Goal: Task Accomplishment & Management: Manage account settings

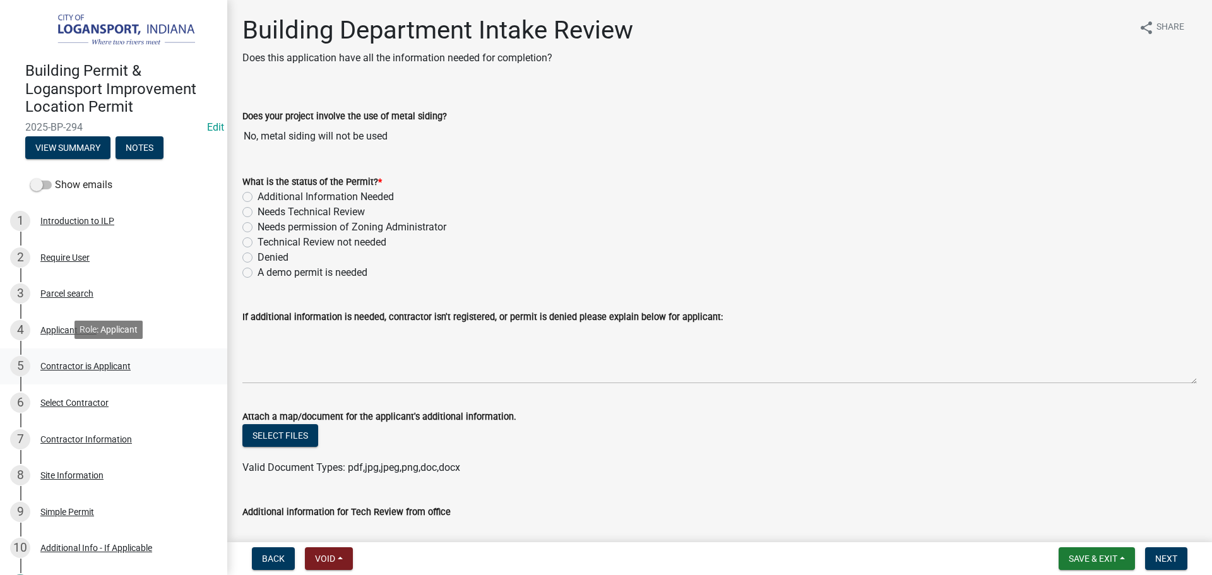
click at [92, 369] on div "Contractor is Applicant" at bounding box center [85, 366] width 90 height 9
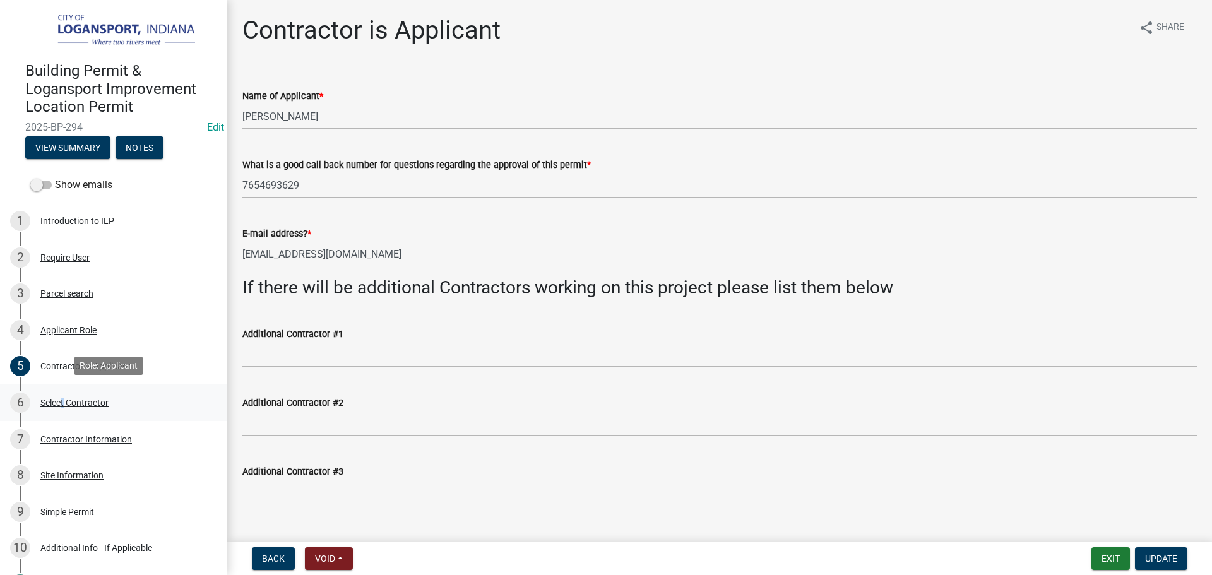
click at [61, 401] on div "Select Contractor" at bounding box center [74, 402] width 68 height 9
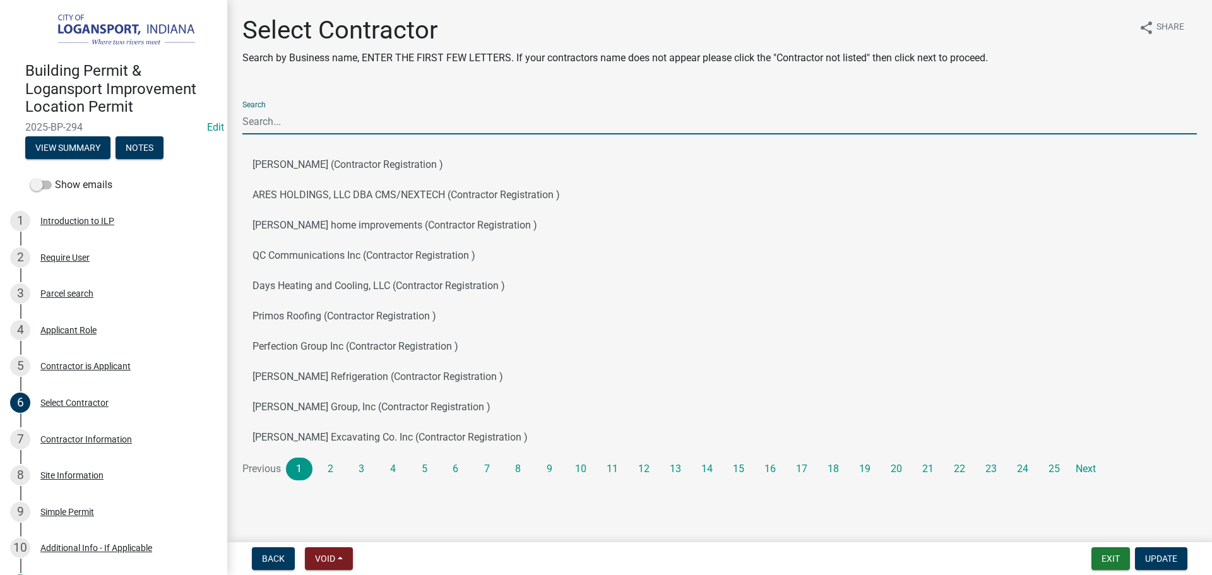
click at [252, 127] on input "Search" at bounding box center [719, 122] width 954 height 26
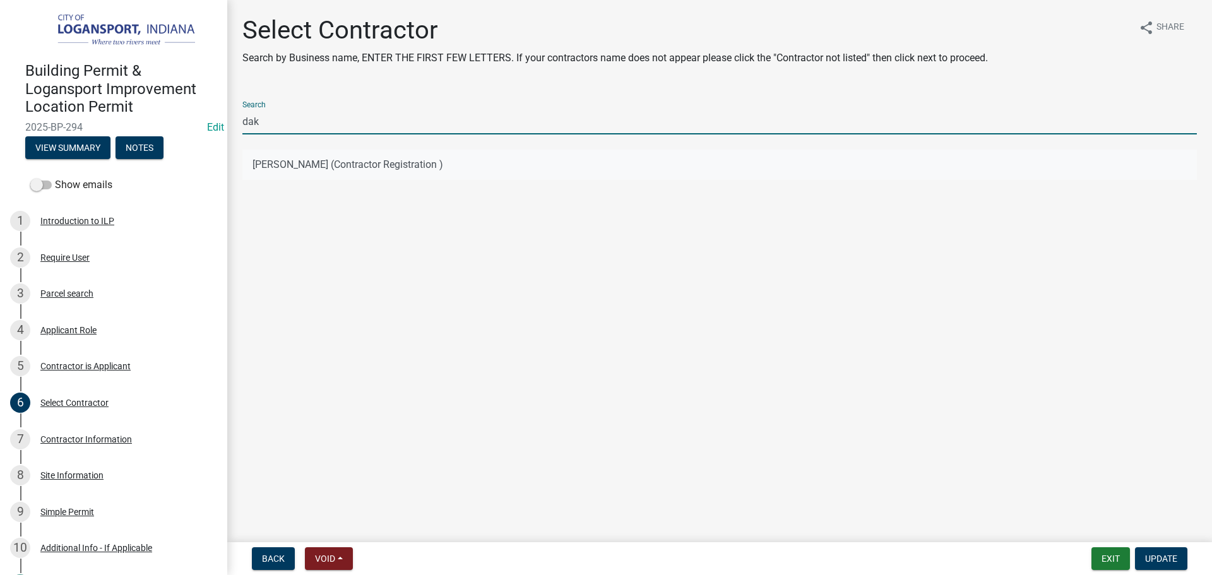
type input "dak"
click at [286, 166] on button "Dakota Woodhouse (Contractor Registration )" at bounding box center [719, 165] width 954 height 30
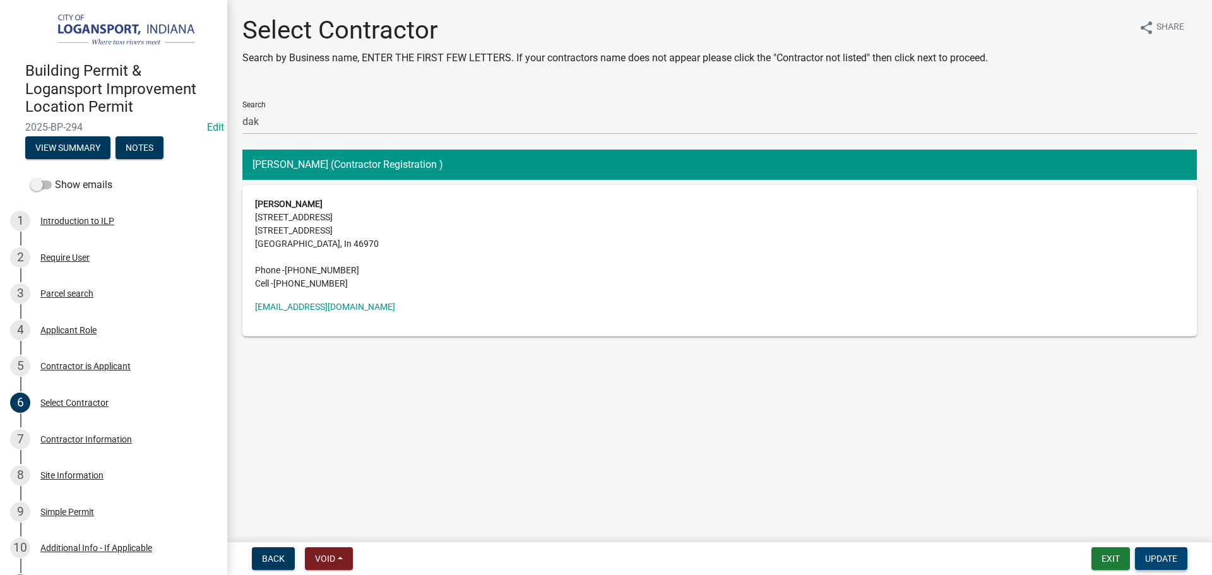
click at [1164, 554] on span "Update" at bounding box center [1161, 558] width 32 height 10
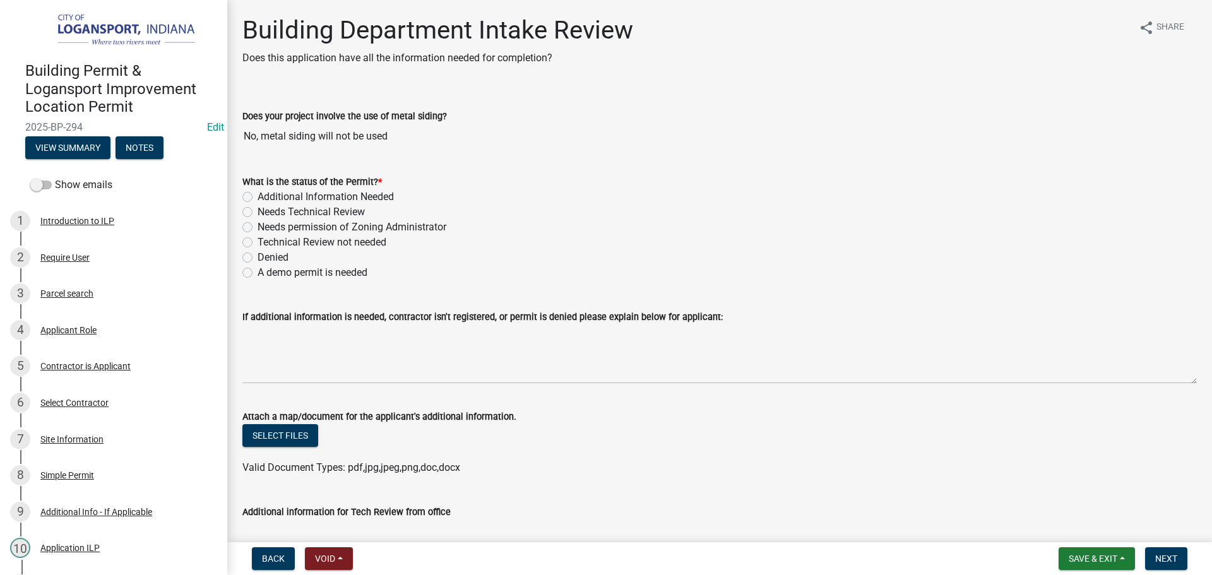
click at [257, 245] on label "Technical Review not needed" at bounding box center [321, 242] width 129 height 15
click at [257, 243] on input "Technical Review not needed" at bounding box center [261, 239] width 8 height 8
radio input "true"
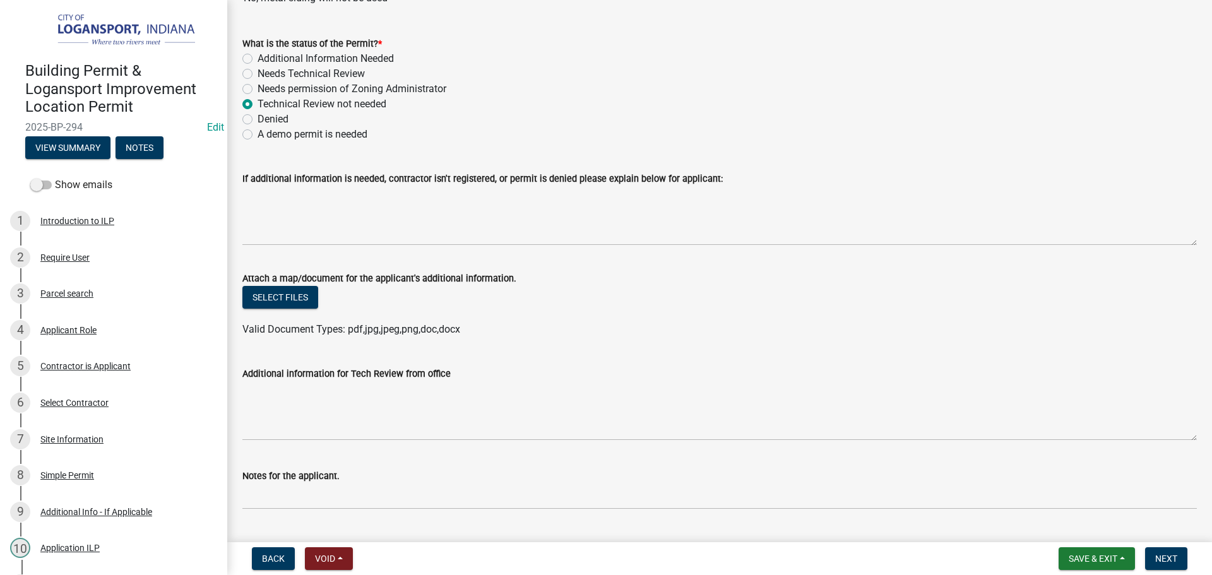
scroll to position [189, 0]
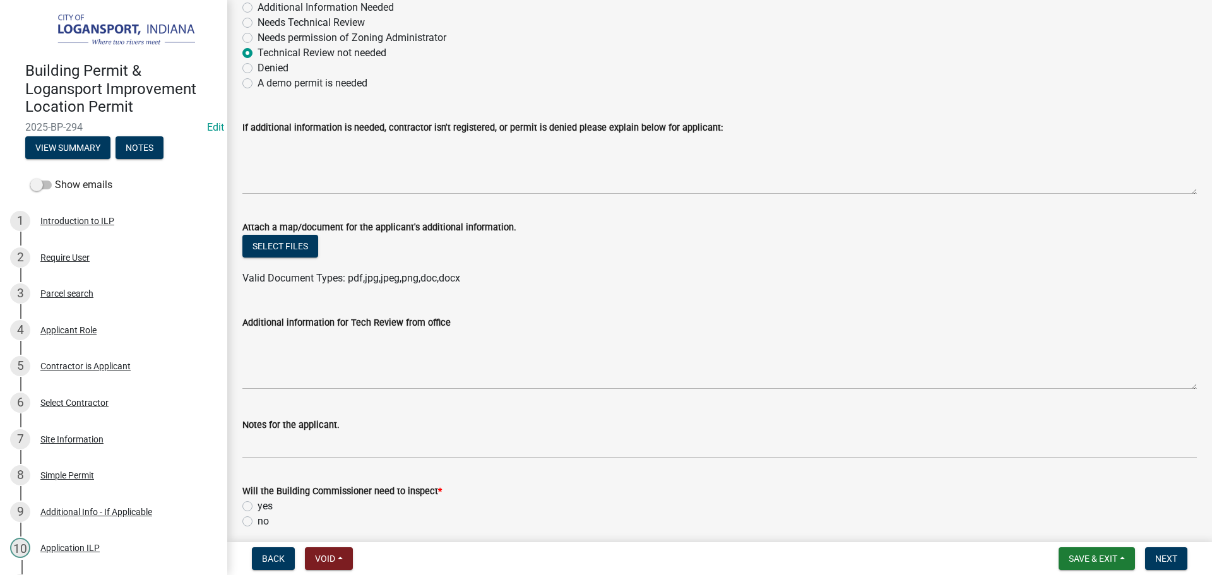
click at [257, 510] on label "yes" at bounding box center [264, 506] width 15 height 15
click at [257, 507] on input "yes" at bounding box center [261, 503] width 8 height 8
radio input "true"
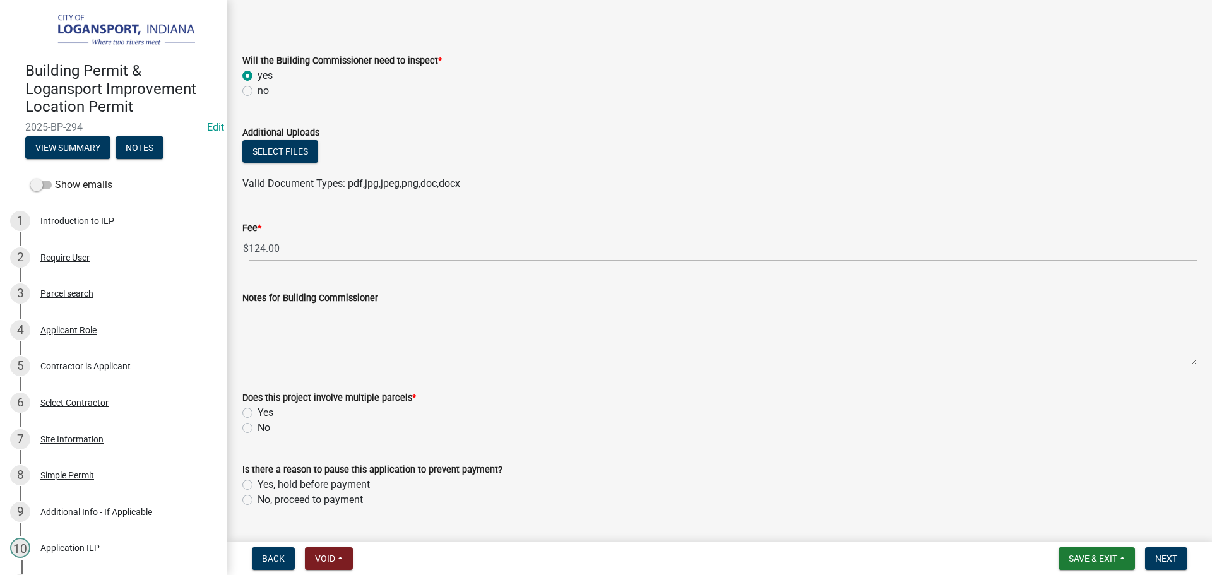
scroll to position [651, 0]
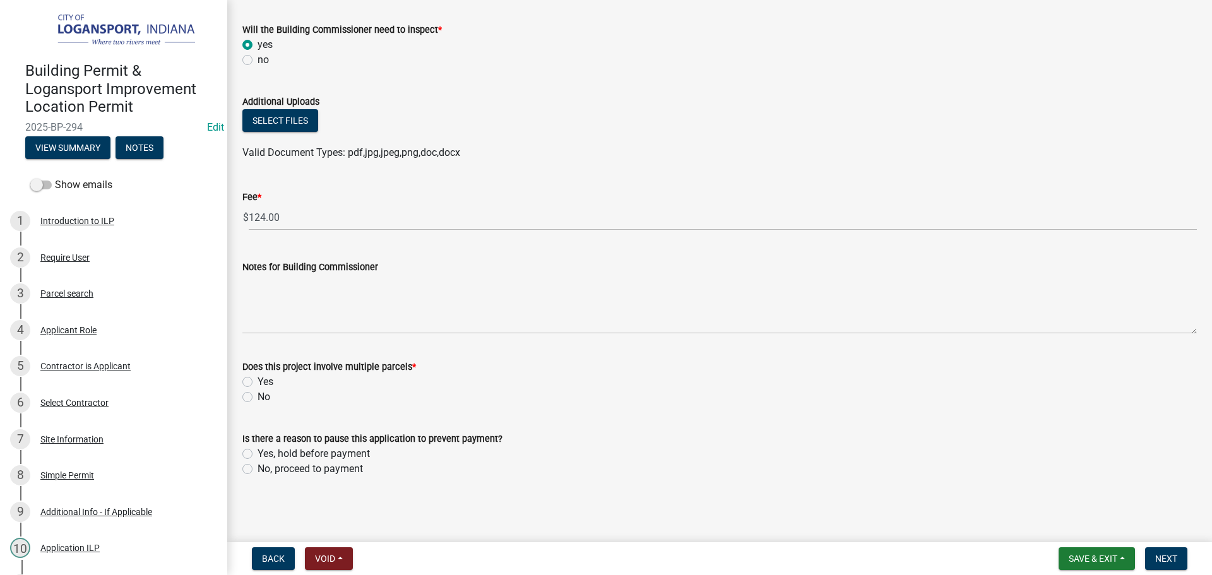
click at [257, 397] on label "No" at bounding box center [263, 396] width 13 height 15
click at [257, 397] on input "No" at bounding box center [261, 393] width 8 height 8
radio input "true"
click at [257, 468] on label "No, proceed to payment" at bounding box center [309, 468] width 105 height 15
click at [257, 468] on input "No, proceed to payment" at bounding box center [261, 465] width 8 height 8
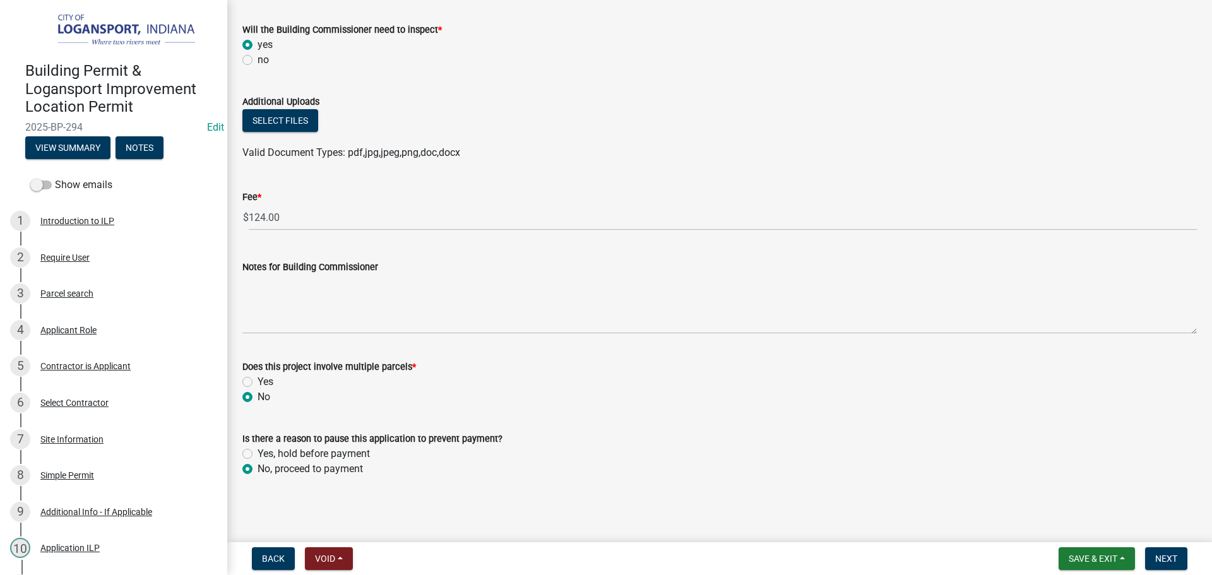
radio input "true"
click at [1169, 560] on span "Next" at bounding box center [1166, 558] width 22 height 10
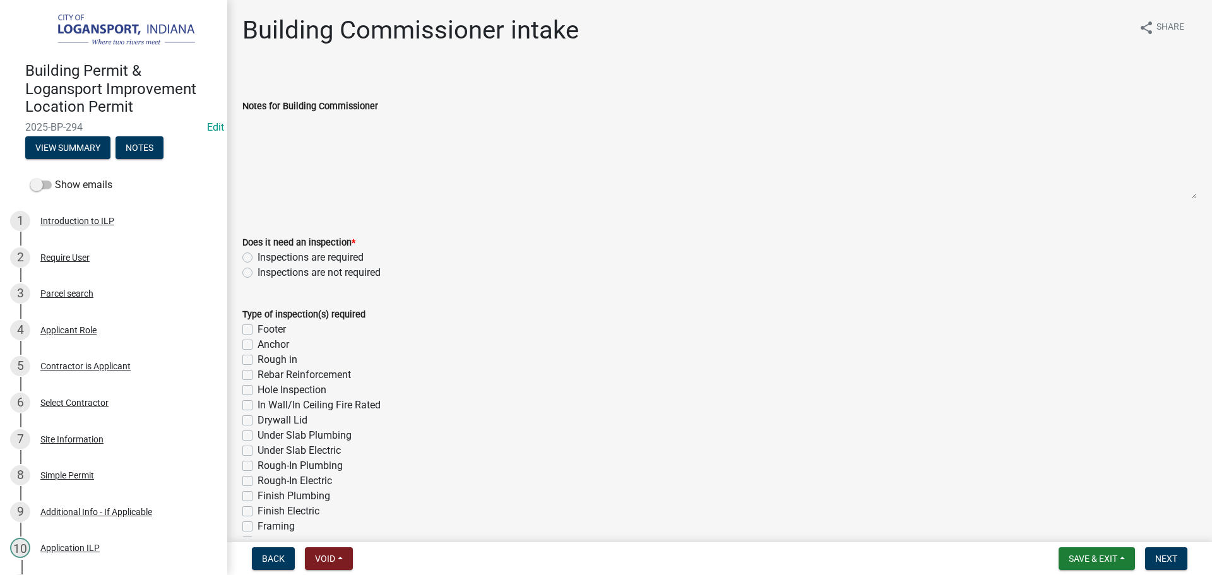
click at [257, 256] on label "Inspections are required" at bounding box center [310, 257] width 106 height 15
click at [257, 256] on input "Inspections are required" at bounding box center [261, 254] width 8 height 8
radio input "true"
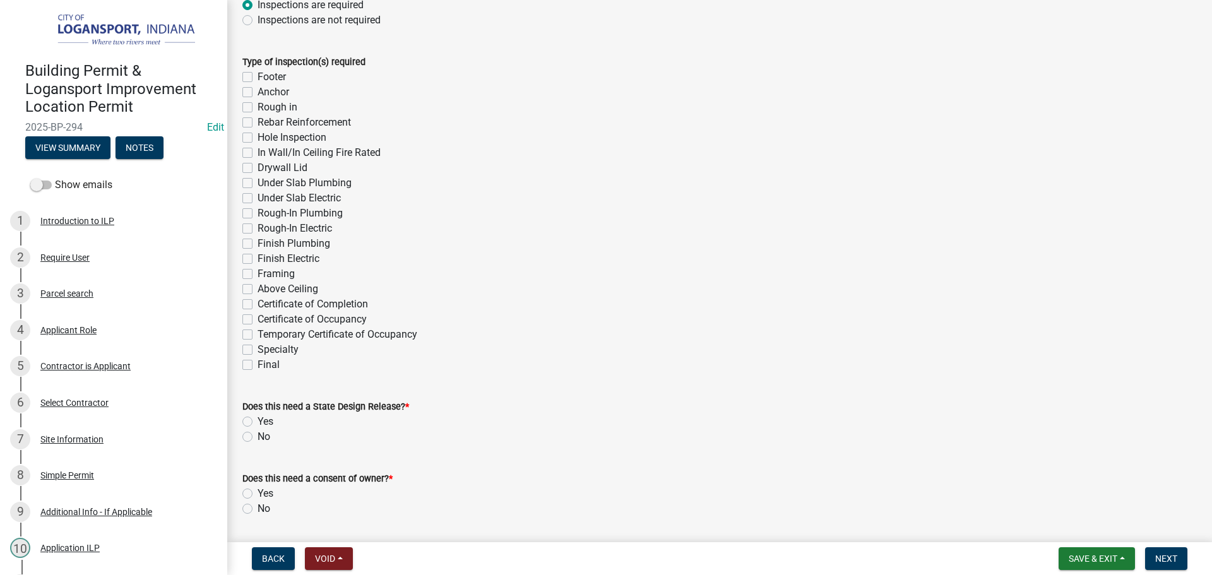
scroll to position [316, 0]
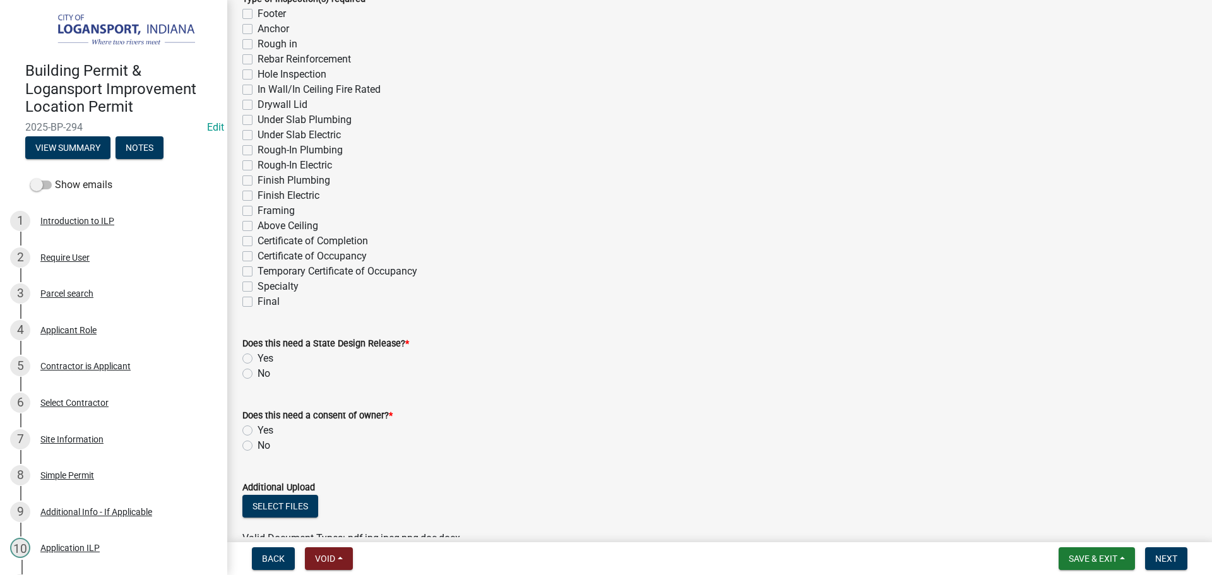
click at [257, 297] on label "Final" at bounding box center [268, 301] width 22 height 15
click at [257, 297] on input "Final" at bounding box center [261, 298] width 8 height 8
checkbox input "true"
checkbox input "false"
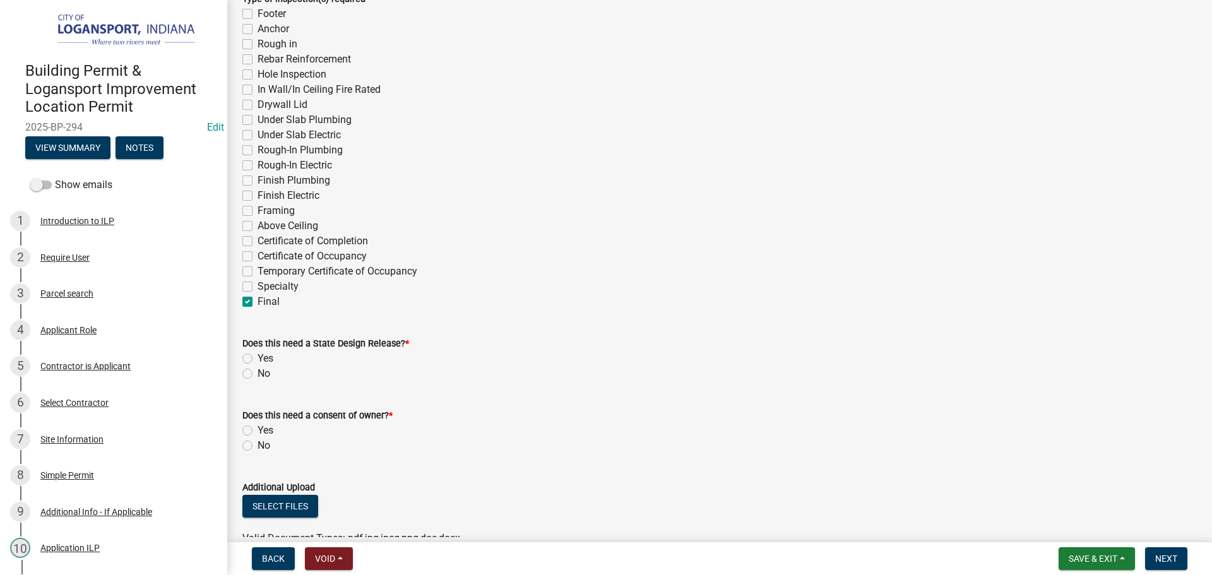
checkbox input "false"
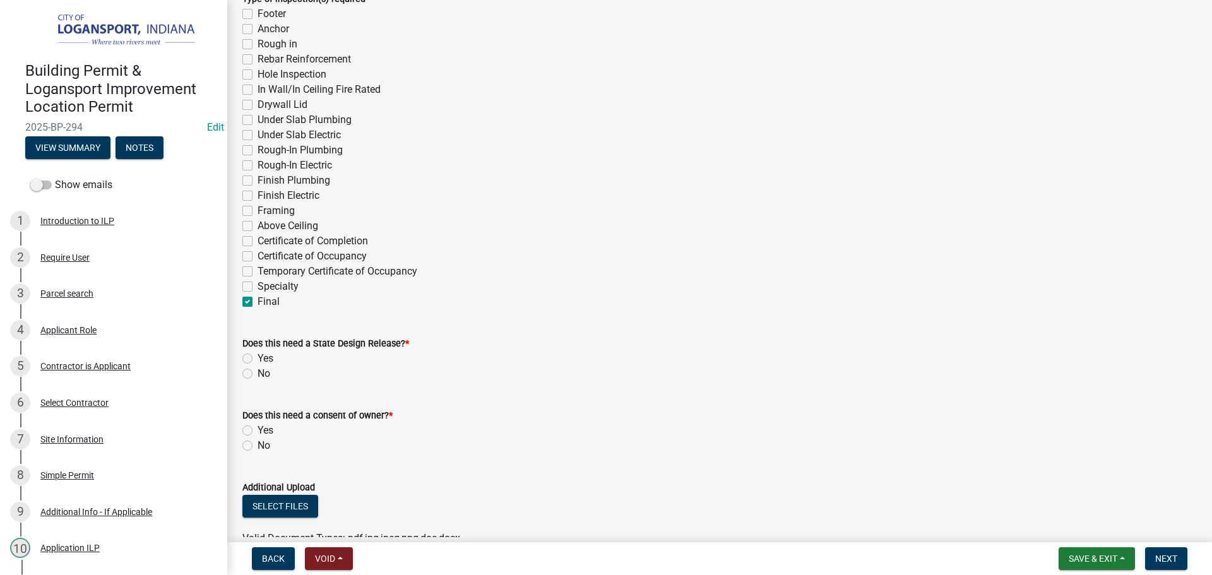
checkbox input "false"
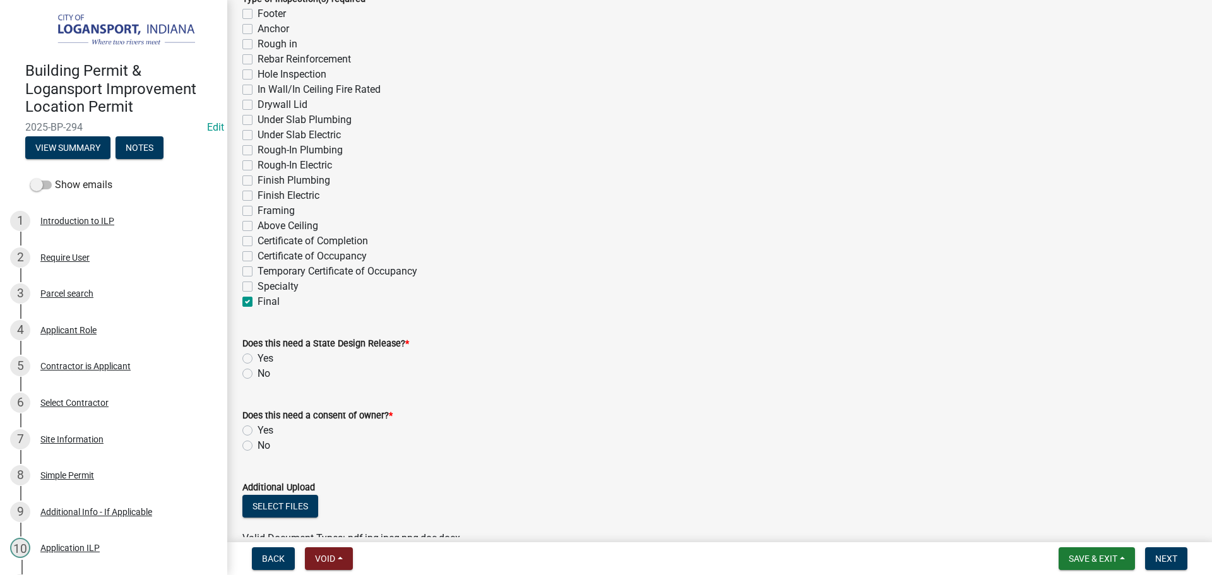
checkbox input "false"
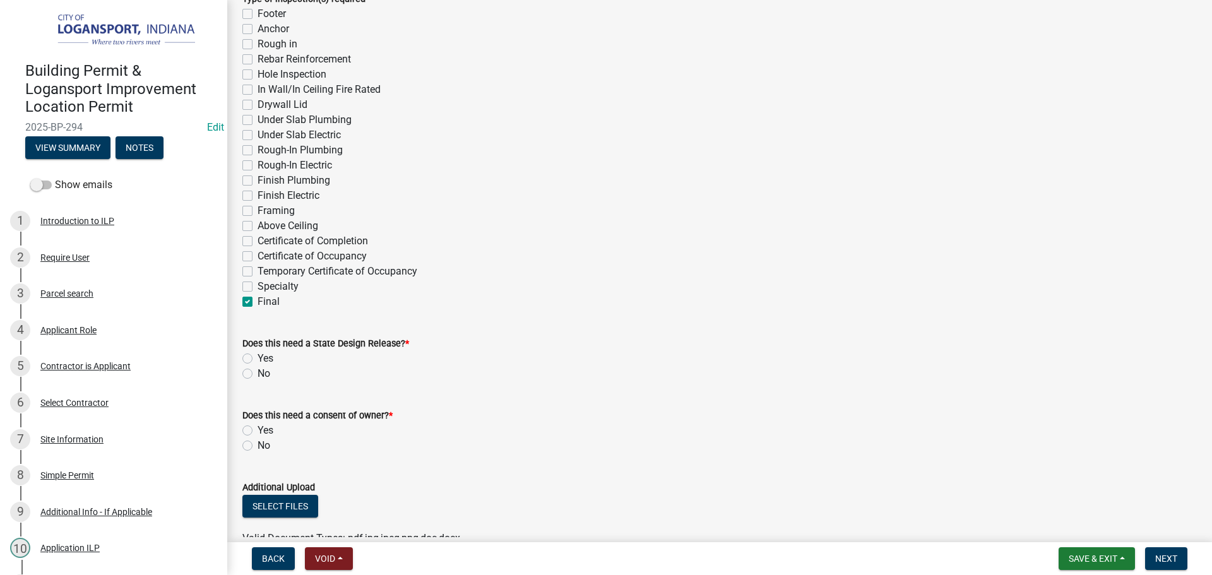
checkbox input "false"
checkbox input "true"
click at [257, 378] on label "No" at bounding box center [263, 373] width 13 height 15
click at [257, 374] on input "No" at bounding box center [261, 370] width 8 height 8
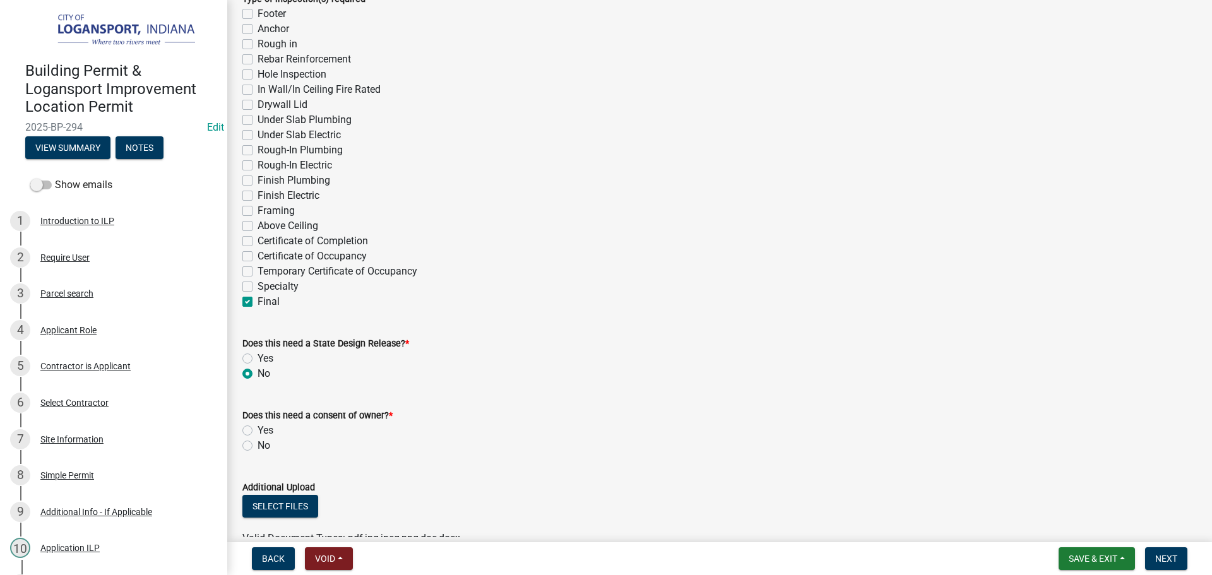
radio input "true"
click at [257, 448] on label "No" at bounding box center [263, 445] width 13 height 15
click at [257, 446] on input "No" at bounding box center [261, 442] width 8 height 8
radio input "true"
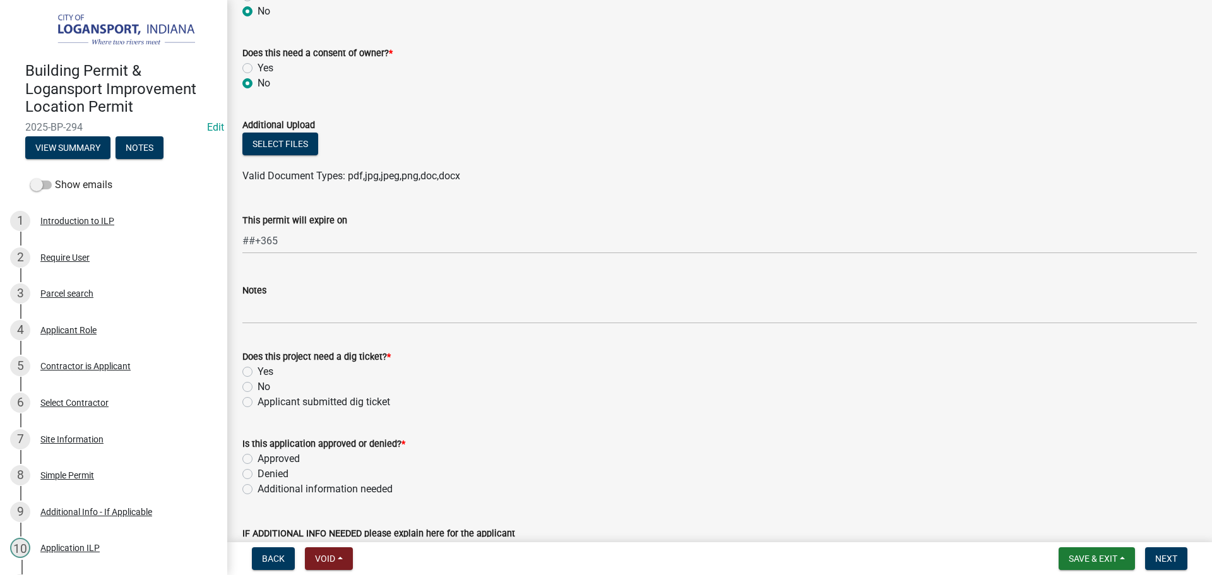
scroll to position [694, 0]
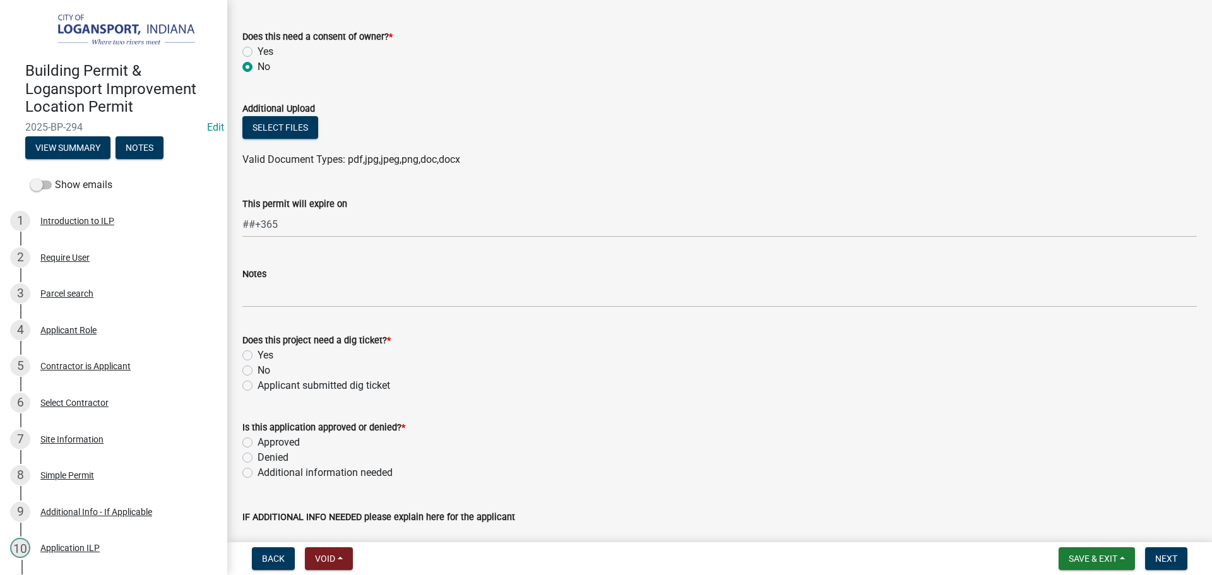
click at [257, 370] on label "No" at bounding box center [263, 370] width 13 height 15
click at [257, 370] on input "No" at bounding box center [261, 367] width 8 height 8
radio input "true"
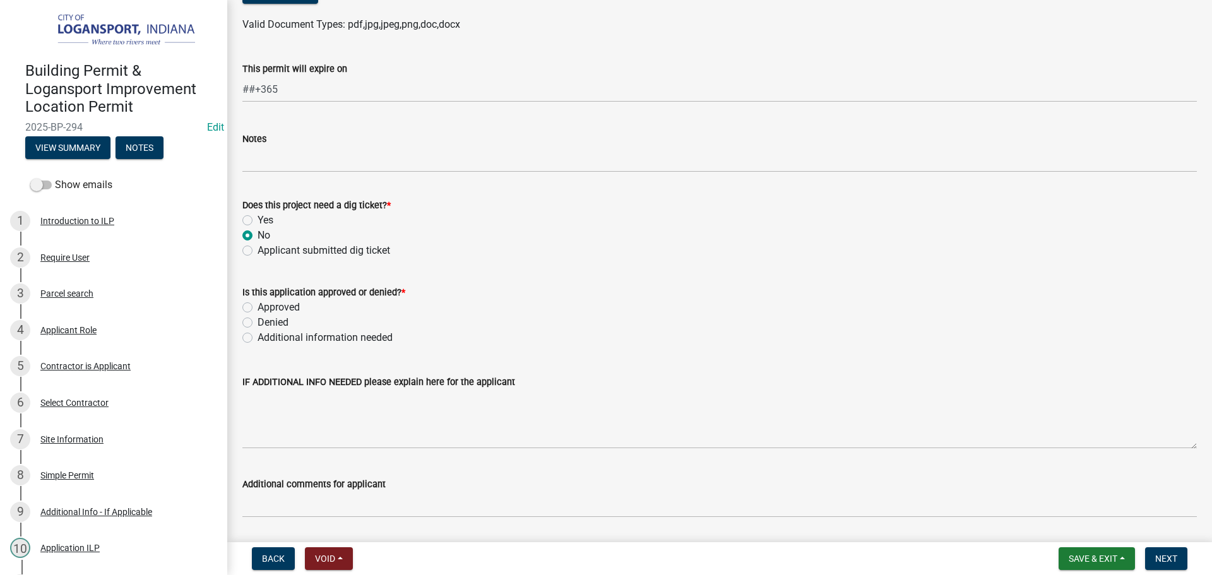
scroll to position [941, 0]
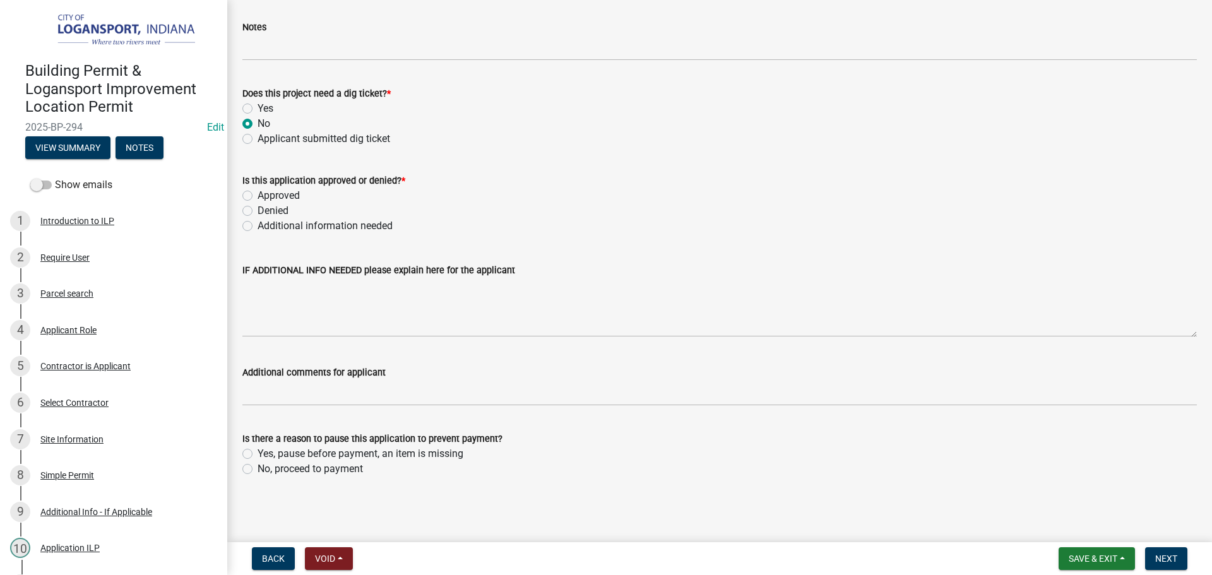
click at [249, 189] on div "Approved" at bounding box center [719, 195] width 954 height 15
click at [257, 194] on label "Approved" at bounding box center [278, 195] width 42 height 15
click at [257, 194] on input "Approved" at bounding box center [261, 192] width 8 height 8
radio input "true"
click at [242, 467] on div "Is there a reason to pause this application to prevent payment? Yes, pause befo…" at bounding box center [719, 446] width 973 height 61
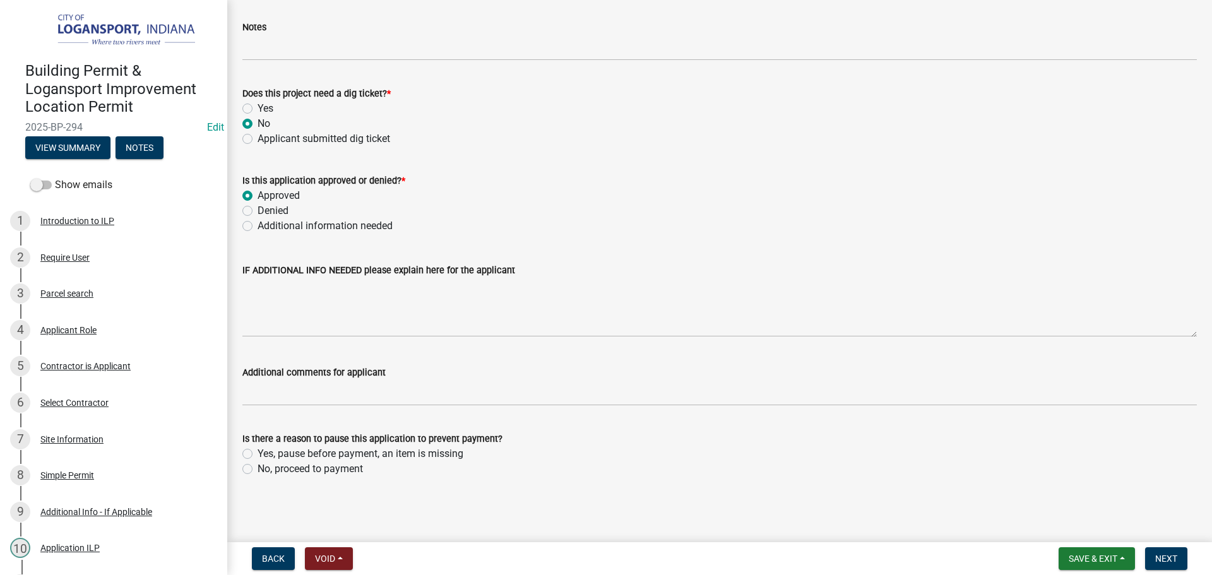
click at [239, 469] on div "Is there a reason to pause this application to prevent payment? Yes, pause befo…" at bounding box center [719, 446] width 973 height 61
click at [257, 469] on label "No, proceed to payment" at bounding box center [309, 468] width 105 height 15
click at [257, 469] on input "No, proceed to payment" at bounding box center [261, 465] width 8 height 8
radio input "true"
click at [1171, 565] on button "Next" at bounding box center [1166, 558] width 42 height 23
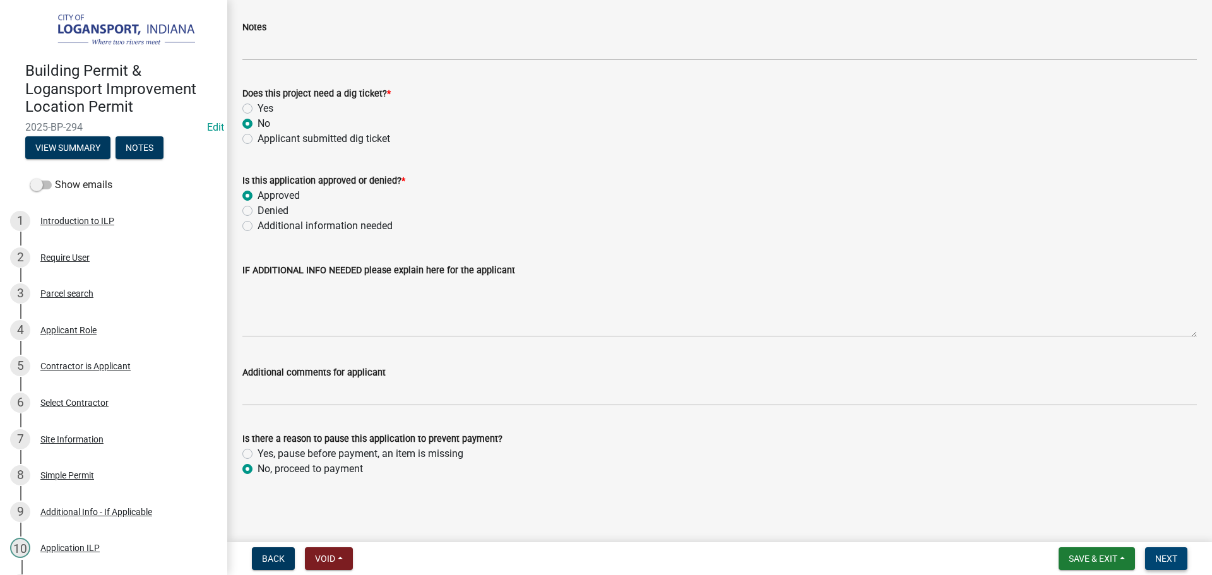
scroll to position [0, 0]
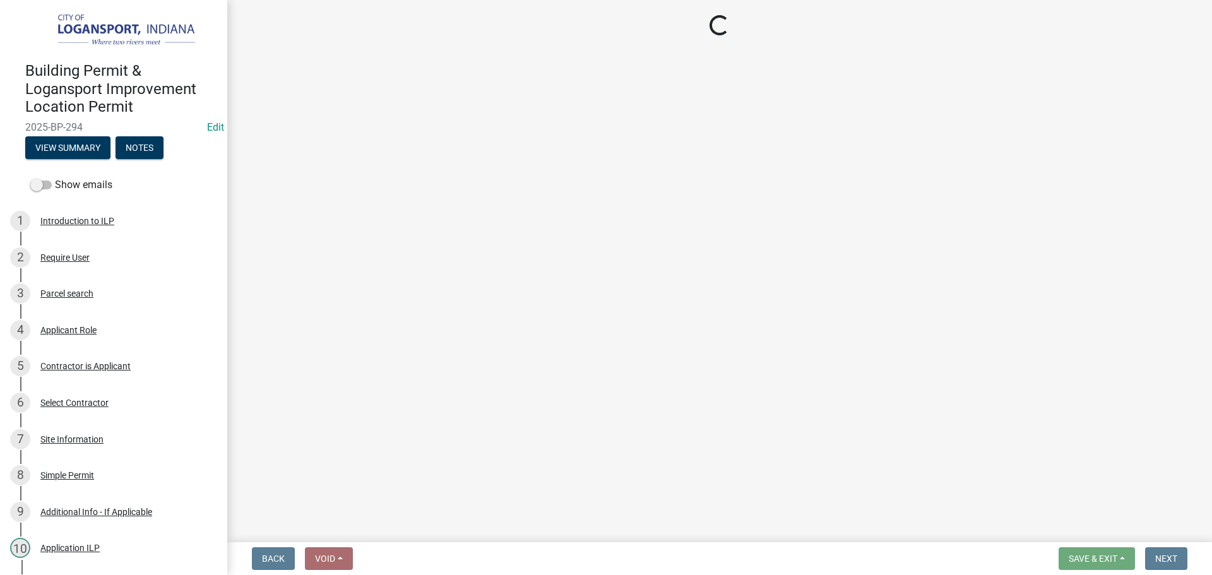
select select "3: 3"
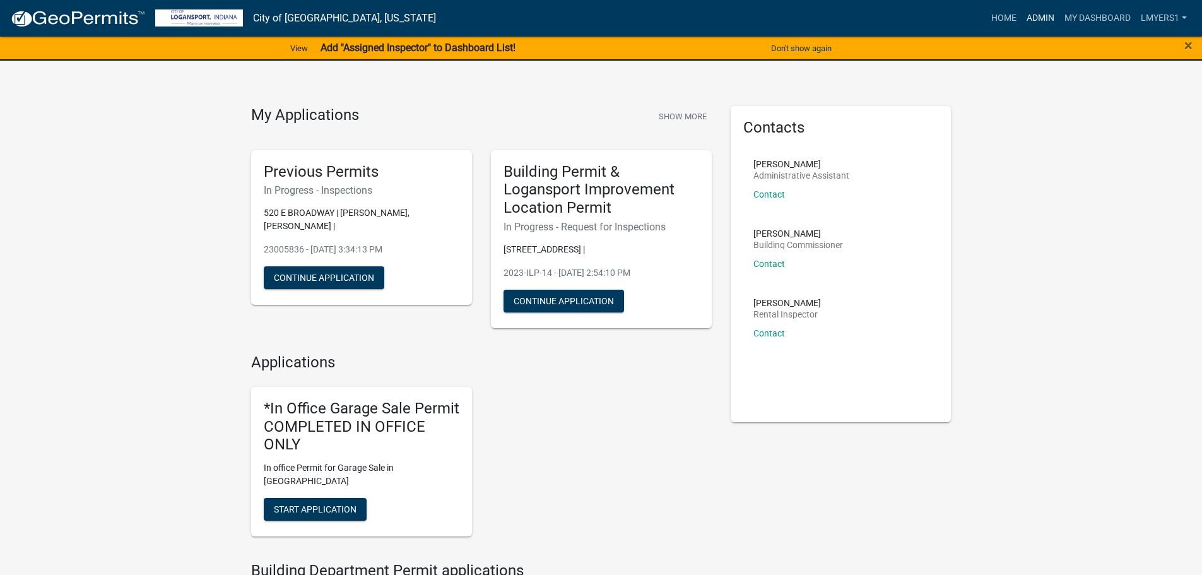
click at [1043, 13] on link "Admin" at bounding box center [1041, 18] width 38 height 24
click at [1036, 22] on link "Admin" at bounding box center [1041, 18] width 38 height 24
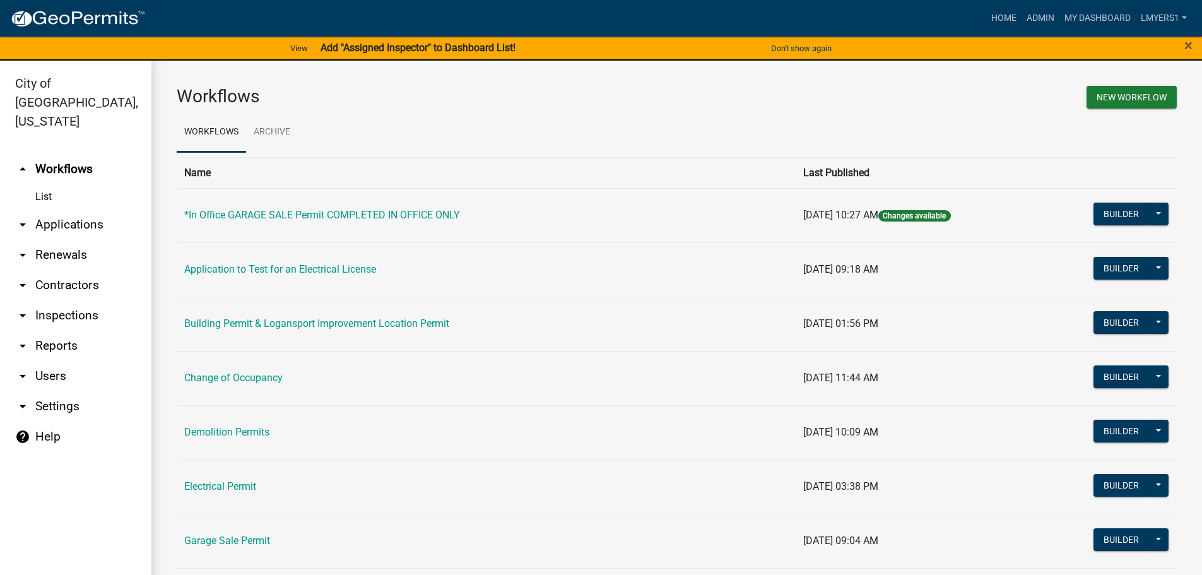
click at [65, 270] on link "arrow_drop_down Contractors" at bounding box center [75, 285] width 151 height 30
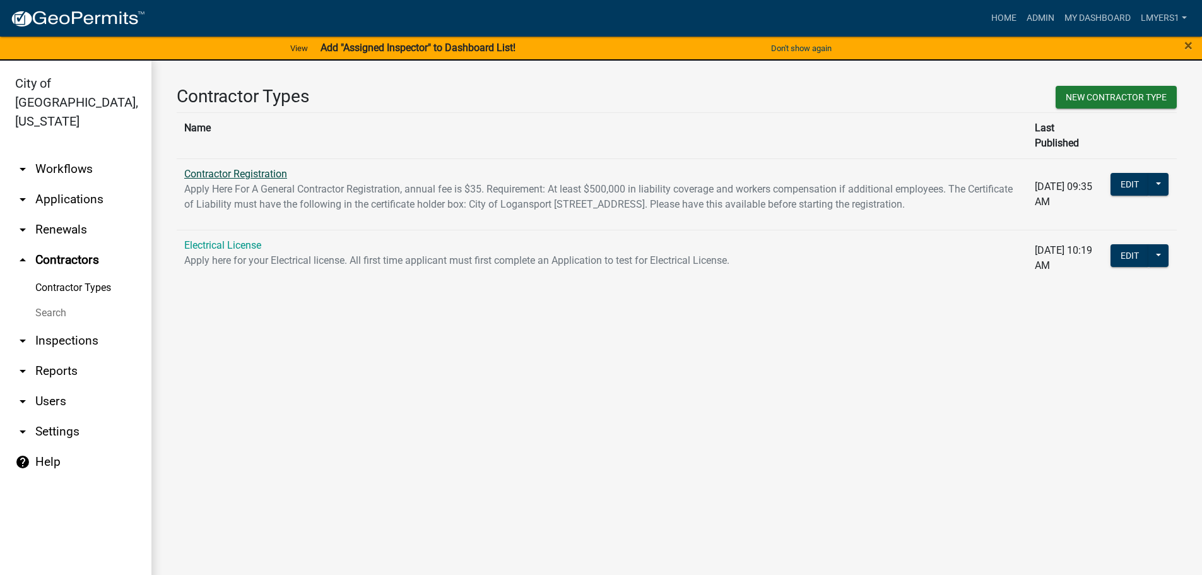
click at [261, 168] on link "Contractor Registration" at bounding box center [235, 174] width 103 height 12
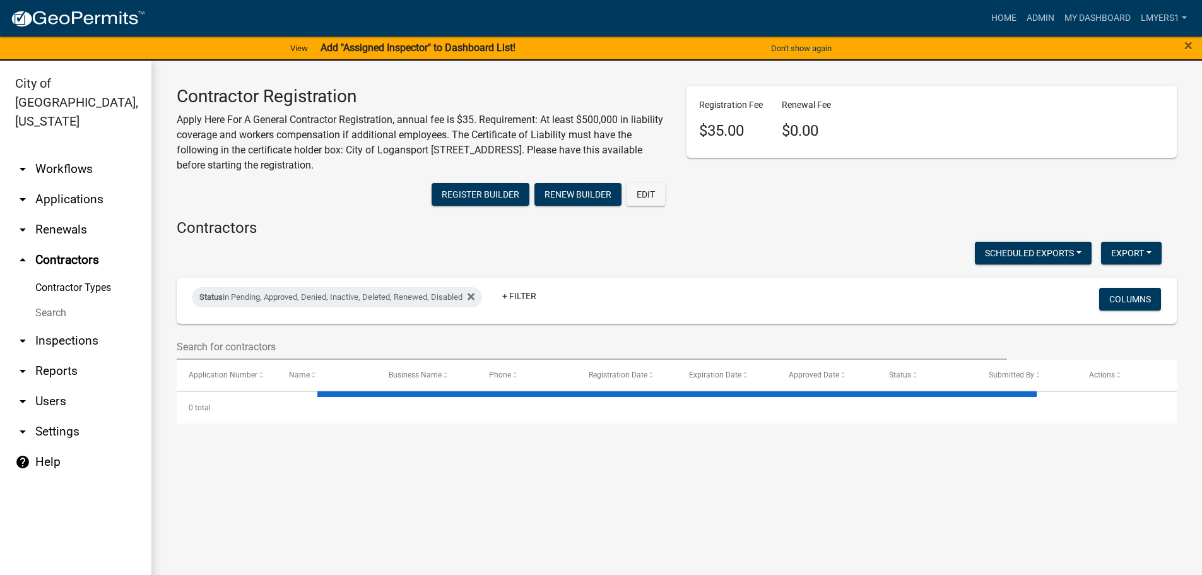
select select "3: 100"
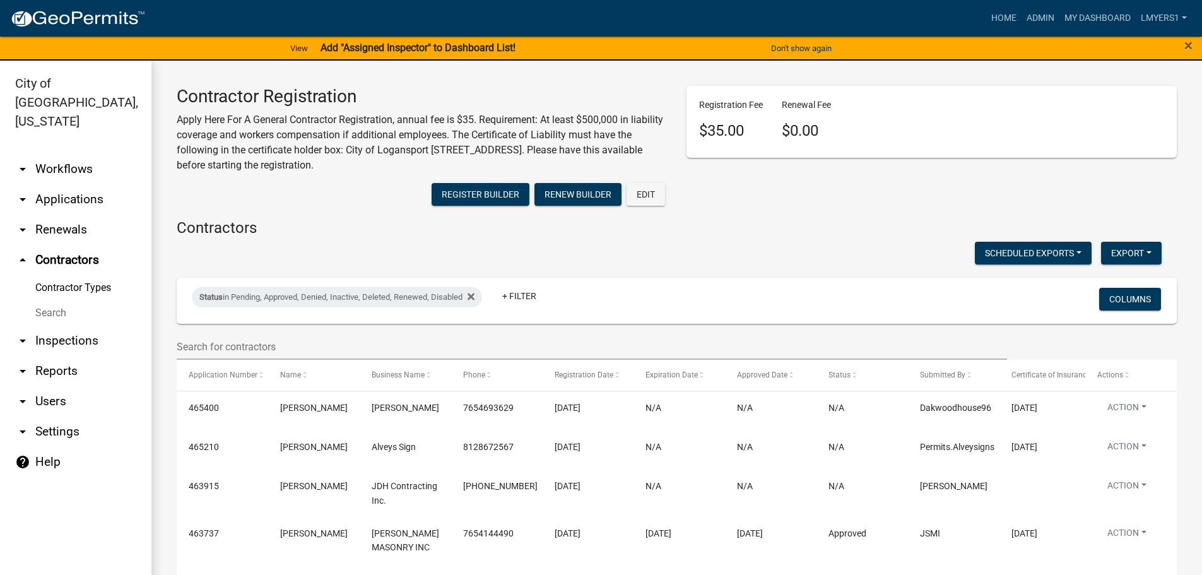
click at [365, 331] on wm-filter-builder "Status in Pending, Approved, Denied, Inactive, Deleted, Renewed, Disabled + Fil…" at bounding box center [677, 319] width 1000 height 82
click at [362, 338] on input "text" at bounding box center [592, 347] width 830 height 26
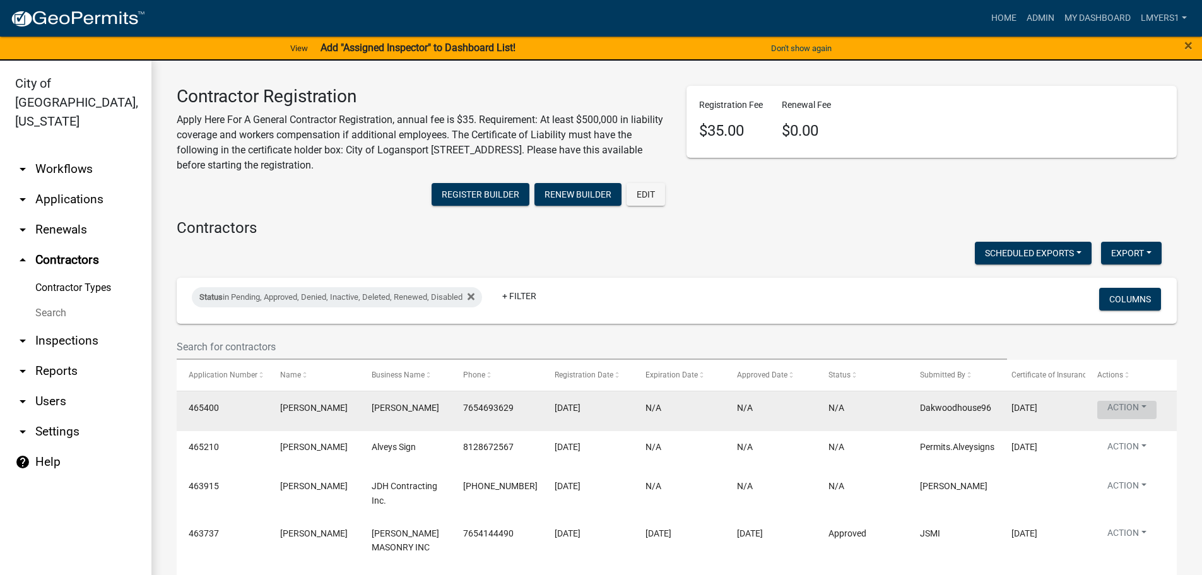
click at [1131, 403] on button "Action" at bounding box center [1126, 410] width 59 height 18
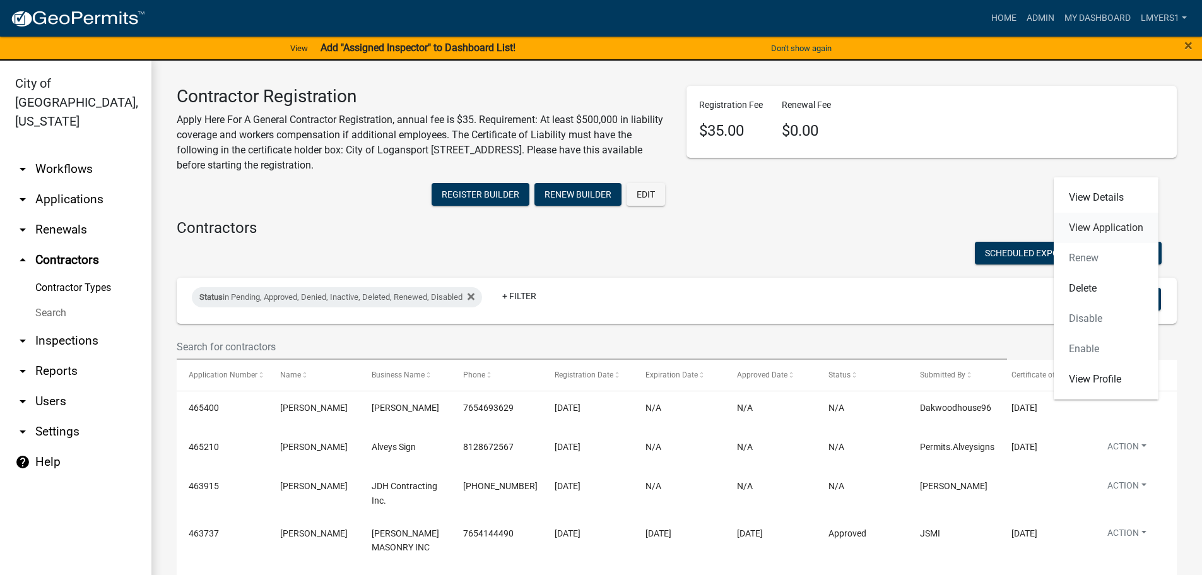
click at [1107, 227] on link "View Application" at bounding box center [1106, 228] width 105 height 30
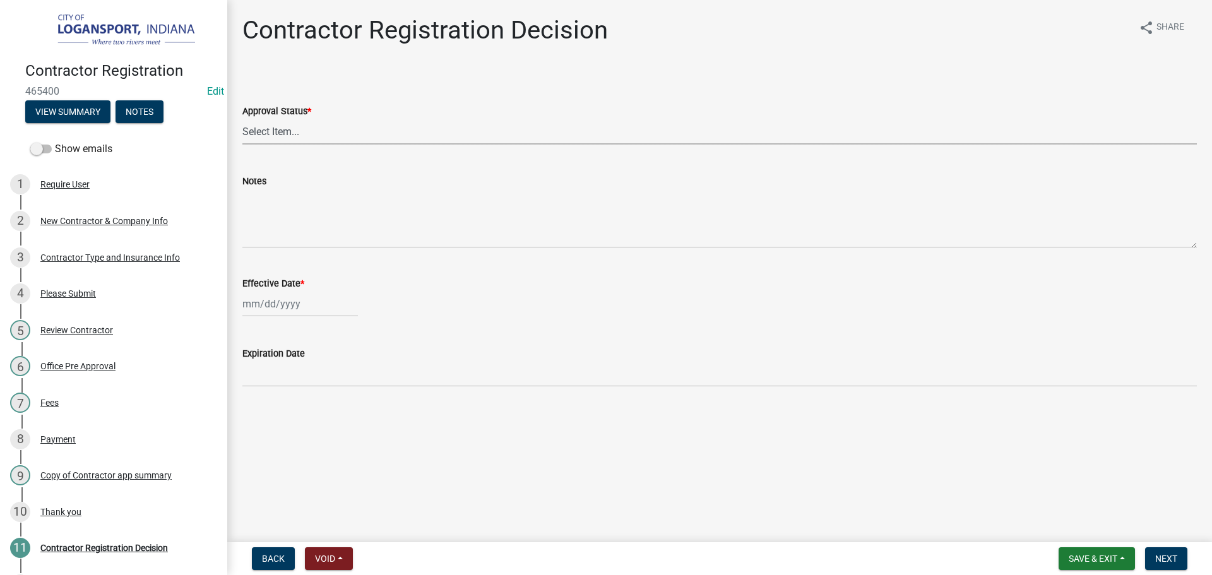
click at [427, 136] on select "Select Item... Approved Denied" at bounding box center [719, 132] width 954 height 26
click at [242, 119] on select "Select Item... Approved Denied" at bounding box center [719, 132] width 954 height 26
select select "4b86b809-39dd-4c68-9f3d-fdb3e7050482"
select select "8"
select select "2025"
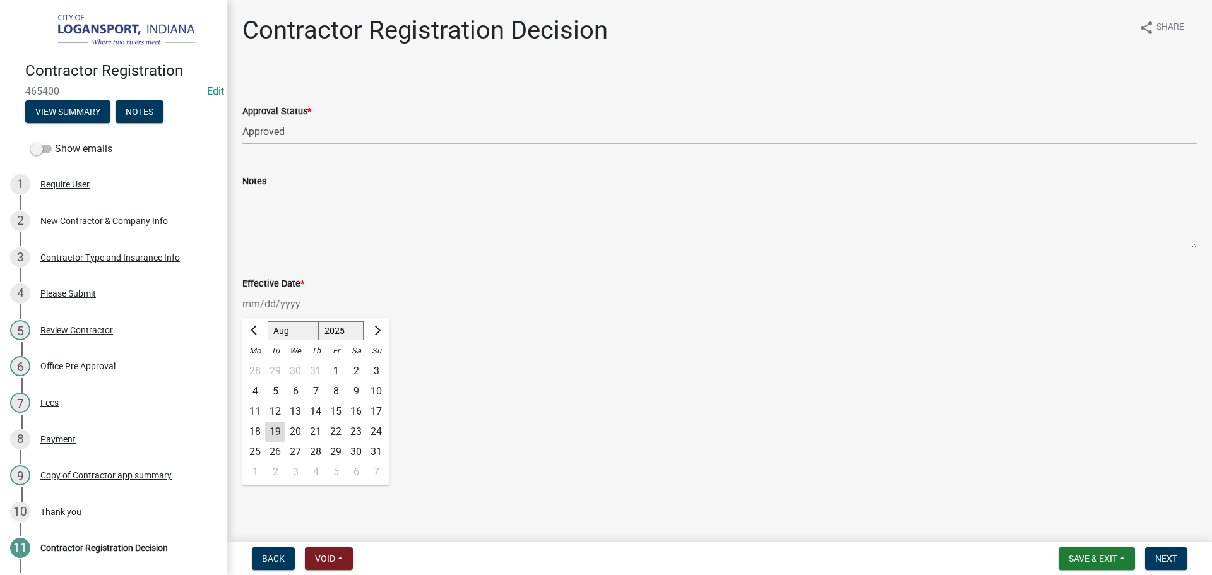
click at [324, 304] on div "Jan Feb Mar Apr May Jun Jul Aug Sep Oct Nov Dec 1525 1526 1527 1528 1529 1530 1…" at bounding box center [299, 304] width 115 height 26
click at [273, 434] on div "19" at bounding box center [275, 432] width 20 height 20
type input "08/19/2025"
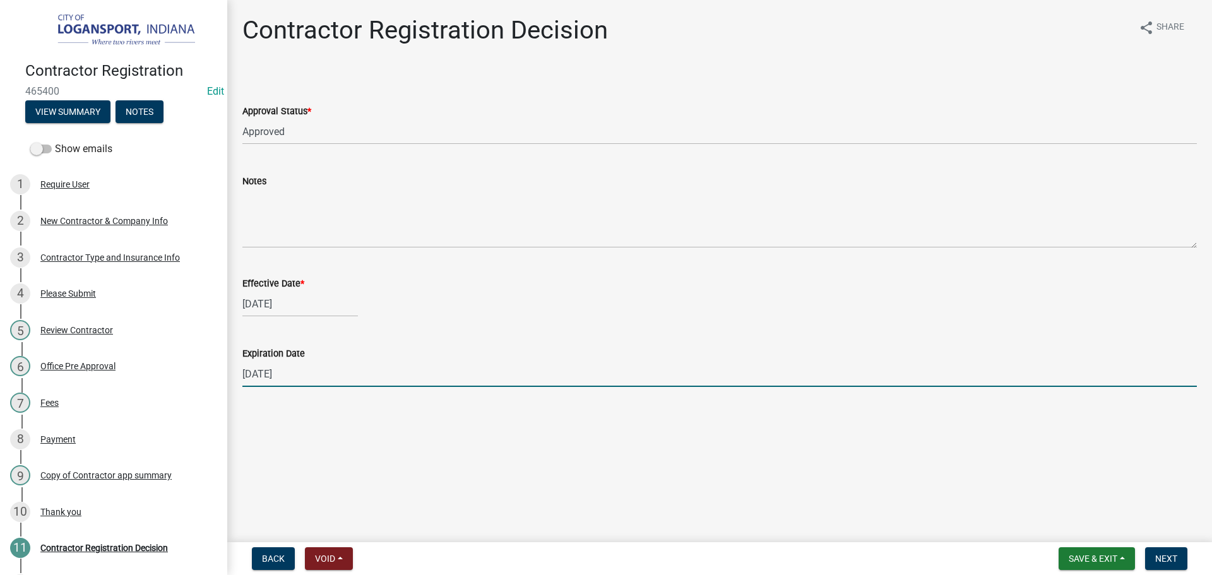
click at [273, 379] on input "12/31/2025" at bounding box center [719, 374] width 954 height 26
click at [274, 380] on input "12/31/2025" at bounding box center [719, 374] width 954 height 26
type input "08/15/2026"
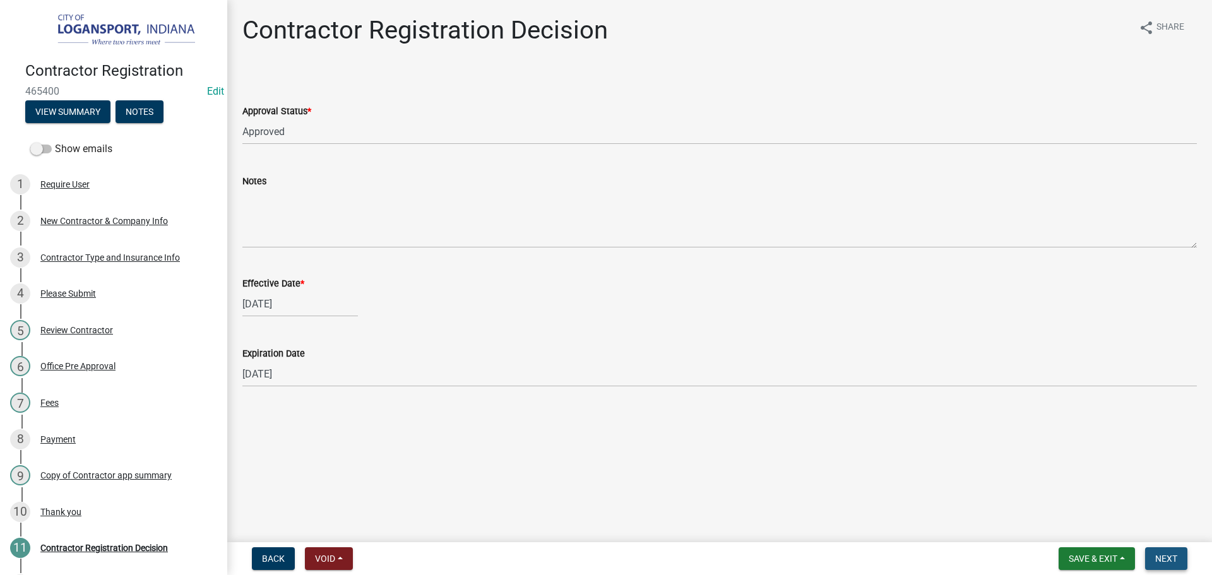
click at [1160, 558] on span "Next" at bounding box center [1166, 558] width 22 height 10
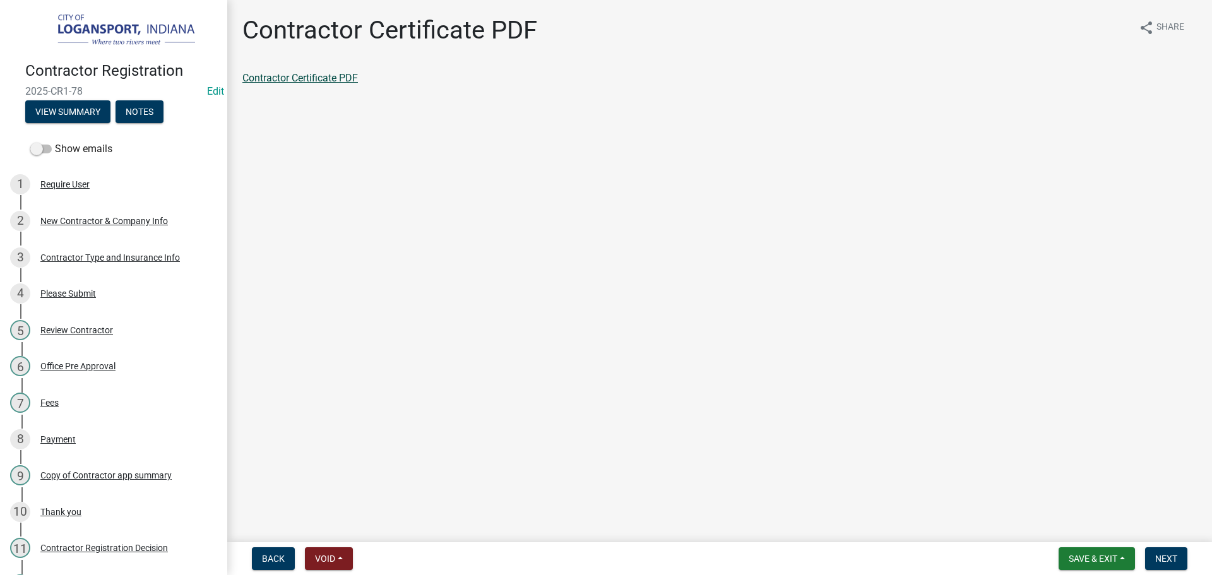
click at [301, 80] on link "Contractor Certificate PDF" at bounding box center [299, 78] width 115 height 12
click at [1157, 555] on span "Next" at bounding box center [1166, 558] width 22 height 10
click at [1159, 564] on span "Next" at bounding box center [1166, 558] width 22 height 10
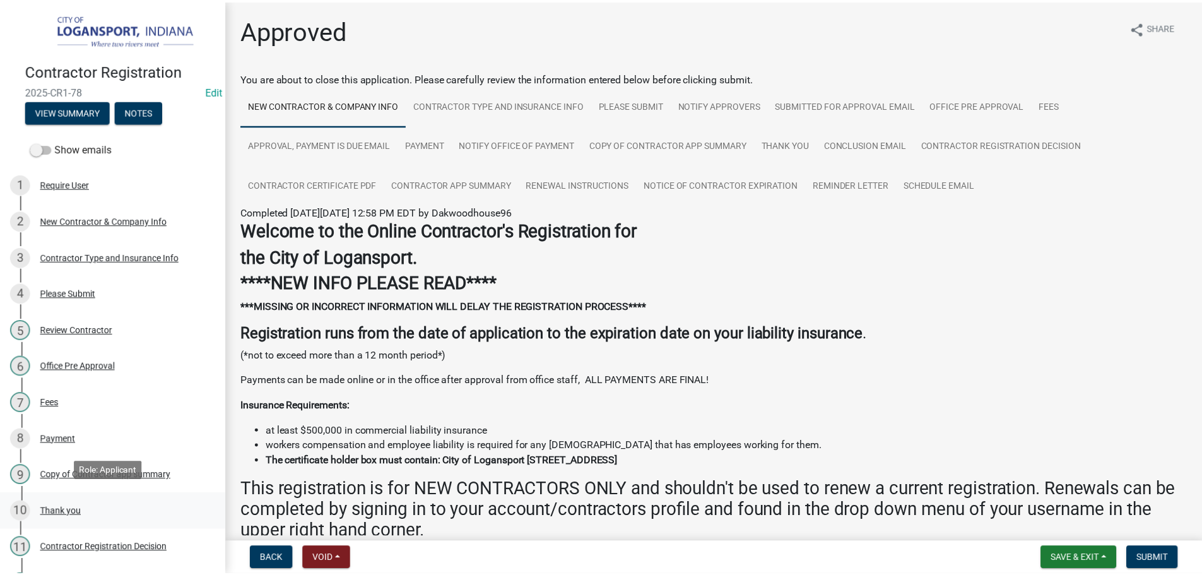
scroll to position [288, 0]
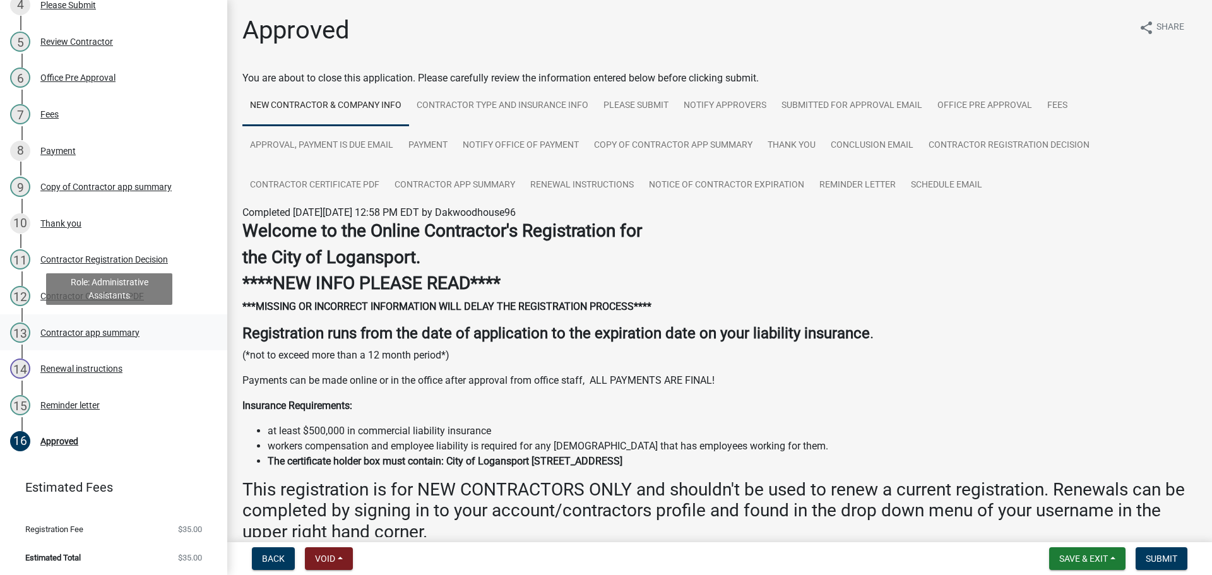
click at [73, 328] on div "Contractor app summary" at bounding box center [89, 332] width 99 height 9
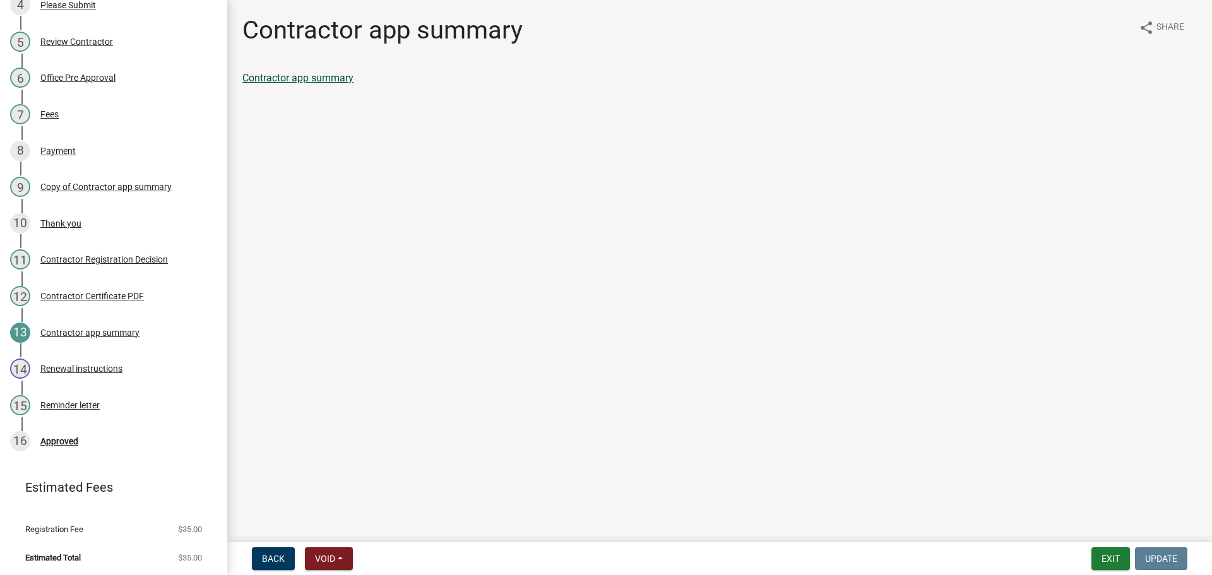
click at [304, 78] on link "Contractor app summary" at bounding box center [297, 78] width 111 height 12
drag, startPoint x: 62, startPoint y: 435, endPoint x: 116, endPoint y: 427, distance: 54.2
click at [63, 437] on div "Approved" at bounding box center [59, 441] width 38 height 9
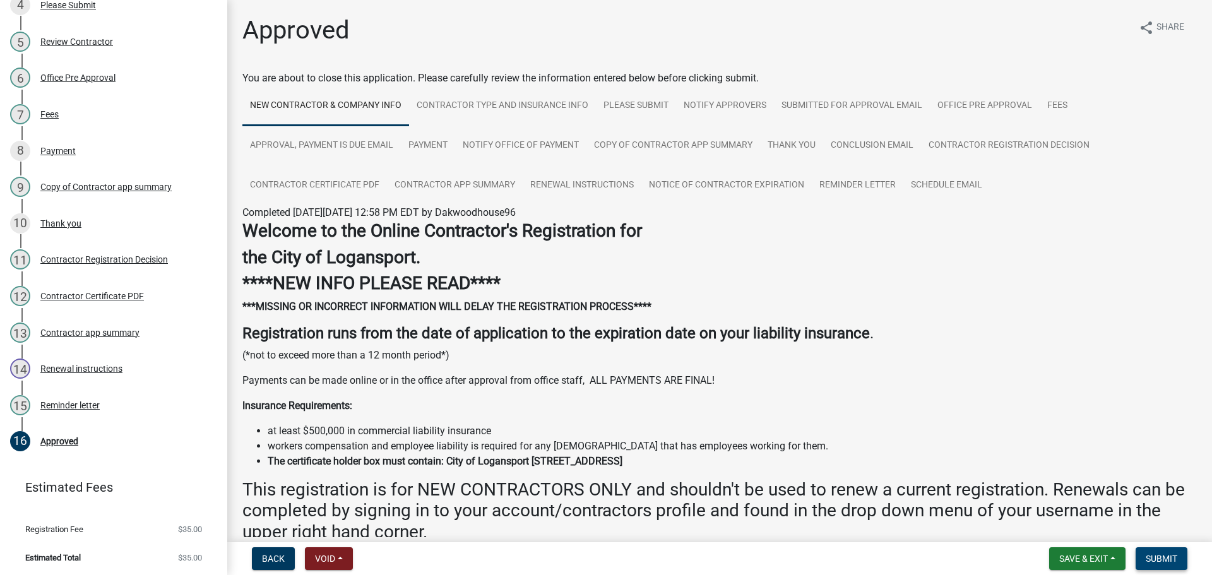
click at [1171, 562] on span "Submit" at bounding box center [1161, 558] width 32 height 10
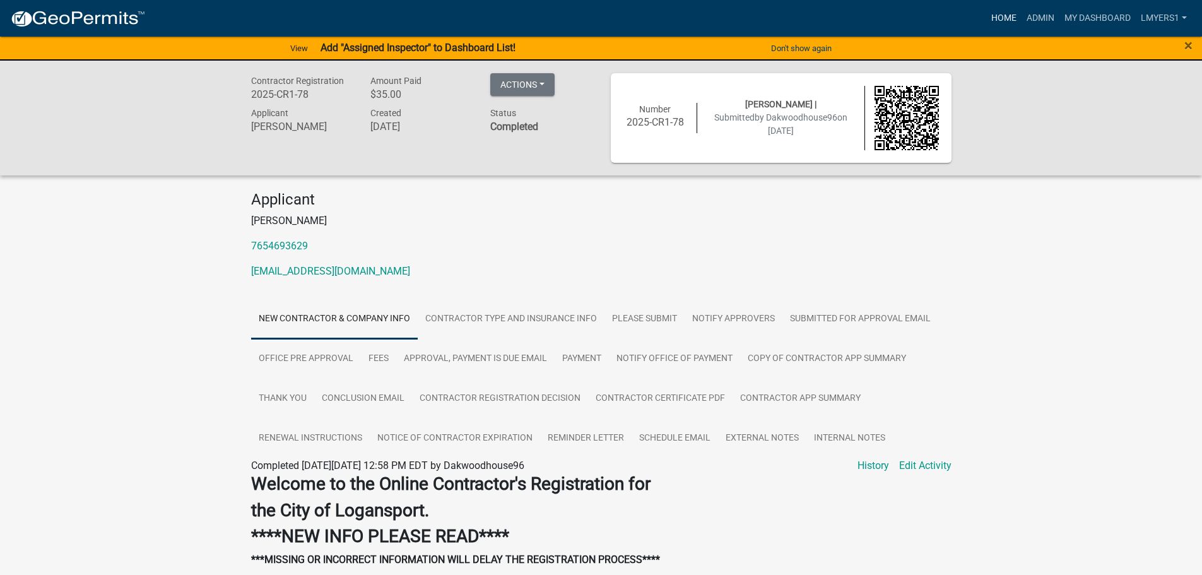
click at [1004, 19] on link "Home" at bounding box center [1003, 18] width 35 height 24
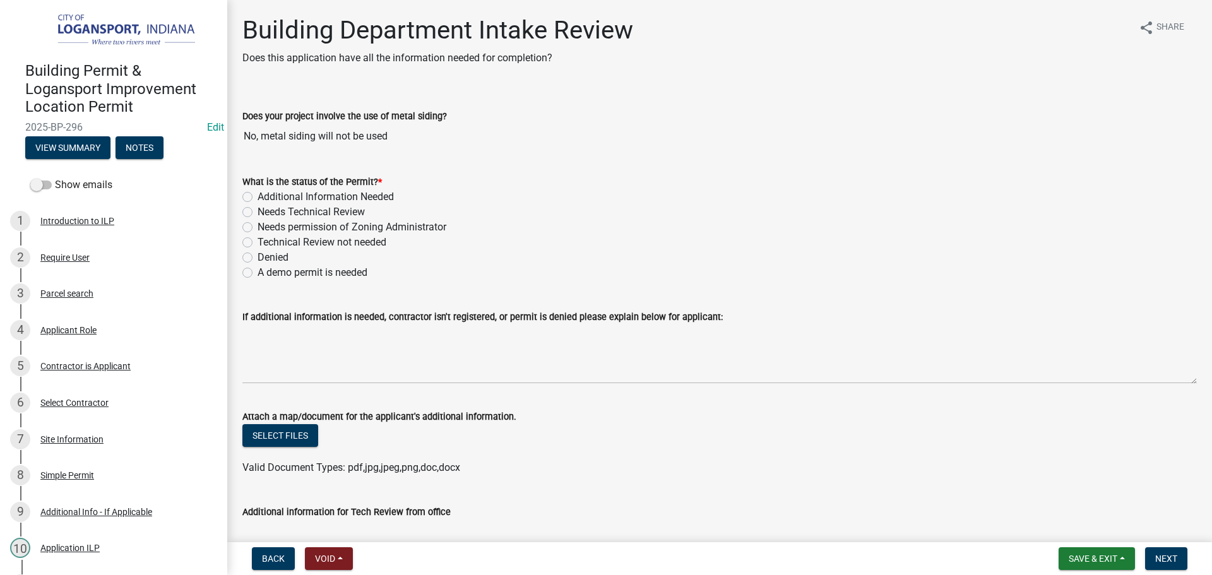
click at [257, 244] on label "Technical Review not needed" at bounding box center [321, 242] width 129 height 15
click at [257, 243] on input "Technical Review not needed" at bounding box center [261, 239] width 8 height 8
radio input "true"
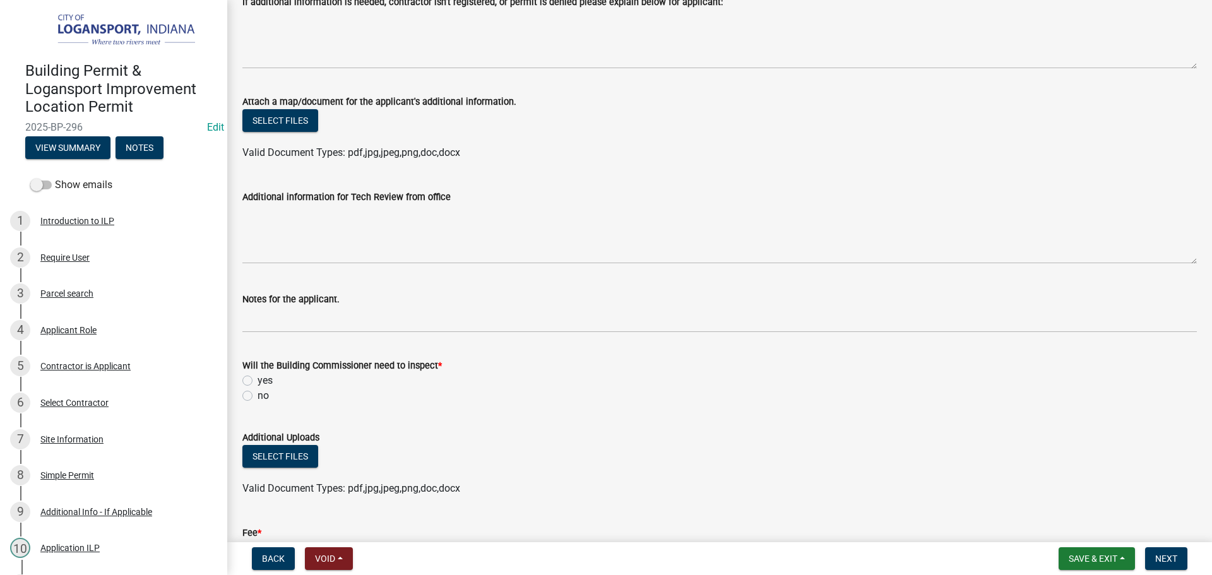
scroll to position [316, 0]
click at [257, 375] on label "yes" at bounding box center [264, 379] width 15 height 15
click at [257, 375] on input "yes" at bounding box center [261, 376] width 8 height 8
radio input "true"
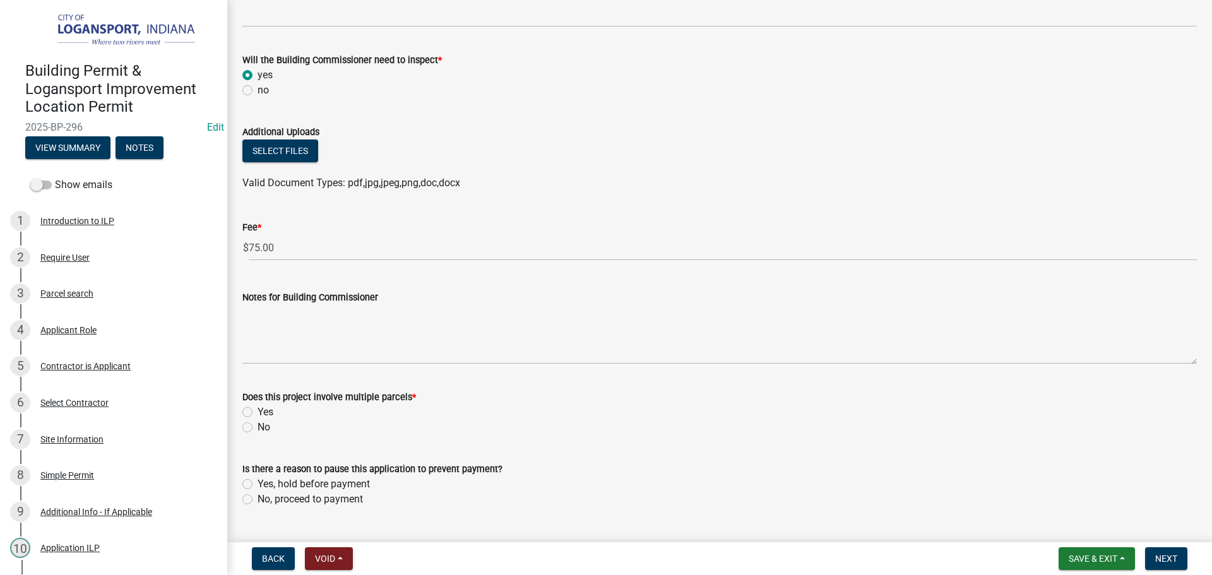
scroll to position [631, 0]
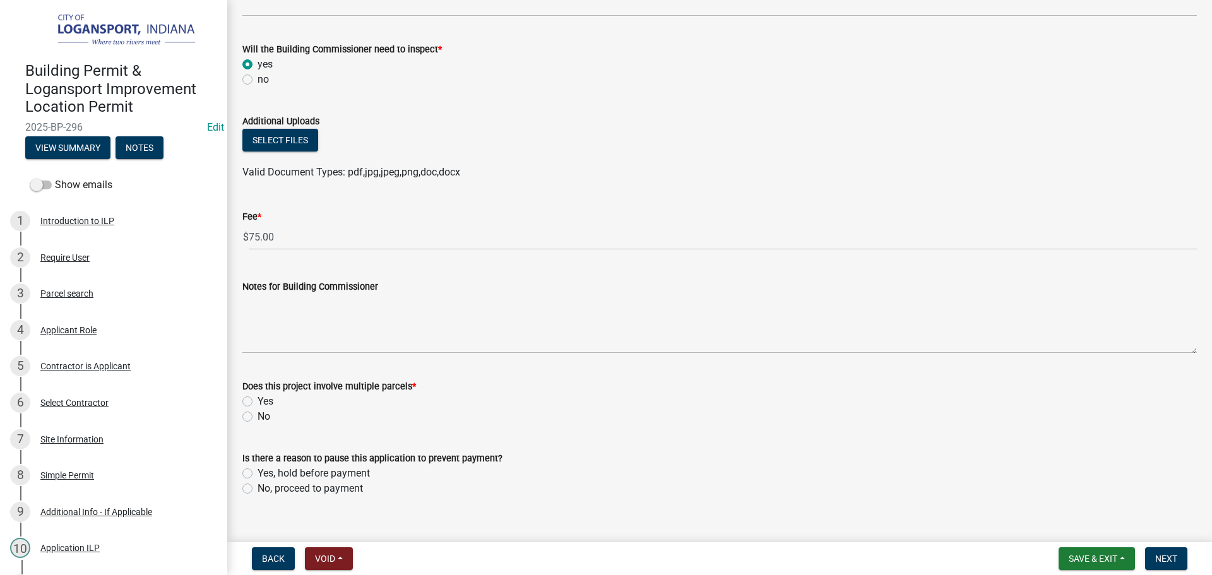
click at [257, 418] on label "No" at bounding box center [263, 416] width 13 height 15
click at [257, 417] on input "No" at bounding box center [261, 413] width 8 height 8
radio input "true"
click at [257, 485] on label "No, proceed to payment" at bounding box center [309, 488] width 105 height 15
click at [257, 485] on input "No, proceed to payment" at bounding box center [261, 485] width 8 height 8
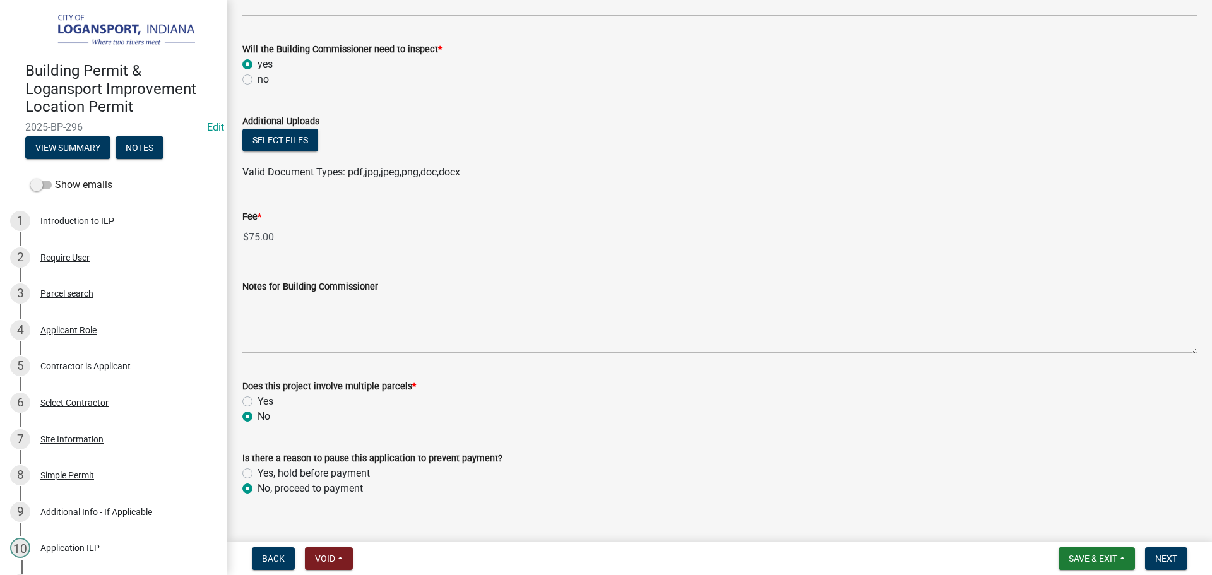
radio input "true"
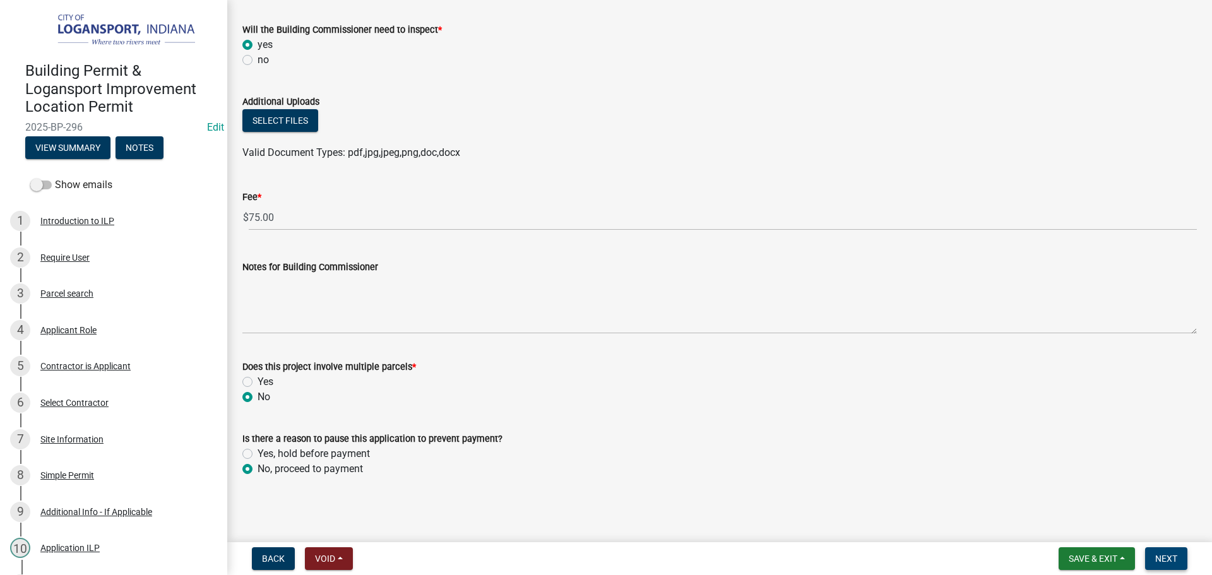
click at [1159, 555] on span "Next" at bounding box center [1166, 558] width 22 height 10
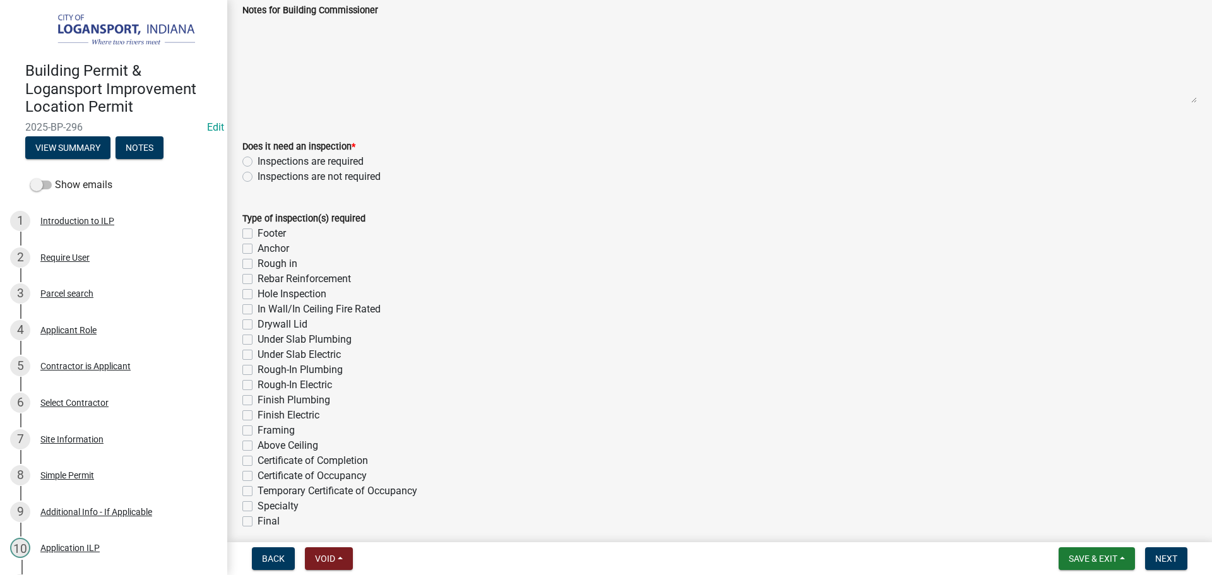
scroll to position [126, 0]
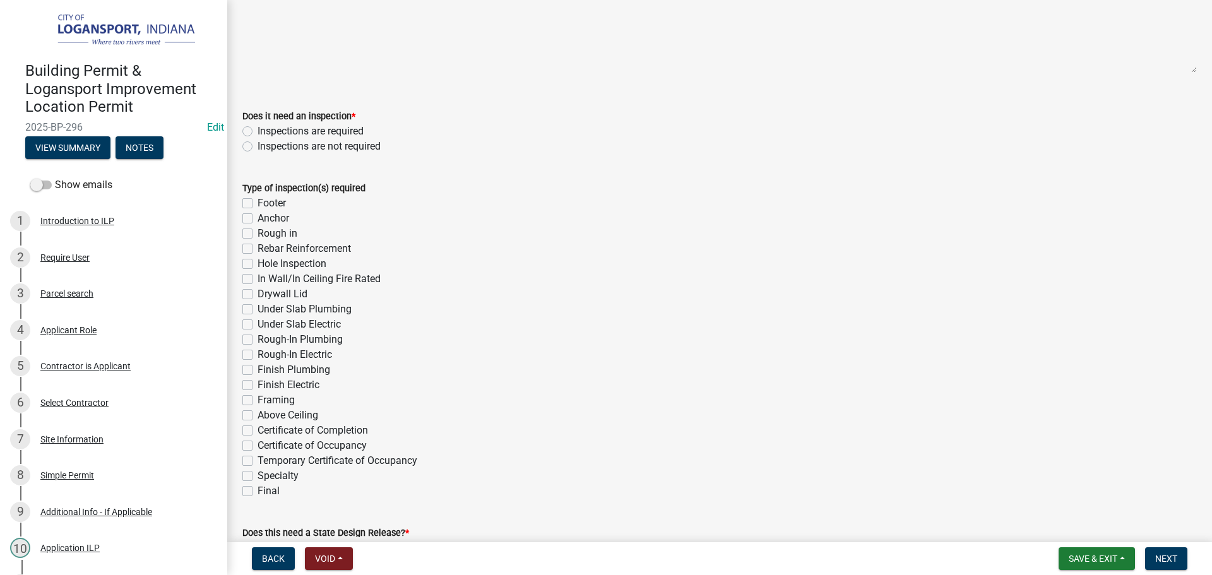
click at [257, 489] on label "Final" at bounding box center [268, 490] width 22 height 15
click at [257, 489] on input "Final" at bounding box center [261, 487] width 8 height 8
checkbox input "true"
checkbox input "false"
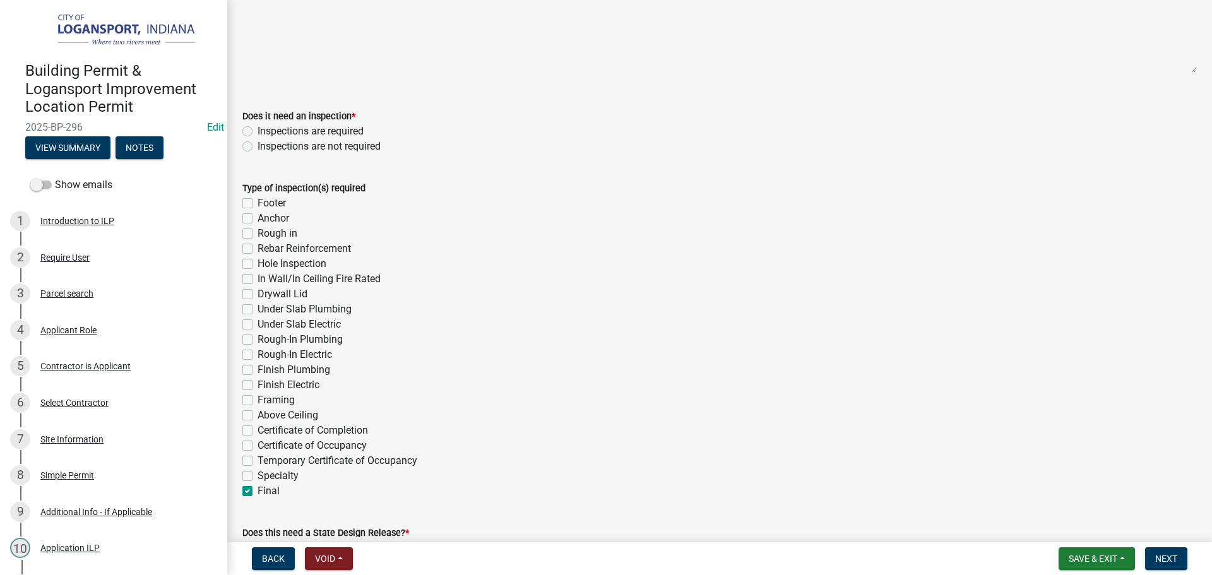
checkbox input "false"
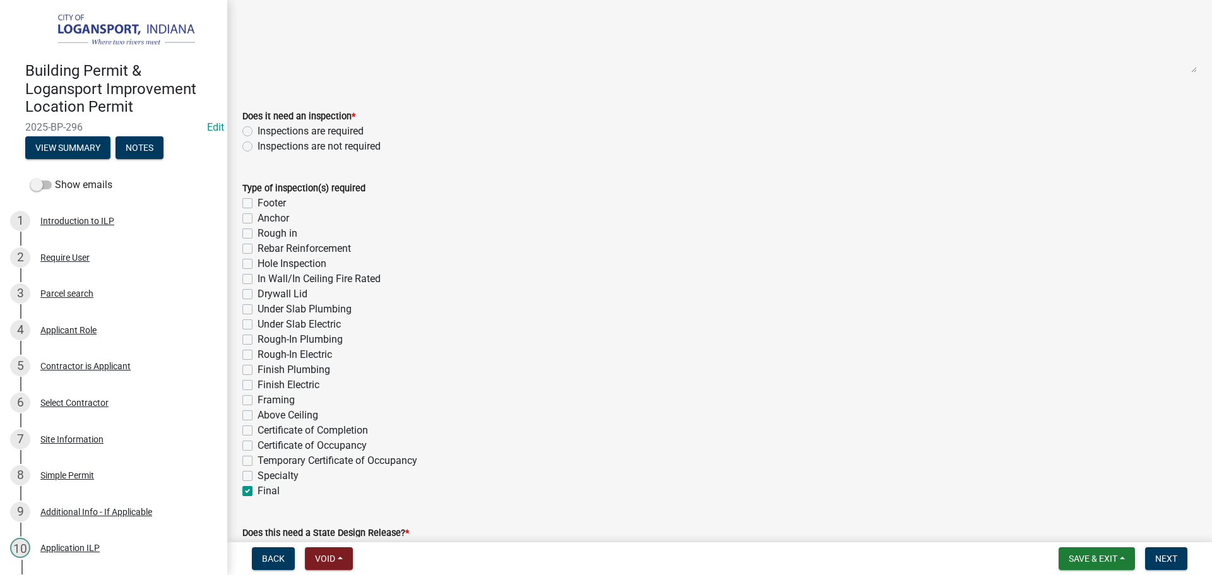
checkbox input "false"
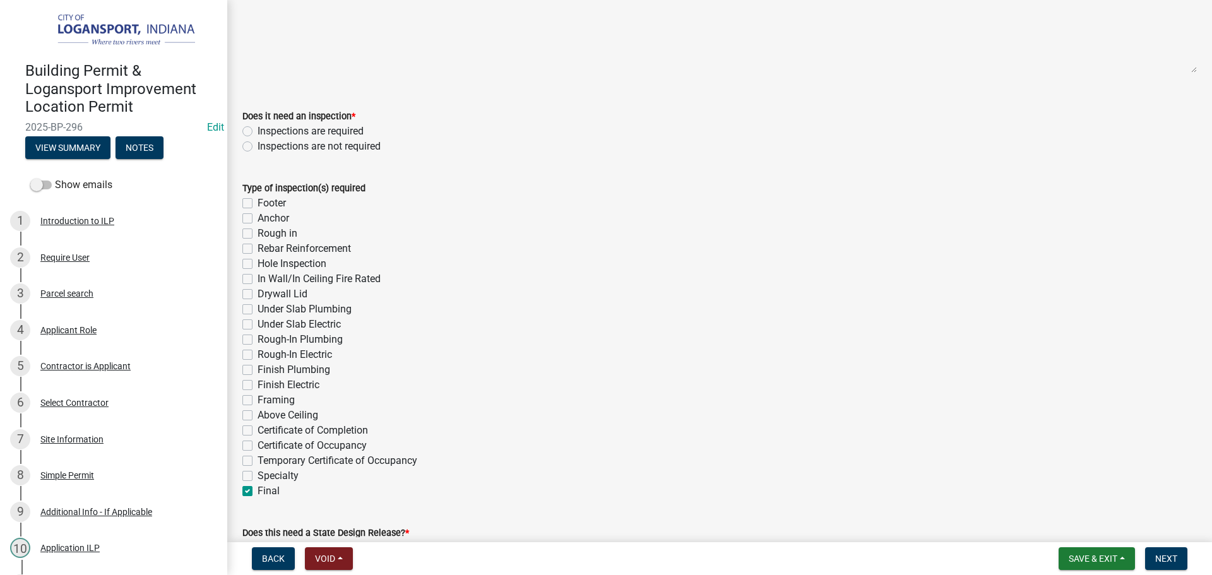
checkbox input "false"
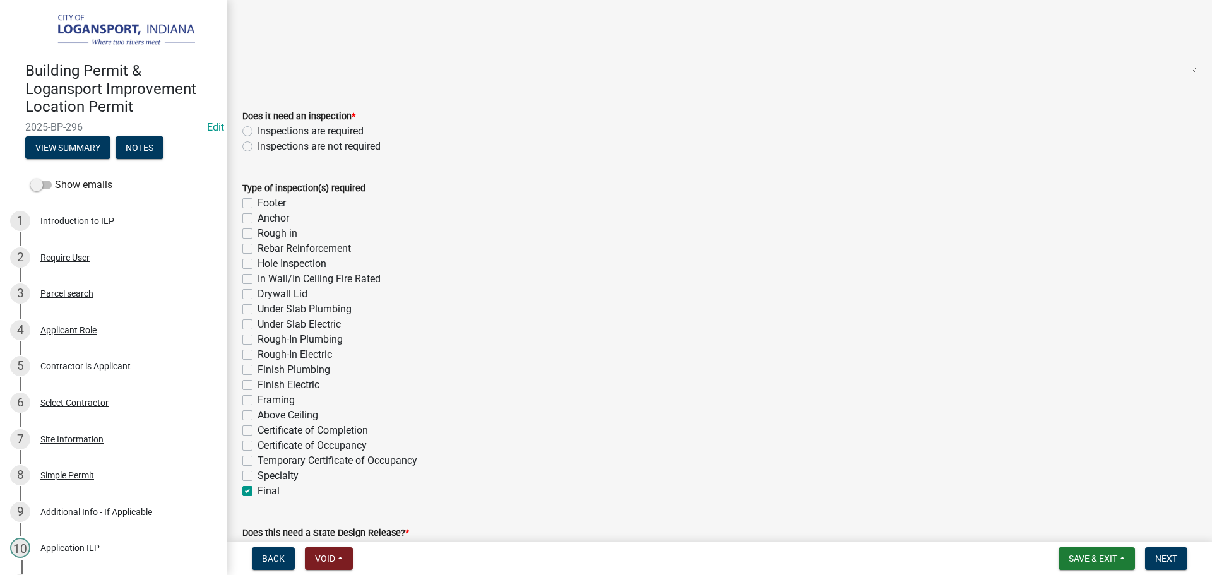
checkbox input "false"
checkbox input "true"
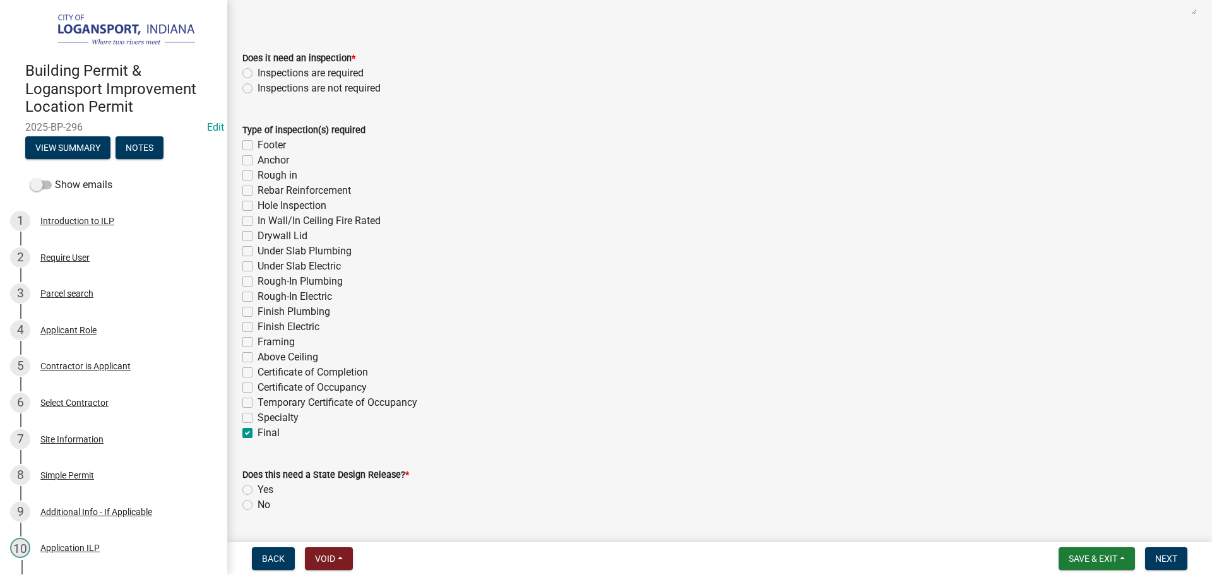
scroll to position [252, 0]
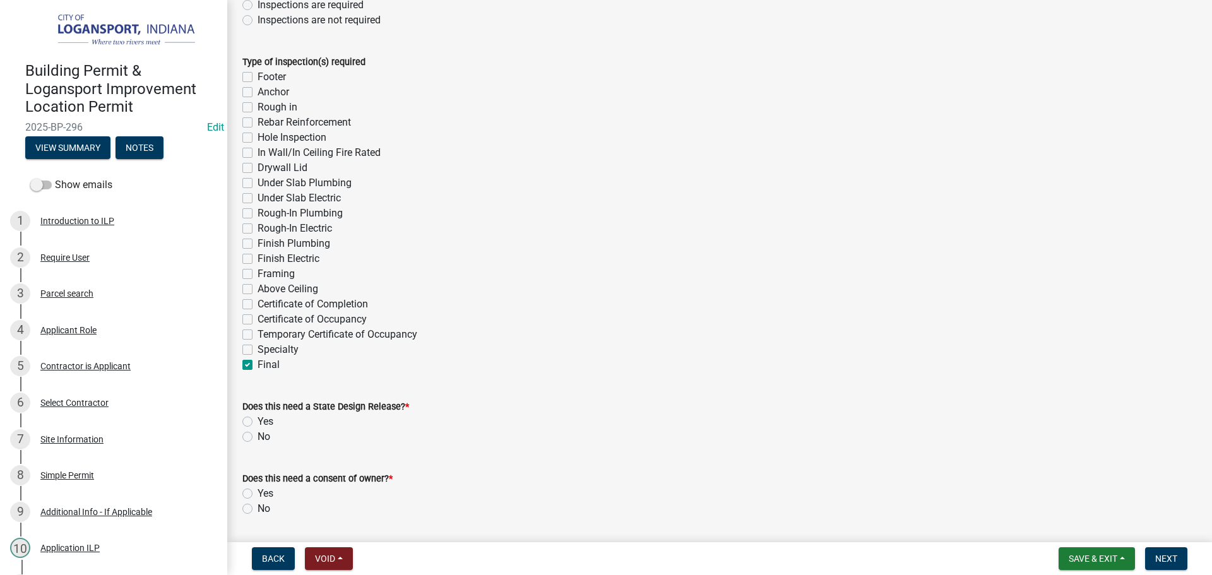
click at [257, 437] on label "No" at bounding box center [263, 436] width 13 height 15
click at [257, 437] on input "No" at bounding box center [261, 433] width 8 height 8
radio input "true"
click at [248, 517] on wm-data-entity-input "Does this need a consent of owner? * Yes No" at bounding box center [719, 492] width 954 height 72
drag, startPoint x: 249, startPoint y: 512, endPoint x: 255, endPoint y: 508, distance: 6.8
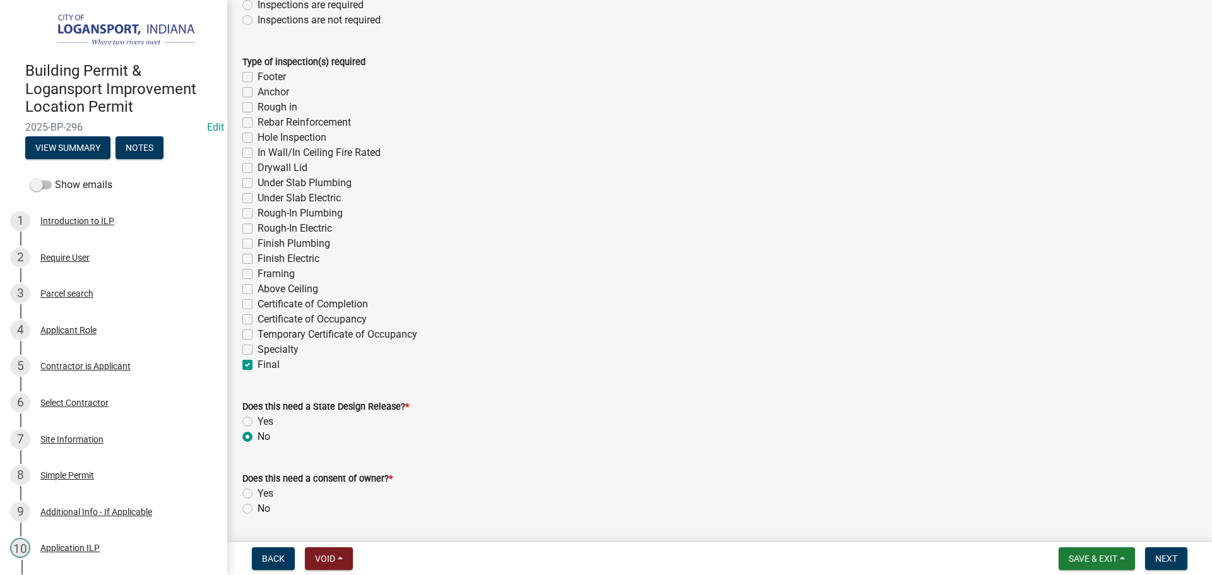
click at [257, 512] on label "No" at bounding box center [263, 508] width 13 height 15
click at [257, 509] on input "No" at bounding box center [261, 505] width 8 height 8
radio input "true"
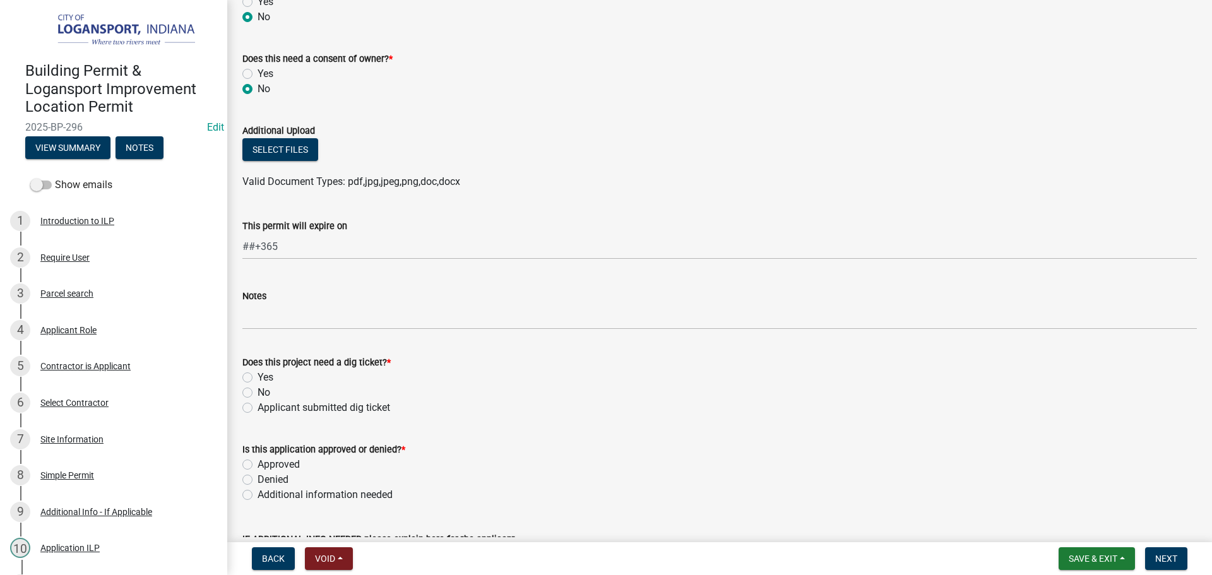
scroll to position [694, 0]
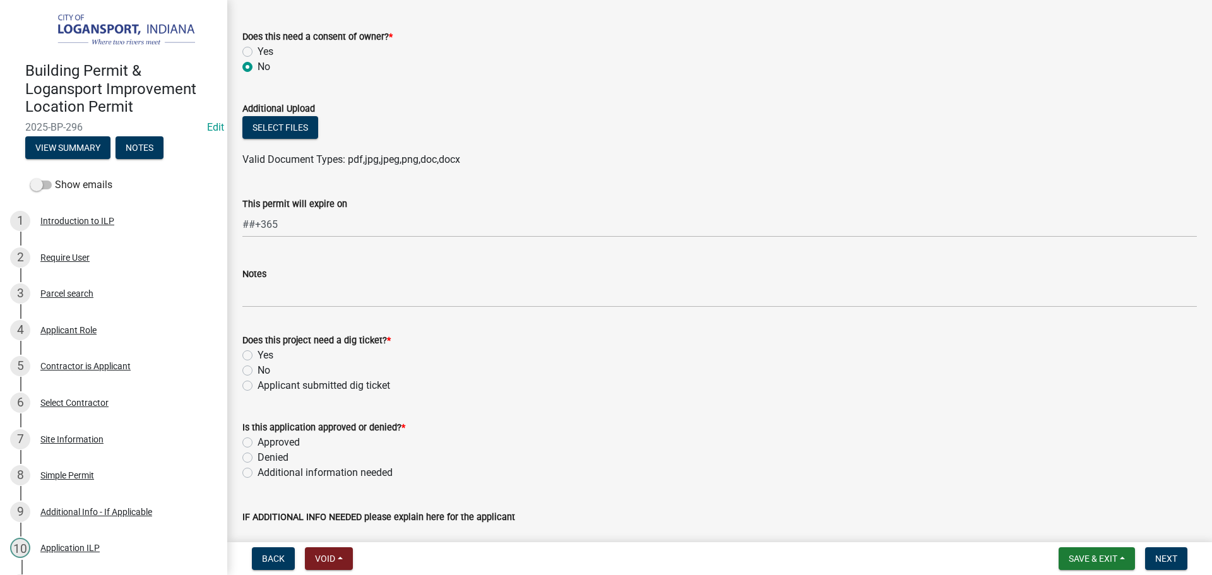
click at [257, 389] on label "Applicant submitted dig ticket" at bounding box center [323, 385] width 133 height 15
click at [257, 386] on input "Applicant submitted dig ticket" at bounding box center [261, 382] width 8 height 8
radio input "true"
click at [257, 441] on label "Approved" at bounding box center [278, 442] width 42 height 15
click at [257, 441] on input "Approved" at bounding box center [261, 439] width 8 height 8
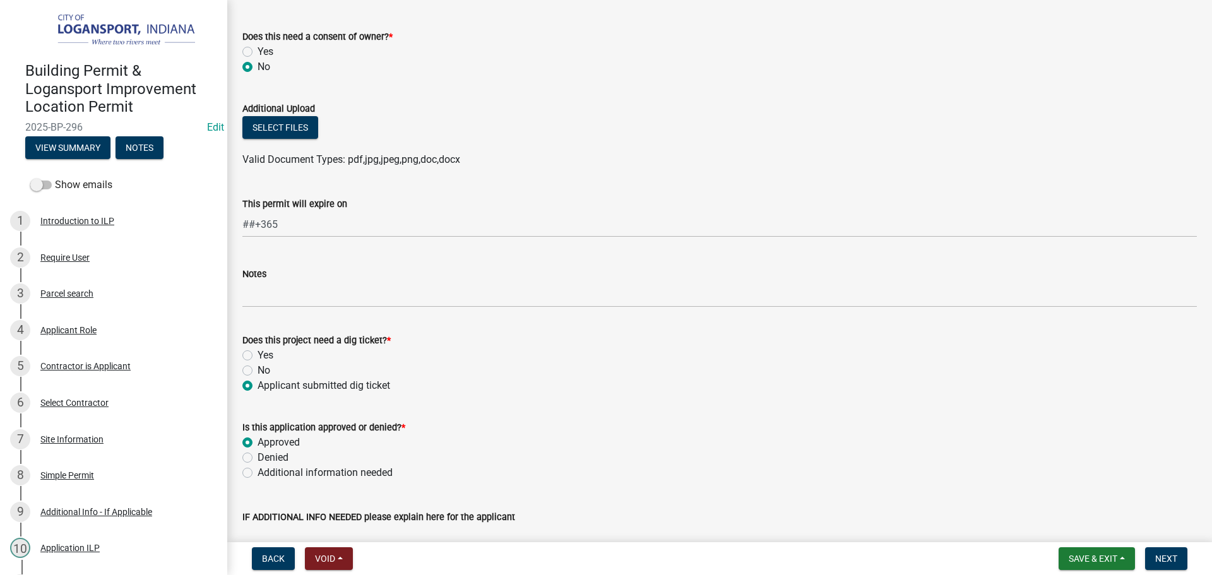
radio input "true"
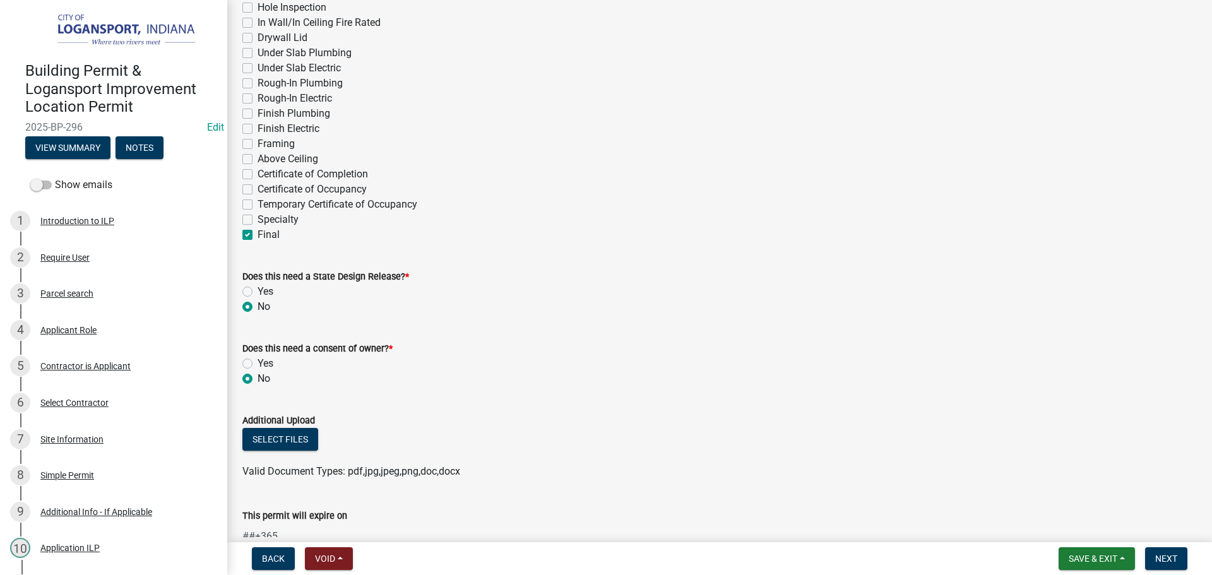
scroll to position [252, 0]
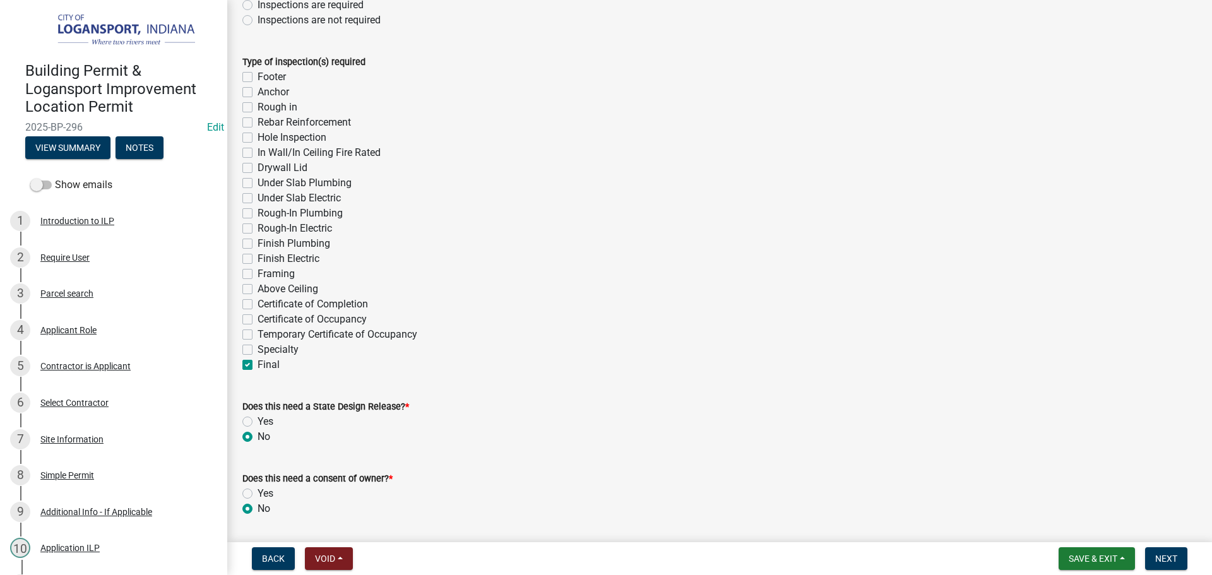
click at [257, 138] on label "Hole Inspection" at bounding box center [291, 137] width 69 height 15
click at [257, 138] on input "Hole Inspection" at bounding box center [261, 134] width 8 height 8
checkbox input "true"
checkbox input "false"
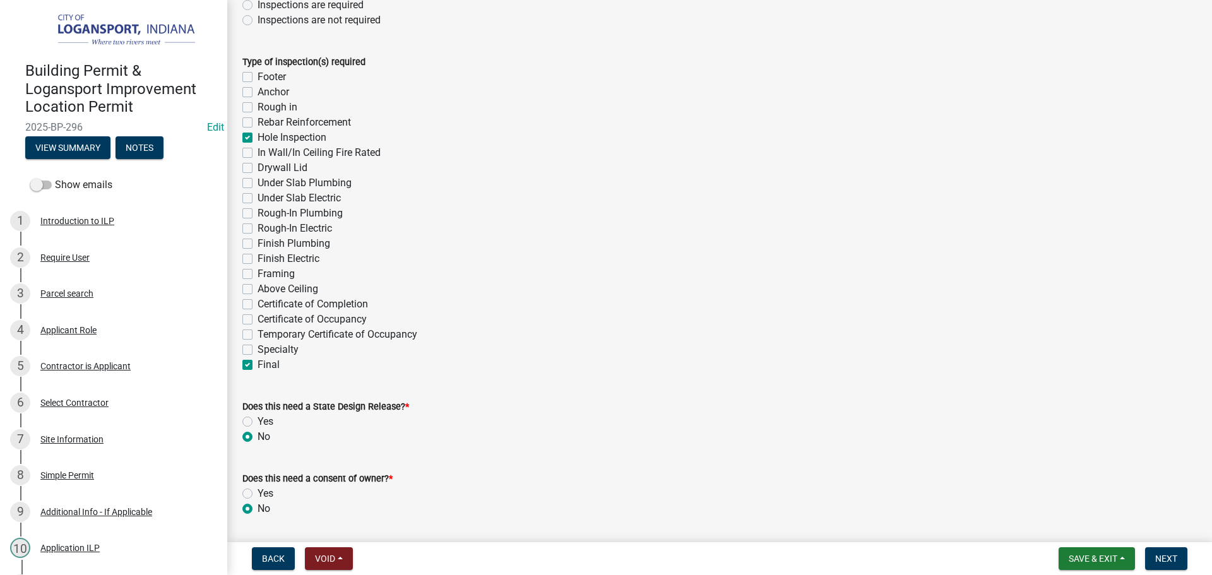
checkbox input "false"
checkbox input "true"
checkbox input "false"
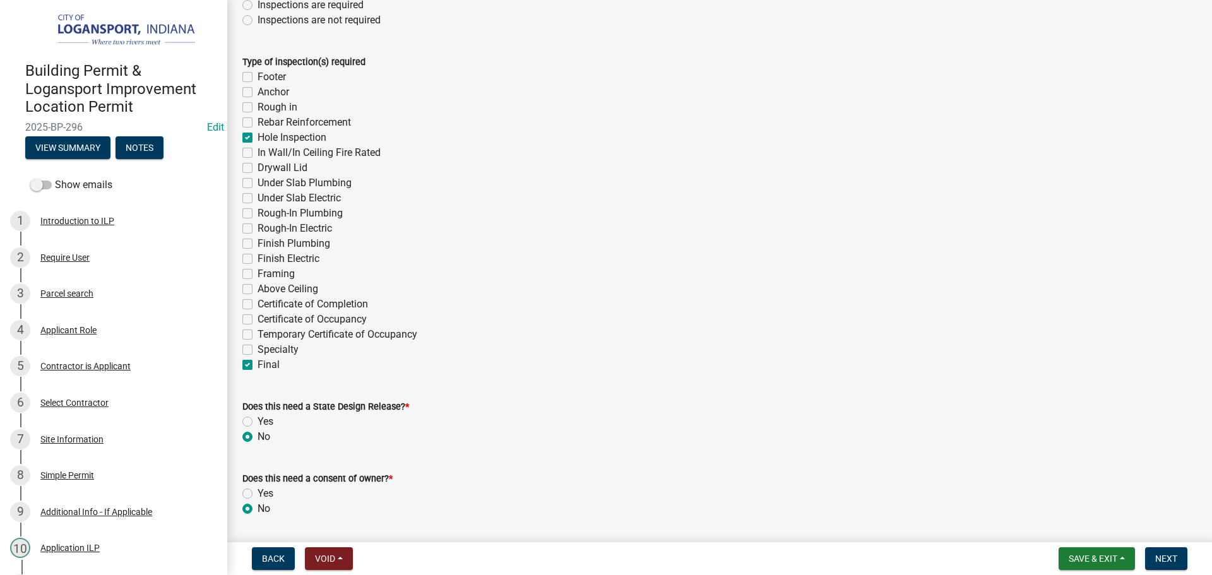
checkbox input "false"
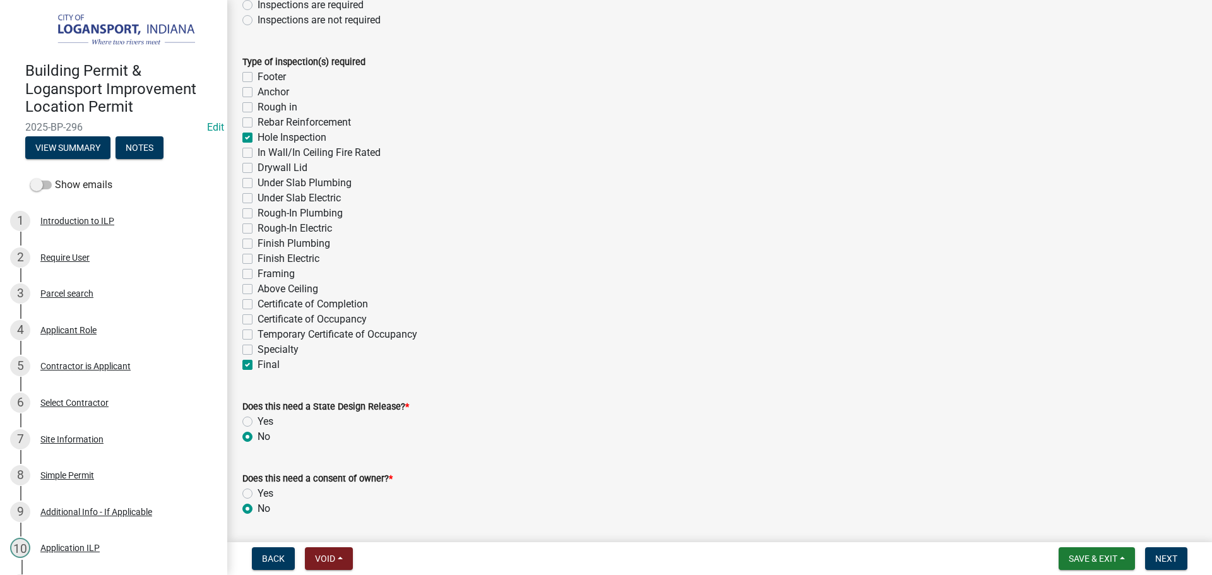
checkbox input "false"
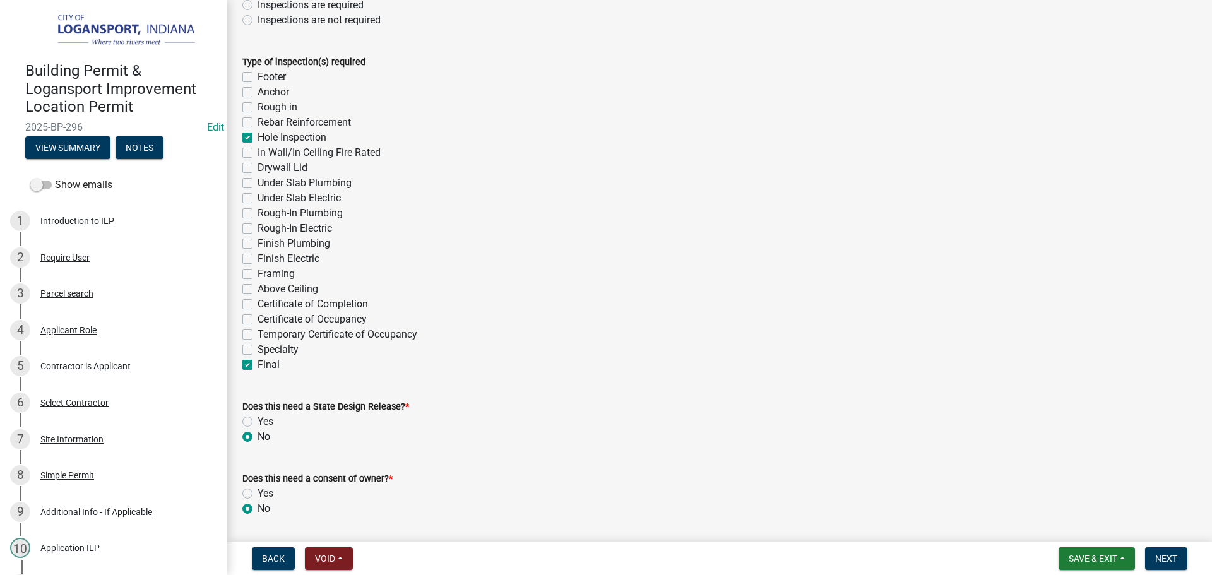
checkbox input "false"
checkbox input "true"
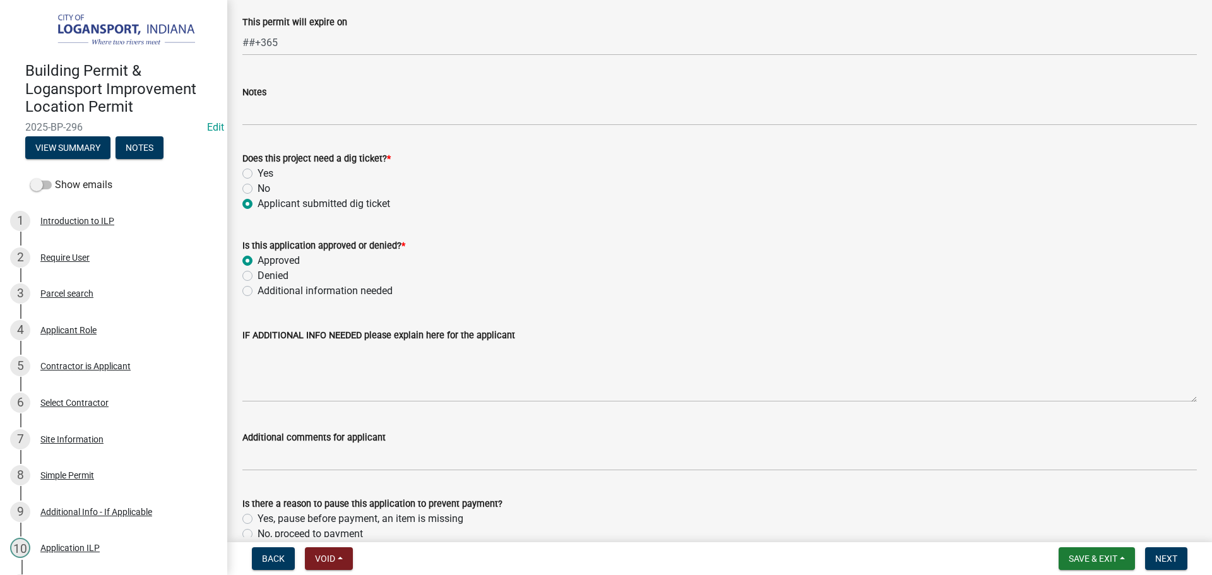
scroll to position [941, 0]
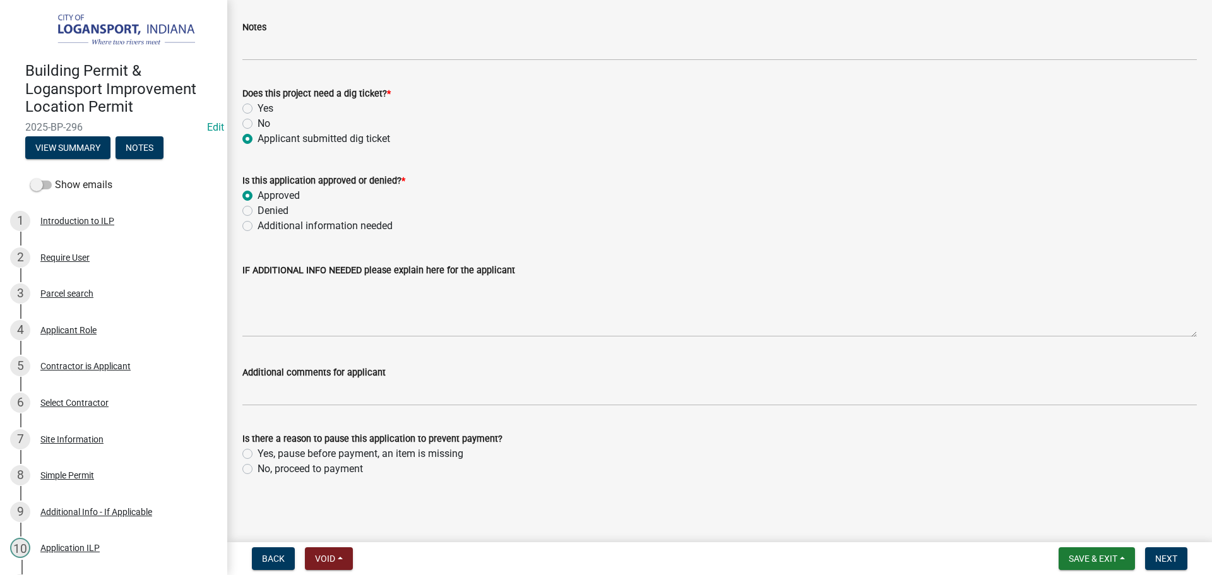
click at [257, 468] on label "No, proceed to payment" at bounding box center [309, 468] width 105 height 15
click at [257, 468] on input "No, proceed to payment" at bounding box center [261, 465] width 8 height 8
radio input "true"
click at [1154, 557] on button "Next" at bounding box center [1166, 558] width 42 height 23
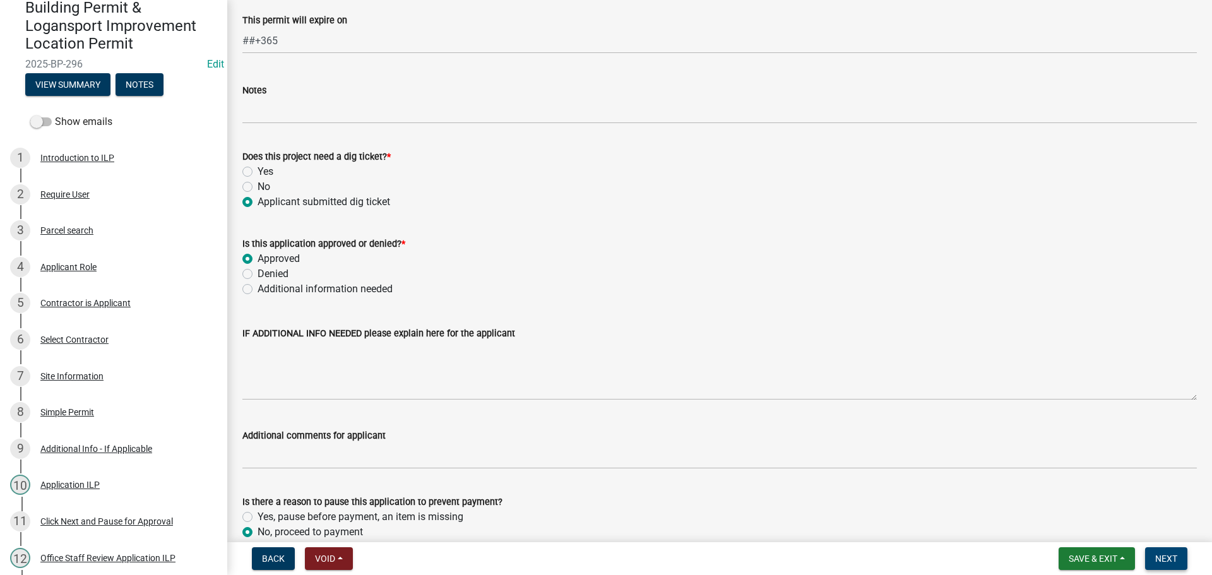
scroll to position [840, 0]
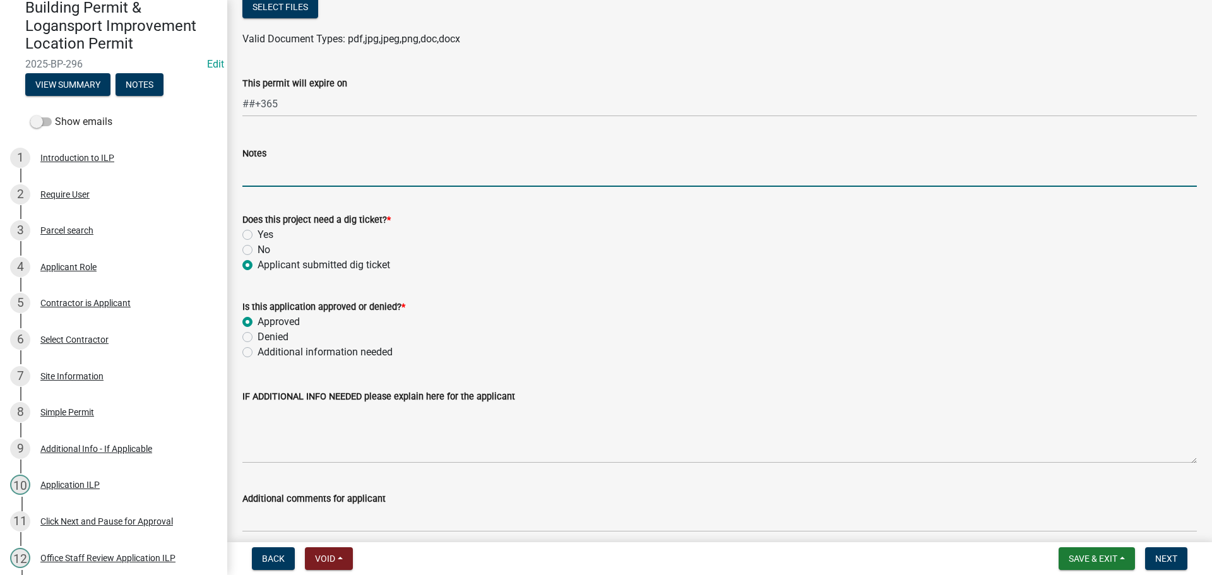
click at [254, 176] on input "Notes" at bounding box center [719, 174] width 954 height 26
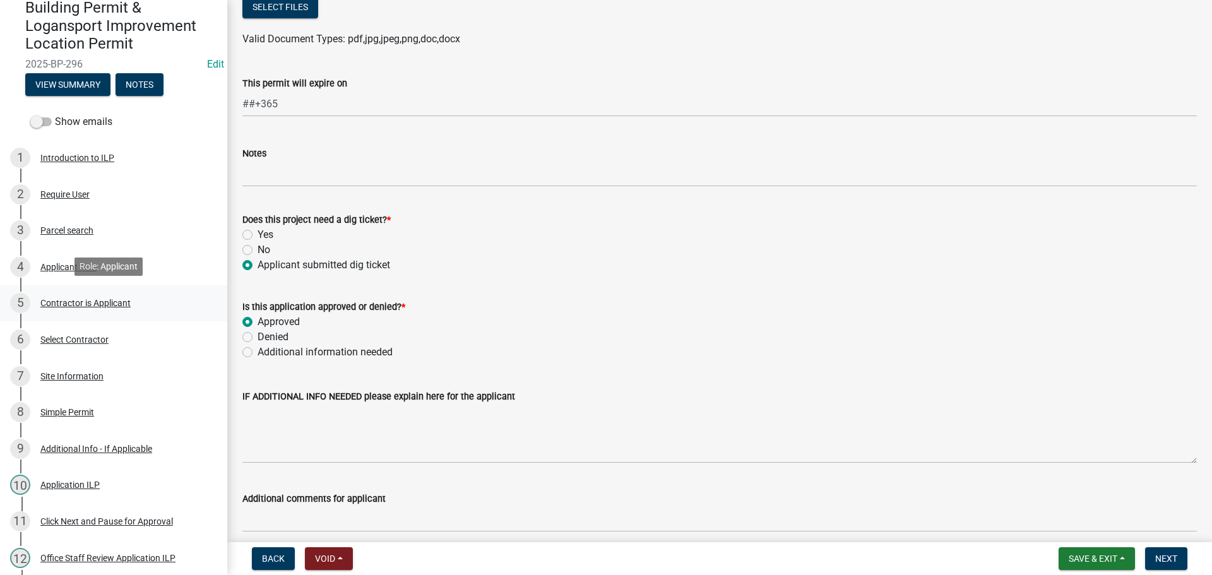
click at [71, 306] on div "Contractor is Applicant" at bounding box center [85, 302] width 90 height 9
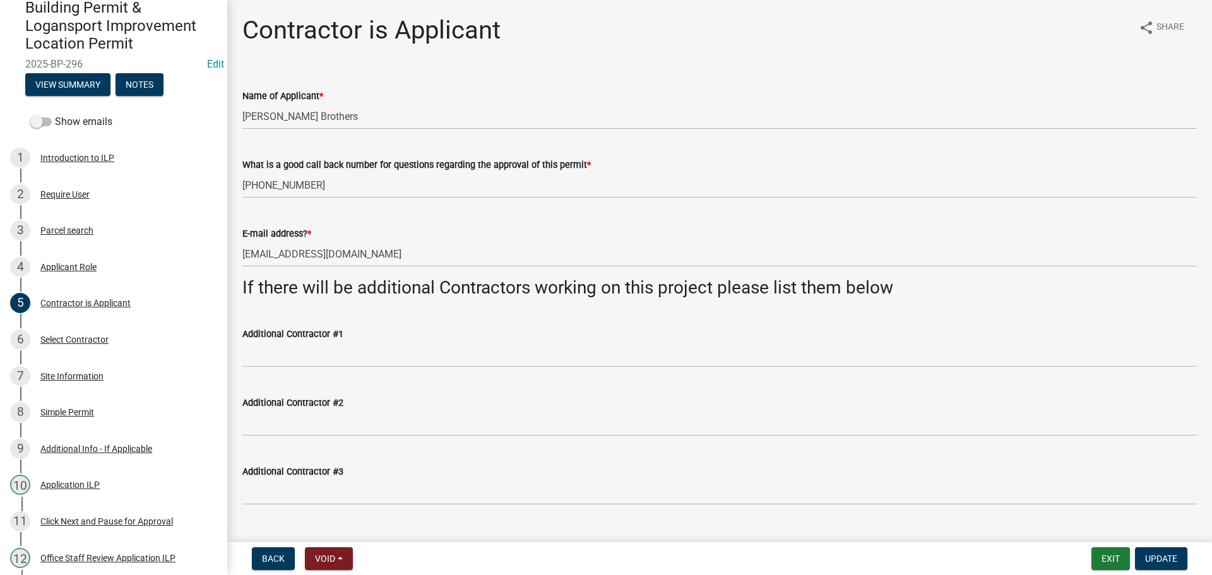
click at [237, 110] on div "Name of Applicant * Peterman Brothers" at bounding box center [719, 100] width 973 height 59
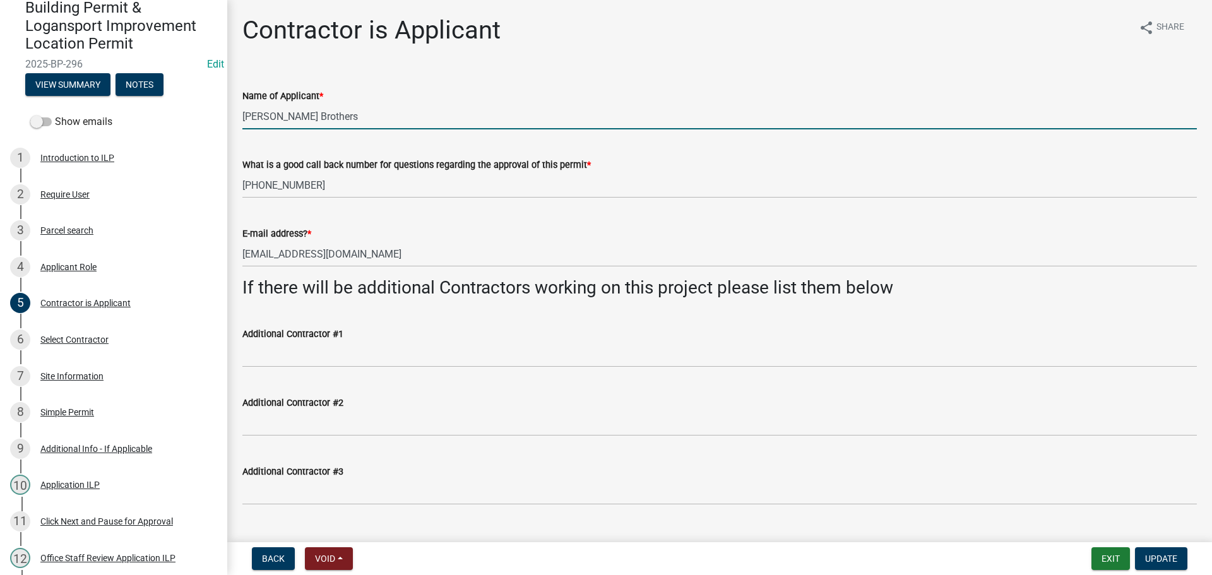
click at [244, 117] on input "[PERSON_NAME] Brothers" at bounding box center [719, 116] width 954 height 26
type input "Monica Brown Peterman Brothers"
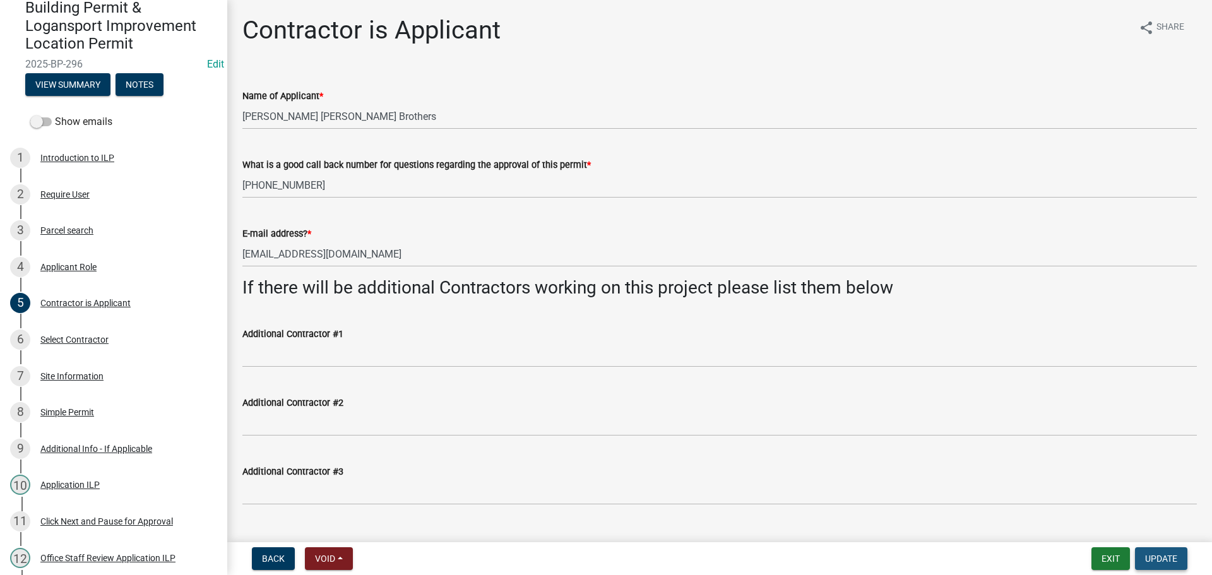
click at [1179, 559] on button "Update" at bounding box center [1161, 558] width 52 height 23
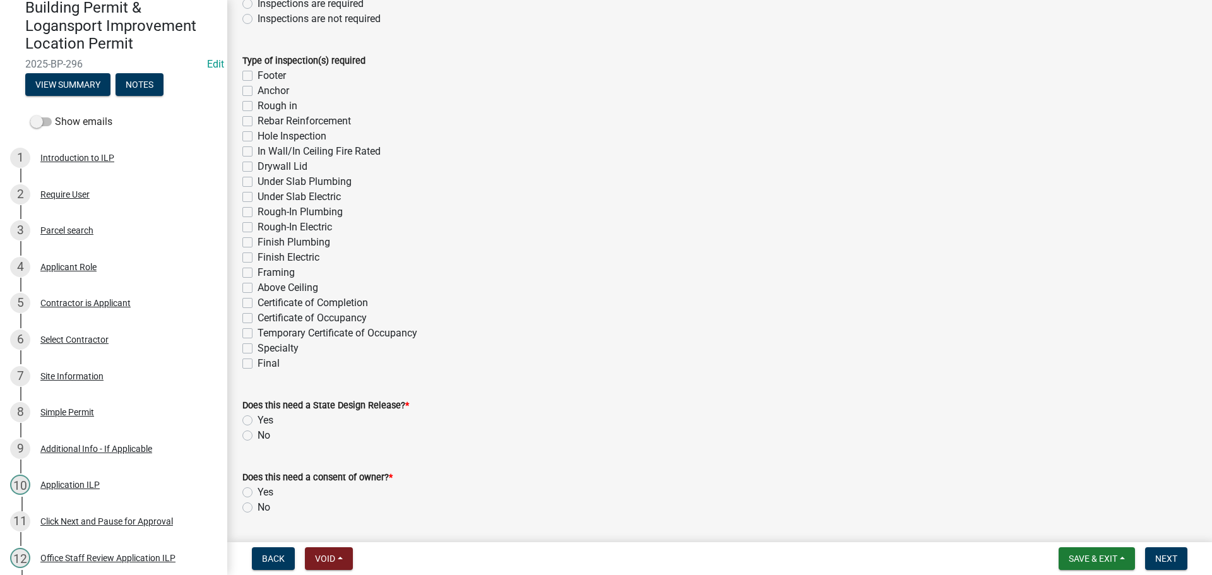
scroll to position [252, 0]
click at [257, 137] on label "Hole Inspection" at bounding box center [291, 137] width 69 height 15
click at [257, 137] on input "Hole Inspection" at bounding box center [261, 134] width 8 height 8
checkbox input "true"
checkbox input "false"
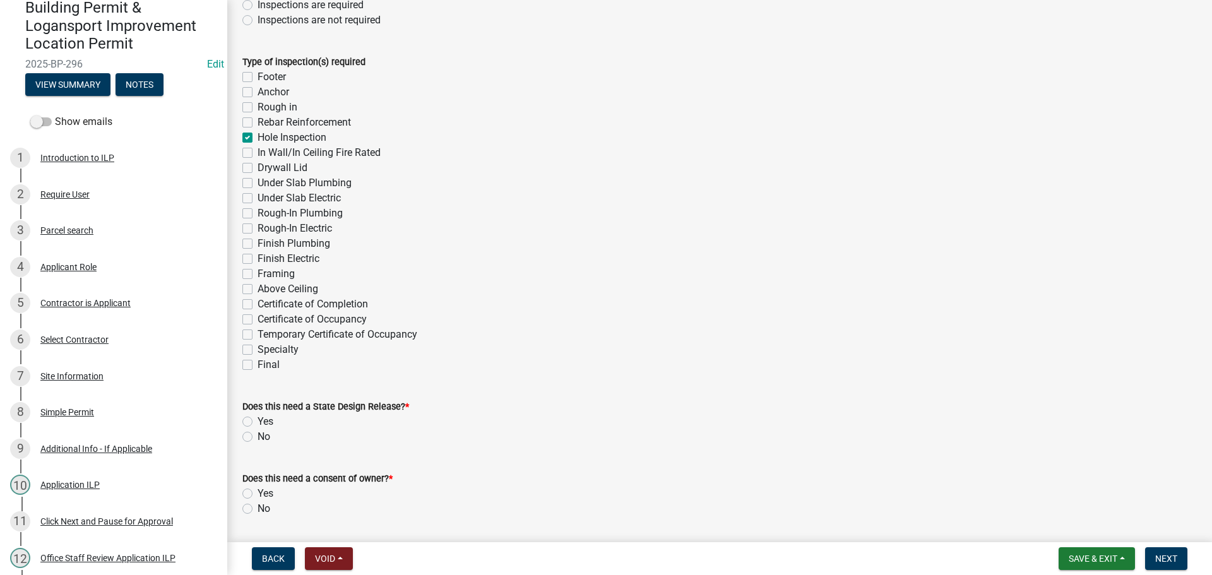
checkbox input "false"
checkbox input "true"
checkbox input "false"
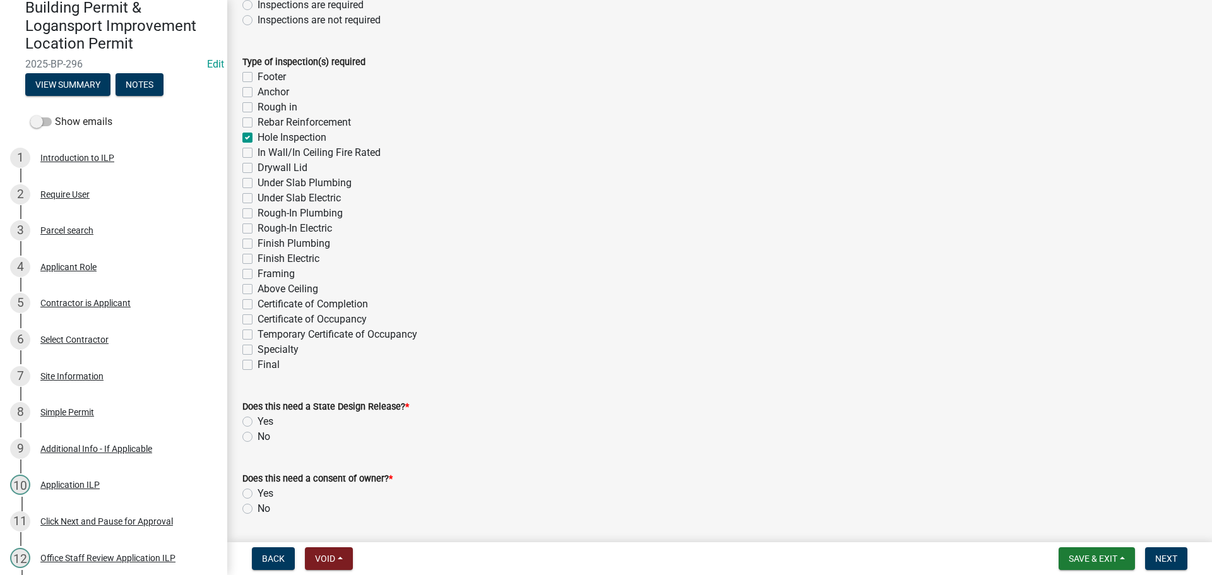
checkbox input "false"
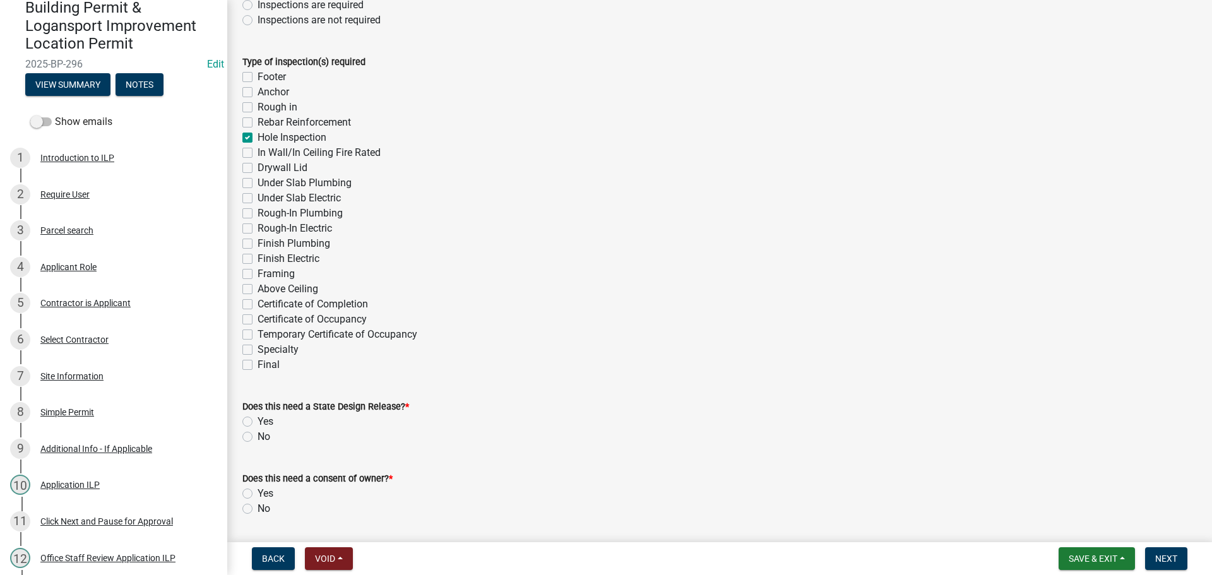
checkbox input "false"
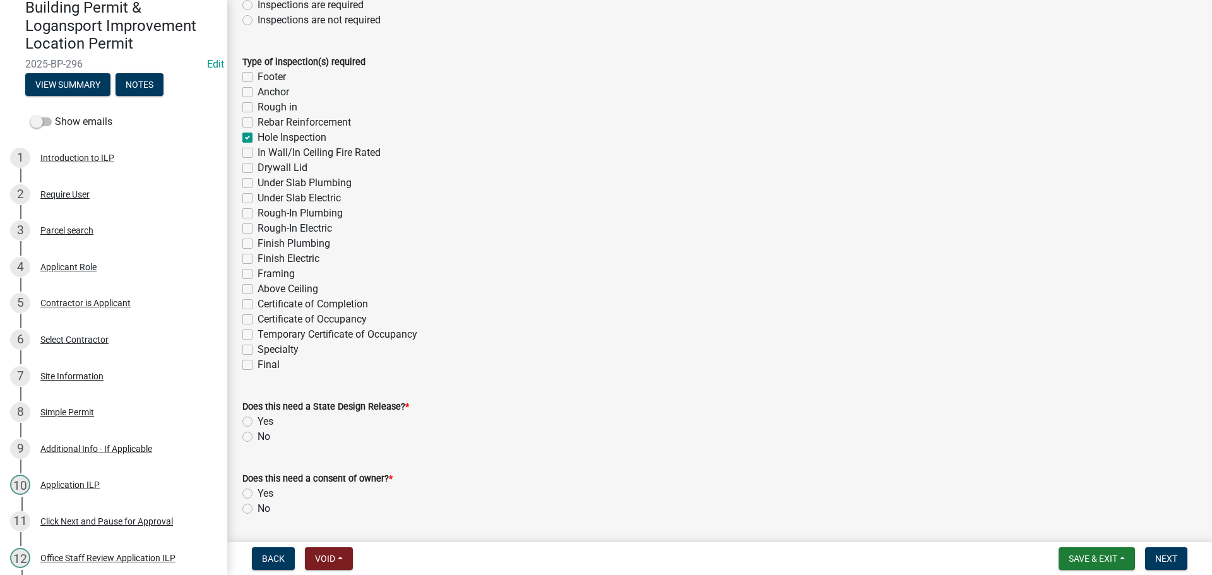
checkbox input "false"
click at [257, 364] on label "Final" at bounding box center [268, 364] width 22 height 15
click at [257, 364] on input "Final" at bounding box center [261, 361] width 8 height 8
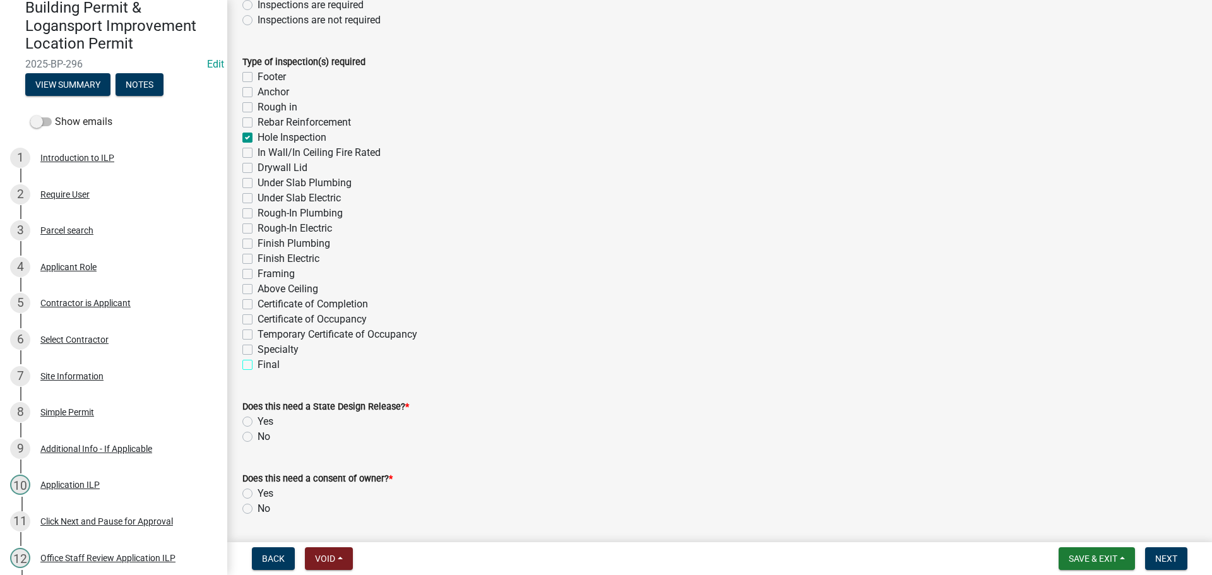
checkbox input "true"
checkbox input "false"
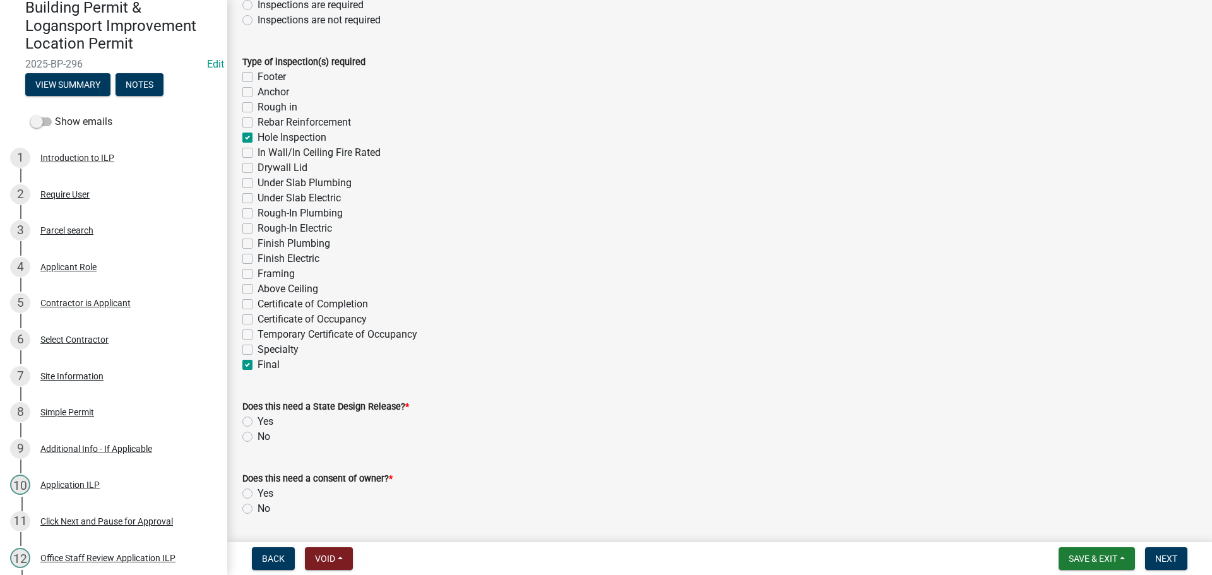
checkbox input "true"
checkbox input "false"
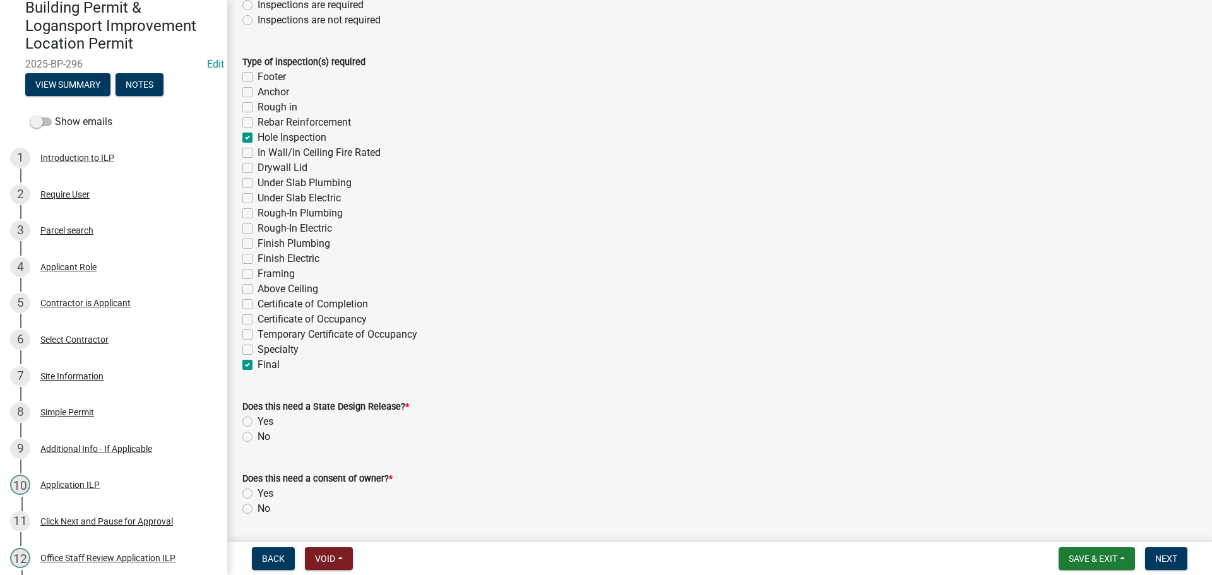
checkbox input "false"
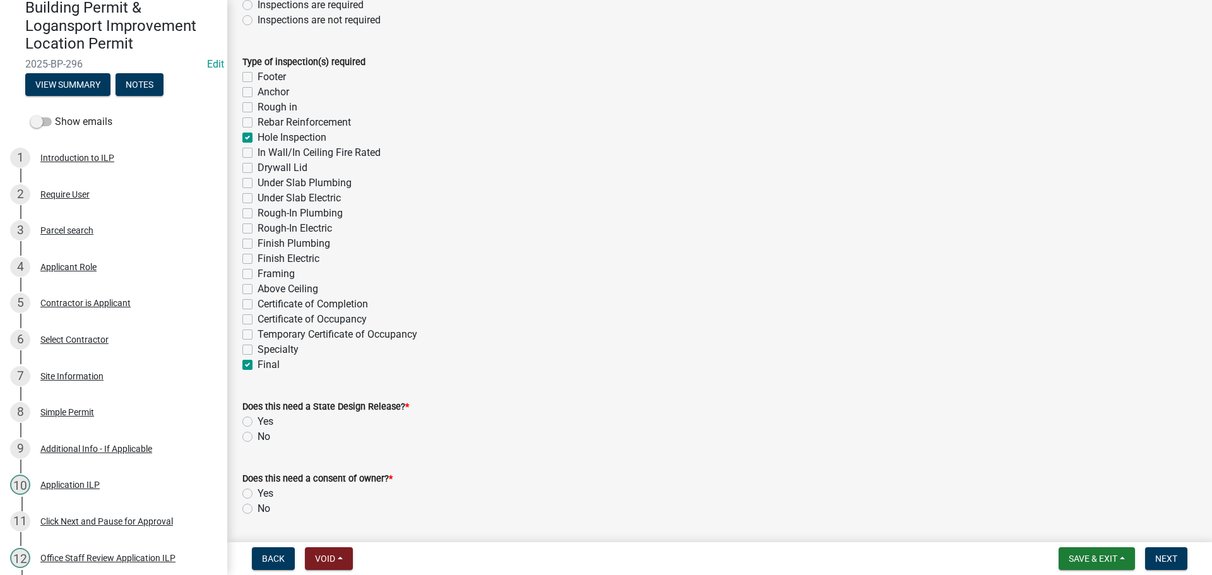
checkbox input "false"
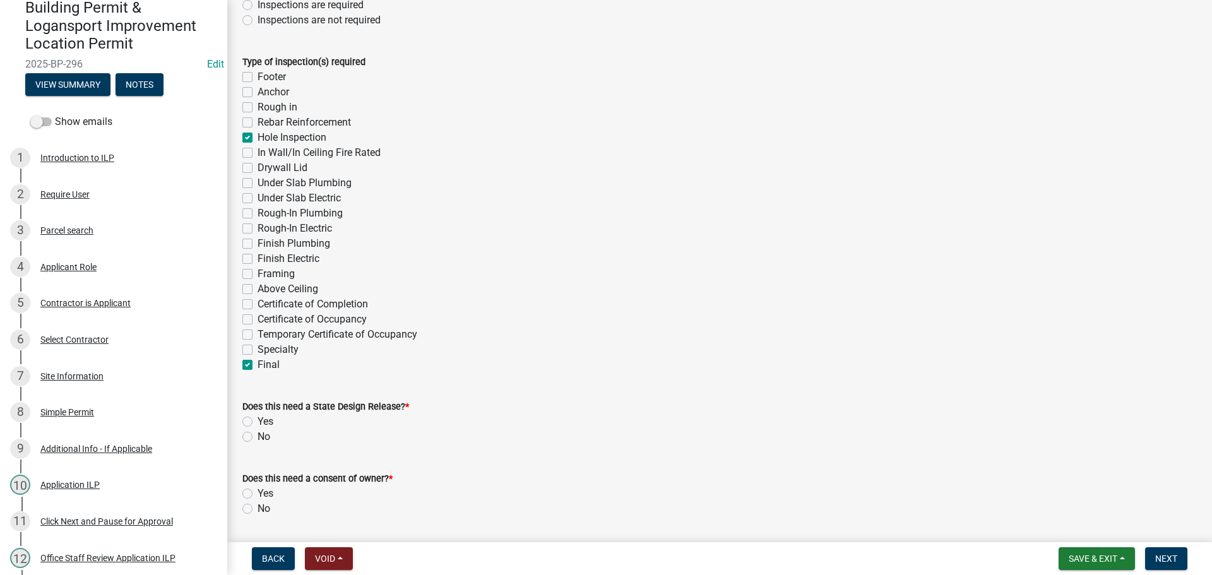
checkbox input "true"
click at [257, 437] on label "No" at bounding box center [263, 436] width 13 height 15
click at [257, 437] on input "No" at bounding box center [261, 433] width 8 height 8
radio input "true"
click at [248, 502] on div "No" at bounding box center [719, 508] width 954 height 15
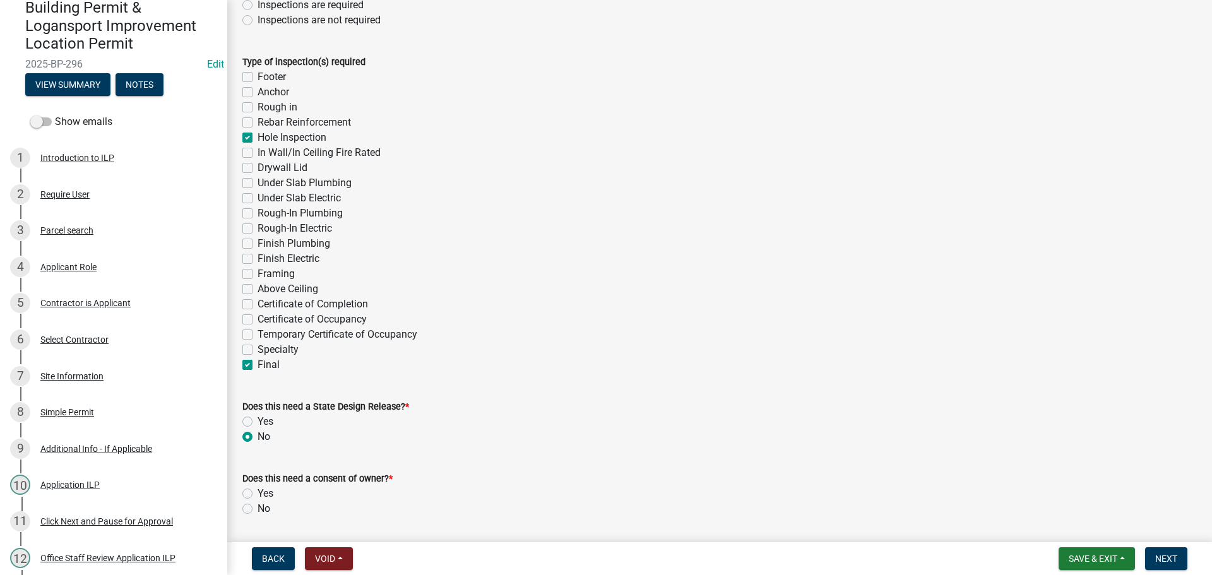
click at [257, 508] on label "No" at bounding box center [263, 508] width 13 height 15
click at [257, 508] on input "No" at bounding box center [261, 505] width 8 height 8
radio input "true"
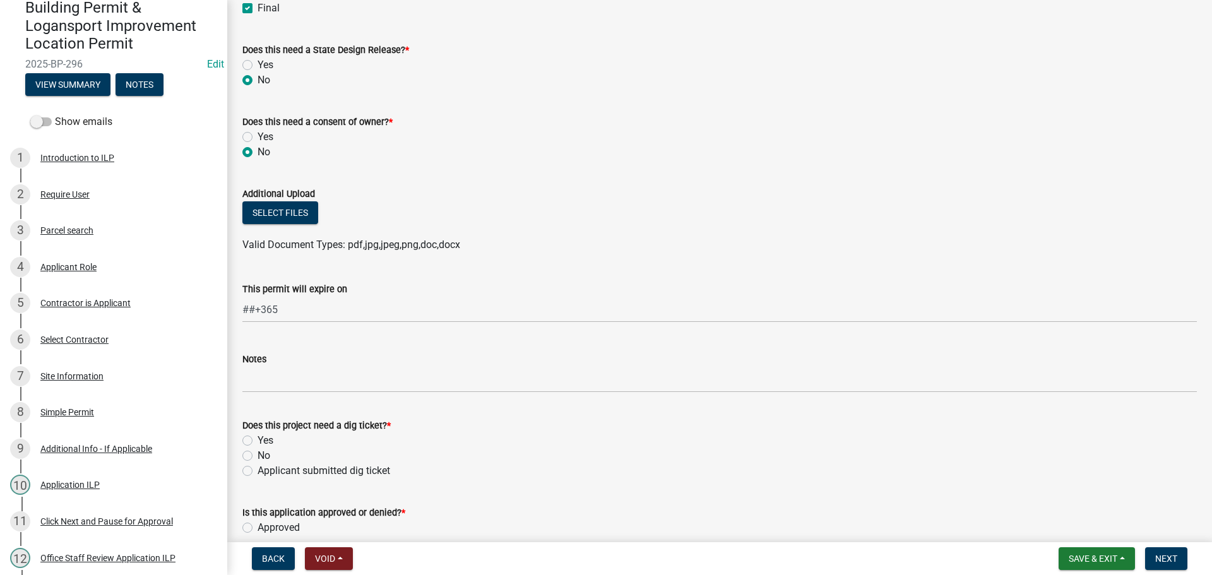
scroll to position [631, 0]
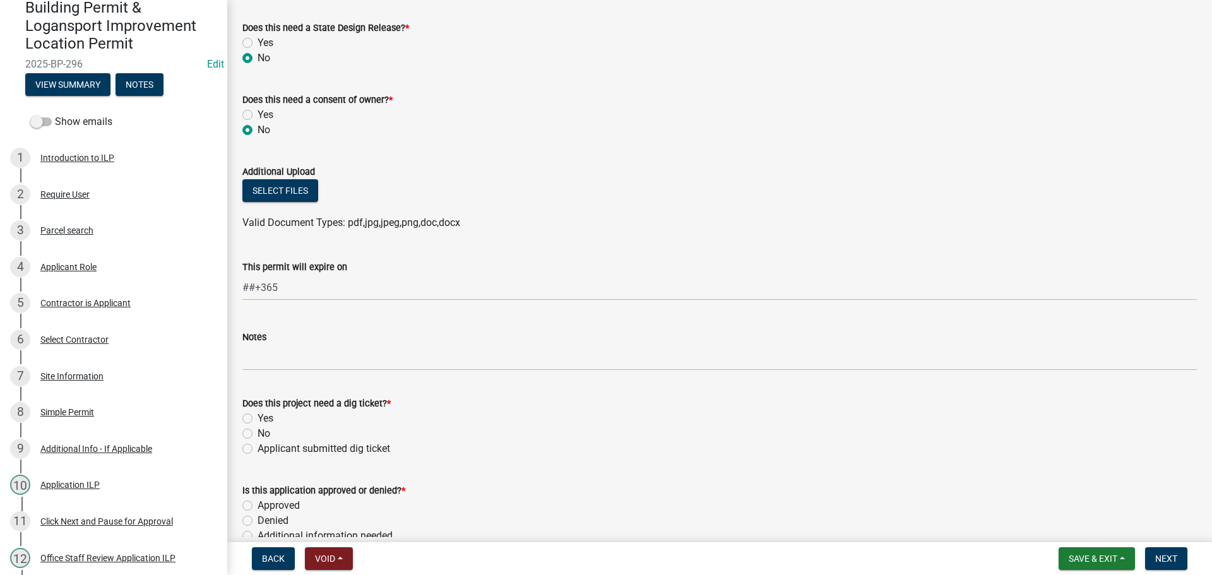
click at [257, 435] on label "No" at bounding box center [263, 433] width 13 height 15
click at [257, 434] on input "No" at bounding box center [261, 430] width 8 height 8
radio input "true"
click at [252, 449] on div "Applicant submitted dig ticket" at bounding box center [719, 448] width 954 height 15
click at [257, 450] on label "Applicant submitted dig ticket" at bounding box center [323, 448] width 133 height 15
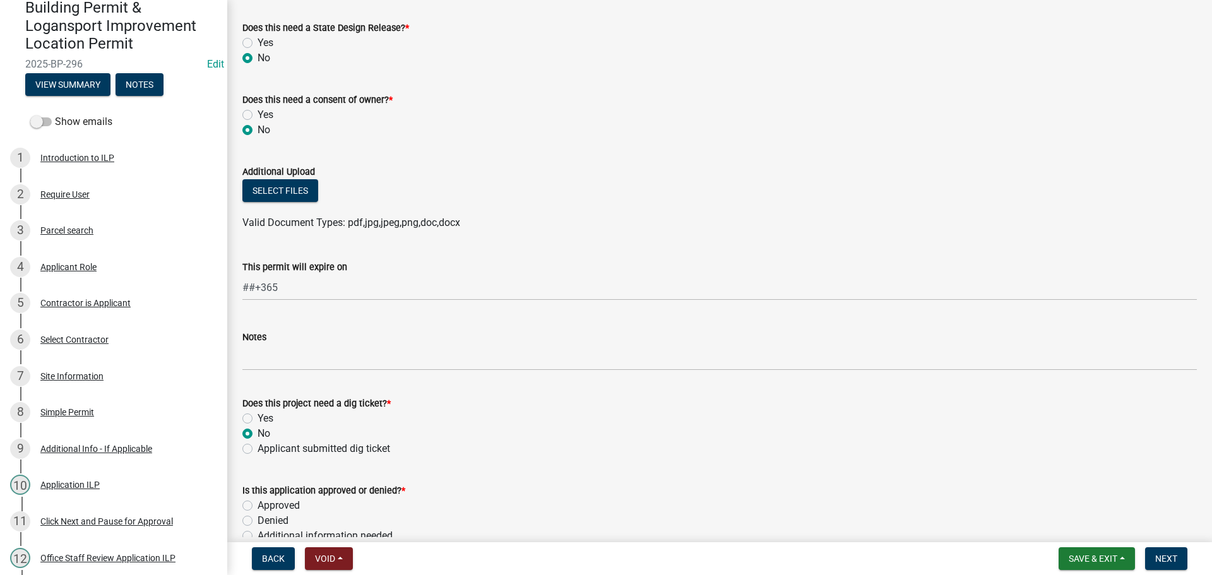
click at [257, 449] on input "Applicant submitted dig ticket" at bounding box center [261, 445] width 8 height 8
radio input "true"
click at [257, 503] on label "Approved" at bounding box center [278, 505] width 42 height 15
click at [257, 503] on input "Approved" at bounding box center [261, 502] width 8 height 8
radio input "true"
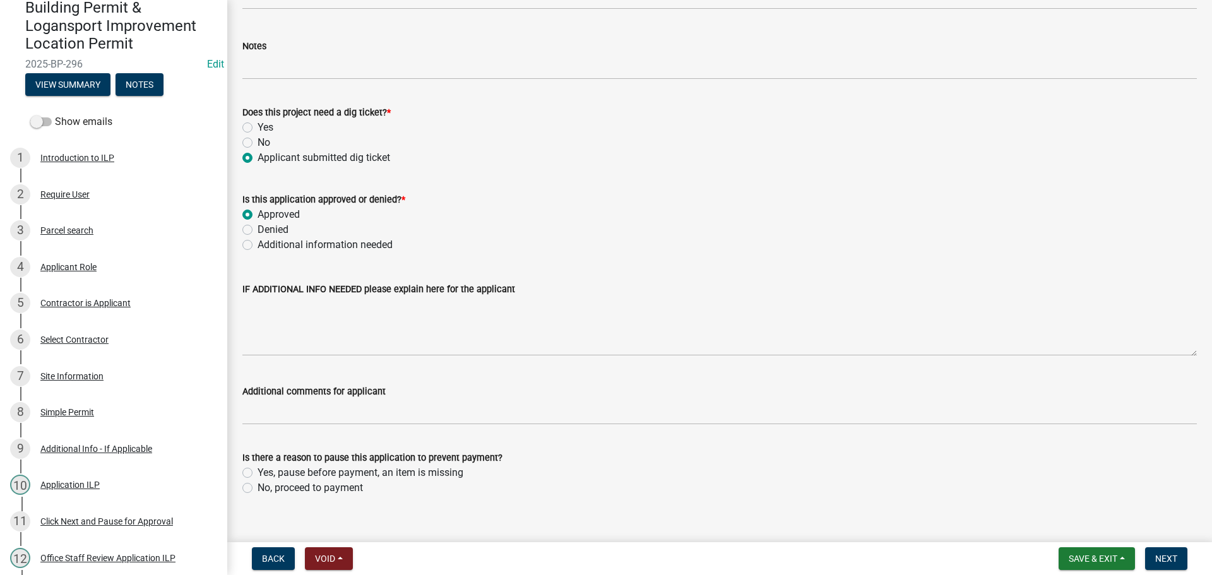
scroll to position [941, 0]
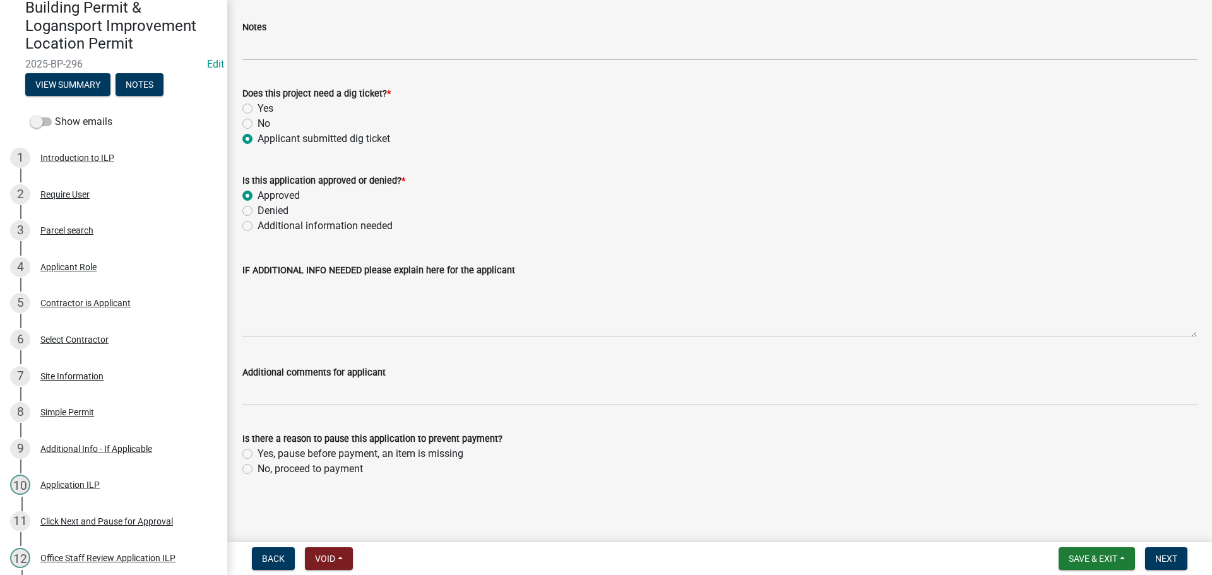
click at [257, 466] on label "No, proceed to payment" at bounding box center [309, 468] width 105 height 15
click at [257, 466] on input "No, proceed to payment" at bounding box center [261, 465] width 8 height 8
radio input "true"
click at [1173, 559] on span "Next" at bounding box center [1166, 558] width 22 height 10
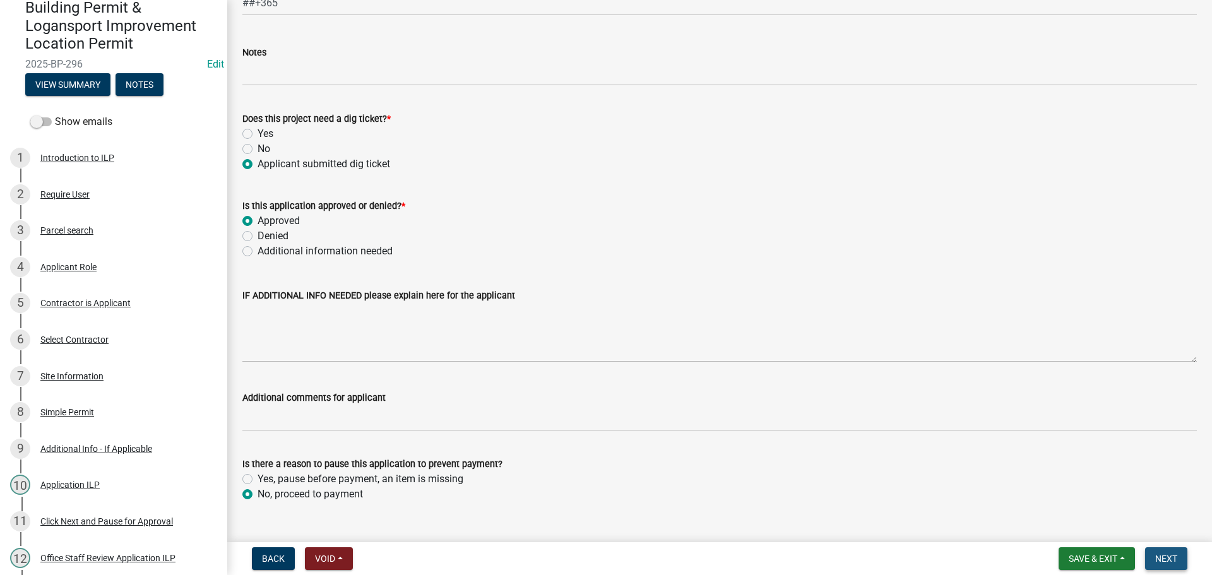
scroll to position [966, 0]
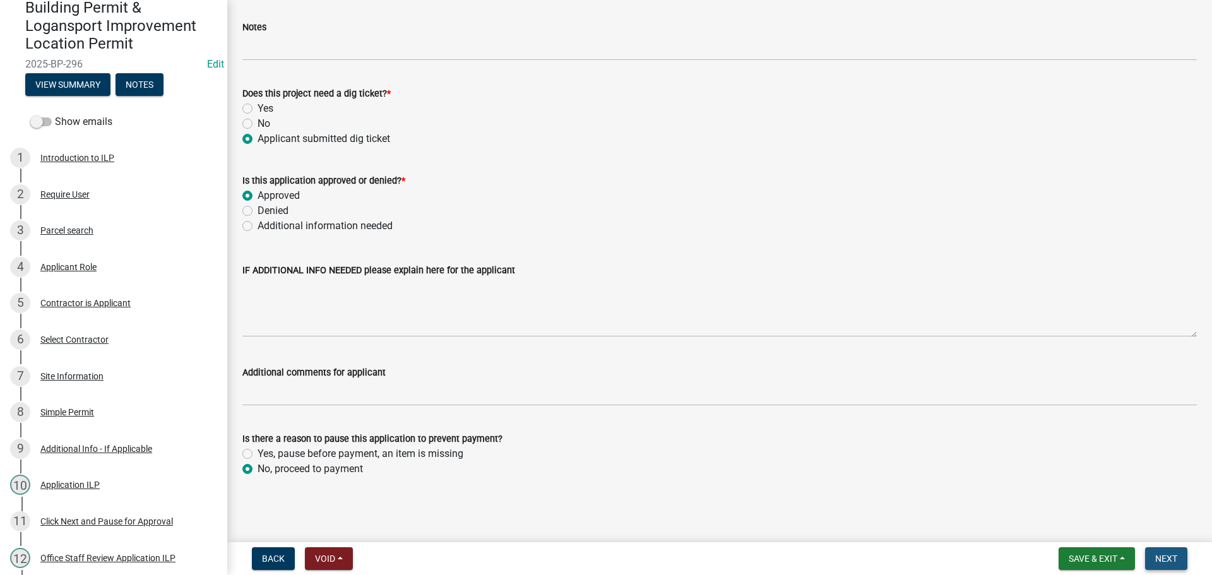
click at [1166, 557] on span "Next" at bounding box center [1166, 558] width 22 height 10
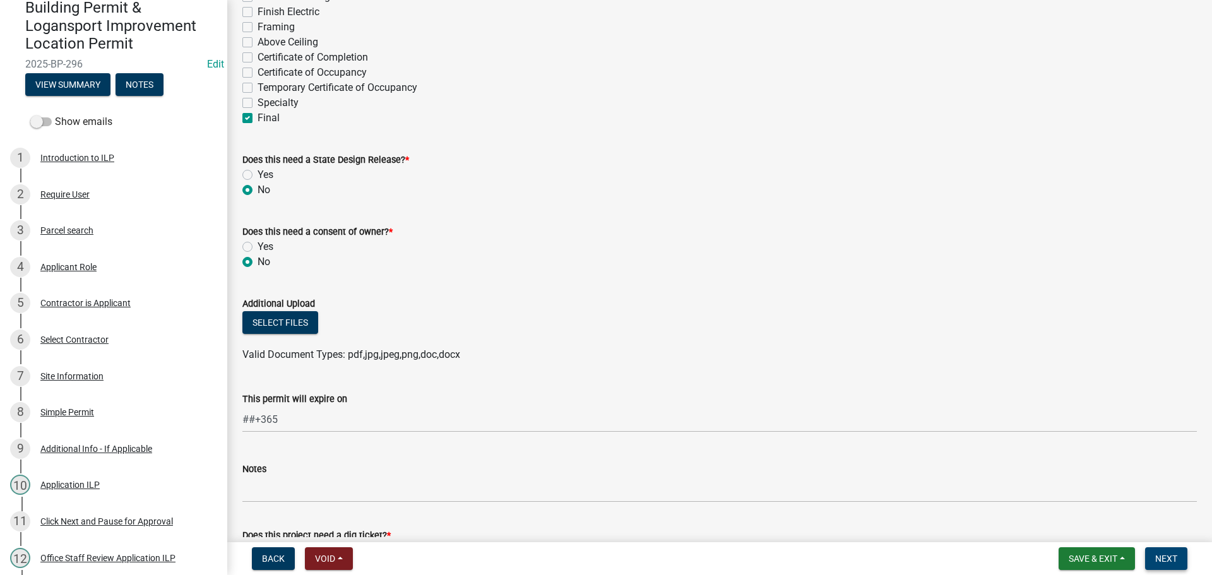
scroll to position [146, 0]
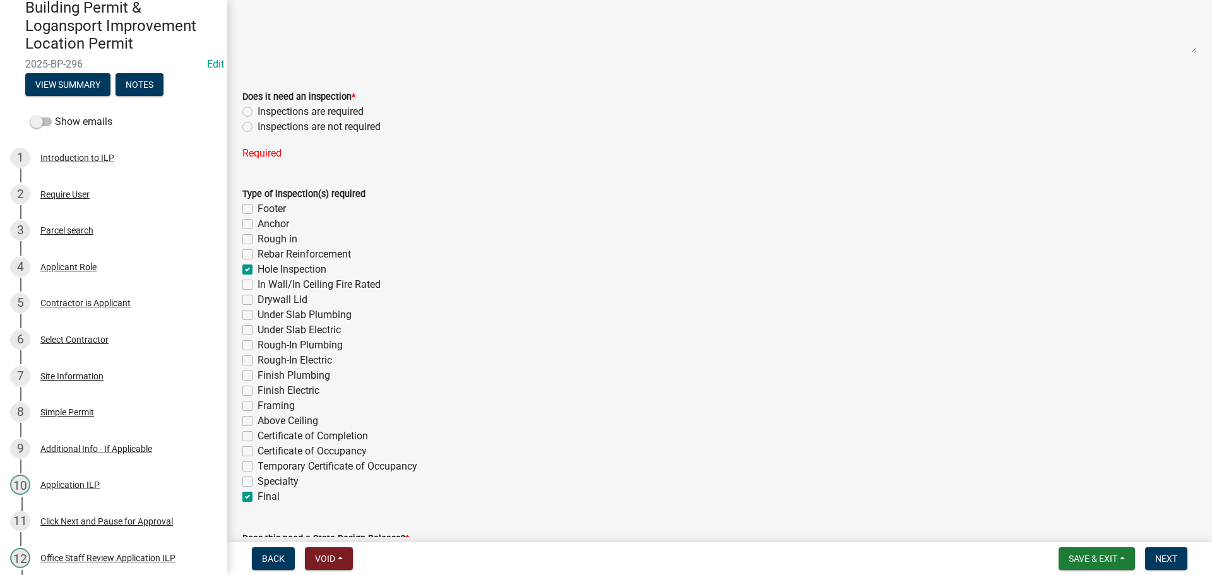
click at [257, 112] on label "Inspections are required" at bounding box center [310, 111] width 106 height 15
click at [257, 112] on input "Inspections are required" at bounding box center [261, 108] width 8 height 8
radio input "true"
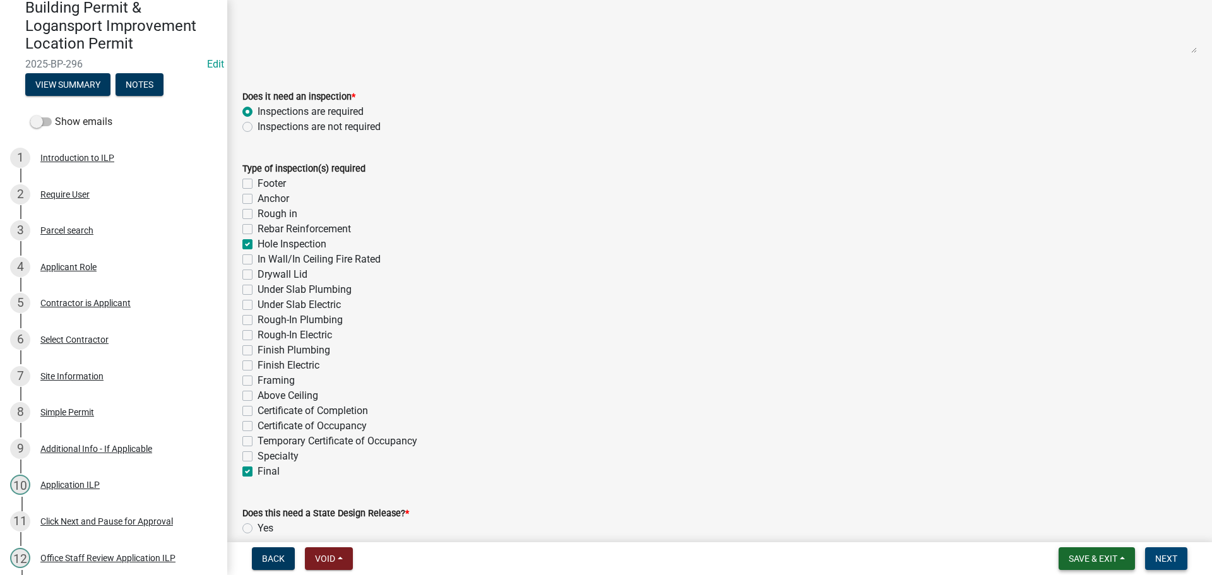
drag, startPoint x: 1154, startPoint y: 555, endPoint x: 1085, endPoint y: 553, distance: 69.5
click at [1155, 556] on button "Next" at bounding box center [1166, 558] width 42 height 23
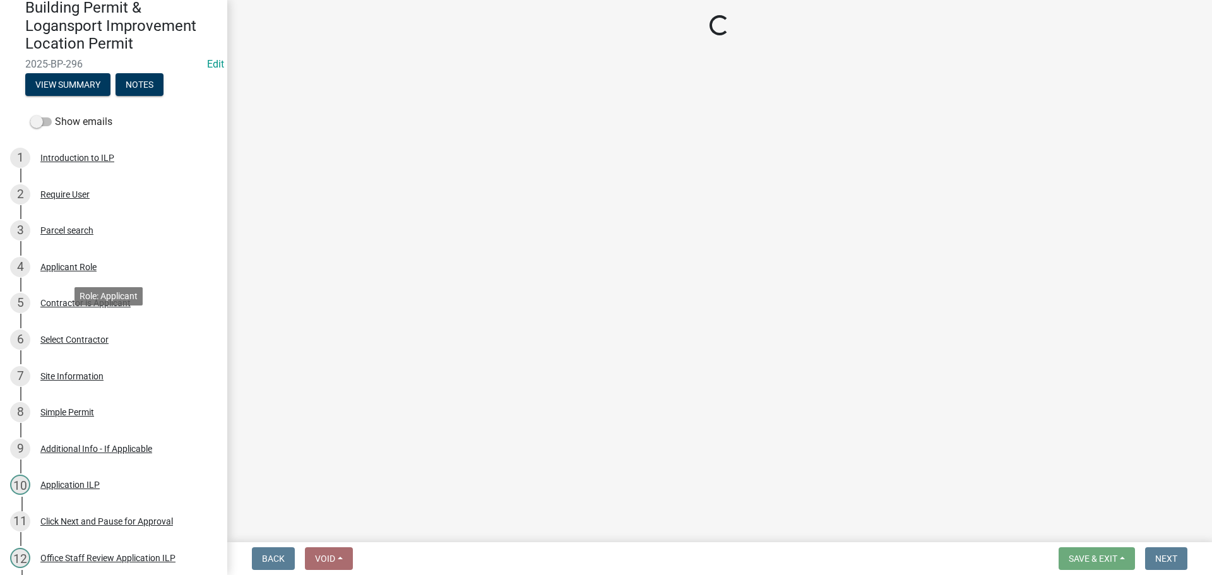
scroll to position [325, 0]
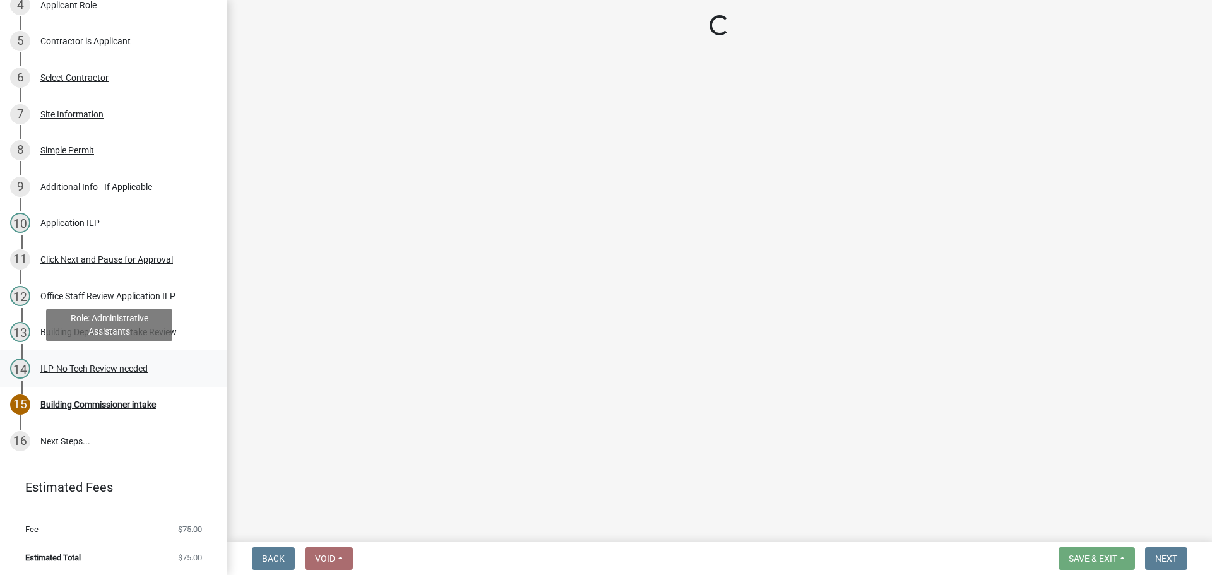
select select "3: 3"
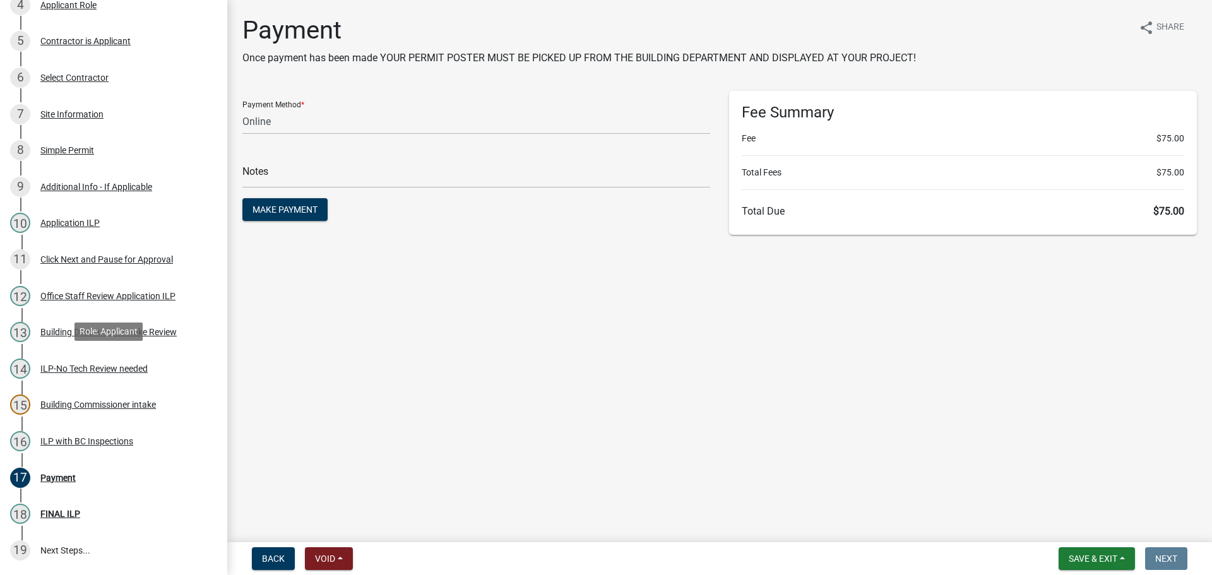
scroll to position [434, 0]
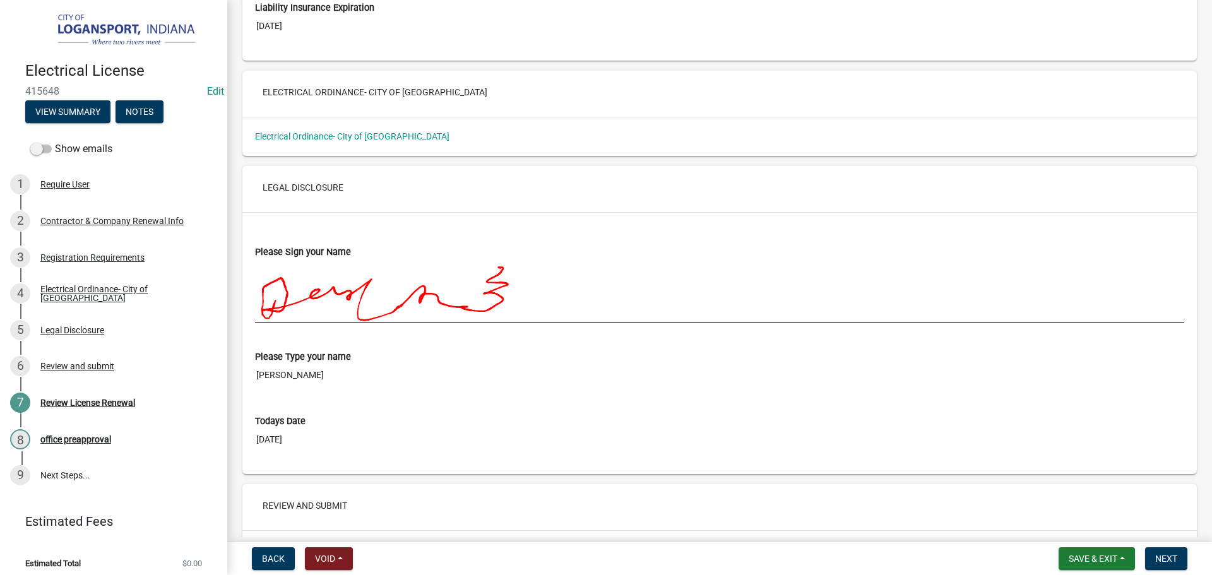
scroll to position [1352, 0]
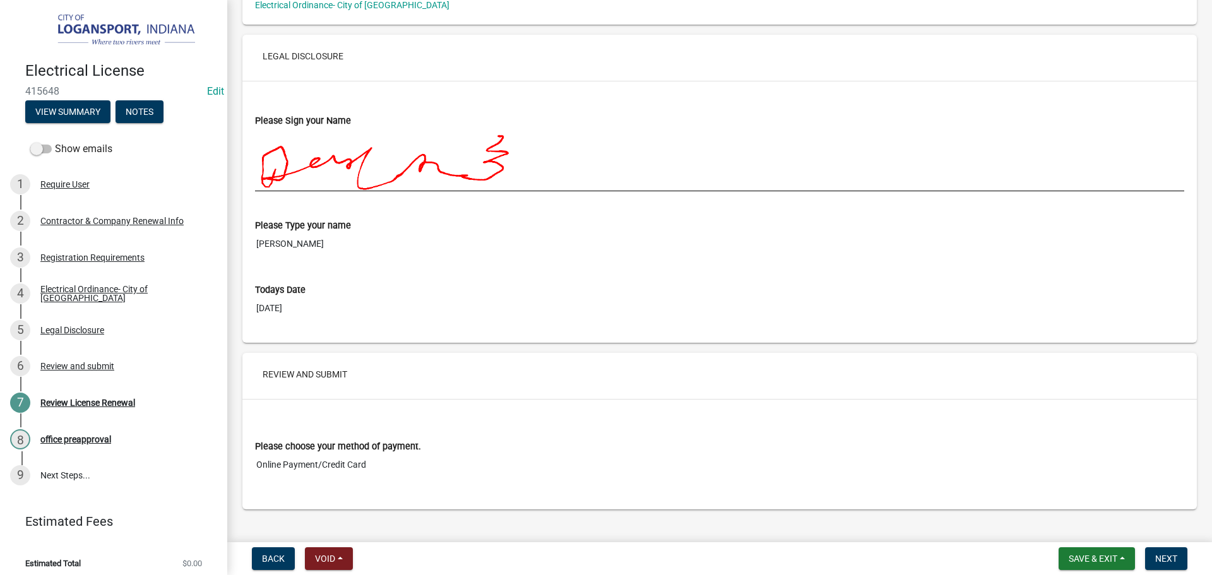
scroll to position [1352, 0]
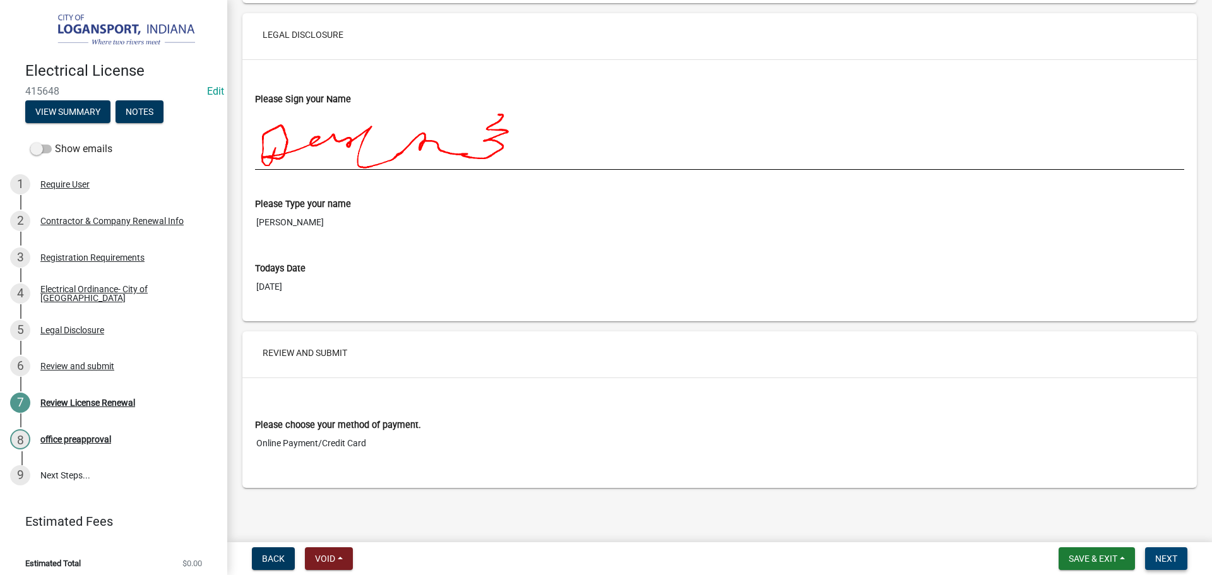
click at [1170, 557] on span "Next" at bounding box center [1166, 558] width 22 height 10
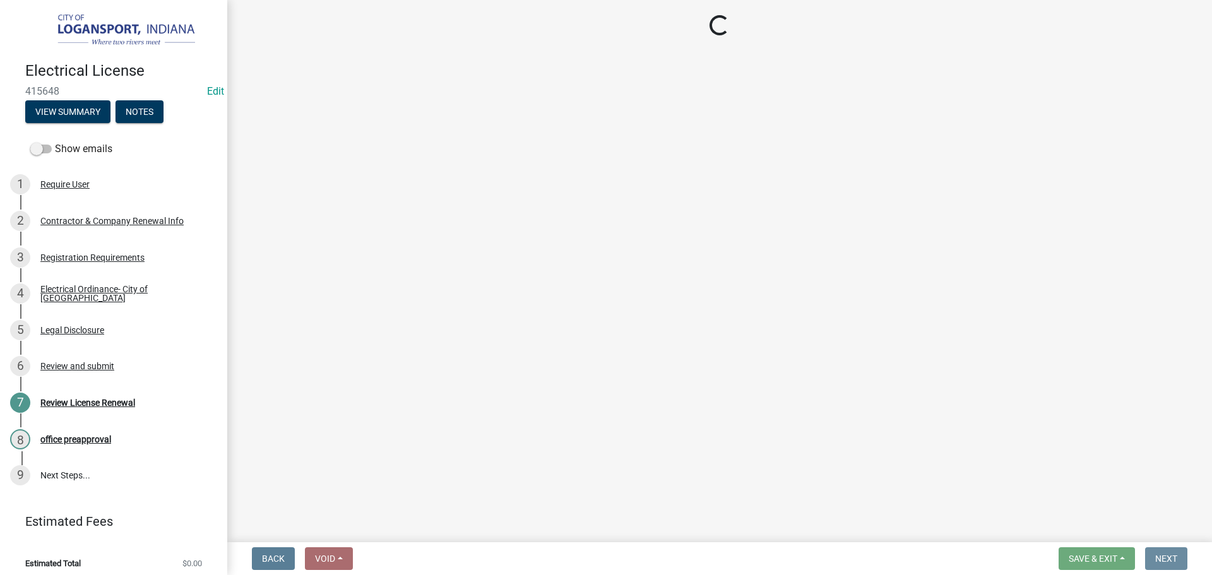
scroll to position [0, 0]
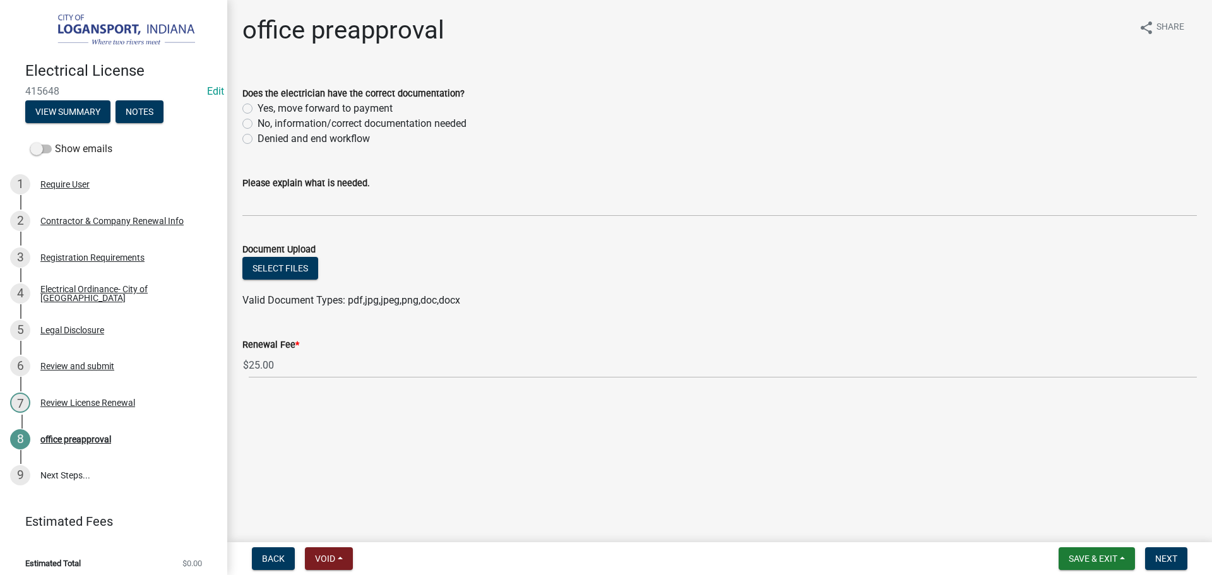
click at [242, 122] on div "Does the electrician have the correct documentation? Yes, move forward to payme…" at bounding box center [719, 109] width 973 height 76
click at [257, 122] on label "No, information/correct documentation needed" at bounding box center [361, 123] width 209 height 15
click at [257, 122] on input "No, information/correct documentation needed" at bounding box center [261, 120] width 8 height 8
radio input "true"
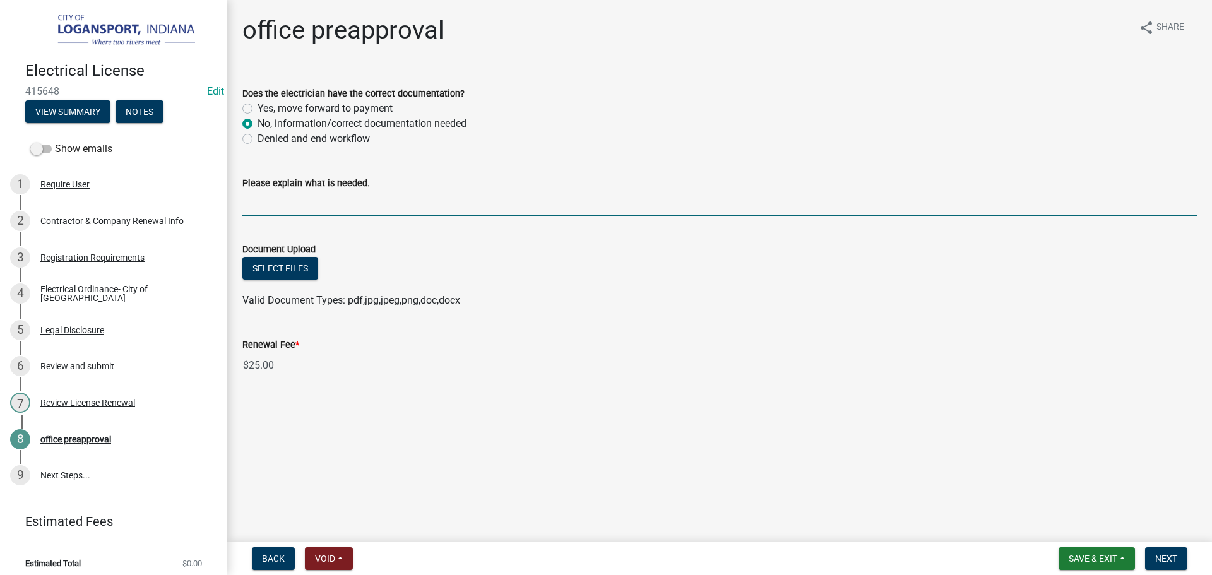
click at [256, 202] on input "Please explain what is needed." at bounding box center [719, 204] width 954 height 26
type input "The Liability insurance is expired, please upload an up-to-date Certificate of …"
click at [1160, 556] on span "Next" at bounding box center [1166, 558] width 22 height 10
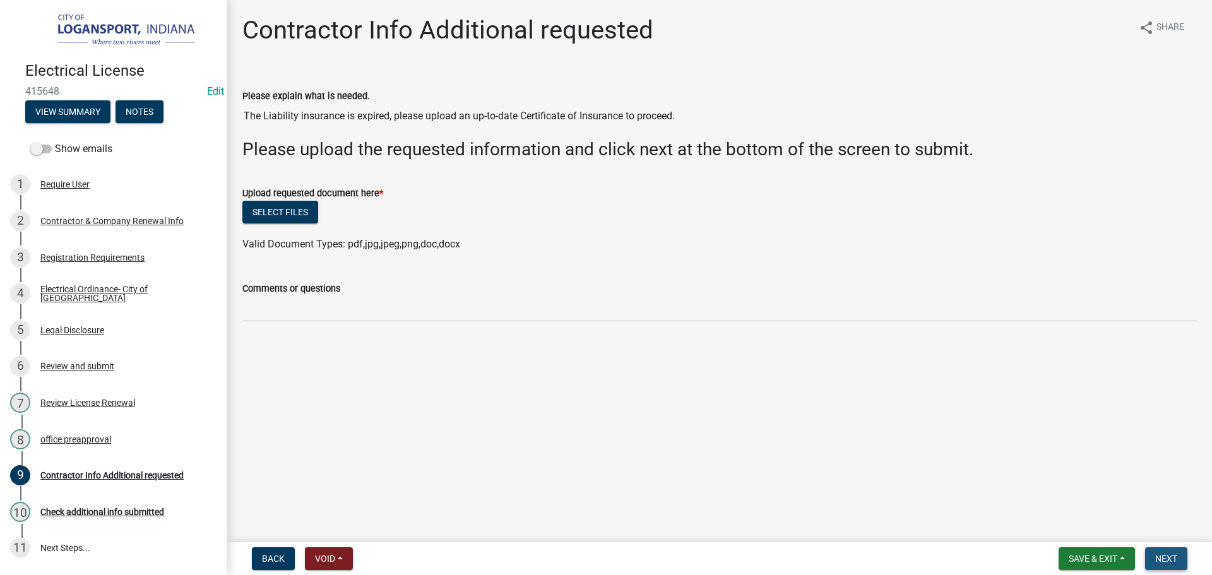
click at [1155, 557] on button "Next" at bounding box center [1166, 558] width 42 height 23
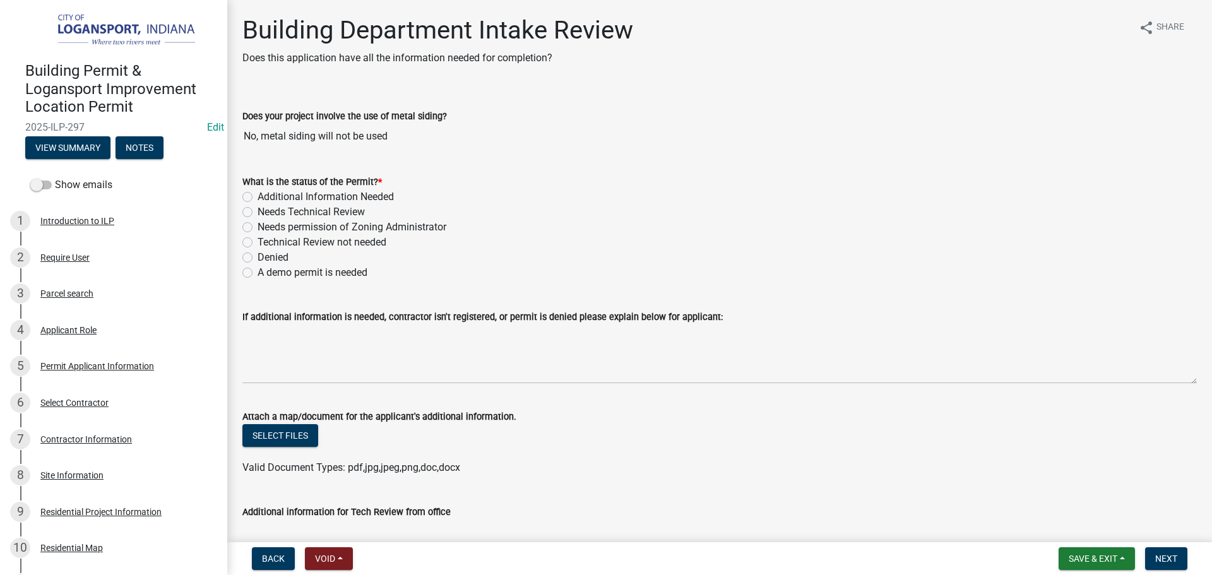
click at [257, 208] on label "Needs Technical Review" at bounding box center [310, 211] width 107 height 15
click at [257, 208] on input "Needs Technical Review" at bounding box center [261, 208] width 8 height 8
radio input "true"
click at [257, 240] on label "Technical Review not needed" at bounding box center [321, 242] width 129 height 15
click at [257, 240] on input "Technical Review not needed" at bounding box center [261, 239] width 8 height 8
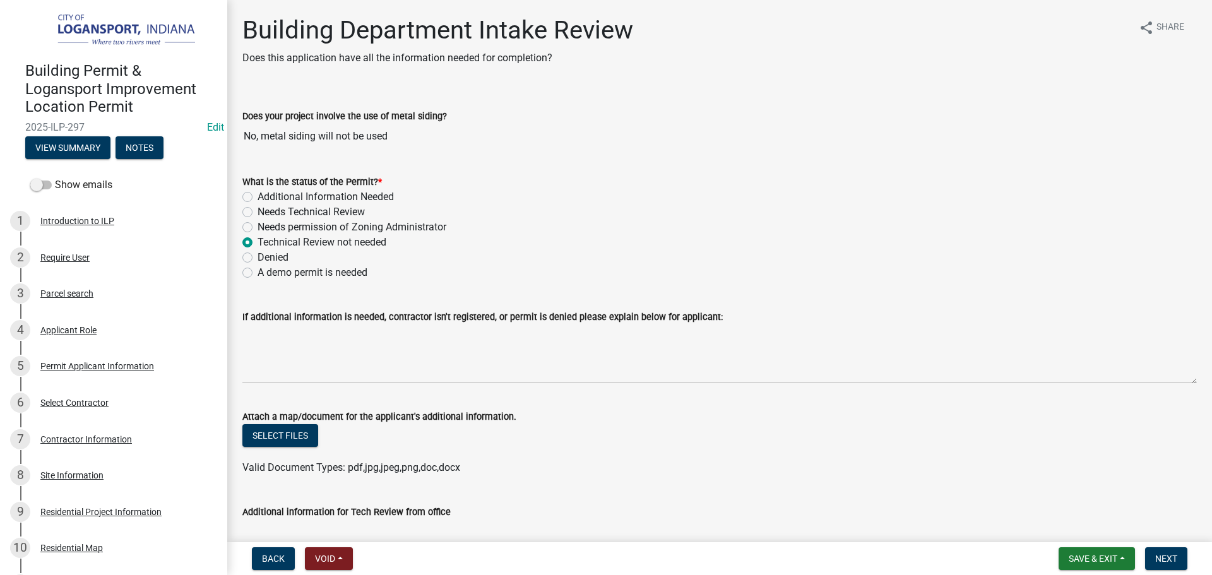
radio input "true"
click at [257, 214] on label "Needs Technical Review" at bounding box center [310, 211] width 107 height 15
click at [257, 213] on input "Needs Technical Review" at bounding box center [261, 208] width 8 height 8
radio input "true"
click at [257, 196] on label "Additional Information Needed" at bounding box center [325, 196] width 136 height 15
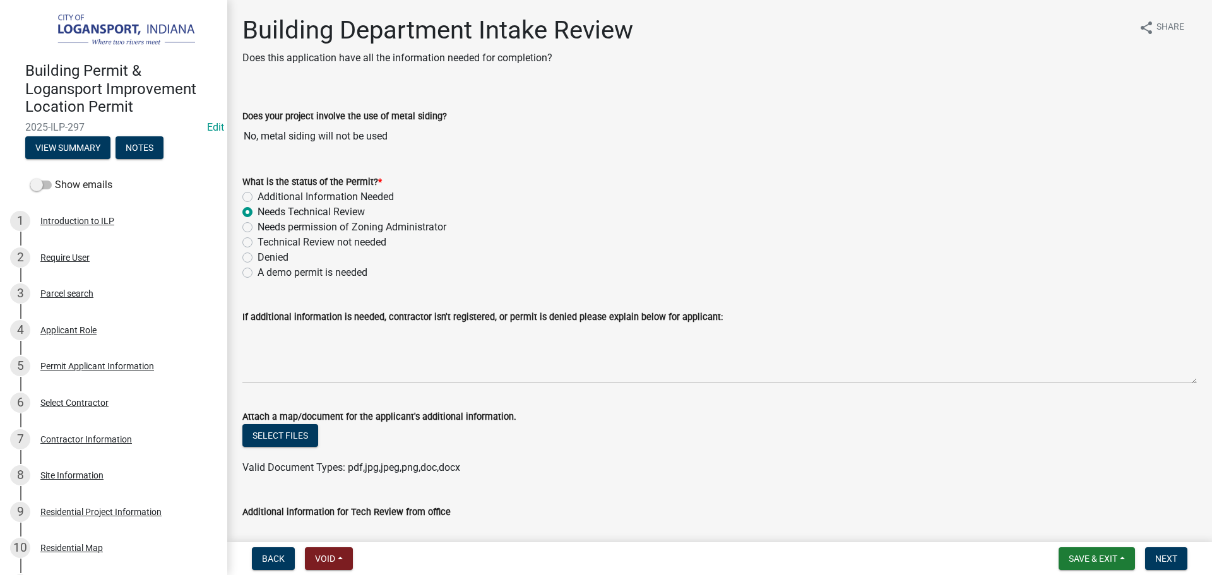
click at [257, 196] on input "Additional Information Needed" at bounding box center [261, 193] width 8 height 8
radio input "true"
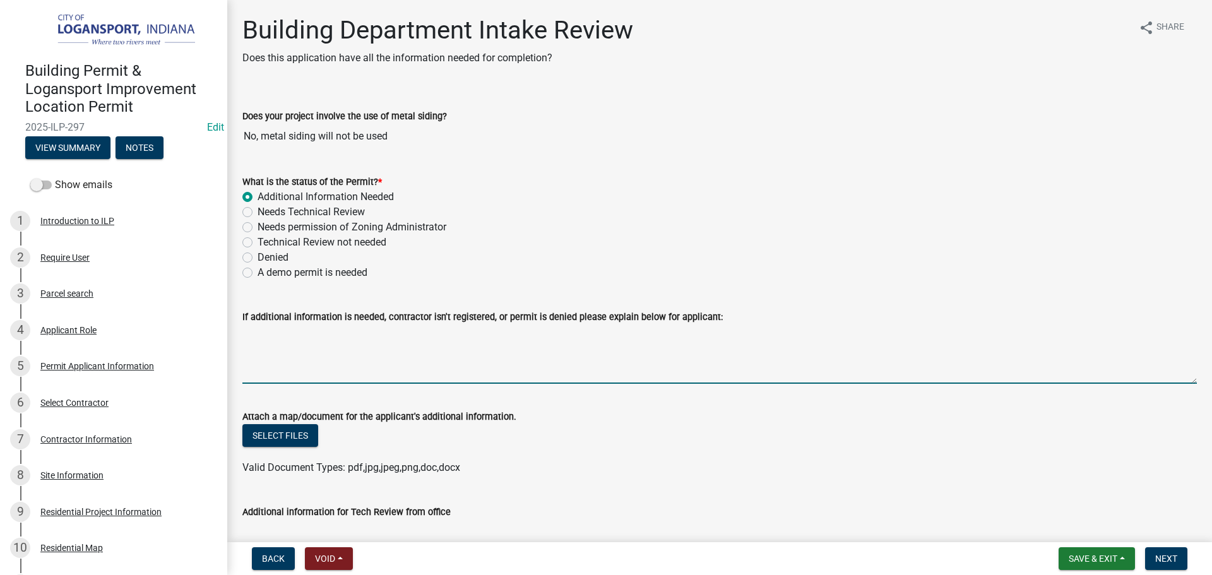
click at [288, 338] on textarea "If additional information is needed, contractor isn't registered, or permit is …" at bounding box center [719, 353] width 954 height 59
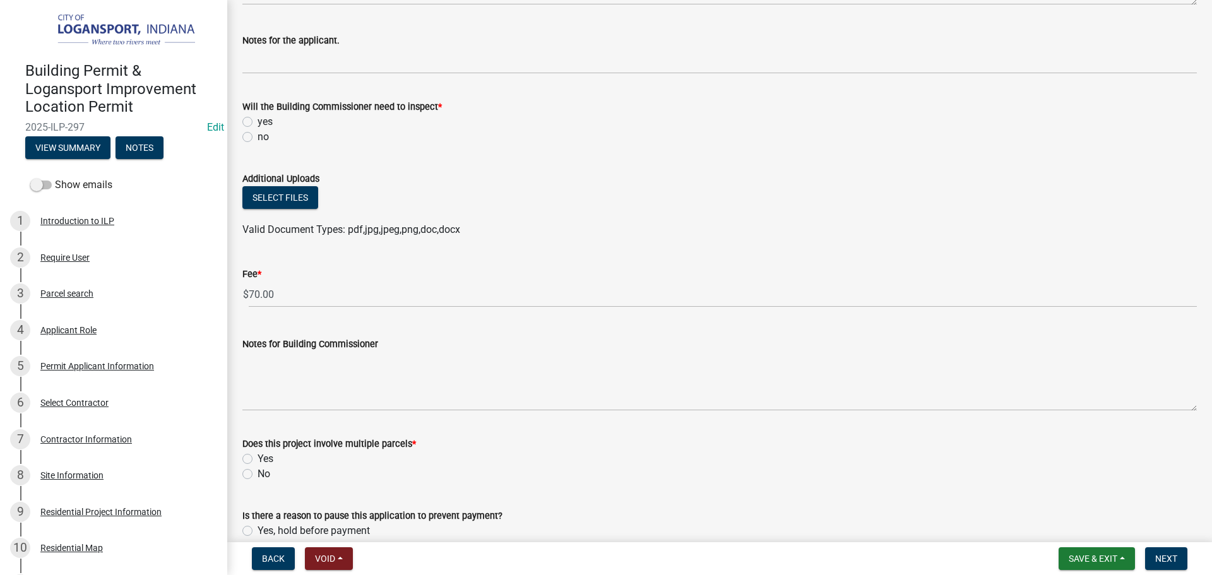
scroll to position [631, 0]
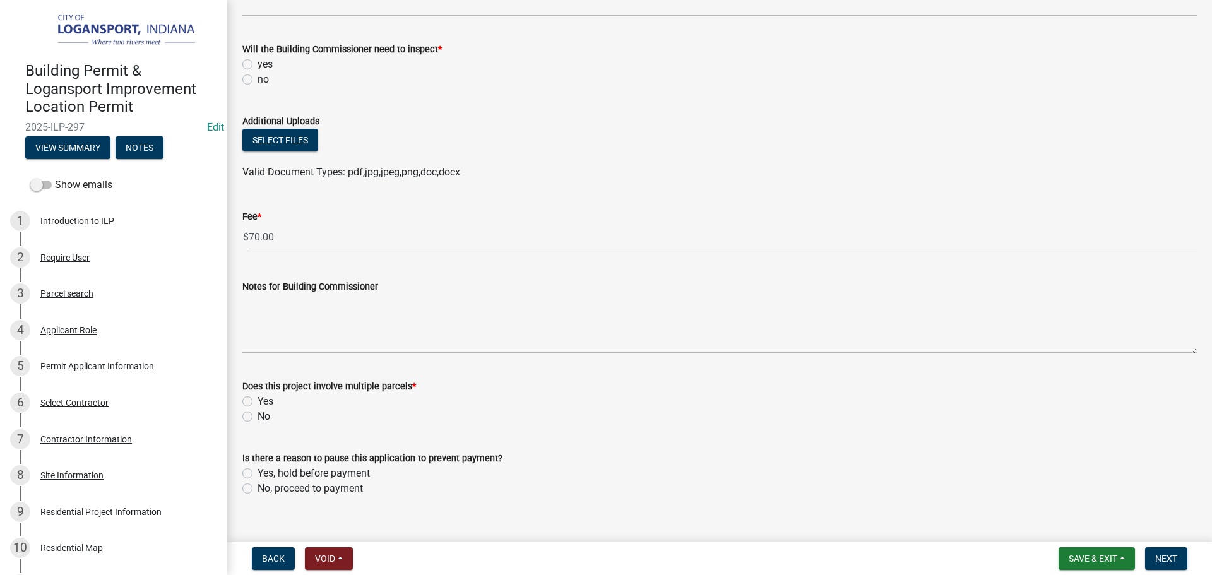
type textarea "Waiting for contractor"
click at [257, 66] on label "yes" at bounding box center [264, 64] width 15 height 15
click at [257, 65] on input "yes" at bounding box center [261, 61] width 8 height 8
radio input "true"
click at [257, 490] on label "No, proceed to payment" at bounding box center [309, 488] width 105 height 15
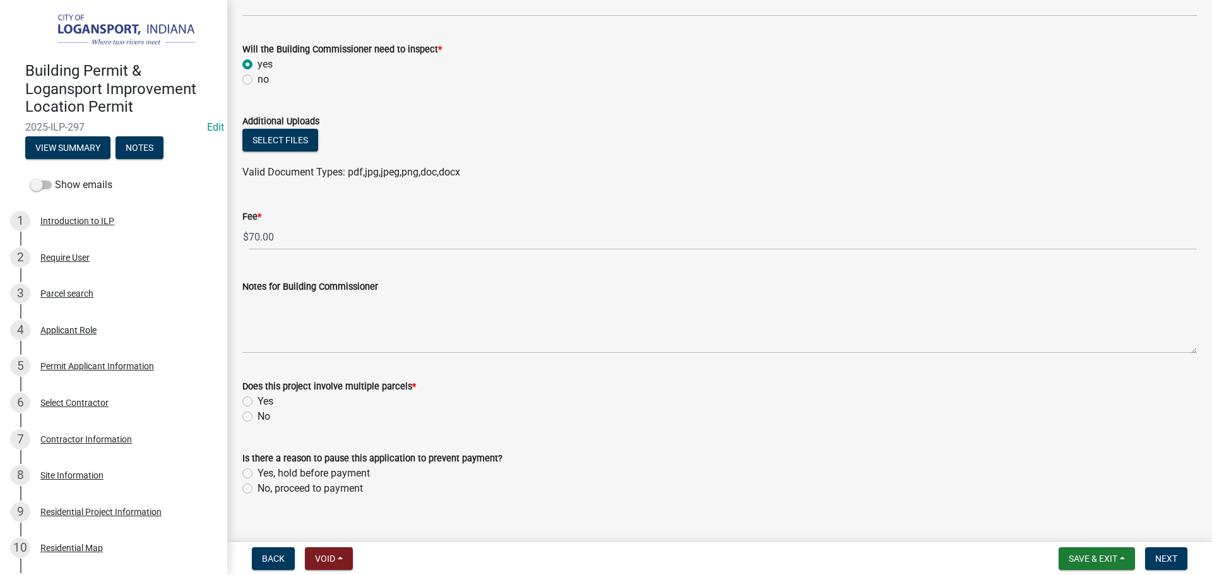
click at [257, 489] on input "No, proceed to payment" at bounding box center [261, 485] width 8 height 8
radio input "true"
click at [1078, 559] on span "Save & Exit" at bounding box center [1092, 558] width 49 height 10
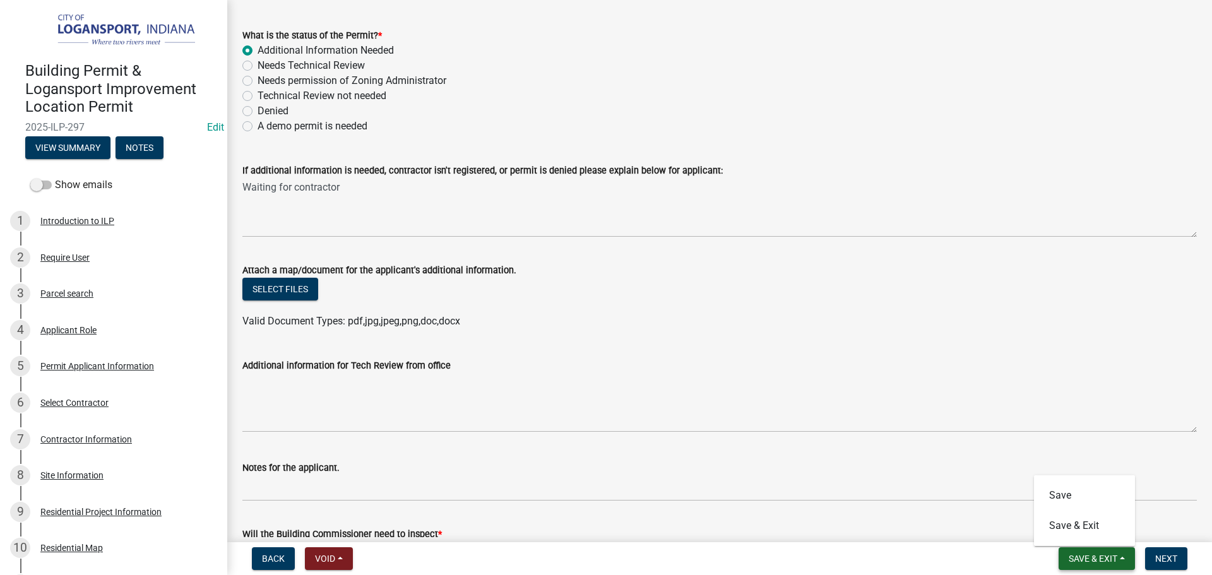
scroll to position [126, 0]
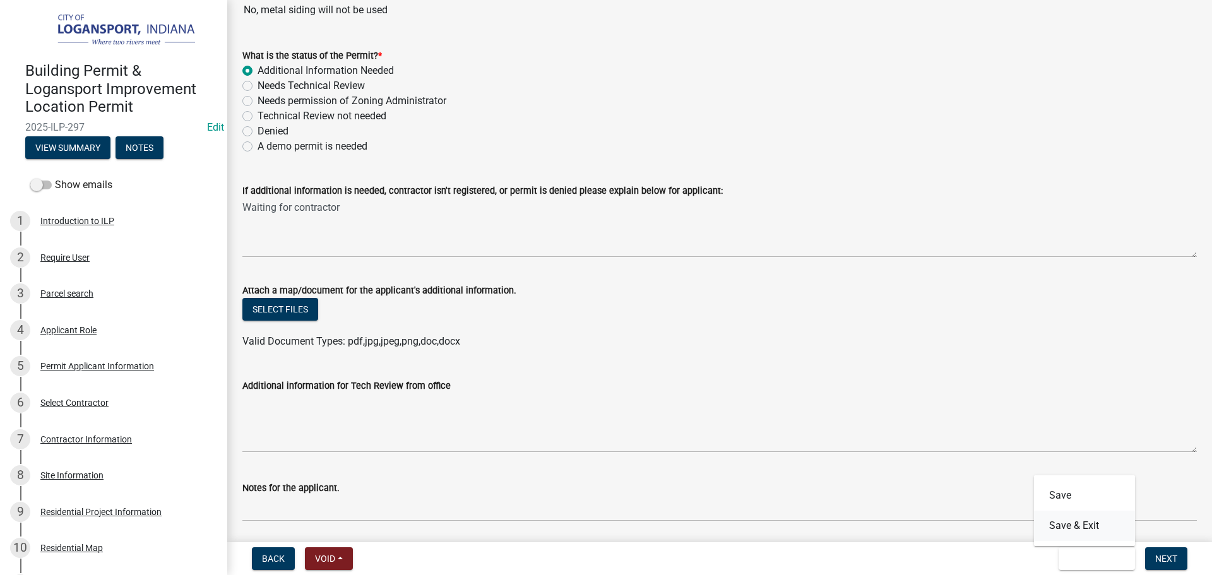
click at [1081, 532] on button "Save & Exit" at bounding box center [1084, 526] width 101 height 30
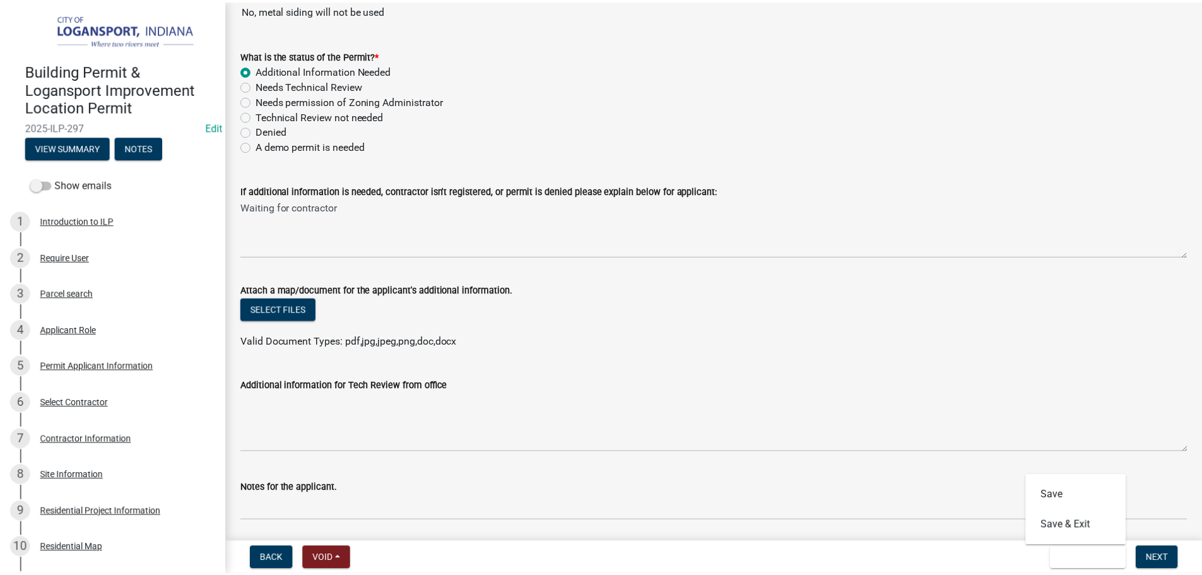
scroll to position [0, 0]
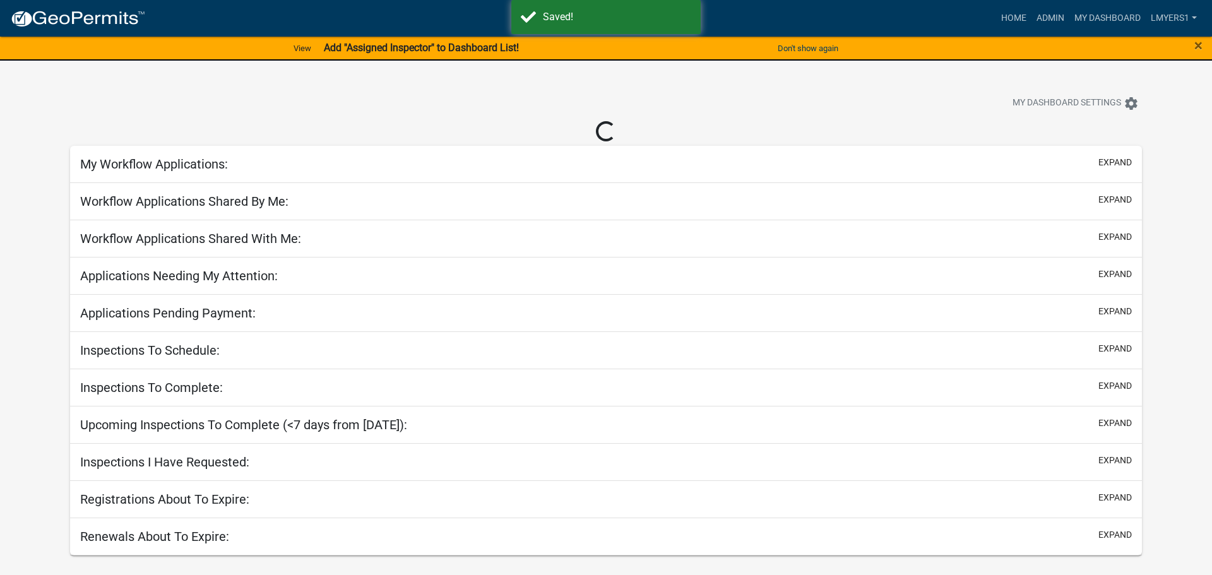
select select "3: 100"
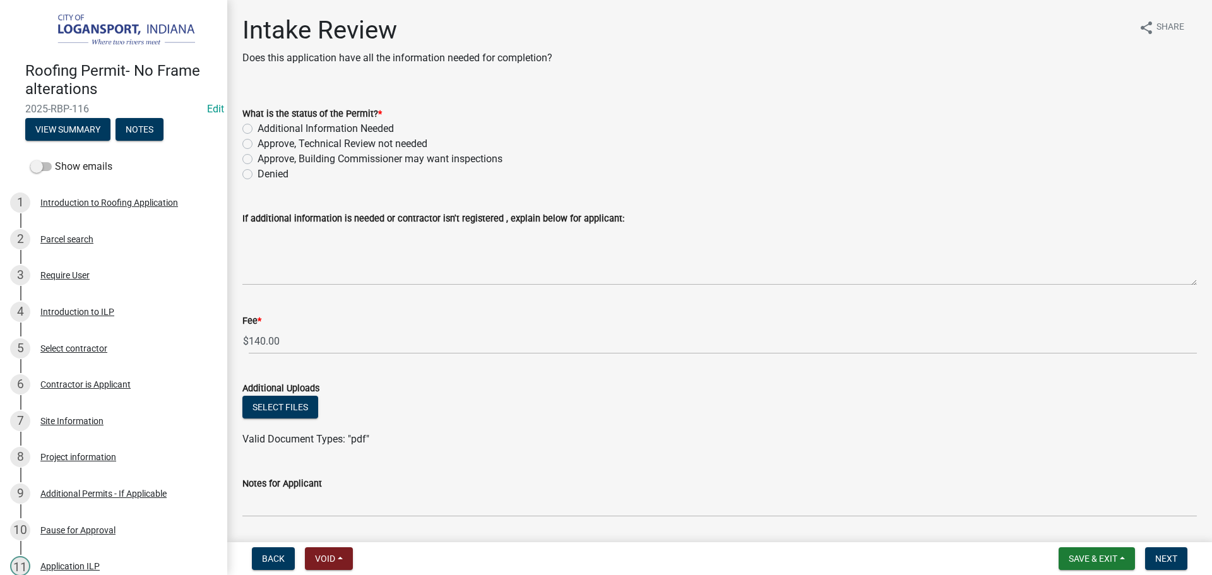
click at [257, 146] on label "Approve, Technical Review not needed" at bounding box center [342, 143] width 170 height 15
click at [257, 145] on input "Approve, Technical Review not needed" at bounding box center [261, 140] width 8 height 8
radio input "true"
click at [1162, 557] on span "Next" at bounding box center [1166, 558] width 22 height 10
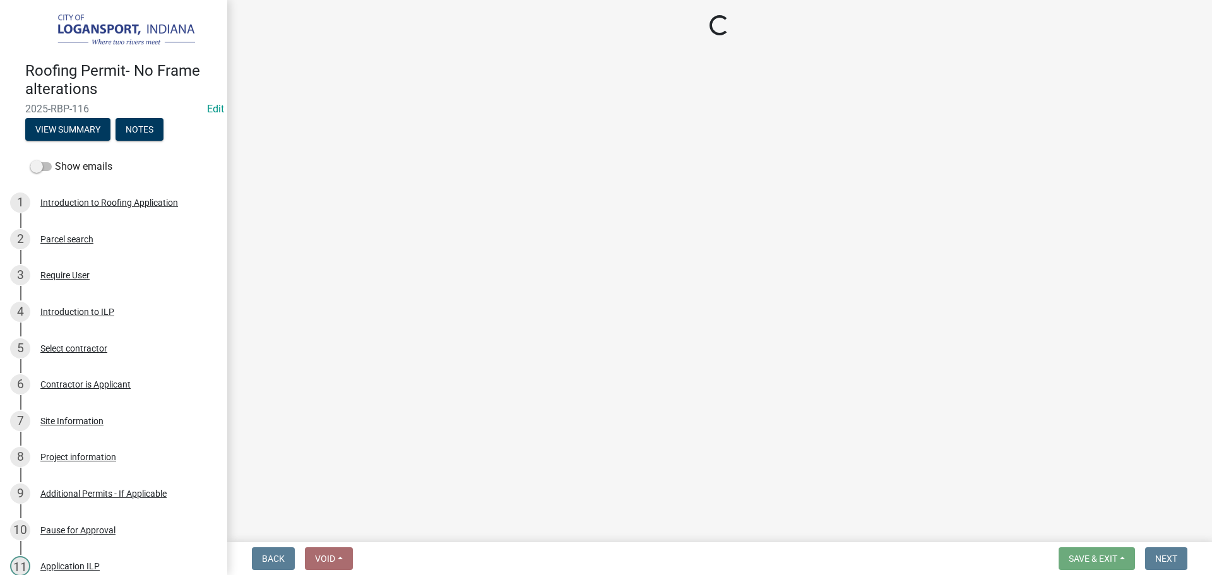
select select "3: 3"
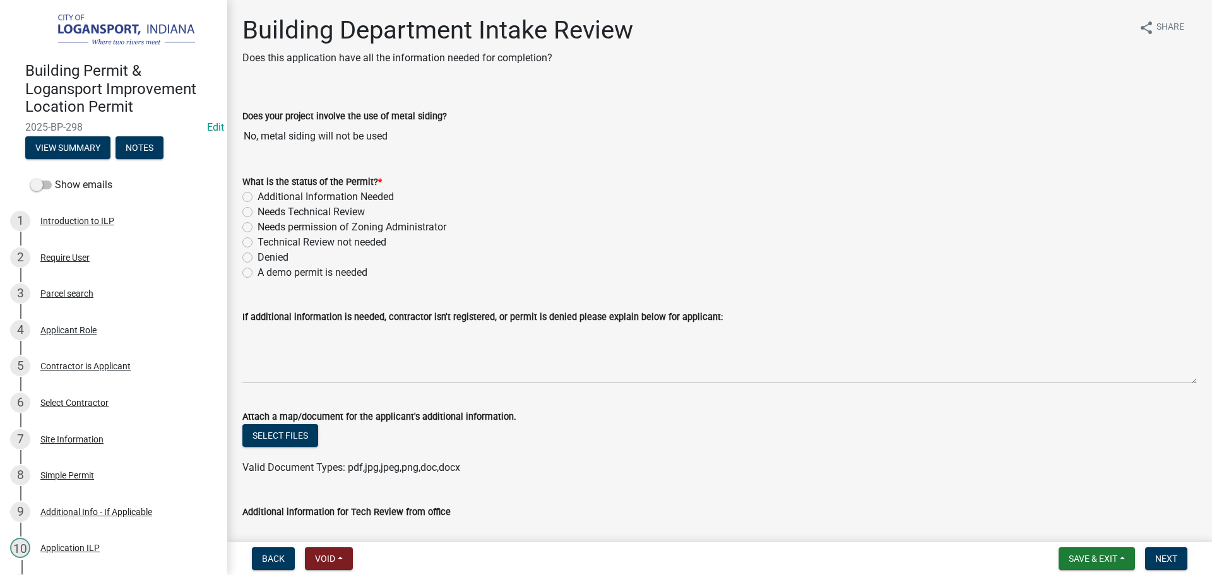
click at [257, 194] on label "Additional Information Needed" at bounding box center [325, 196] width 136 height 15
click at [257, 194] on input "Additional Information Needed" at bounding box center [261, 193] width 8 height 8
radio input "true"
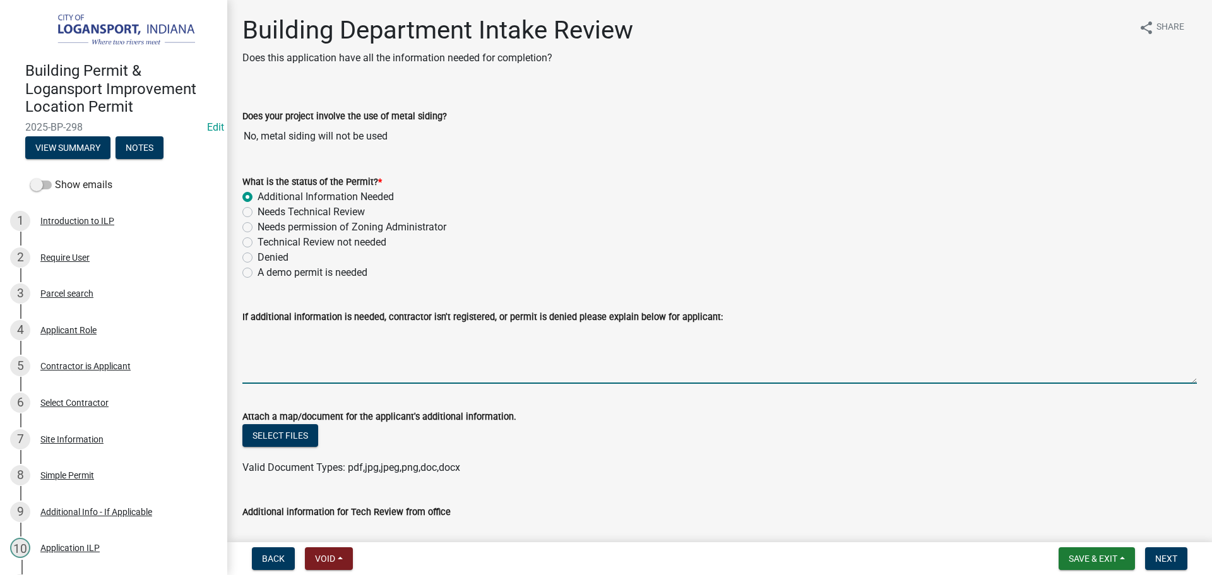
click at [276, 348] on textarea "If additional information is needed, contractor isn't registered, or permit is …" at bounding box center [719, 353] width 954 height 59
click at [604, 332] on textarea "Is the siding all 1 color? Are you doing the entire property? House and garage?" at bounding box center [719, 353] width 954 height 59
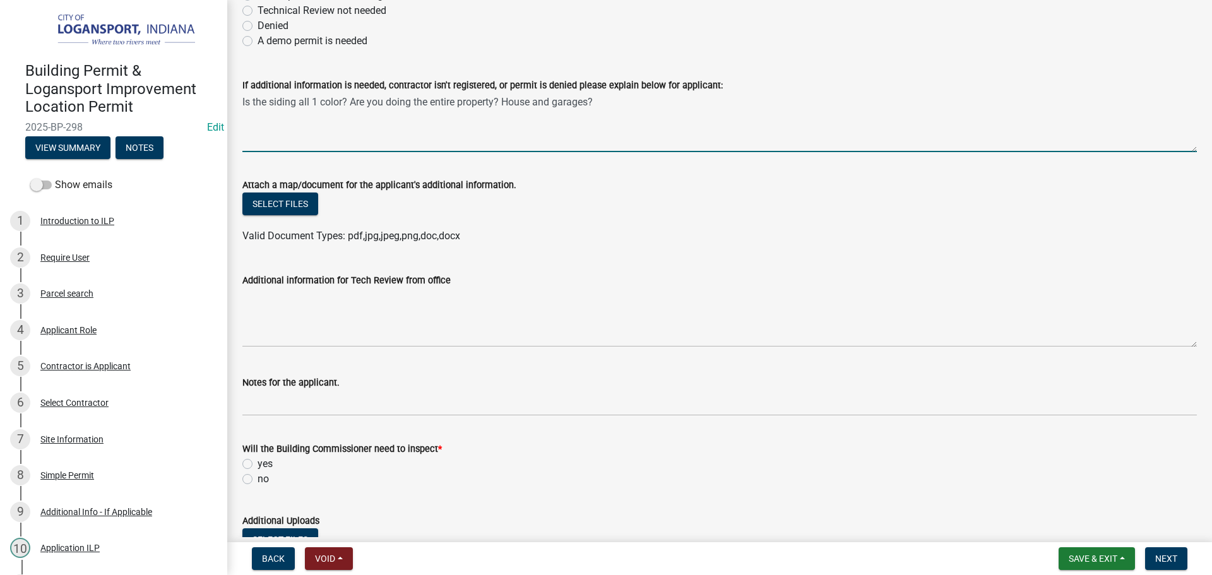
scroll to position [252, 0]
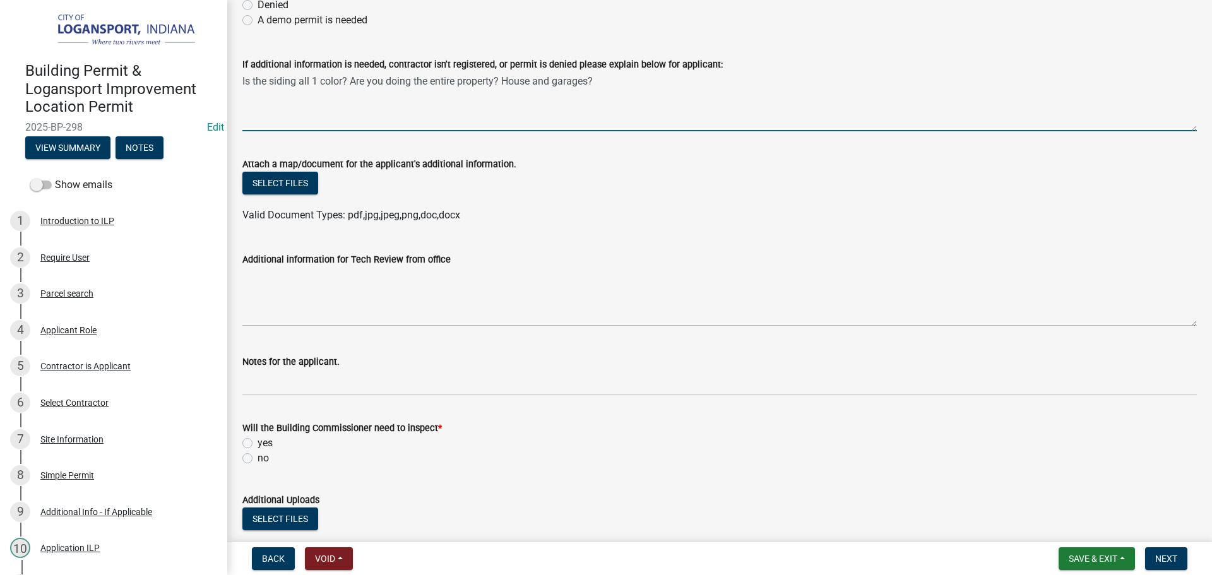
type textarea "Is the siding all 1 color? Are you doing the entire property? House and garages?"
click at [257, 442] on label "yes" at bounding box center [264, 442] width 15 height 15
click at [257, 442] on input "yes" at bounding box center [261, 439] width 8 height 8
radio input "true"
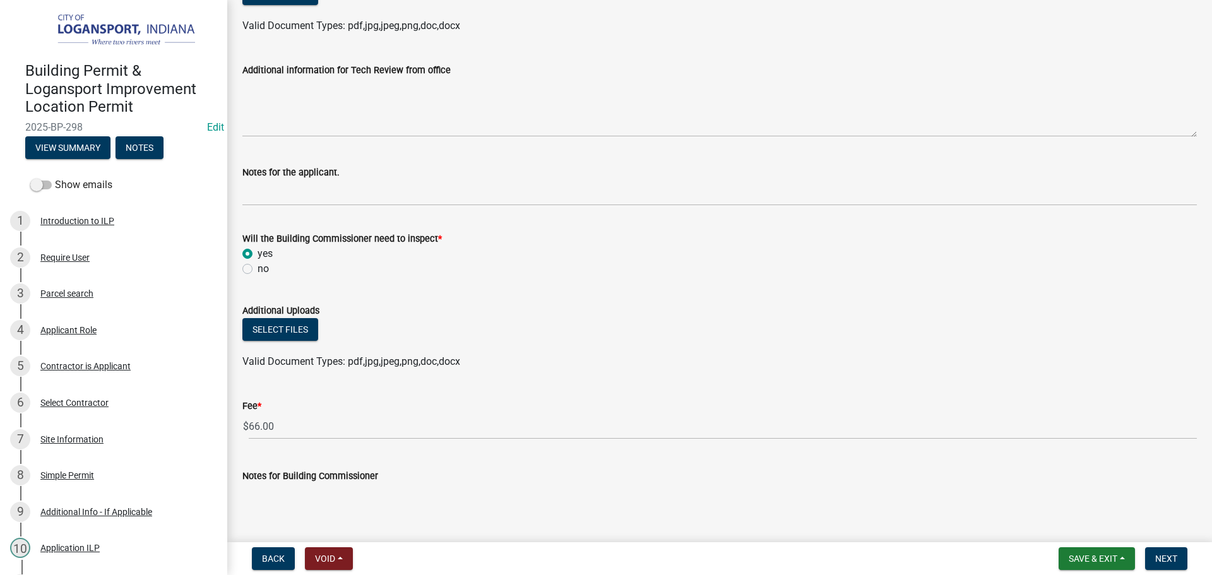
scroll to position [568, 0]
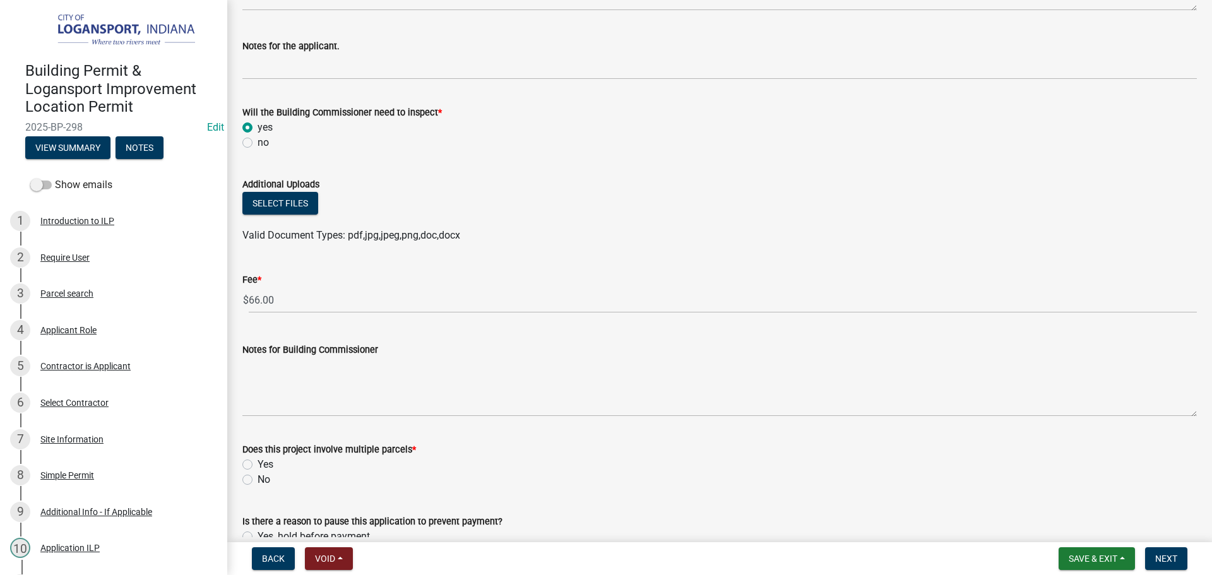
click at [257, 478] on label "No" at bounding box center [263, 479] width 13 height 15
click at [257, 478] on input "No" at bounding box center [261, 476] width 8 height 8
radio input "true"
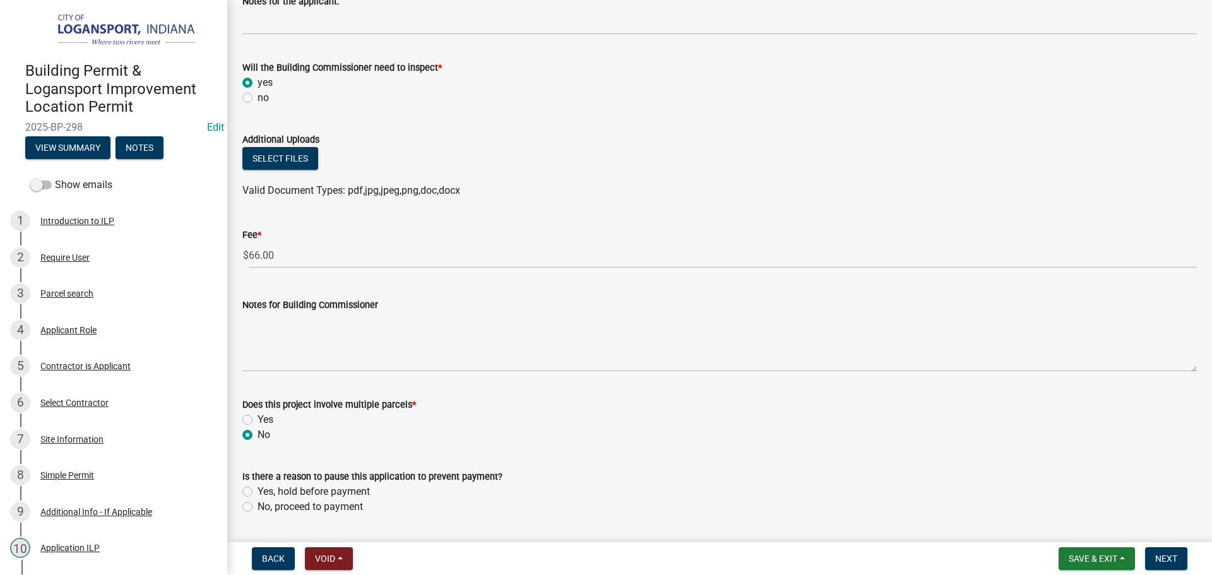
scroll to position [651, 0]
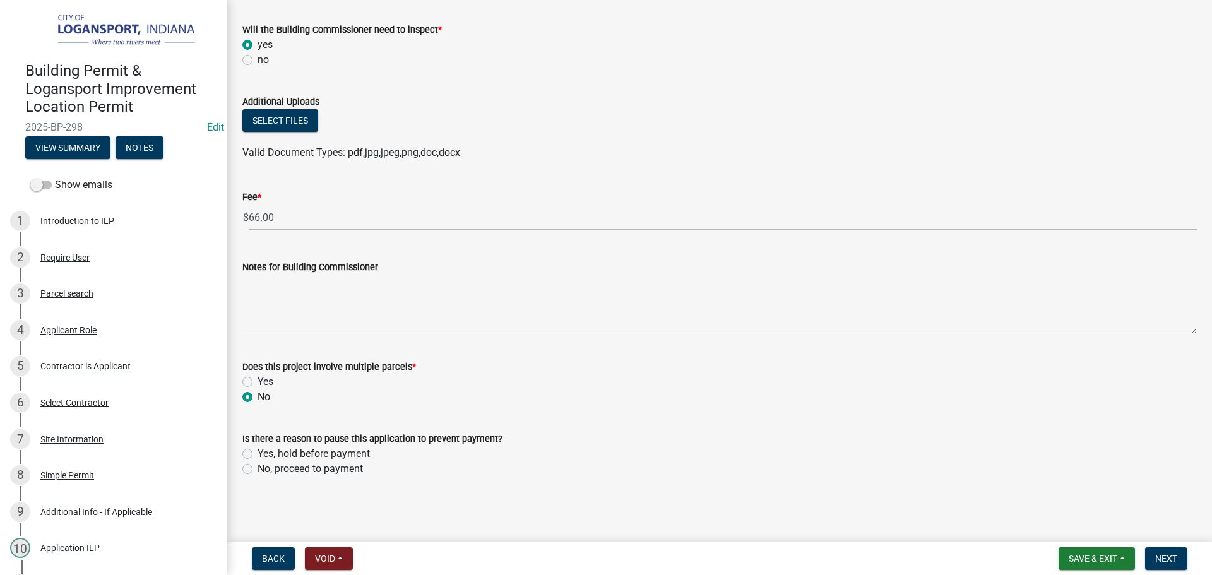
click at [254, 466] on div "No, proceed to payment" at bounding box center [719, 468] width 954 height 15
click at [257, 469] on label "No, proceed to payment" at bounding box center [309, 468] width 105 height 15
click at [257, 469] on input "No, proceed to payment" at bounding box center [261, 465] width 8 height 8
radio input "true"
click at [1161, 561] on span "Next" at bounding box center [1166, 558] width 22 height 10
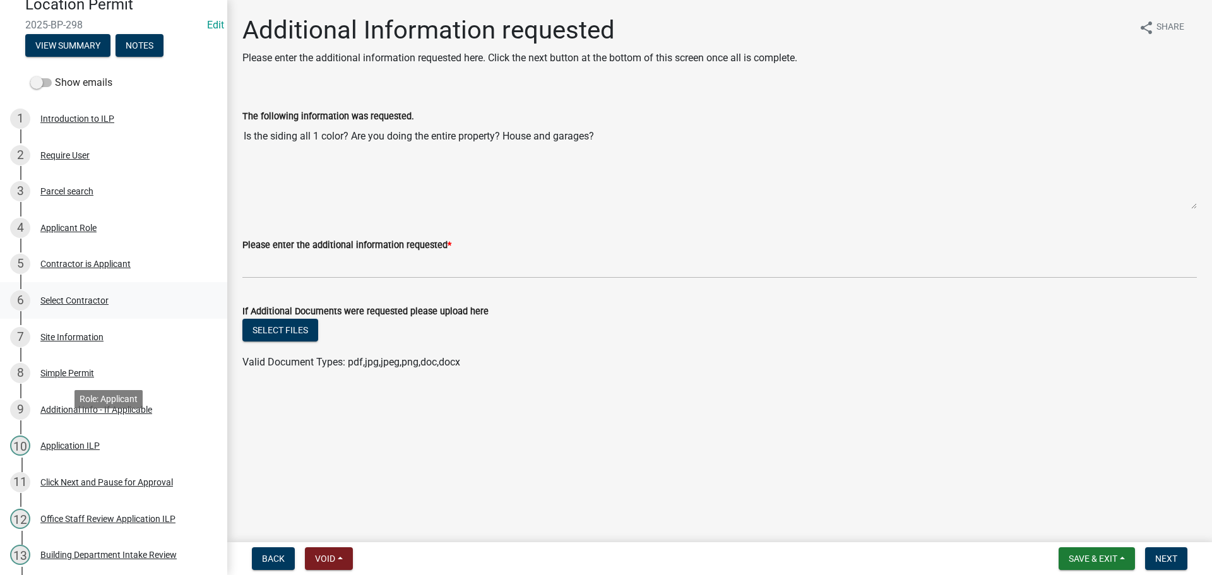
scroll to position [0, 0]
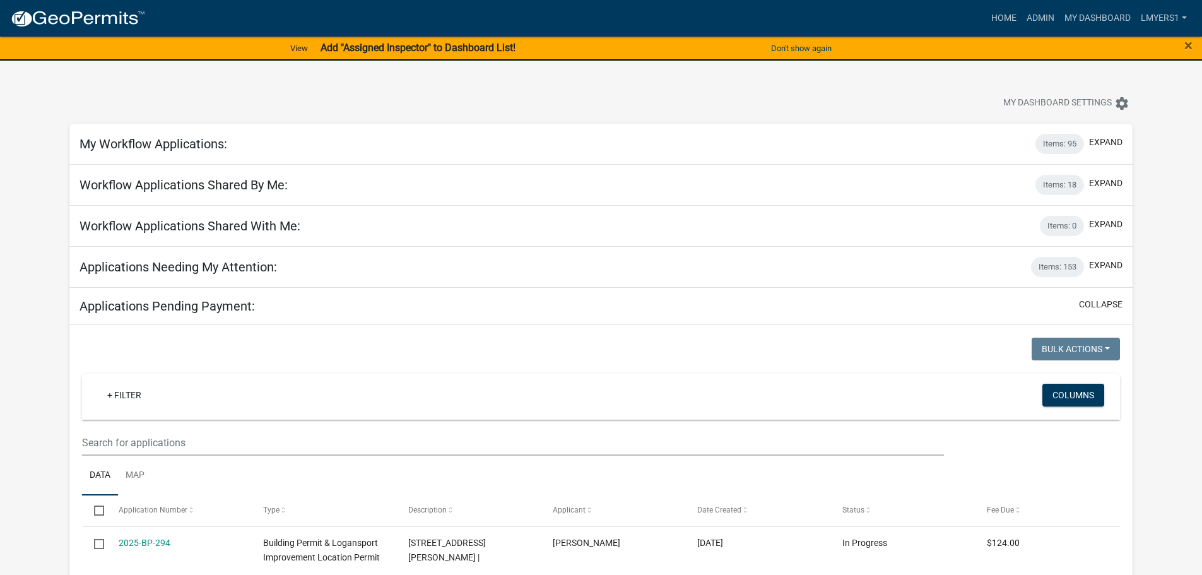
select select "3: 100"
drag, startPoint x: 172, startPoint y: 269, endPoint x: 320, endPoint y: 230, distance: 152.8
click at [174, 269] on h5 "Applications Needing My Attention:" at bounding box center [179, 266] width 198 height 15
click at [1114, 301] on button "collapse" at bounding box center [1101, 304] width 44 height 13
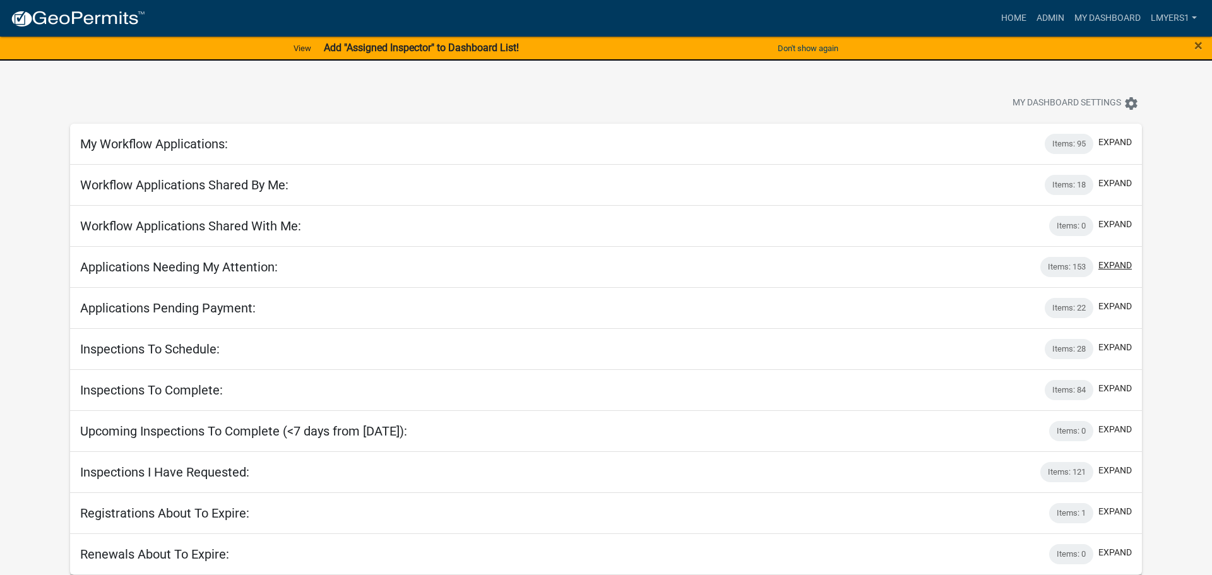
click at [1114, 268] on button "expand" at bounding box center [1114, 265] width 33 height 13
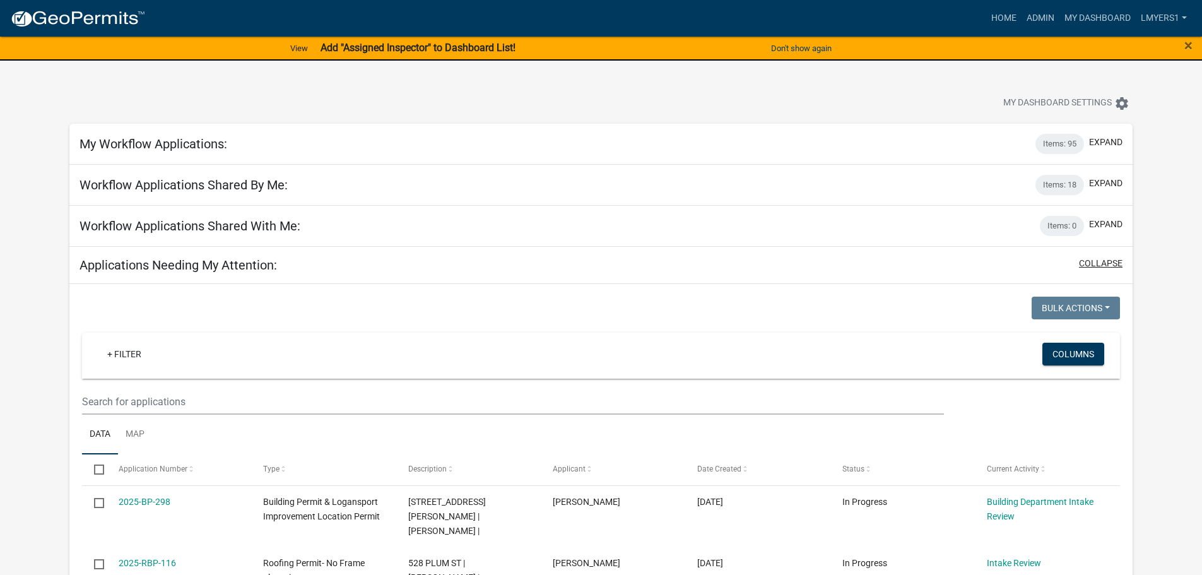
scroll to position [63, 0]
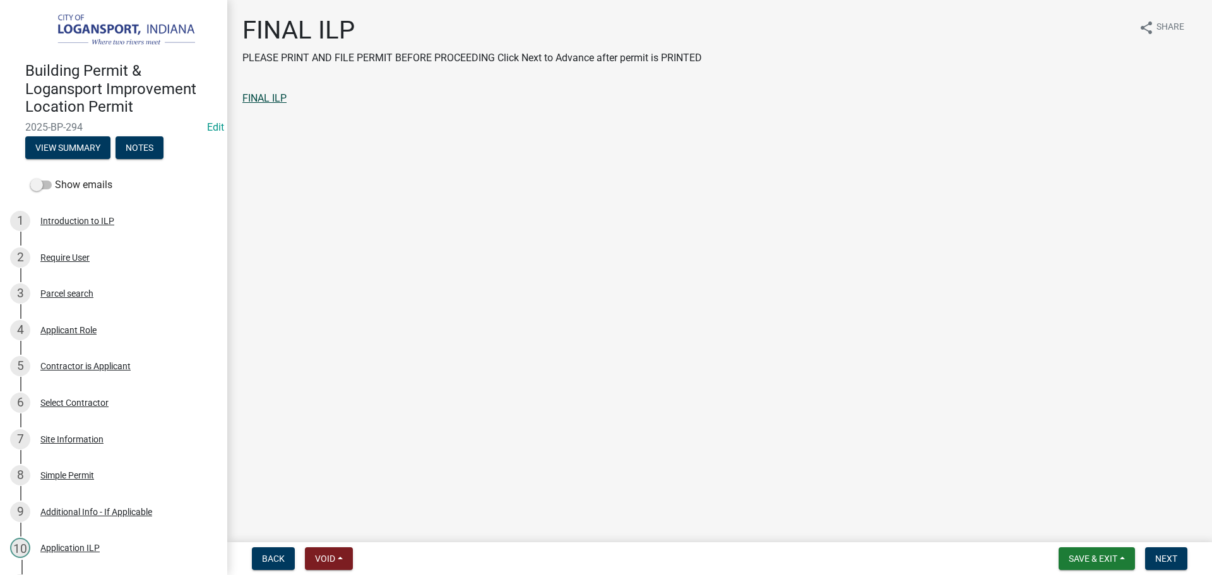
click at [256, 100] on link "FINAL ILP" at bounding box center [264, 98] width 44 height 12
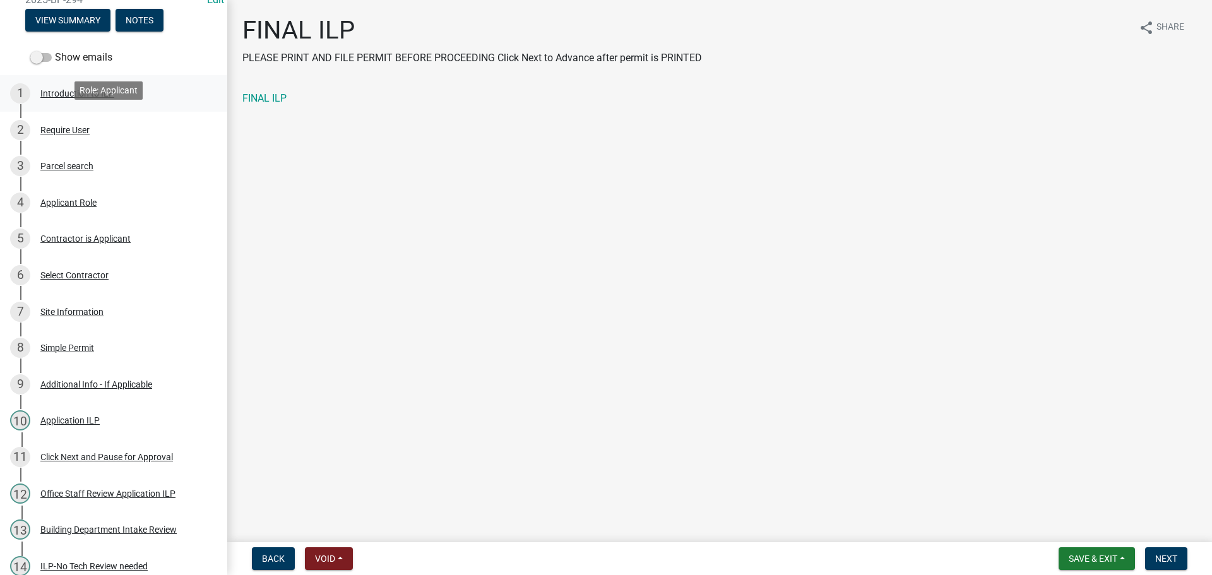
scroll to position [126, 0]
click at [44, 56] on span at bounding box center [40, 58] width 21 height 9
click at [55, 51] on input "Show emails" at bounding box center [55, 51] width 0 height 0
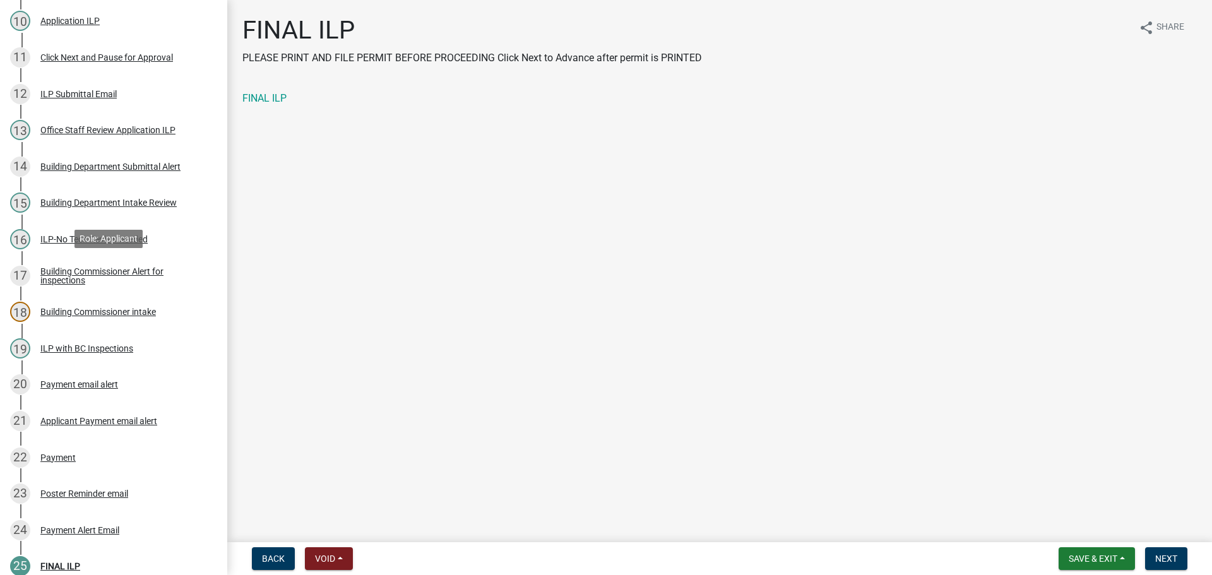
scroll to position [631, 0]
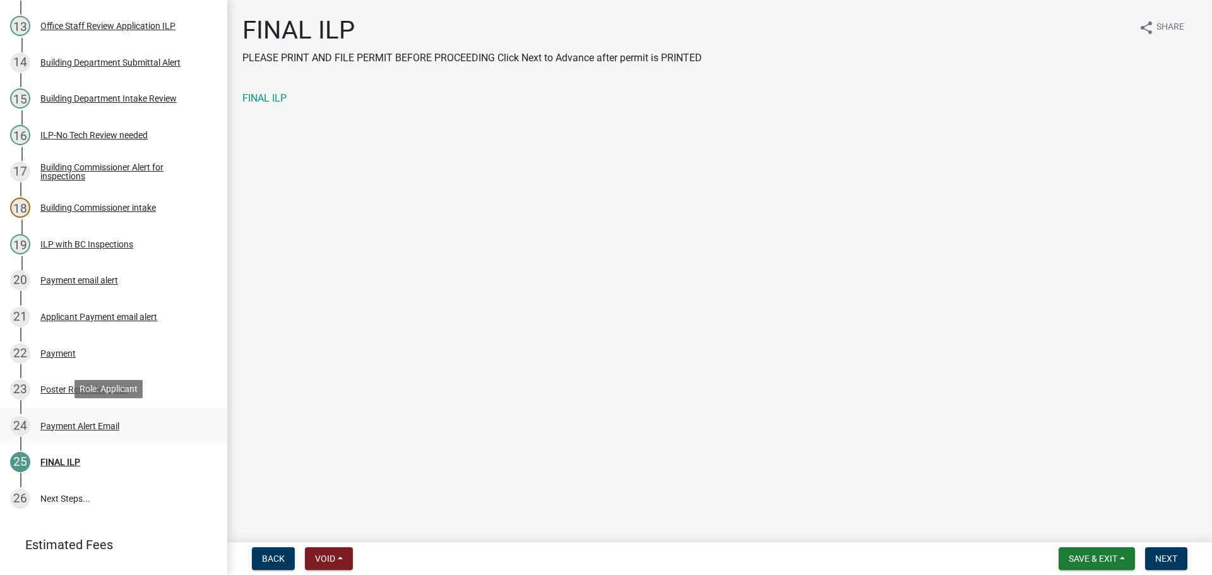
click at [69, 425] on div "Payment Alert Email" at bounding box center [79, 426] width 79 height 9
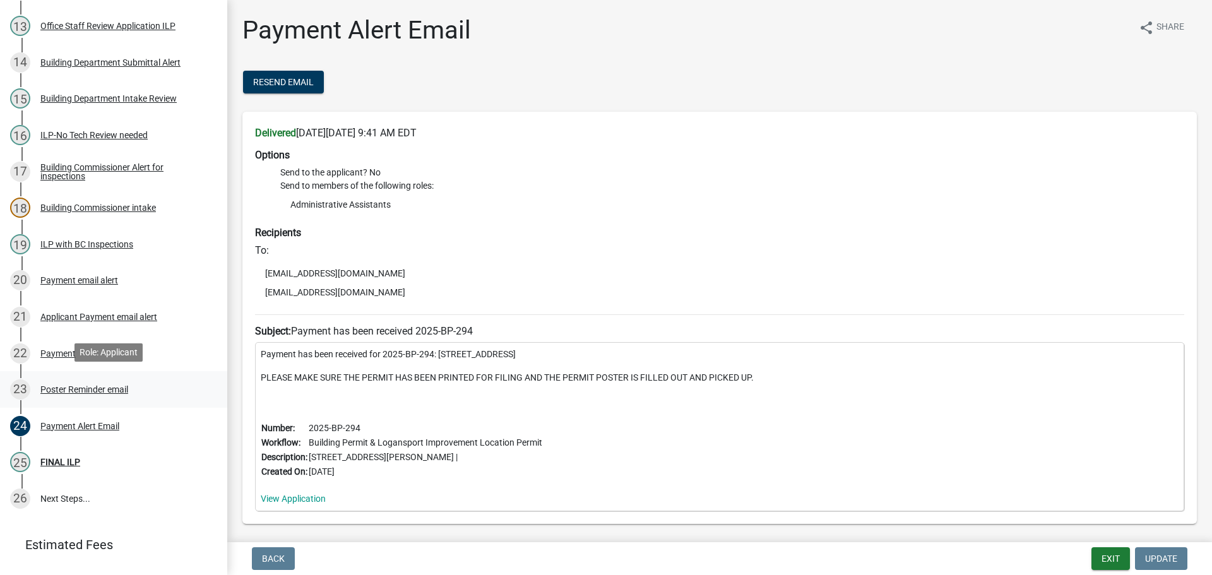
click at [94, 389] on div "Poster Reminder email" at bounding box center [84, 389] width 88 height 9
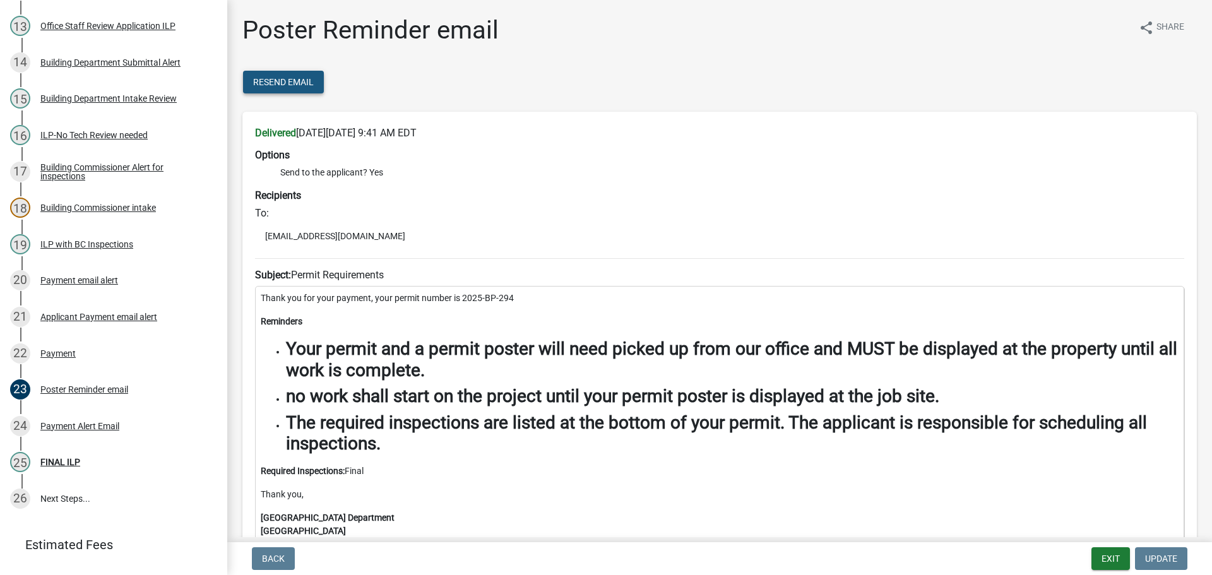
click at [290, 84] on span "Resend Email" at bounding box center [283, 82] width 61 height 10
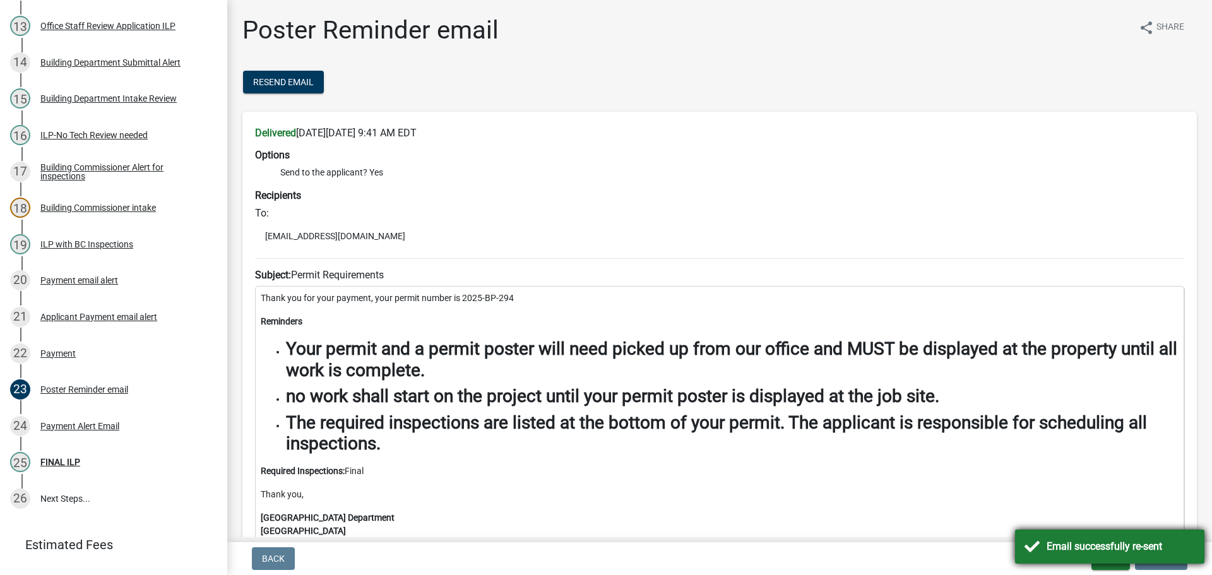
click at [1051, 546] on div "Email successfully re-sent" at bounding box center [1120, 546] width 148 height 15
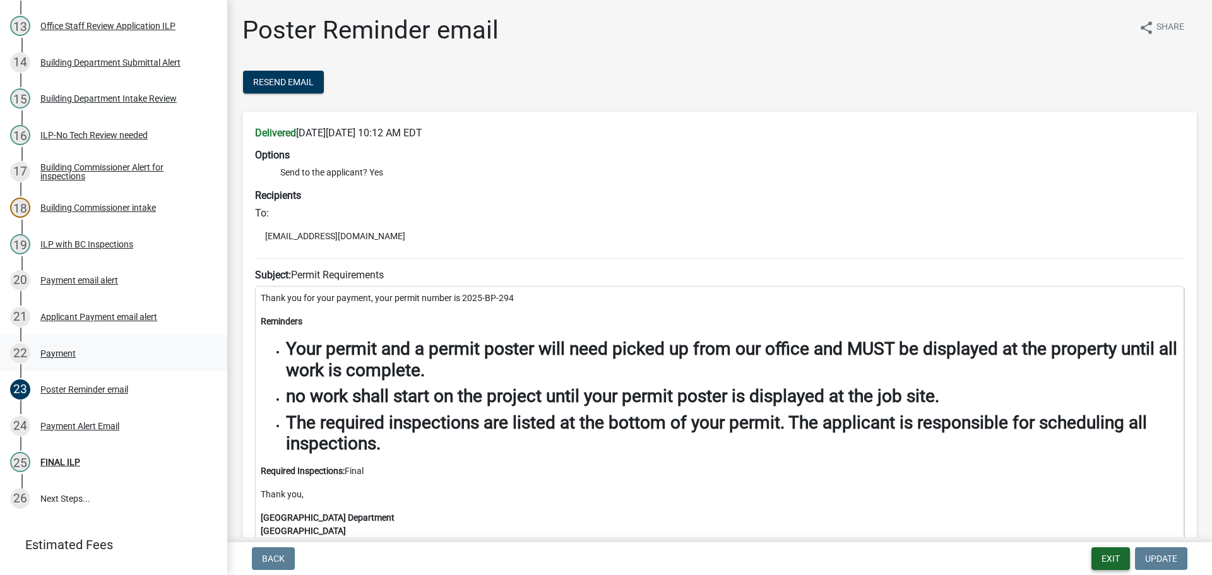
drag, startPoint x: 1097, startPoint y: 558, endPoint x: 138, endPoint y: 358, distance: 979.8
click at [259, 355] on wm-app "Building Permit & Logansport Improvement Location Permit 2025-BP-294 Edit View …" at bounding box center [606, 287] width 1212 height 575
click at [51, 463] on div "FINAL ILP" at bounding box center [60, 462] width 40 height 9
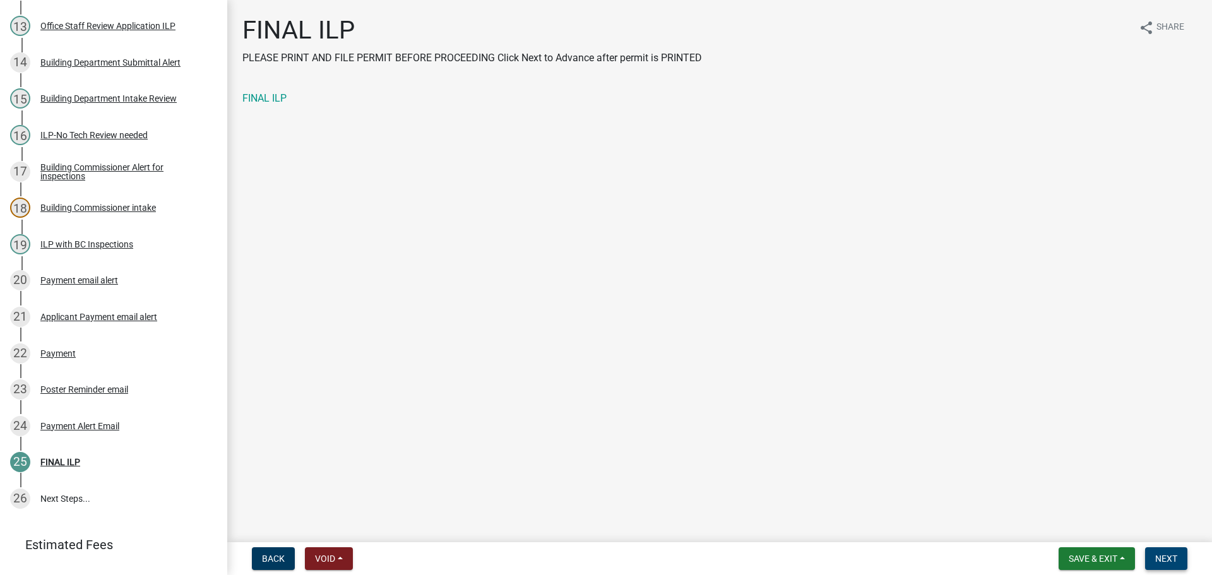
click at [1176, 557] on span "Next" at bounding box center [1166, 558] width 22 height 10
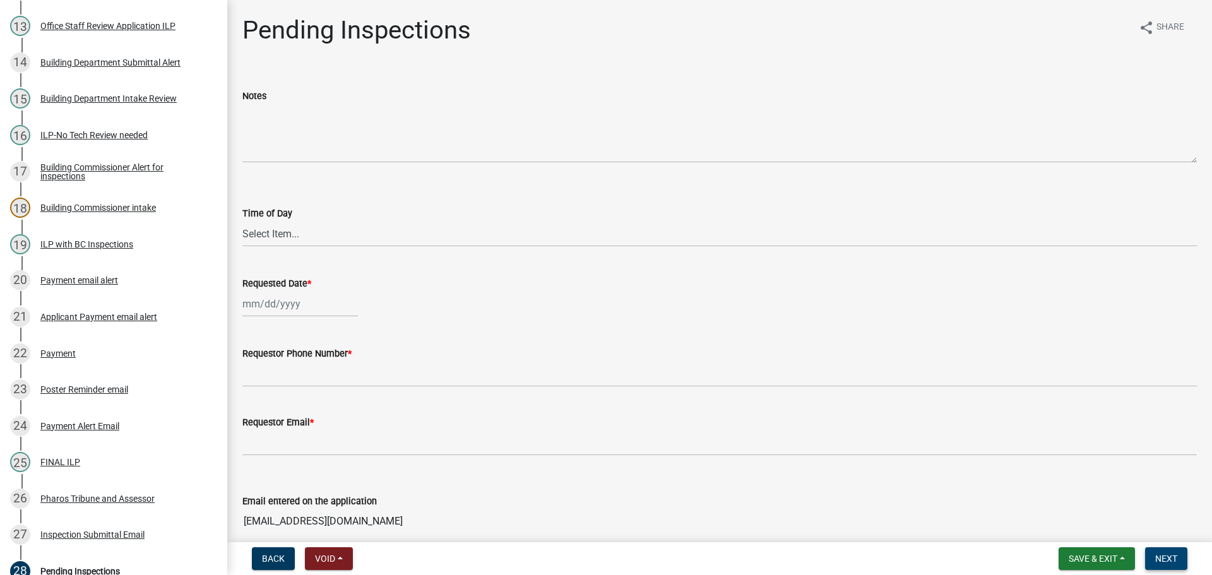
scroll to position [813, 0]
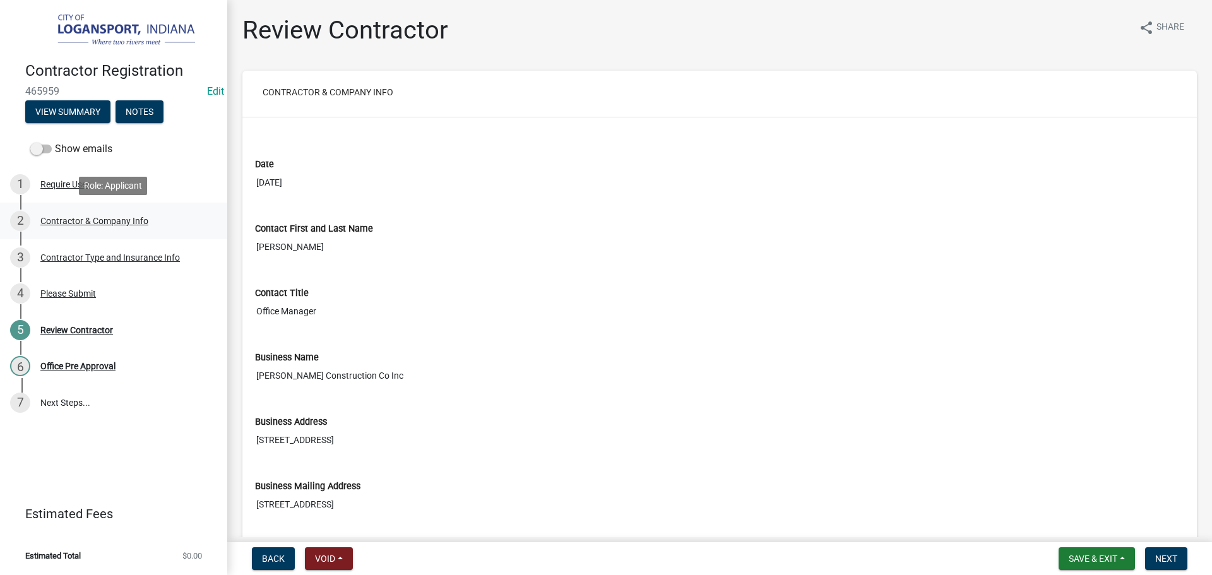
click at [57, 224] on div "Contractor & Company Info" at bounding box center [94, 220] width 108 height 9
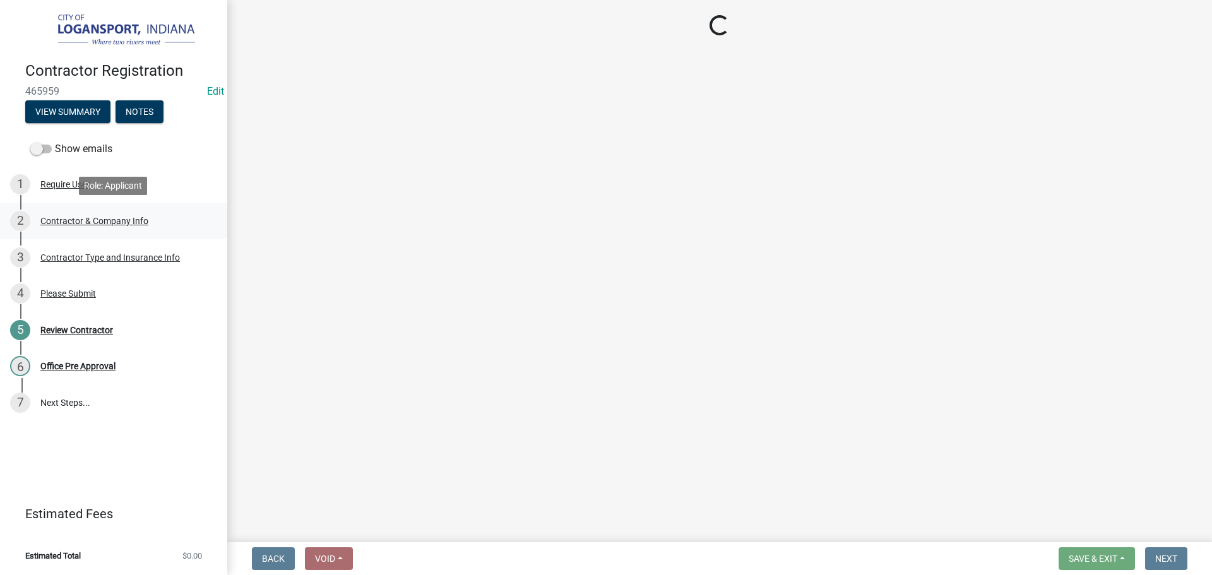
select select "IN"
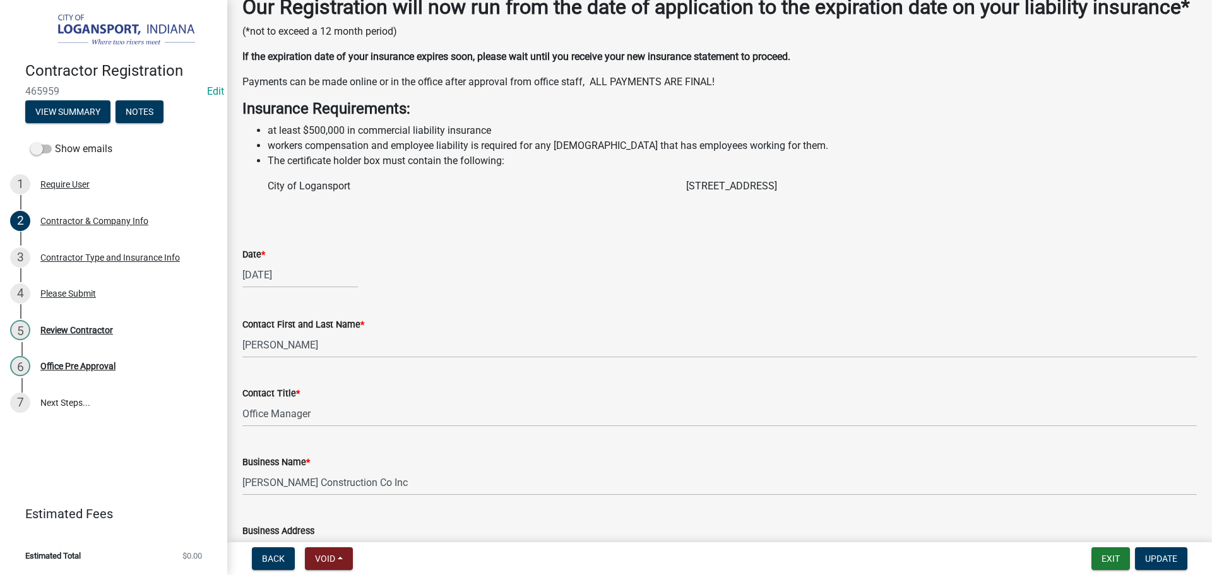
scroll to position [252, 0]
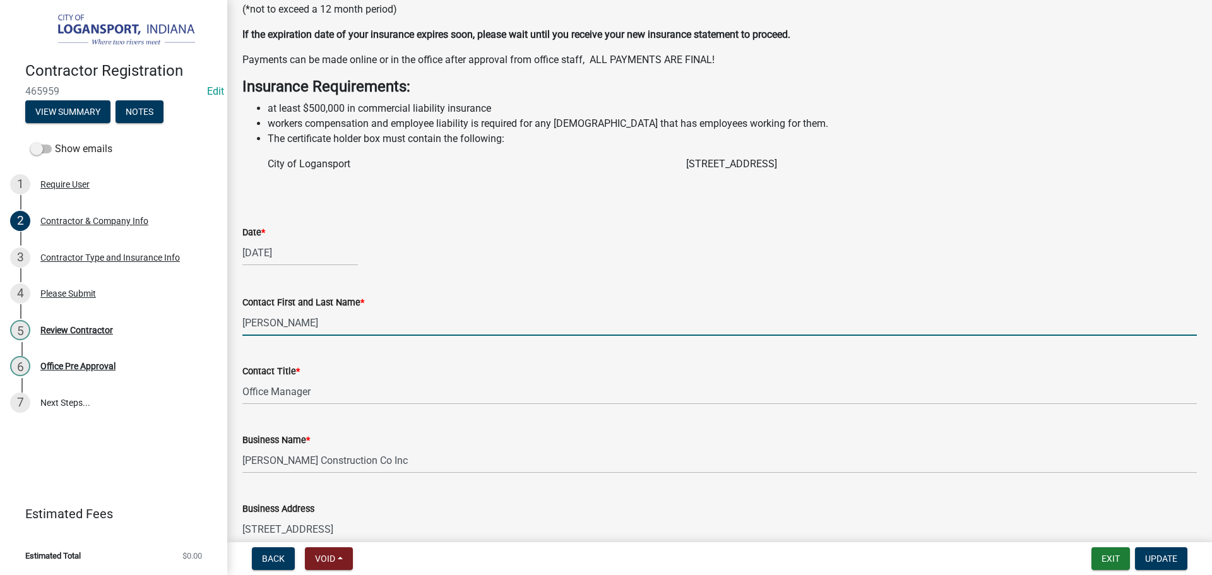
click at [245, 336] on input "Smith" at bounding box center [719, 323] width 954 height 26
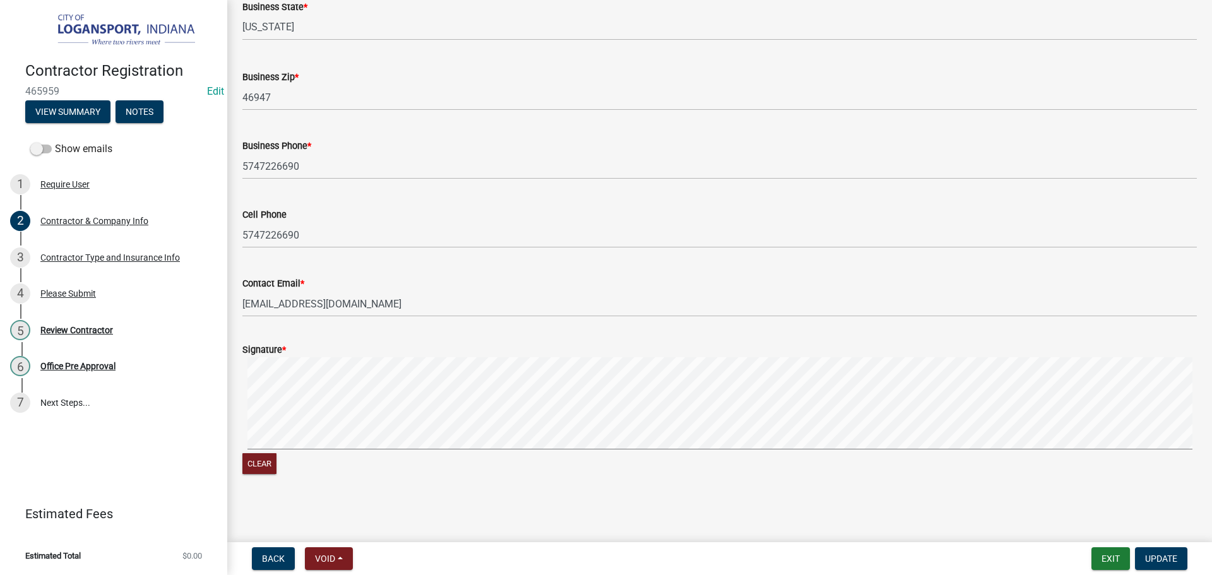
scroll to position [1015, 0]
type input "John Smith"
click at [1152, 555] on span "Update" at bounding box center [1161, 558] width 32 height 10
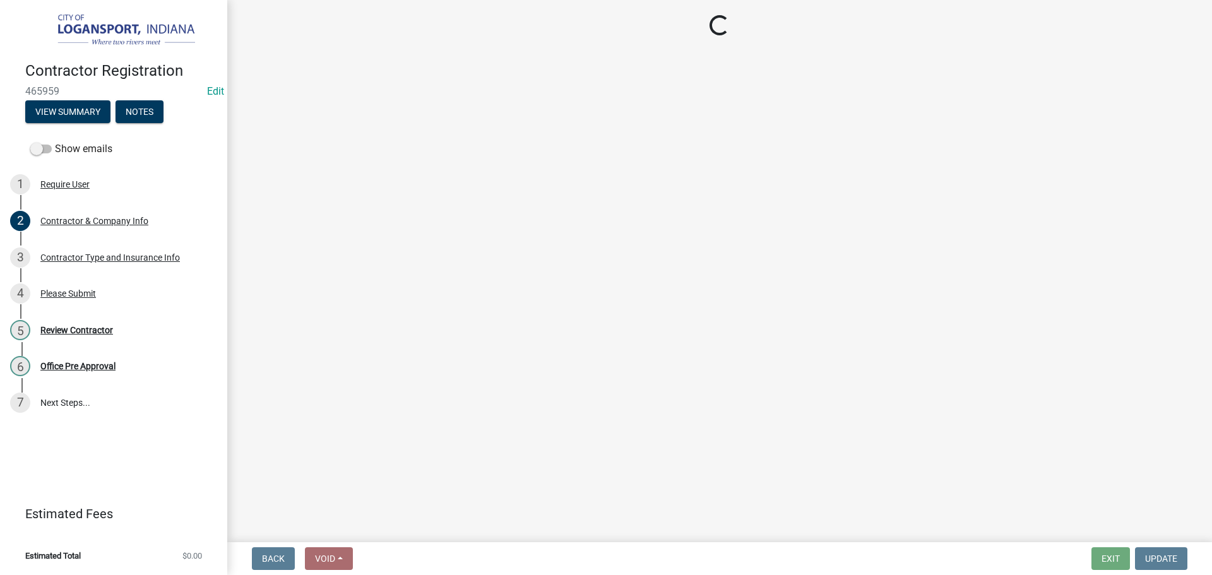
scroll to position [0, 0]
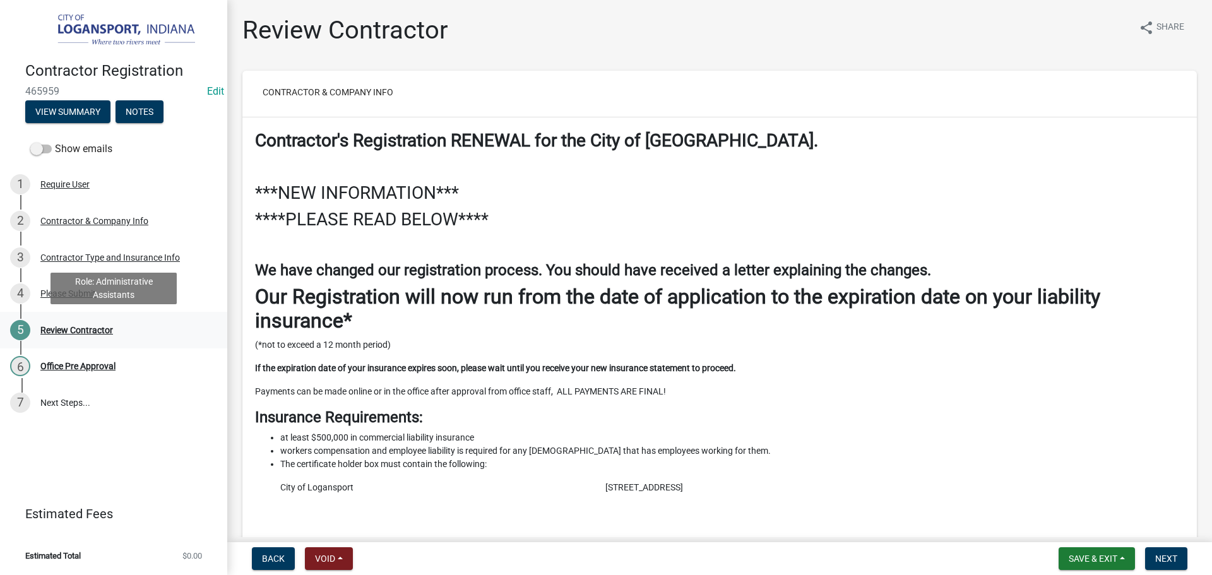
click at [98, 329] on div "Review Contractor" at bounding box center [76, 330] width 73 height 9
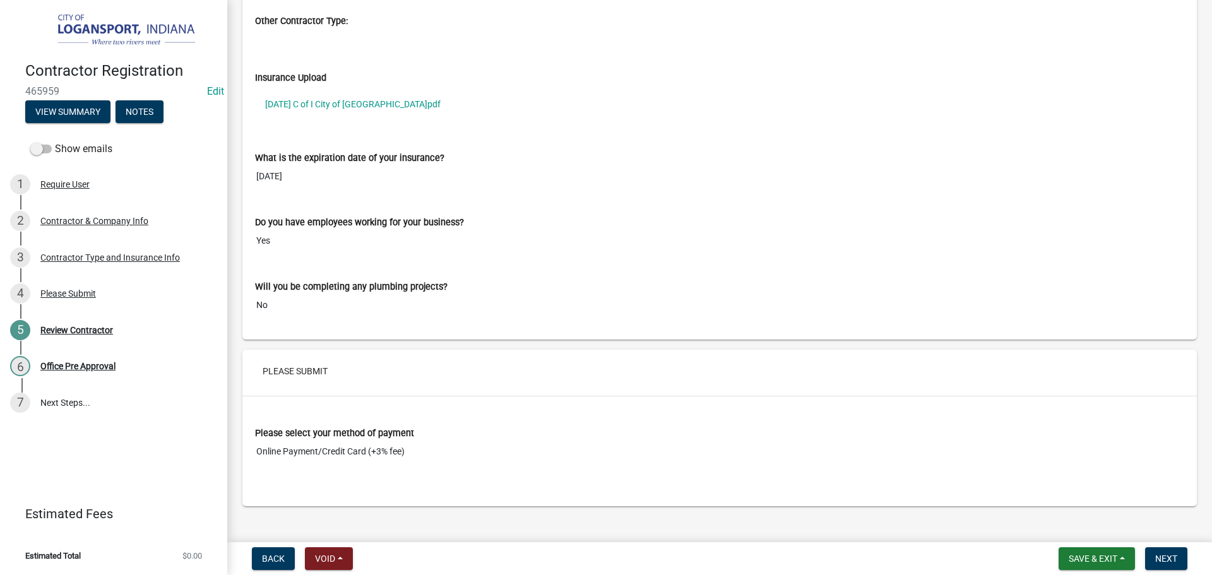
scroll to position [1565, 0]
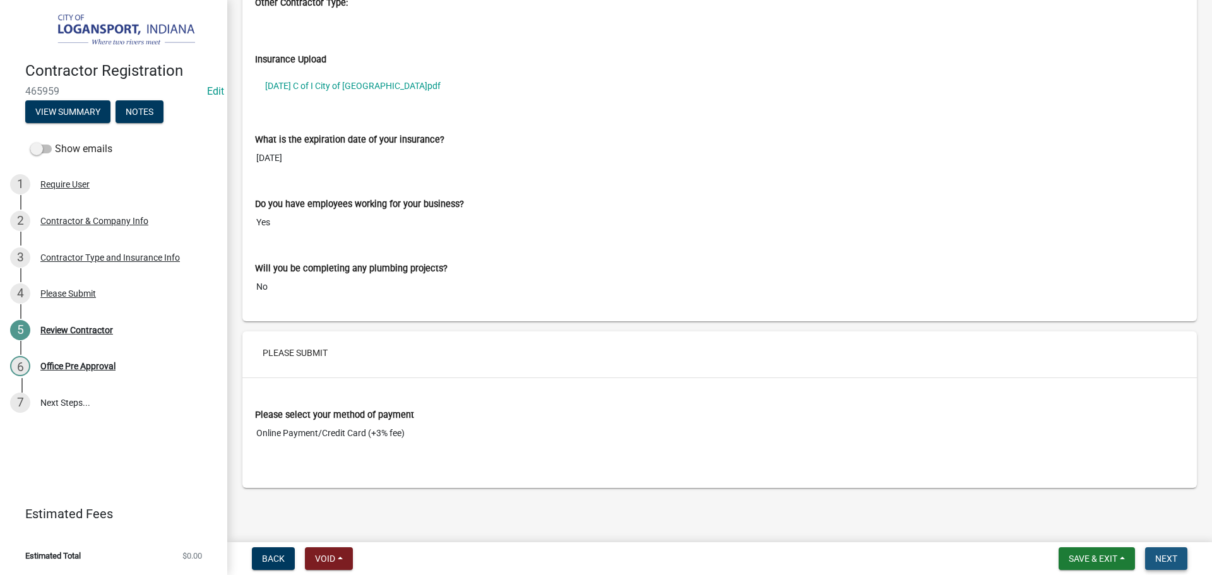
click at [1160, 558] on span "Next" at bounding box center [1166, 558] width 22 height 10
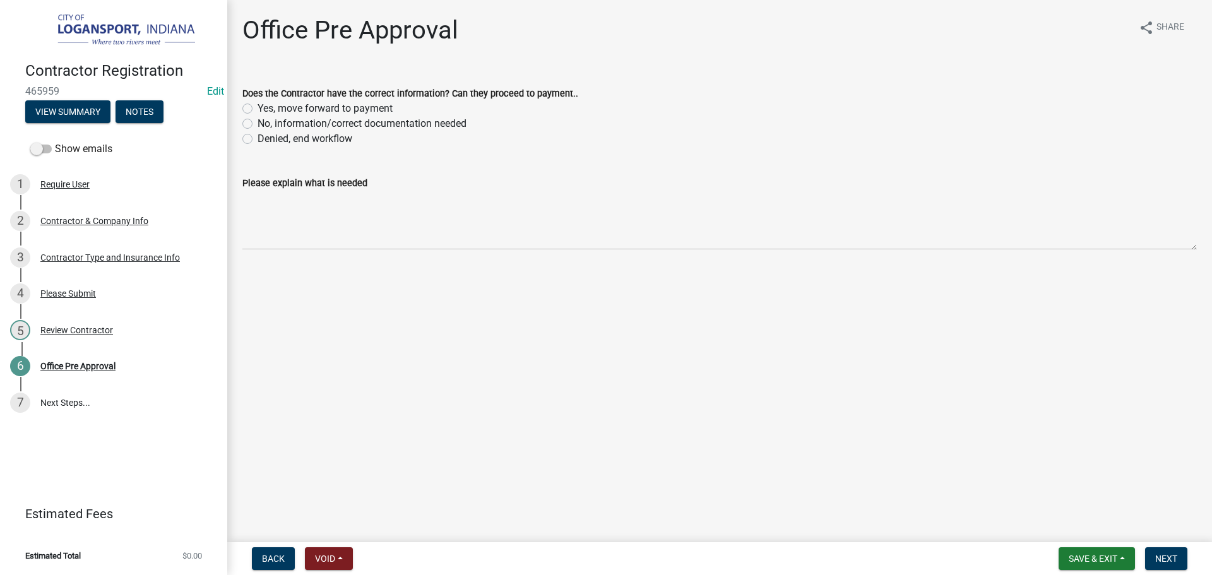
click at [257, 109] on label "Yes, move forward to payment" at bounding box center [324, 108] width 135 height 15
click at [257, 109] on input "Yes, move forward to payment" at bounding box center [261, 105] width 8 height 8
radio input "true"
click at [1157, 561] on span "Next" at bounding box center [1166, 558] width 22 height 10
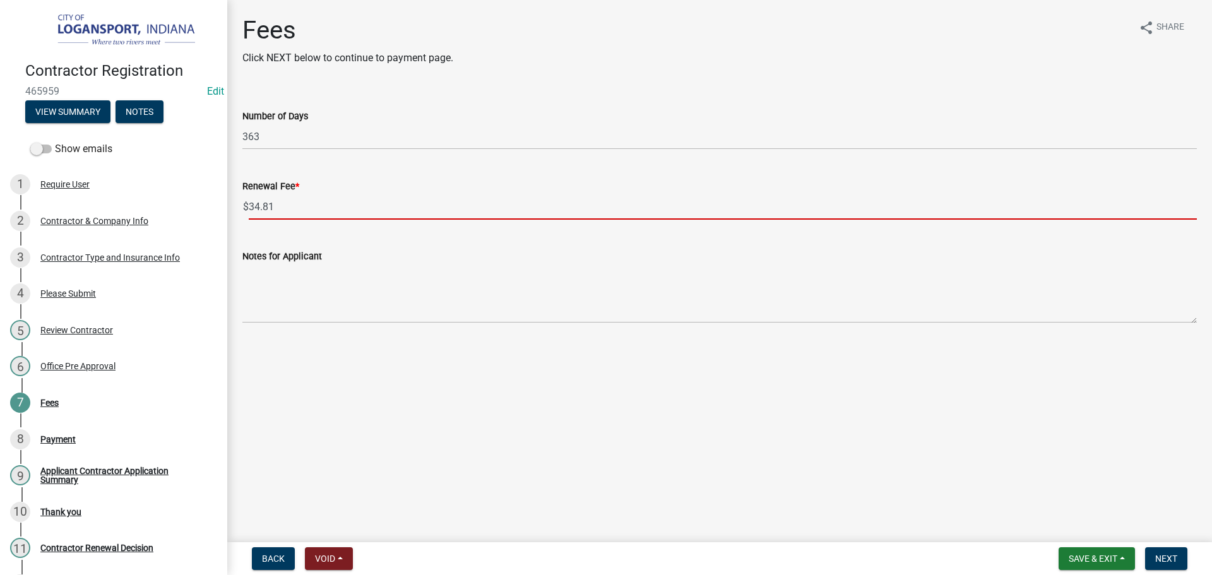
click at [276, 203] on input "34.81" at bounding box center [723, 207] width 948 height 26
click at [276, 204] on input "34.81" at bounding box center [723, 207] width 948 height 26
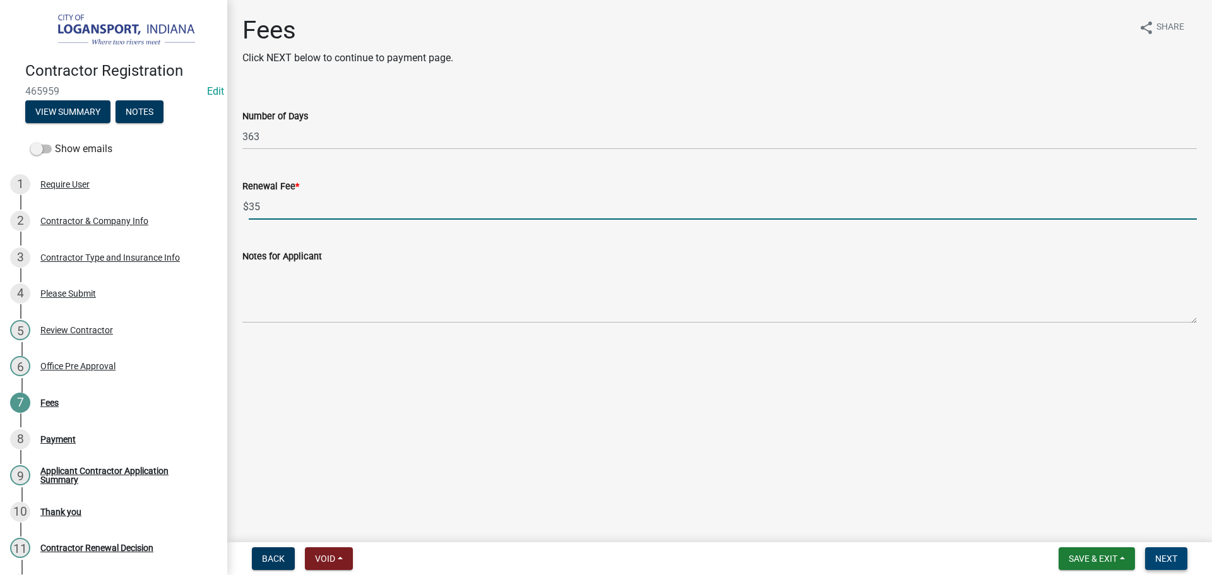
type input "35"
click at [1164, 552] on button "Next" at bounding box center [1166, 558] width 42 height 23
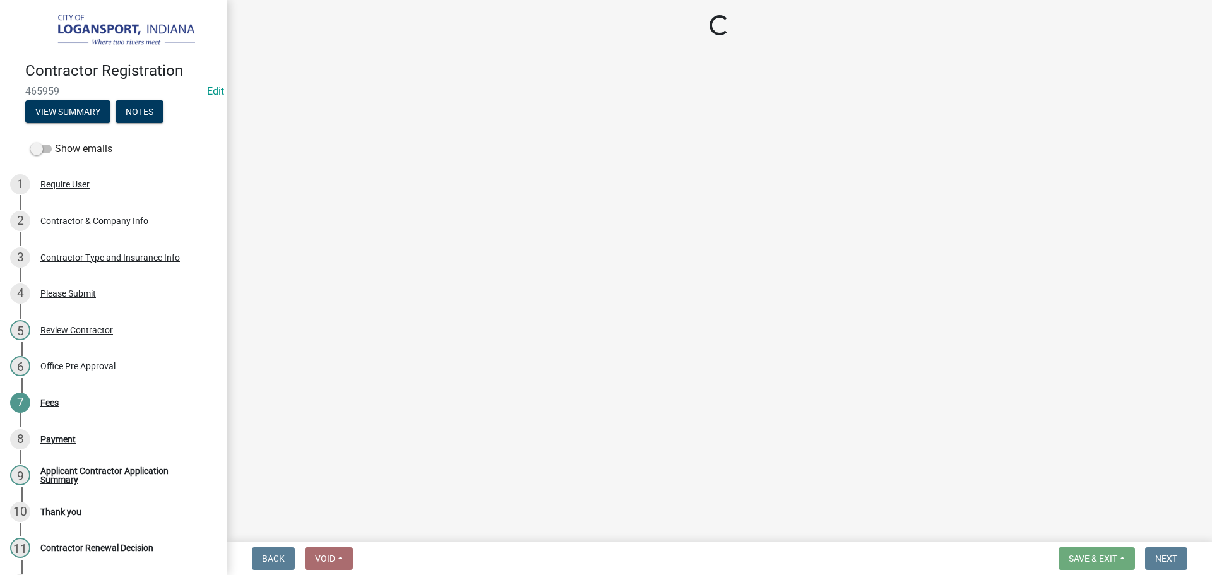
select select "3: 3"
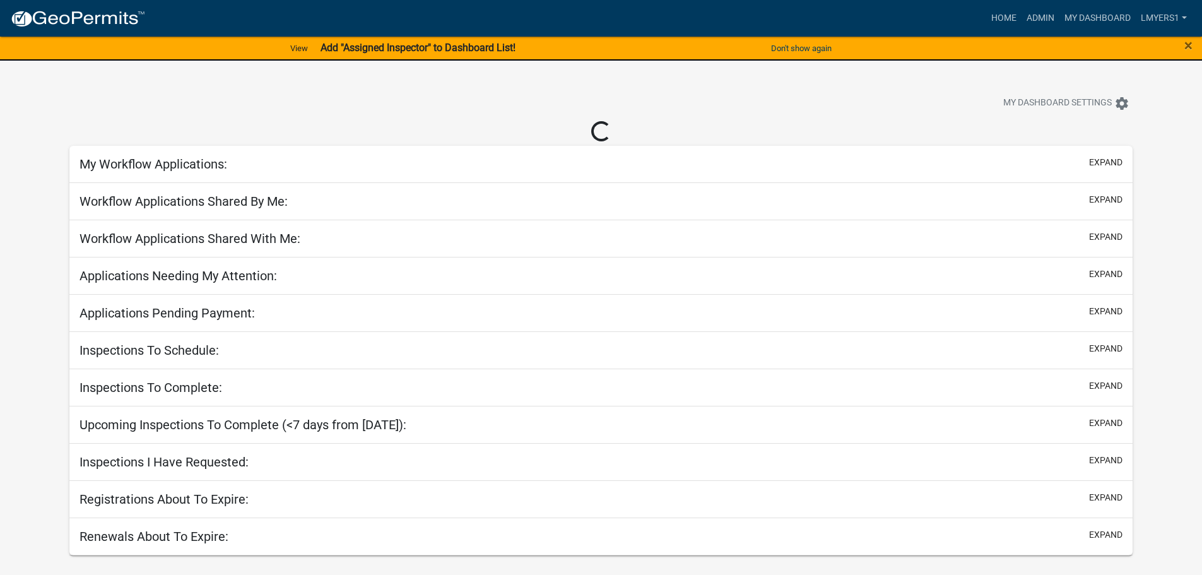
select select "3: 100"
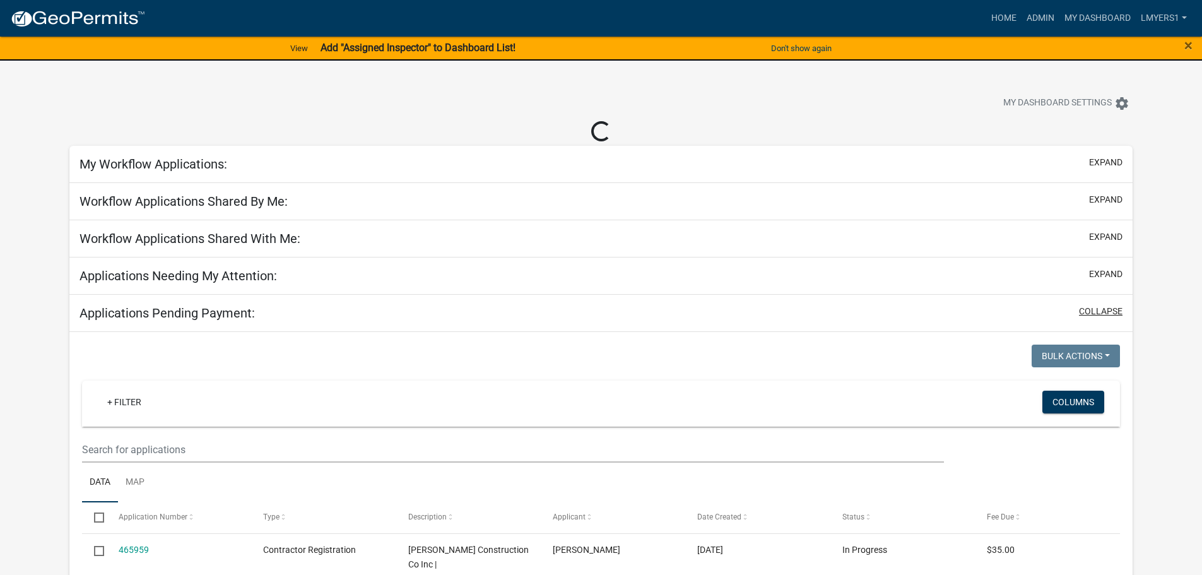
click at [1103, 310] on button "collapse" at bounding box center [1101, 311] width 44 height 13
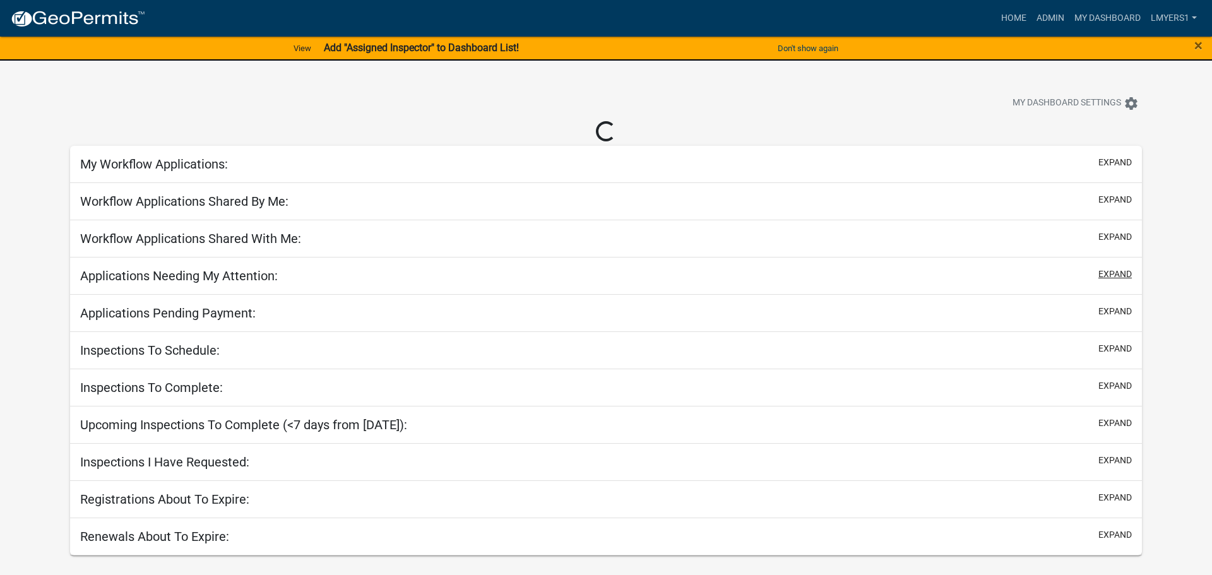
click at [1110, 276] on button "expand" at bounding box center [1114, 274] width 33 height 13
select select "2: 50"
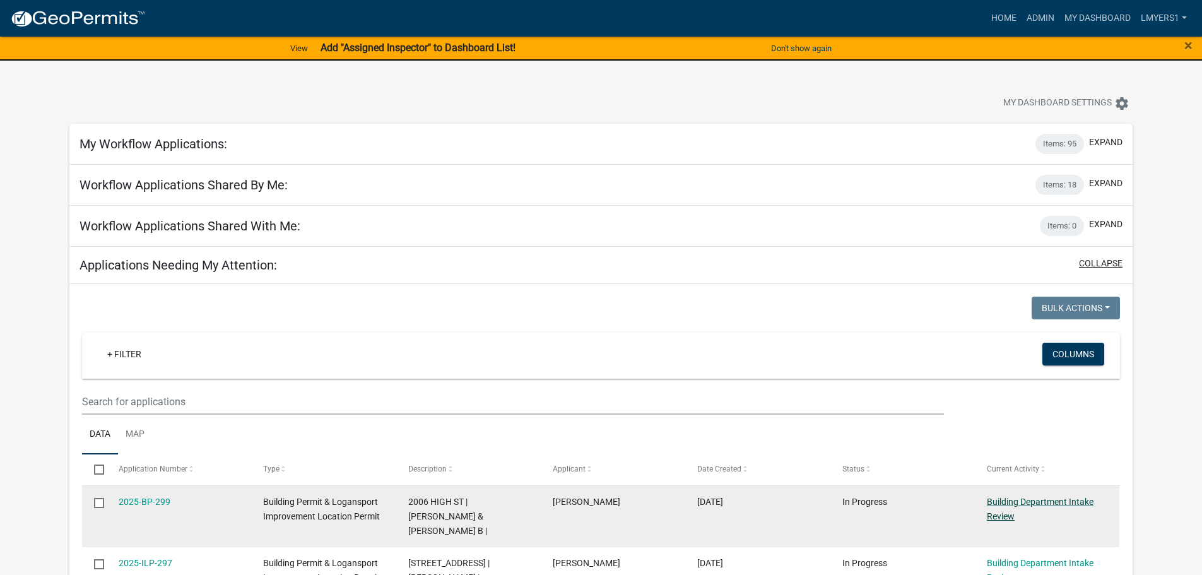
scroll to position [63, 0]
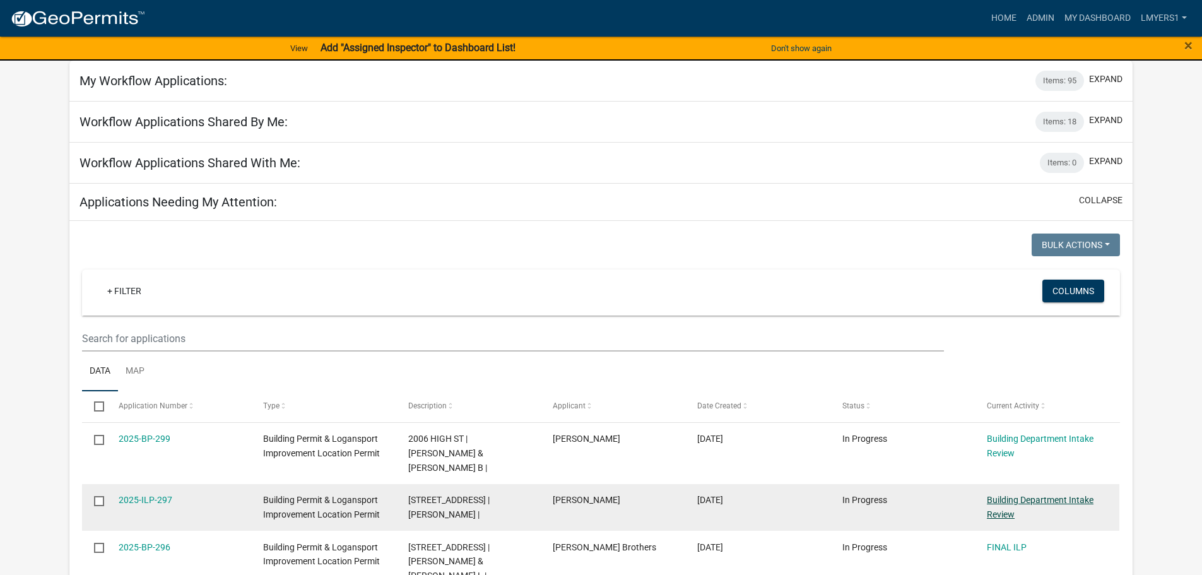
click at [1067, 495] on link "Building Department Intake Review" at bounding box center [1040, 507] width 107 height 25
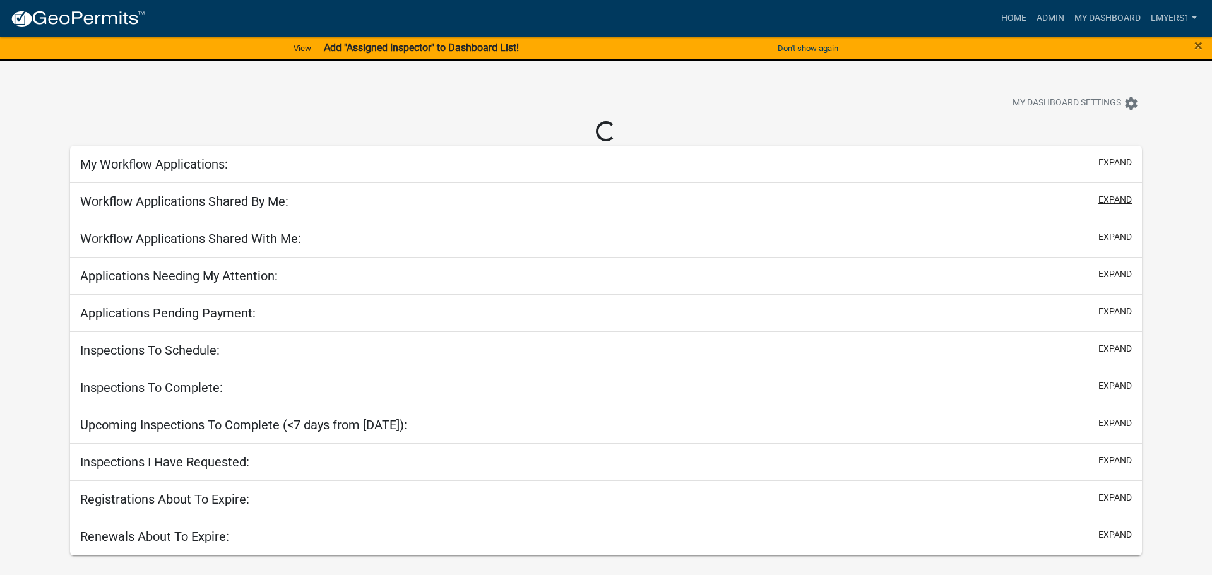
select select "3: 100"
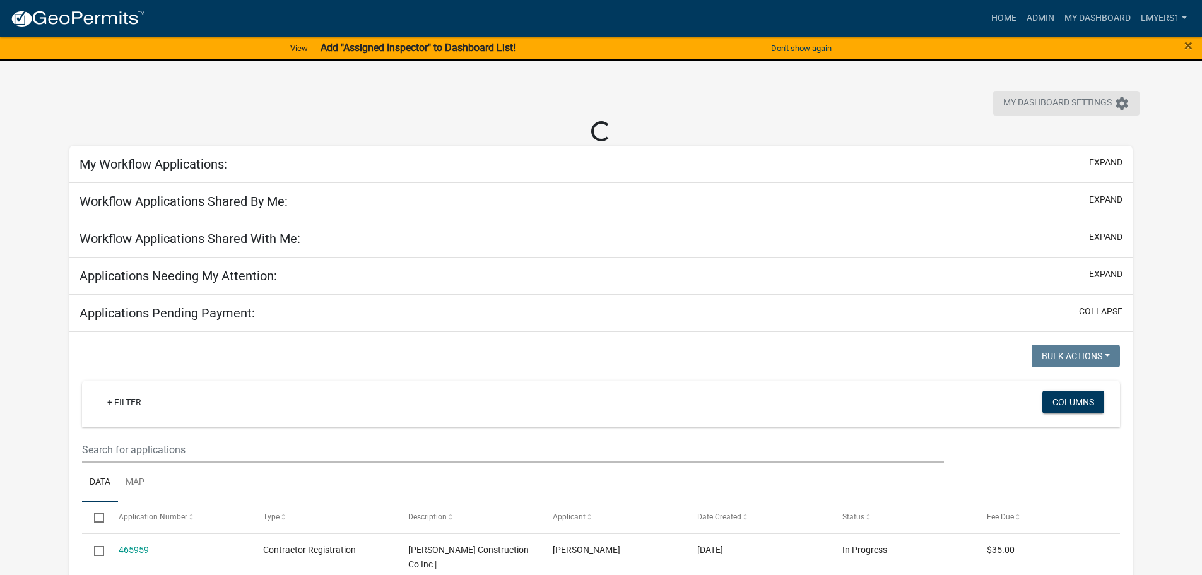
click at [1113, 105] on button "My Dashboard Settings settings" at bounding box center [1066, 103] width 146 height 25
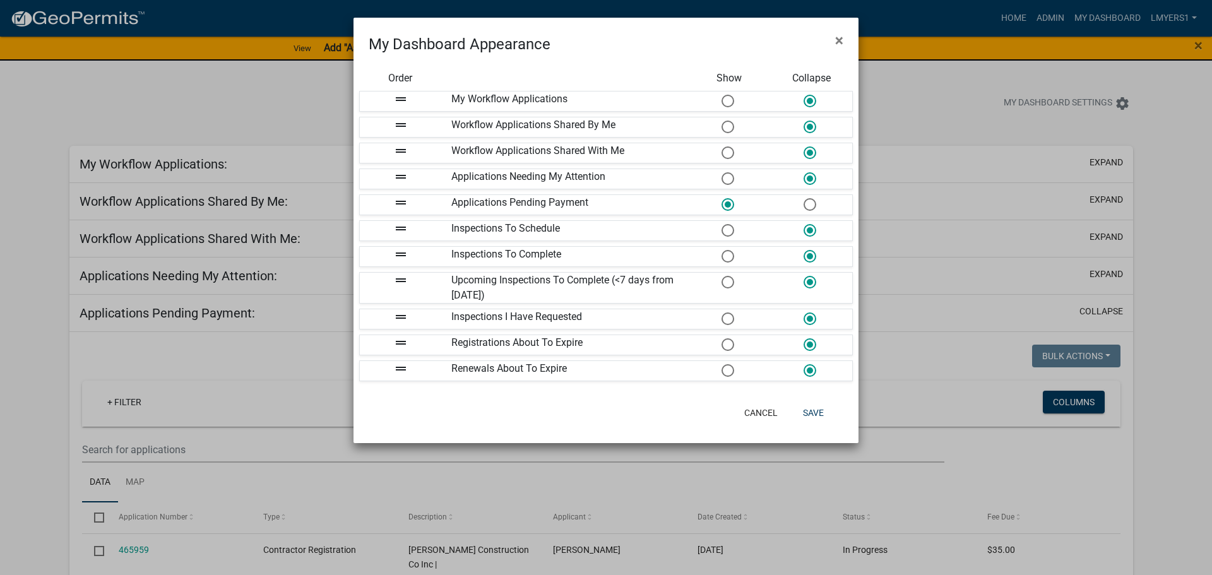
click at [721, 202] on span at bounding box center [727, 204] width 27 height 27
click at [721, 198] on input "radio" at bounding box center [721, 198] width 0 height 0
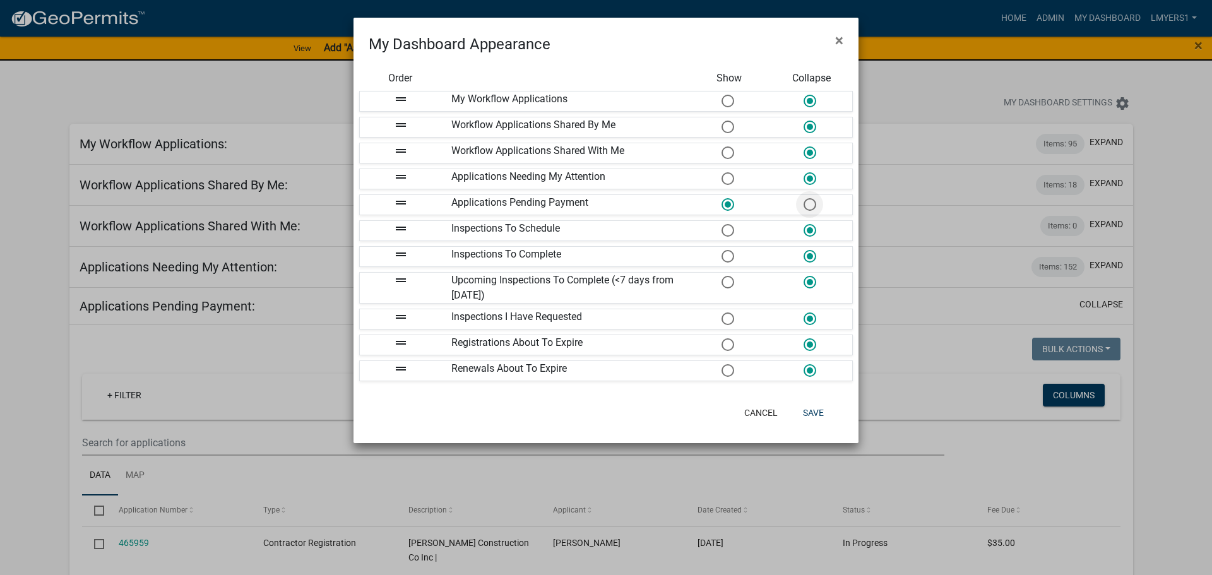
click at [812, 204] on span at bounding box center [809, 204] width 27 height 27
click at [803, 198] on input "radio" at bounding box center [803, 198] width 0 height 0
click at [726, 175] on span at bounding box center [727, 178] width 27 height 27
click at [721, 172] on input "radio" at bounding box center [721, 172] width 0 height 0
click at [814, 415] on button "Save" at bounding box center [813, 412] width 41 height 23
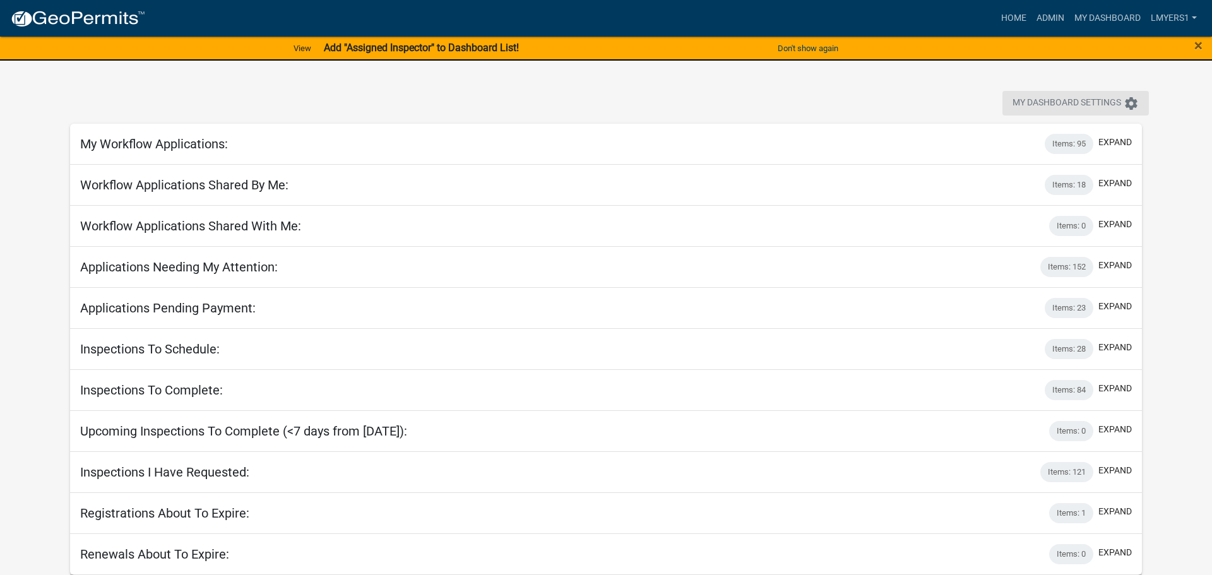
select select "2: 50"
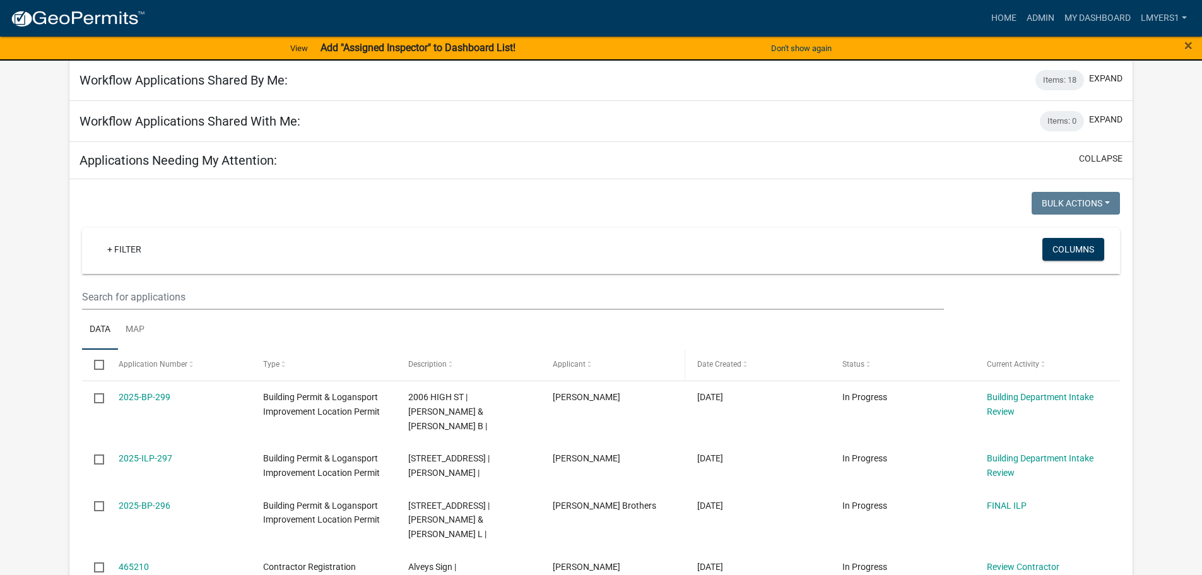
scroll to position [126, 0]
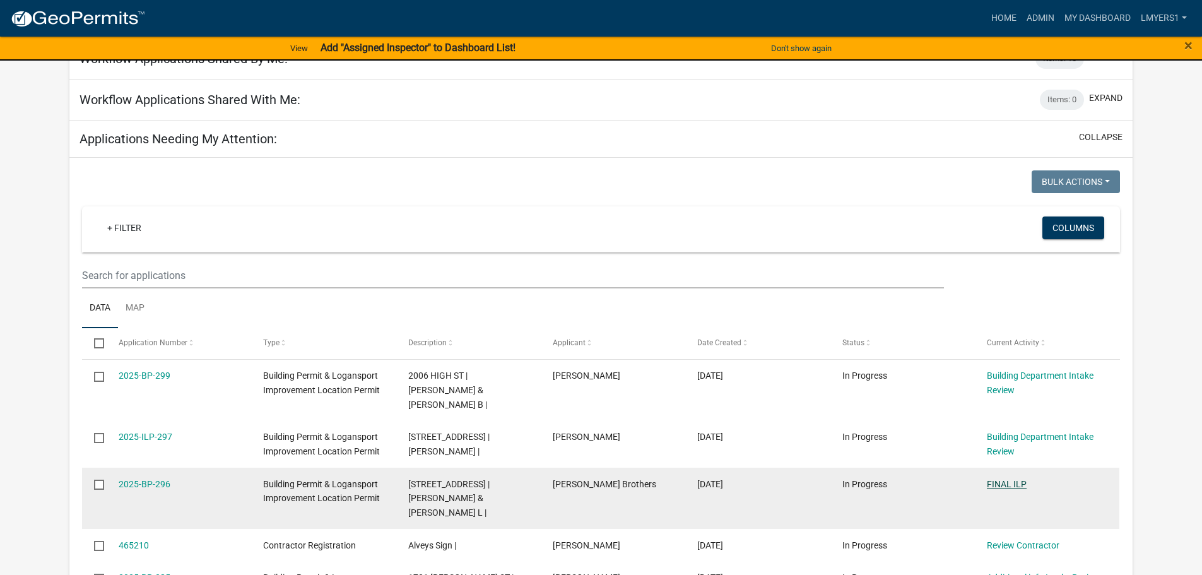
click at [1005, 479] on link "FINAL ILP" at bounding box center [1007, 484] width 40 height 10
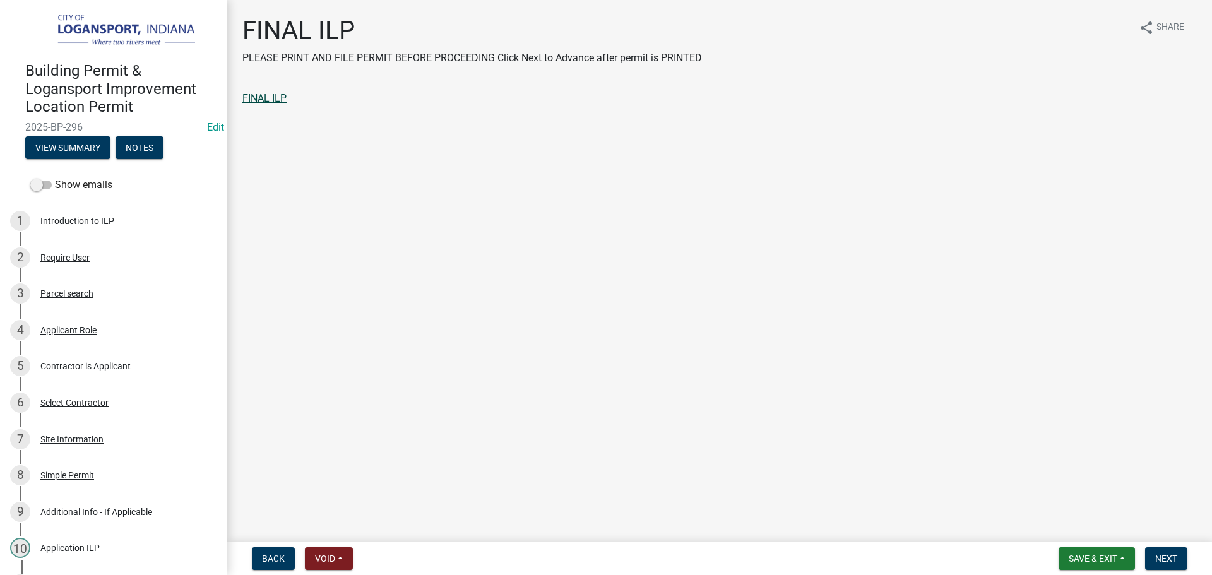
click at [266, 100] on link "FINAL ILP" at bounding box center [264, 98] width 44 height 12
click at [1159, 557] on span "Next" at bounding box center [1166, 558] width 22 height 10
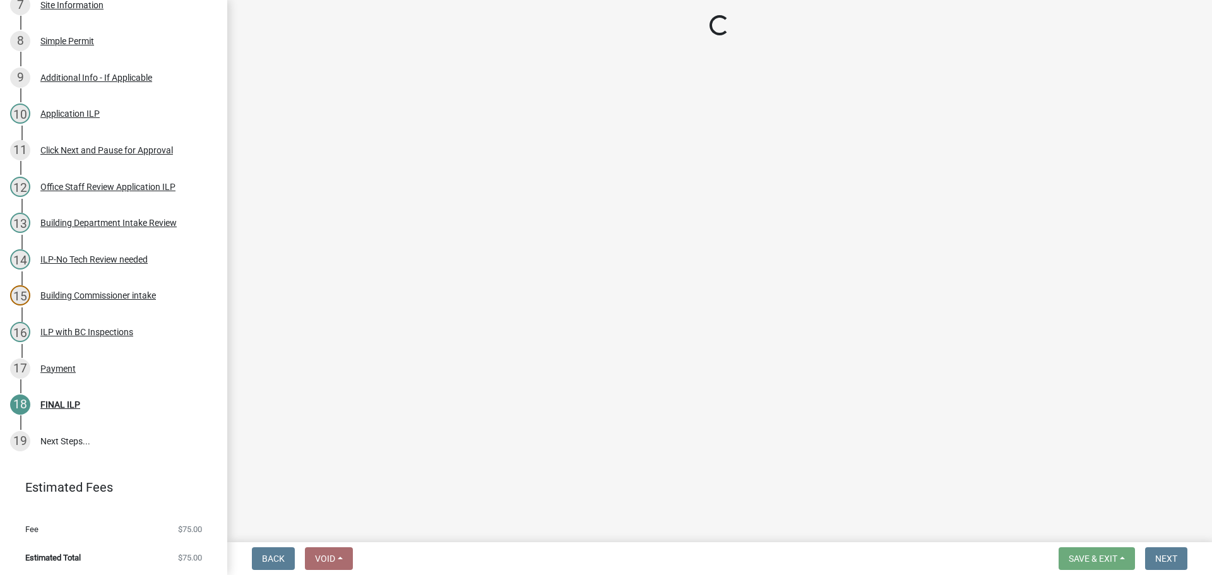
scroll to position [543, 0]
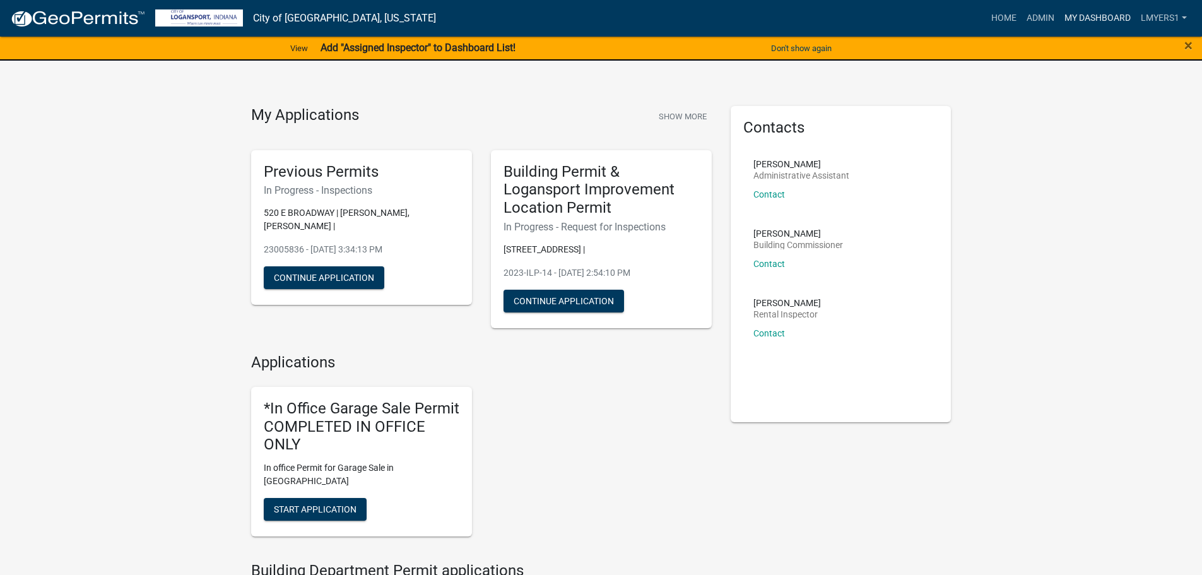
click at [1088, 13] on link "My Dashboard" at bounding box center [1098, 18] width 76 height 24
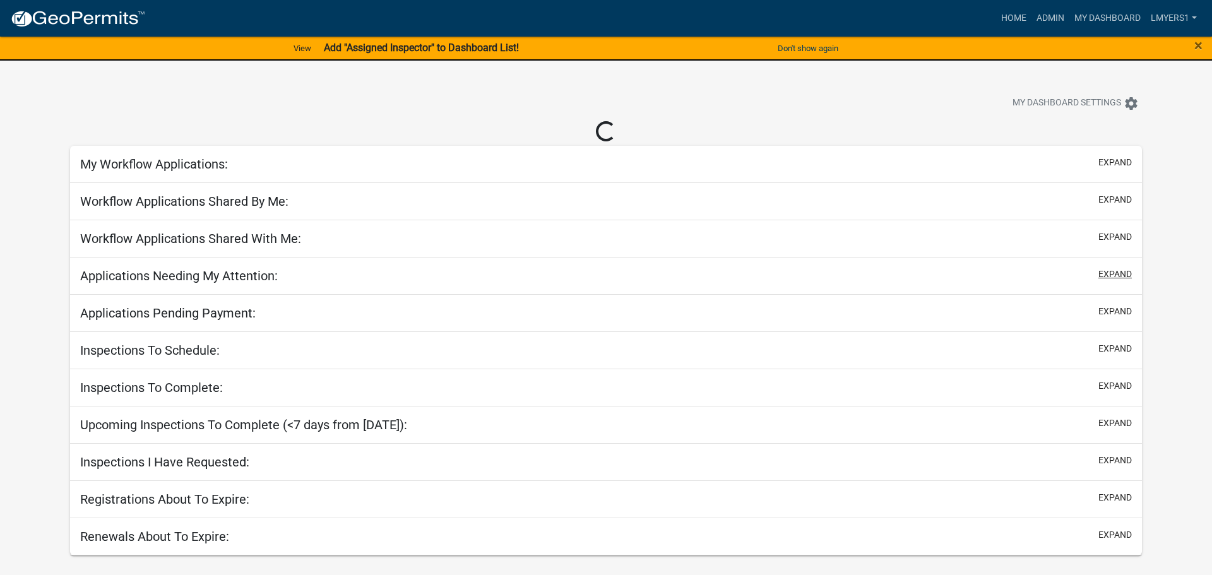
click at [1109, 274] on button "expand" at bounding box center [1114, 274] width 33 height 13
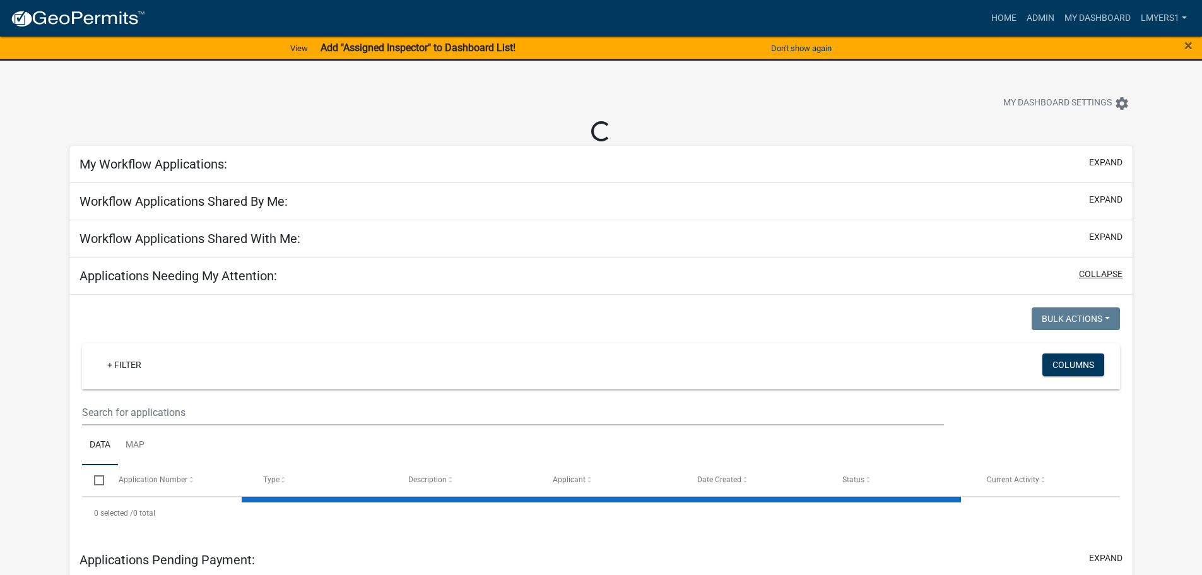
select select "2: 50"
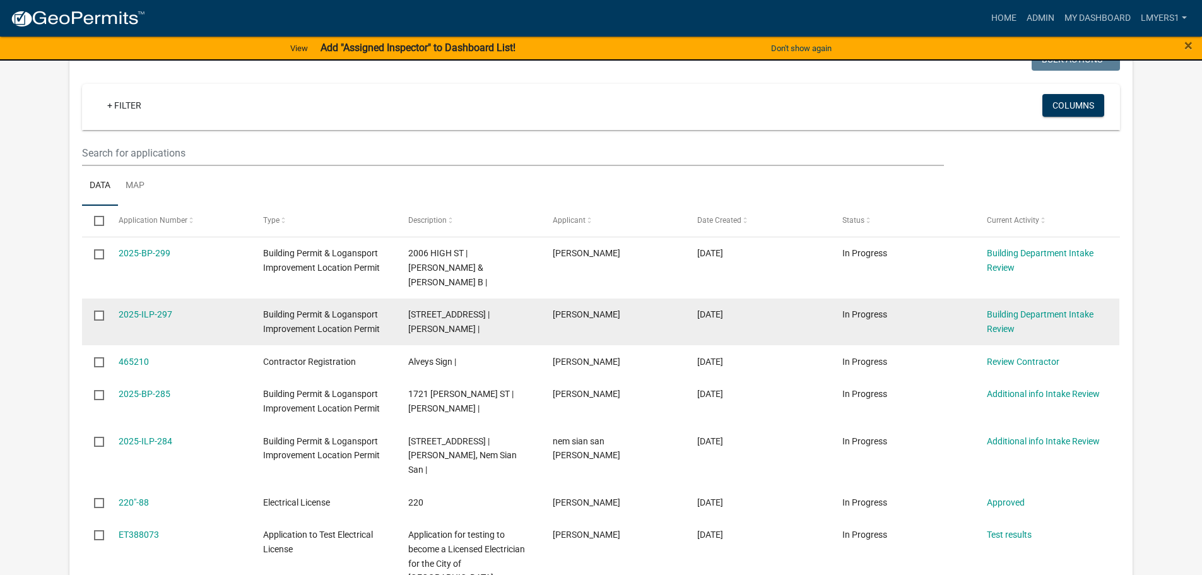
scroll to position [252, 0]
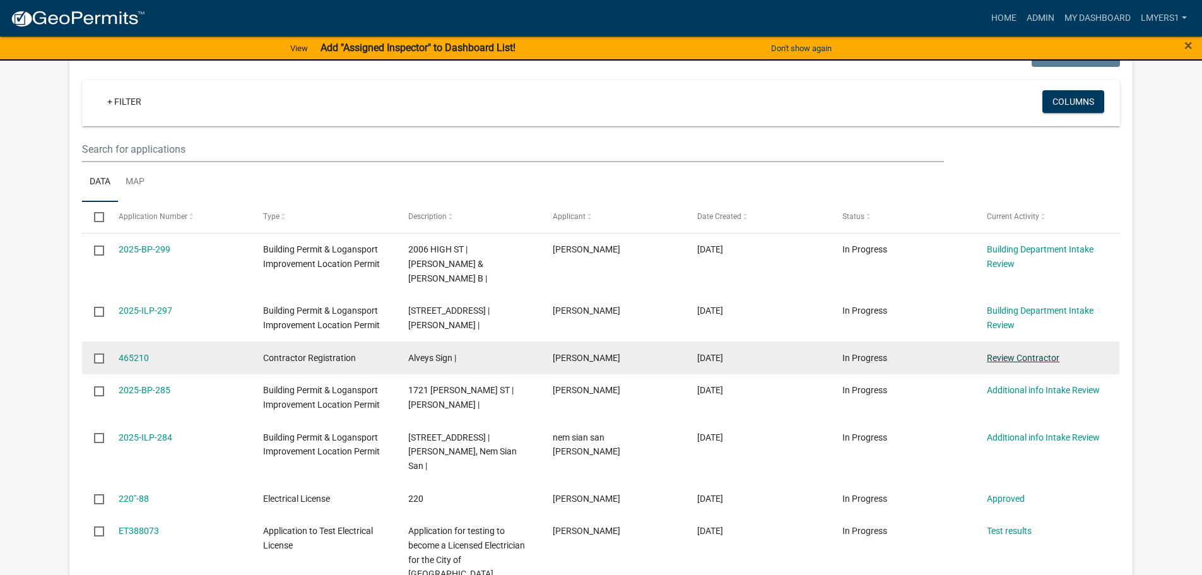
click at [1021, 353] on link "Review Contractor" at bounding box center [1023, 358] width 73 height 10
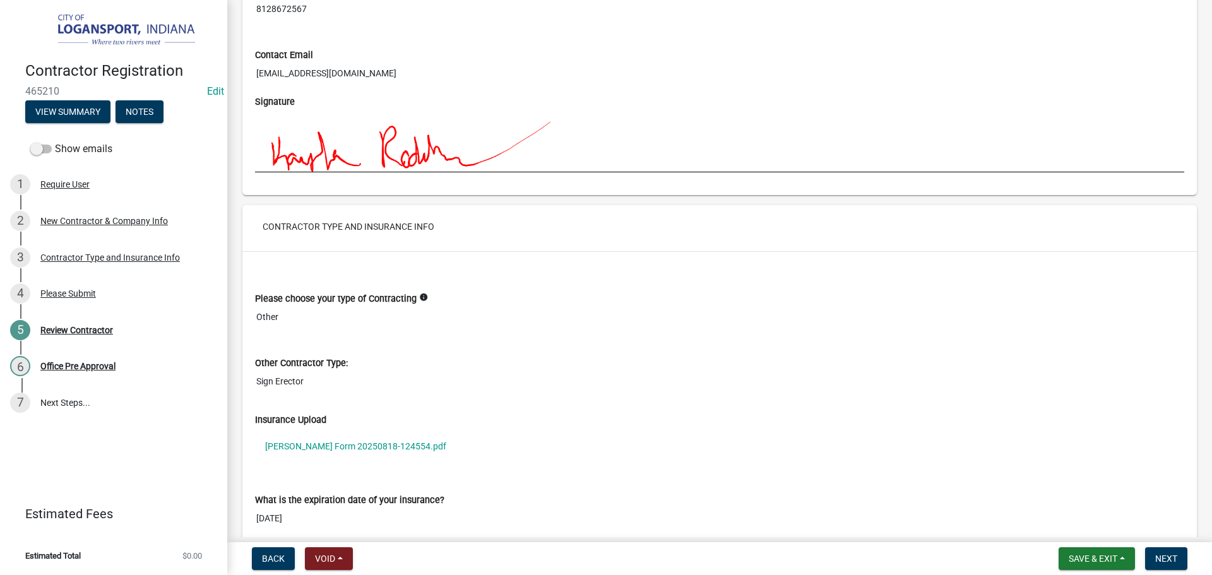
scroll to position [820, 0]
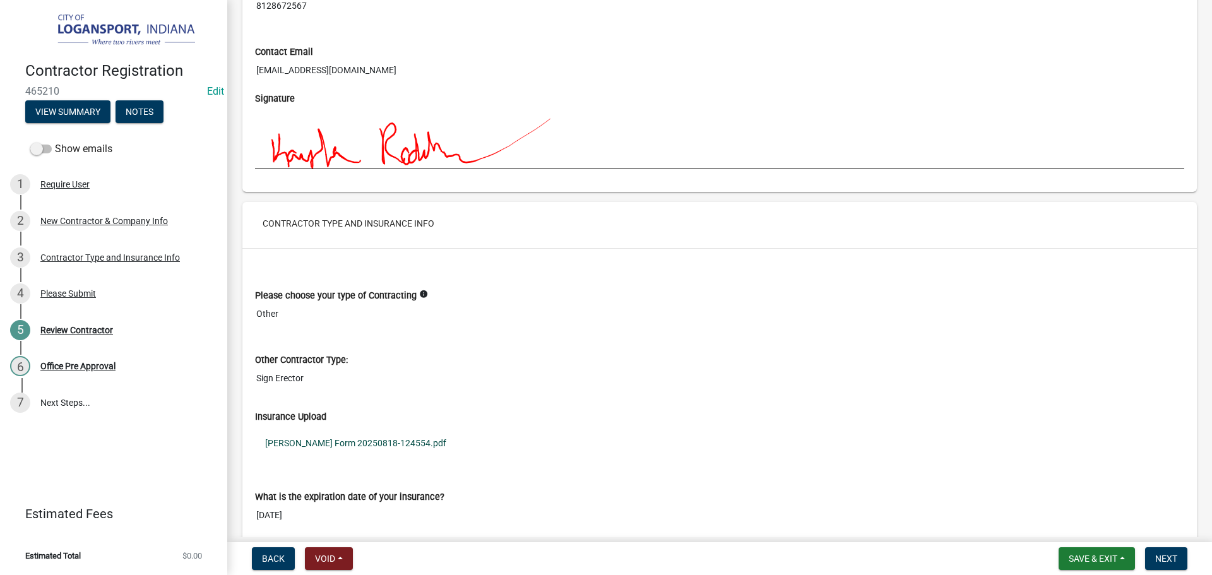
click at [292, 447] on link "[PERSON_NAME] Form 20250818-124554.pdf" at bounding box center [719, 442] width 929 height 29
click at [1171, 554] on span "Next" at bounding box center [1166, 558] width 22 height 10
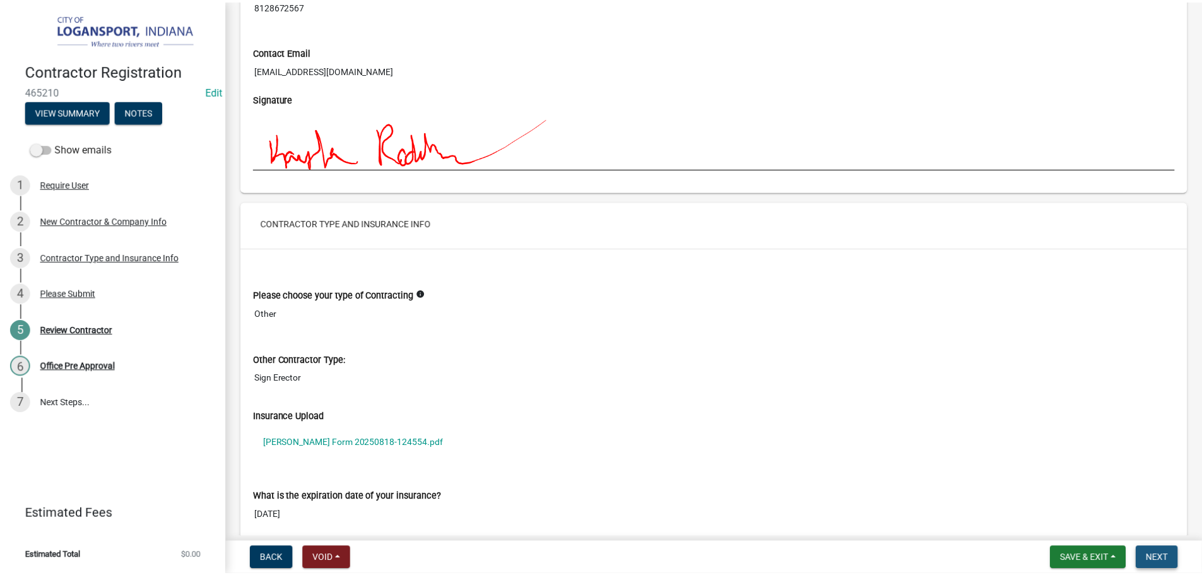
scroll to position [0, 0]
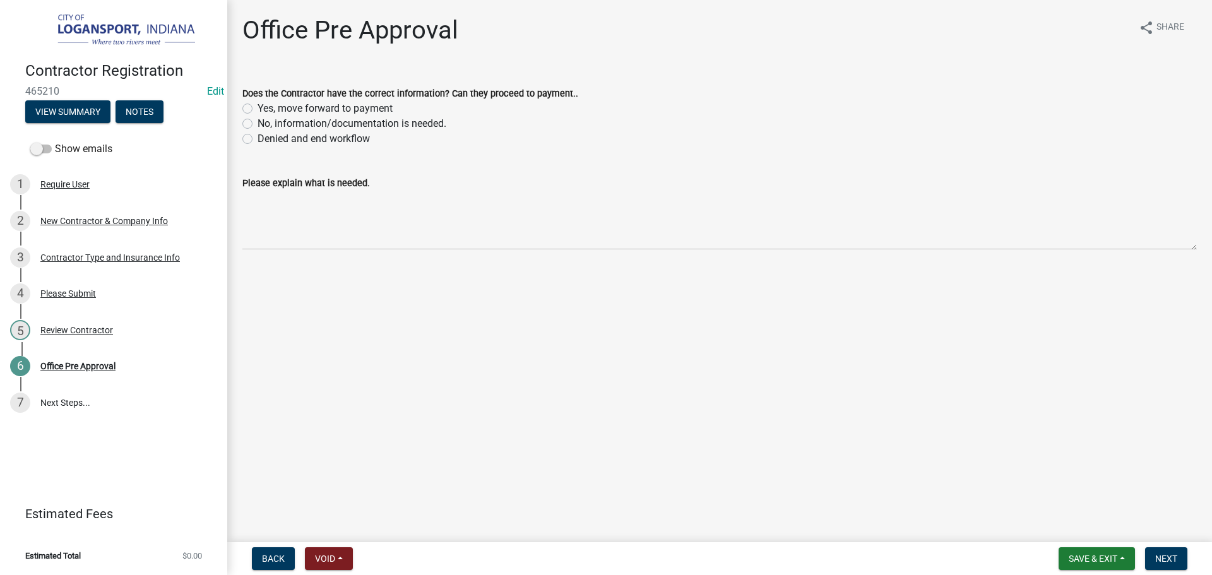
click at [257, 105] on label "Yes, move forward to payment" at bounding box center [324, 108] width 135 height 15
click at [257, 105] on input "Yes, move forward to payment" at bounding box center [261, 105] width 8 height 8
radio input "true"
click at [1157, 552] on button "Next" at bounding box center [1166, 558] width 42 height 23
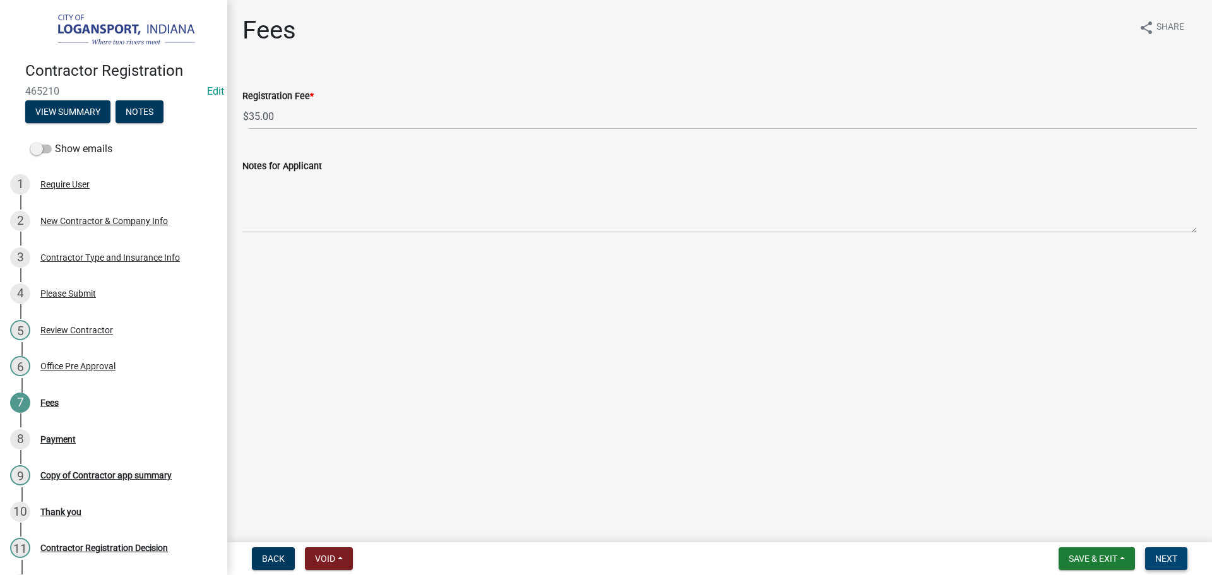
click at [1172, 568] on button "Next" at bounding box center [1166, 558] width 42 height 23
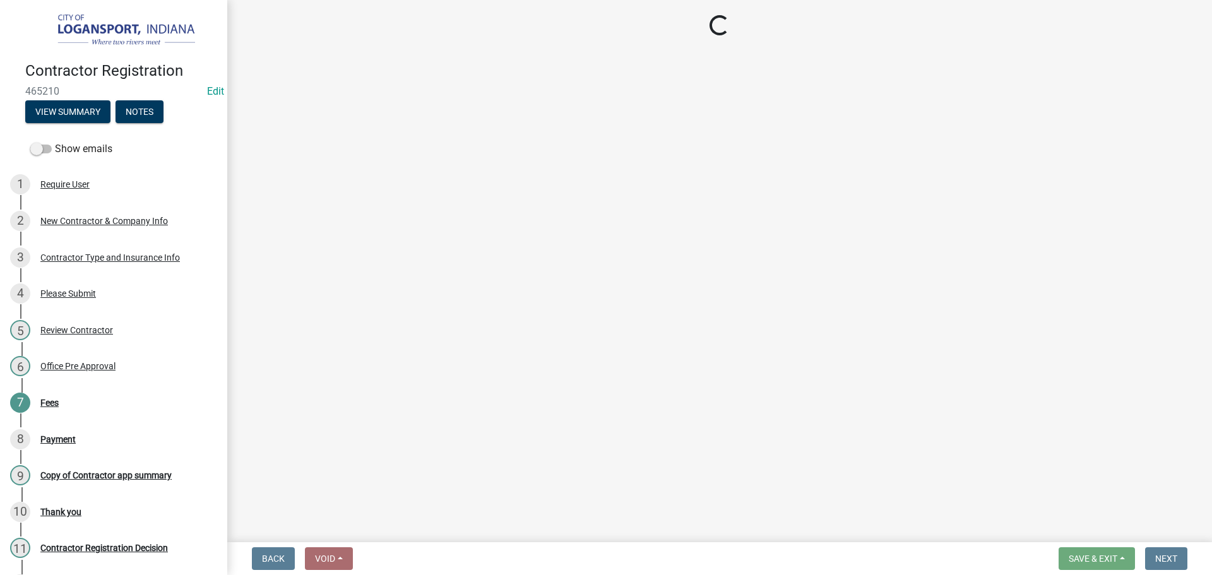
select select "3: 3"
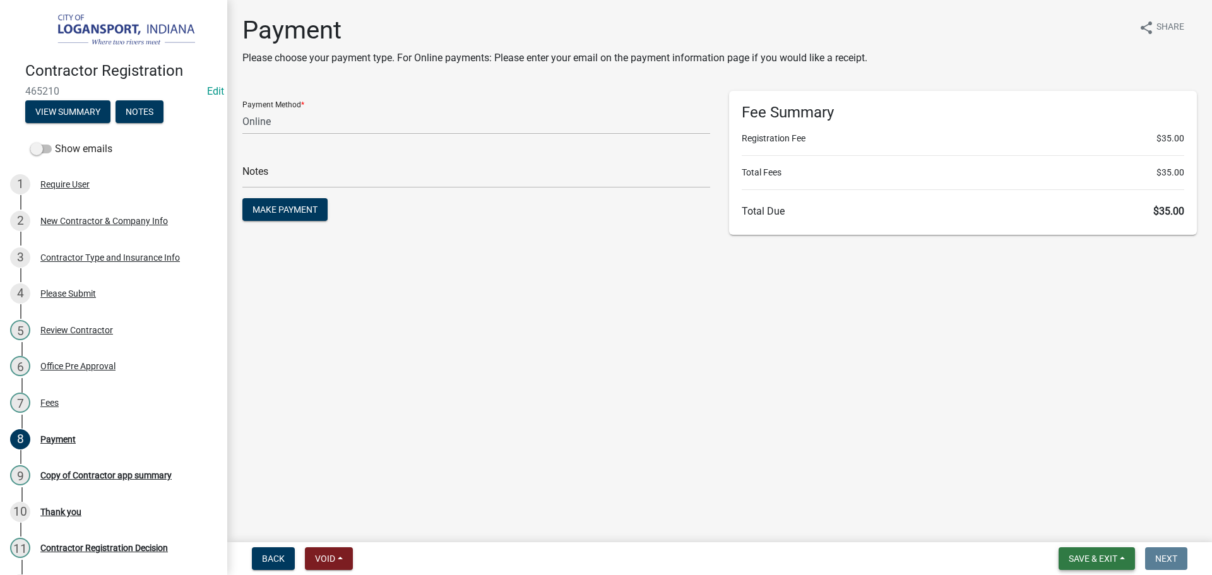
click at [1090, 546] on nav "Back Void Withdraw Lock Expire Void Save & Exit Save Save & Exit Next" at bounding box center [719, 558] width 984 height 33
click at [1098, 557] on span "Save & Exit" at bounding box center [1092, 558] width 49 height 10
click at [1090, 530] on button "Save & Exit" at bounding box center [1084, 526] width 101 height 30
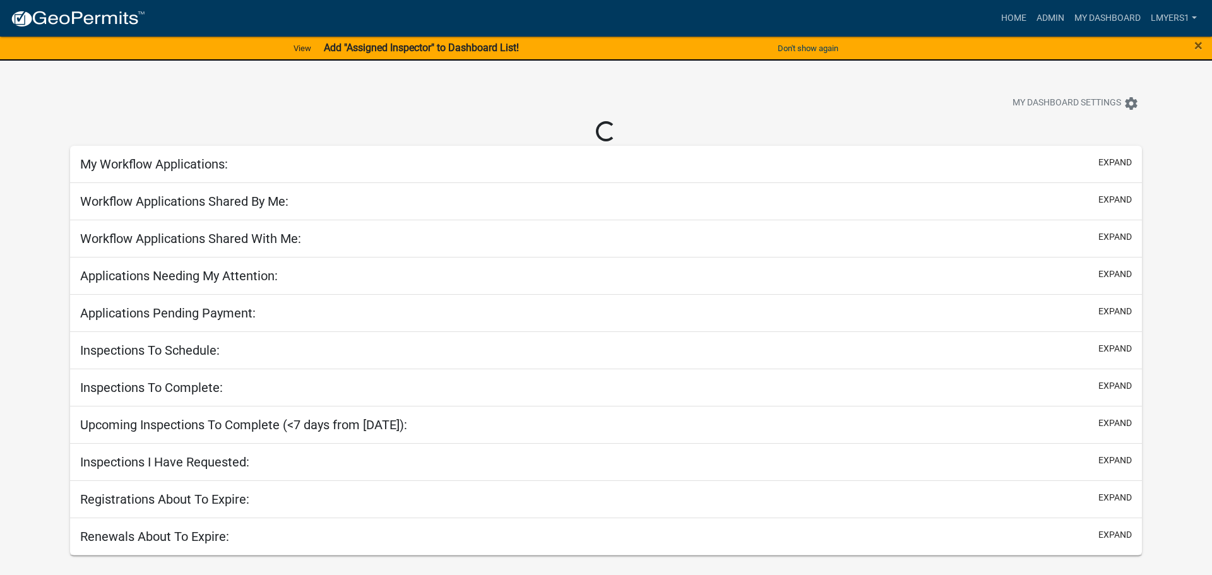
select select "2: 50"
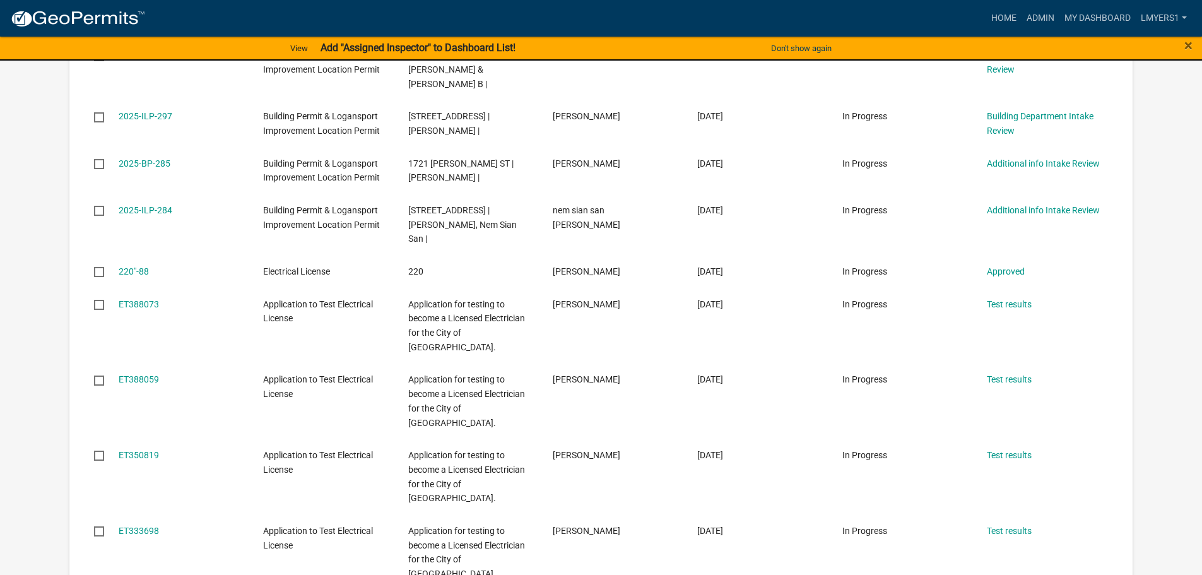
scroll to position [379, 0]
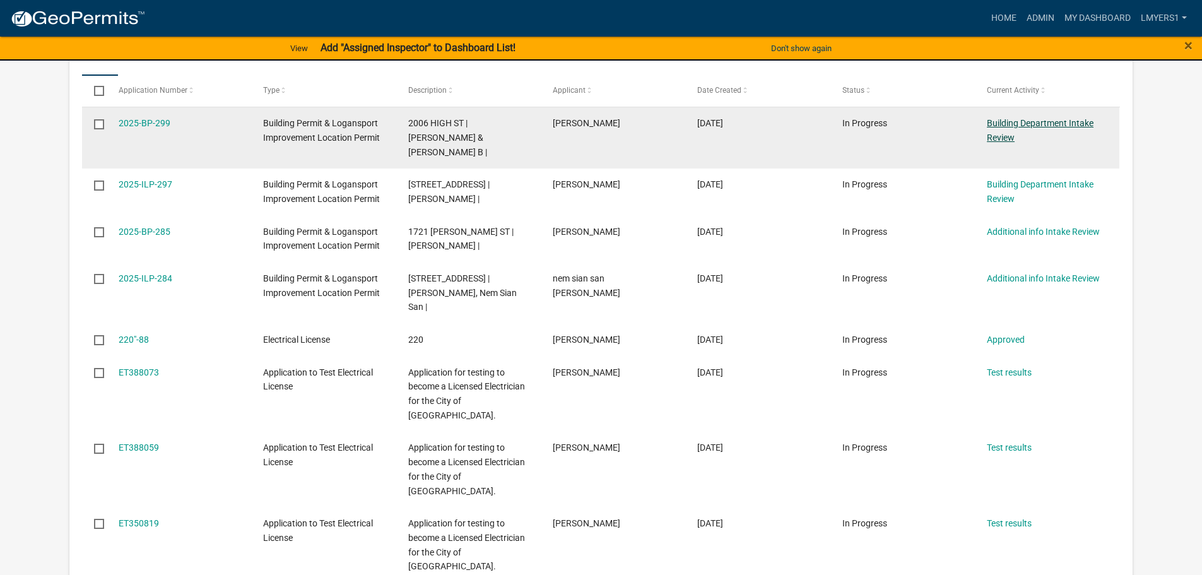
click at [1072, 119] on link "Building Department Intake Review" at bounding box center [1040, 130] width 107 height 25
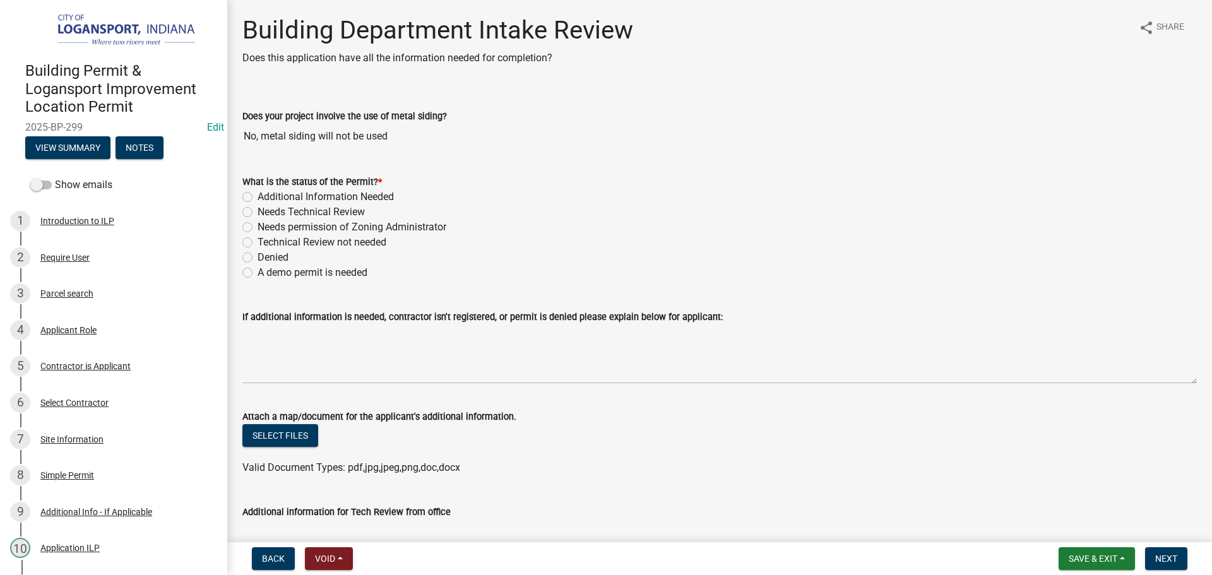
click at [250, 203] on div "Additional Information Needed" at bounding box center [719, 196] width 954 height 15
drag, startPoint x: 248, startPoint y: 195, endPoint x: 253, endPoint y: 206, distance: 12.4
click at [257, 195] on label "Additional Information Needed" at bounding box center [325, 196] width 136 height 15
click at [257, 195] on input "Additional Information Needed" at bounding box center [261, 193] width 8 height 8
radio input "true"
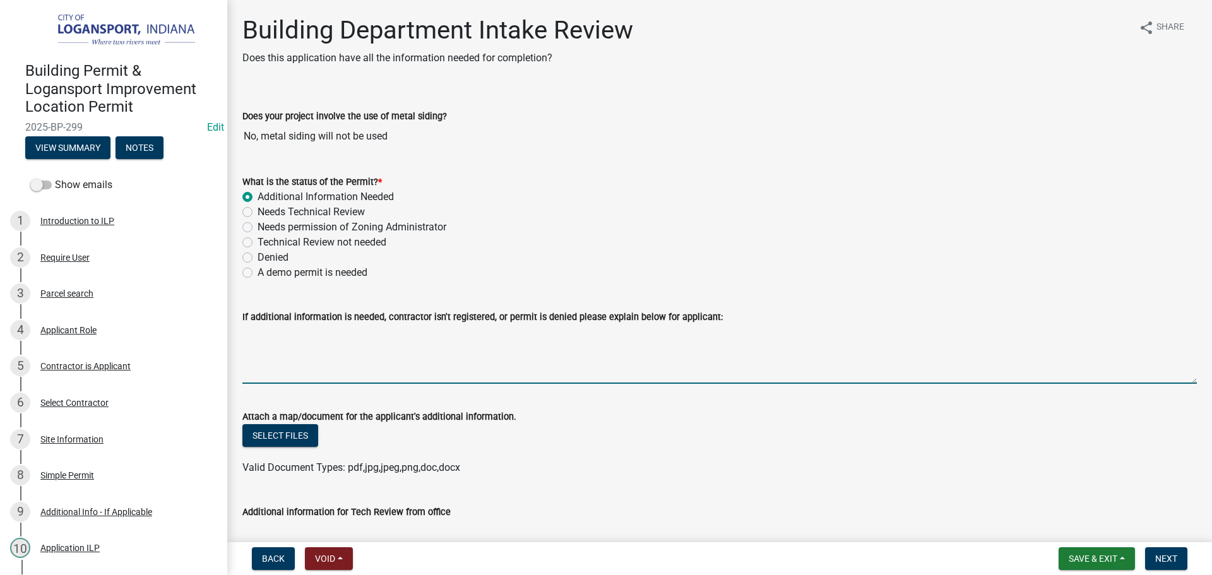
click at [303, 345] on textarea "If additional information is needed, contractor isn't registered, or permit is …" at bounding box center [719, 353] width 954 height 59
click at [508, 336] on textarea "Are residing the entire house? Garage? Will you be using all 1 color or" at bounding box center [719, 353] width 954 height 59
click at [543, 332] on textarea "Are residing the entire house? Garage? Will you be using 1 color or" at bounding box center [719, 353] width 954 height 59
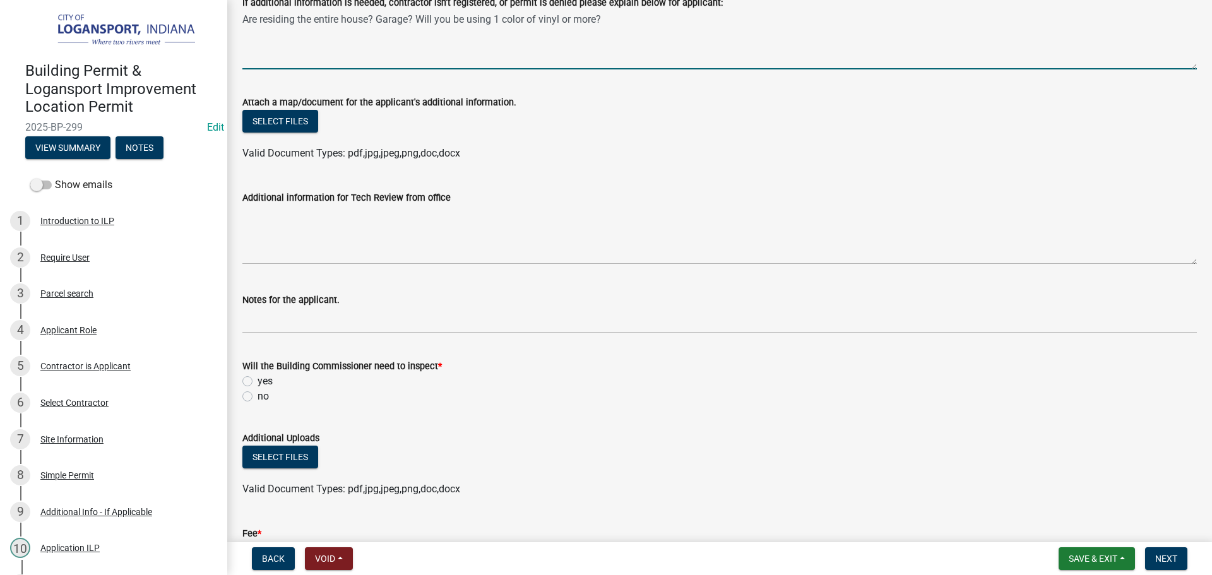
scroll to position [316, 0]
type textarea "Are residing the entire house? Garage? Will you be using 1 color of vinyl or mo…"
click at [257, 394] on label "no" at bounding box center [262, 394] width 11 height 15
click at [257, 394] on input "no" at bounding box center [261, 391] width 8 height 8
radio input "true"
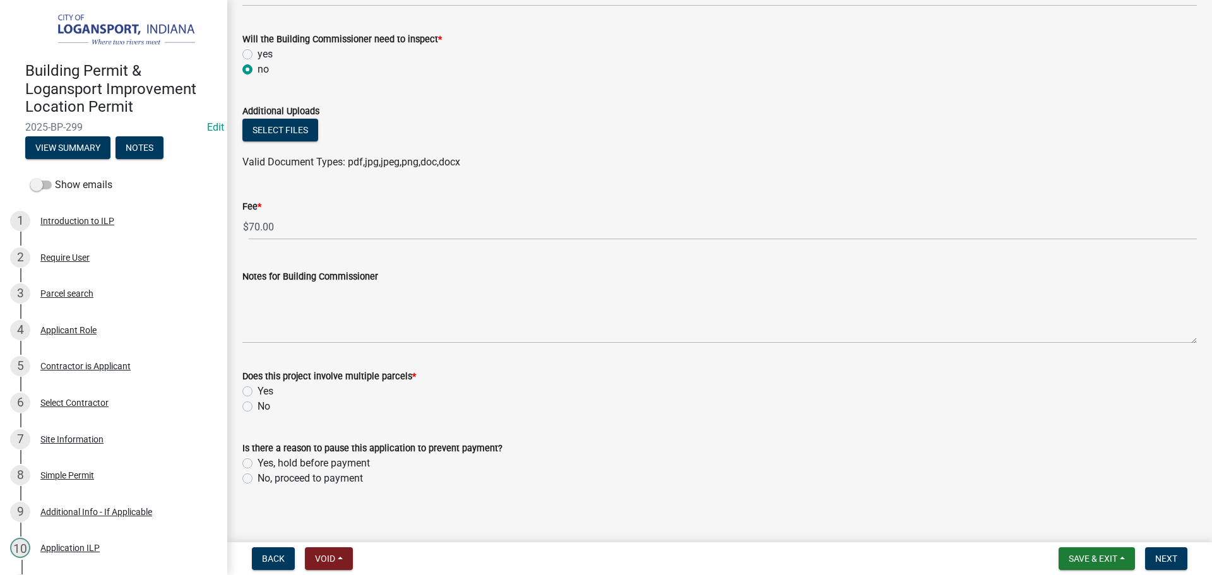
scroll to position [651, 0]
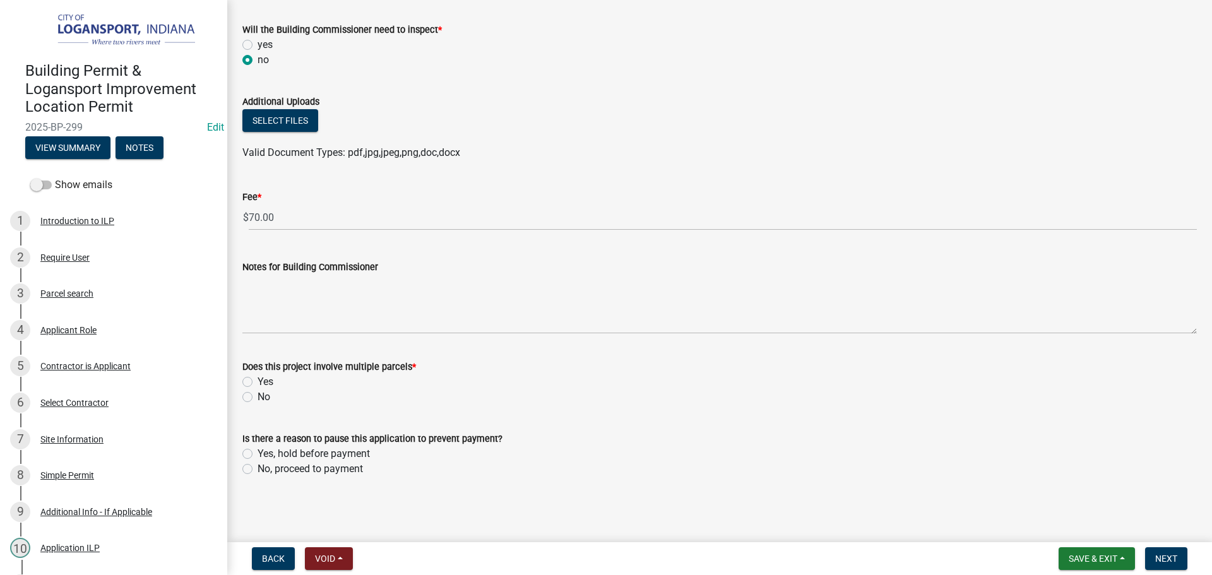
click at [257, 395] on label "No" at bounding box center [263, 396] width 13 height 15
click at [257, 395] on input "No" at bounding box center [261, 393] width 8 height 8
radio input "true"
click at [257, 471] on label "No, proceed to payment" at bounding box center [309, 468] width 105 height 15
click at [257, 469] on input "No, proceed to payment" at bounding box center [261, 465] width 8 height 8
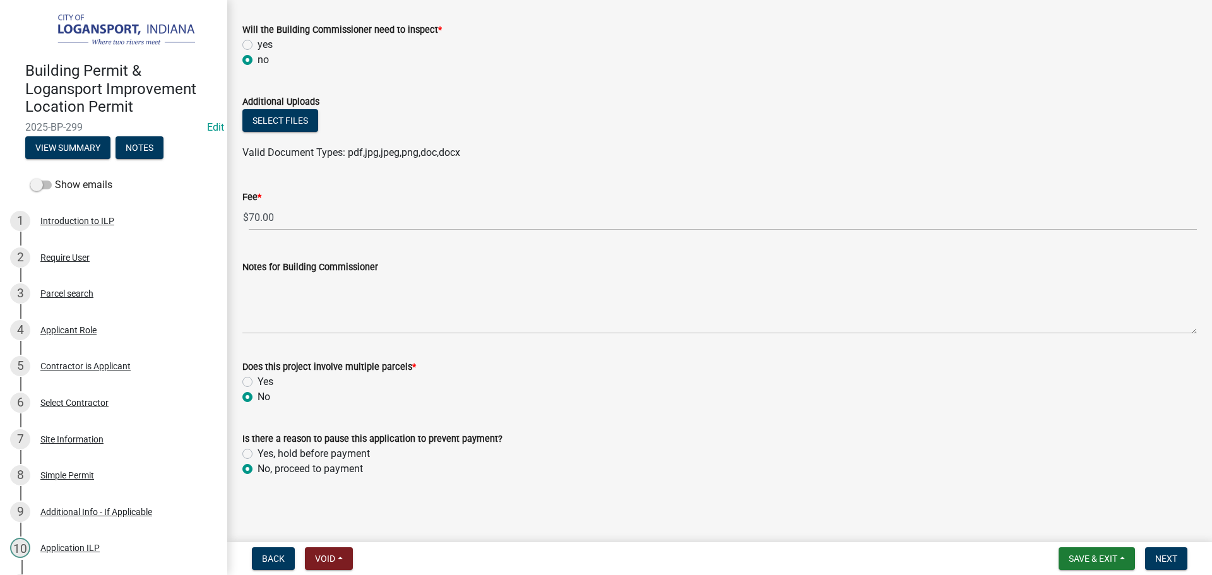
radio input "true"
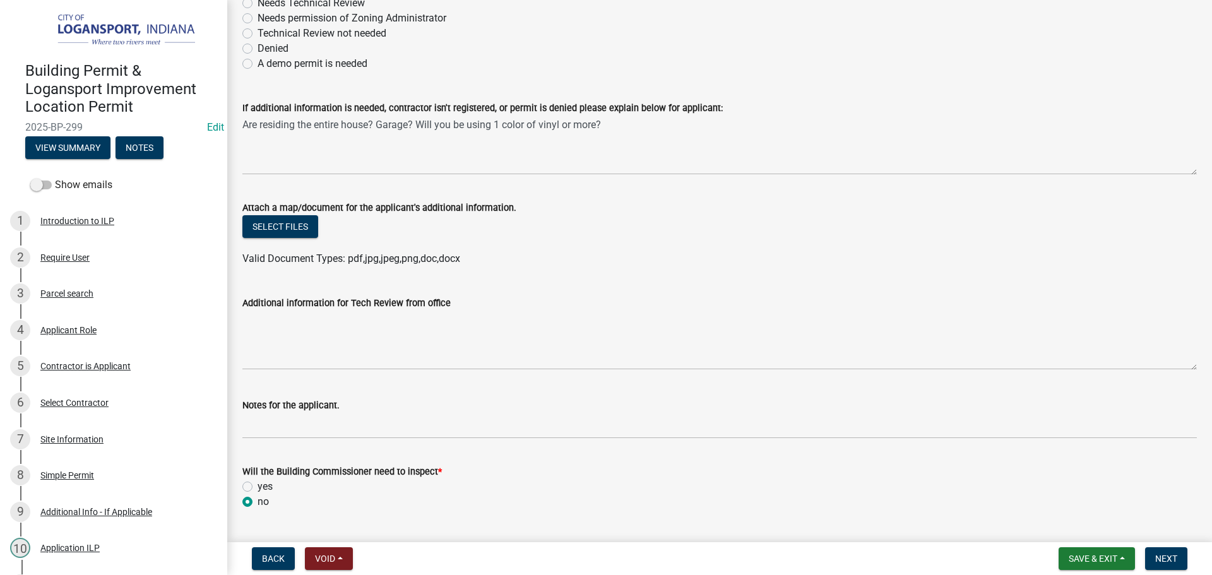
scroll to position [146, 0]
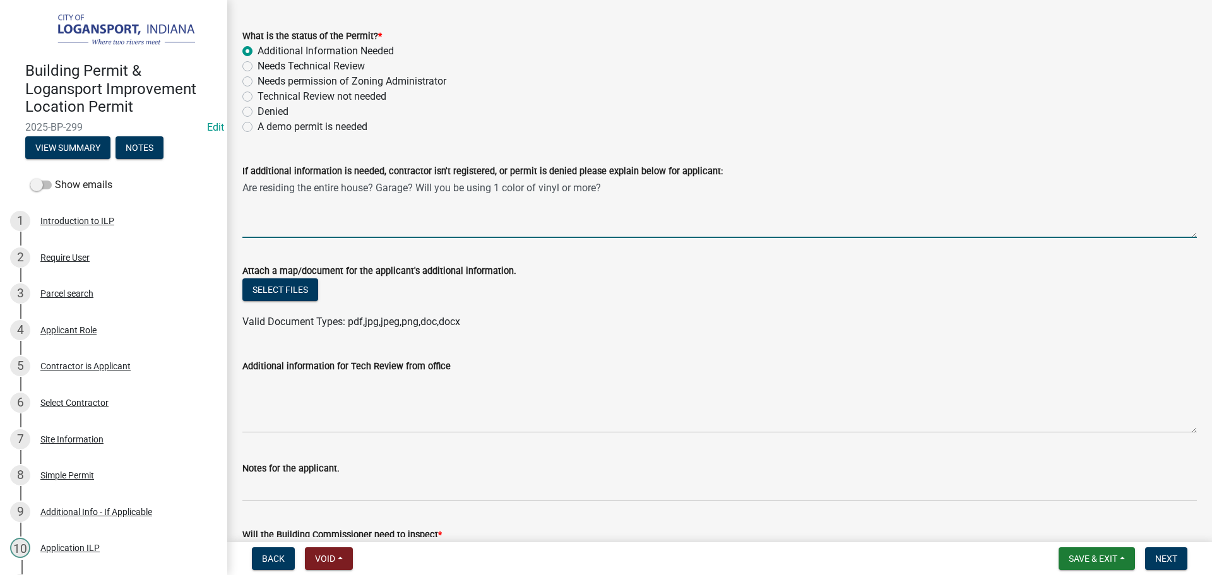
click at [258, 190] on textarea "Are residing the entire house? Garage? Will you be using 1 color of vinyl or mo…" at bounding box center [719, 208] width 954 height 59
click at [647, 187] on textarea "Are you residing the entire house? Garage? Will you be using 1 color of vinyl o…" at bounding box center [719, 208] width 954 height 59
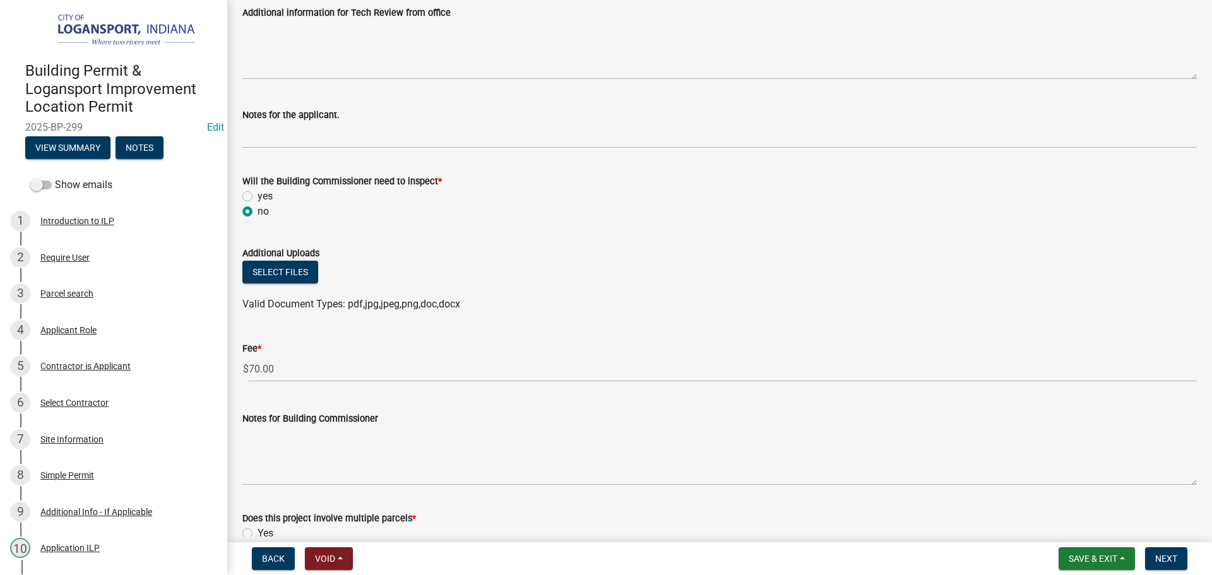
scroll to position [524, 0]
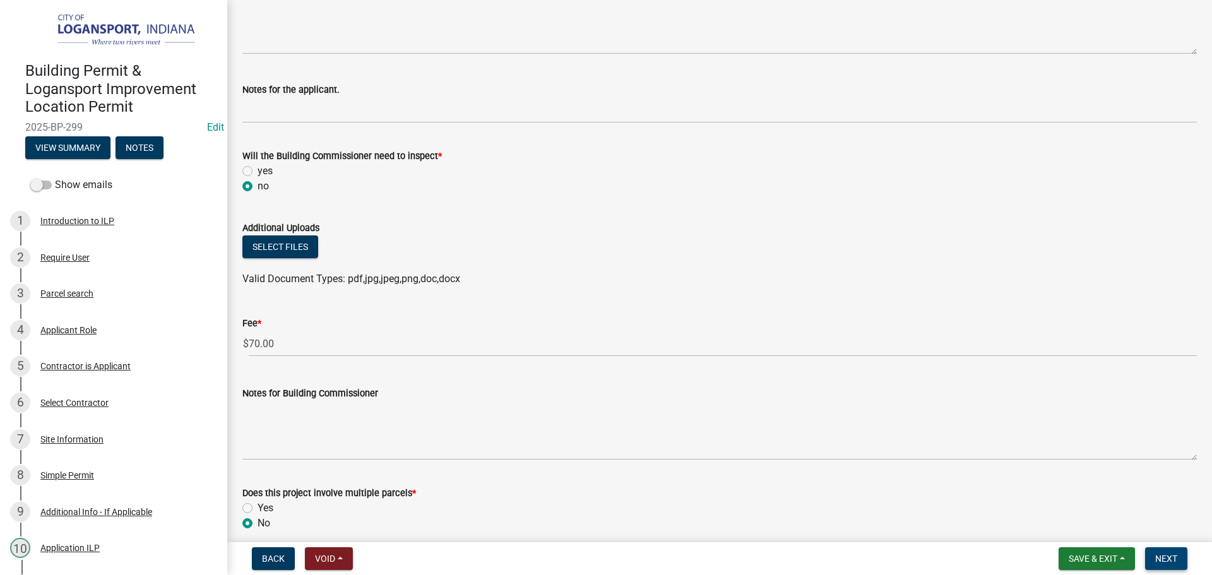
type textarea "Are you residing the entire house? Garage? Will you be using 1 color of vinyl o…"
click at [1186, 559] on button "Next" at bounding box center [1166, 558] width 42 height 23
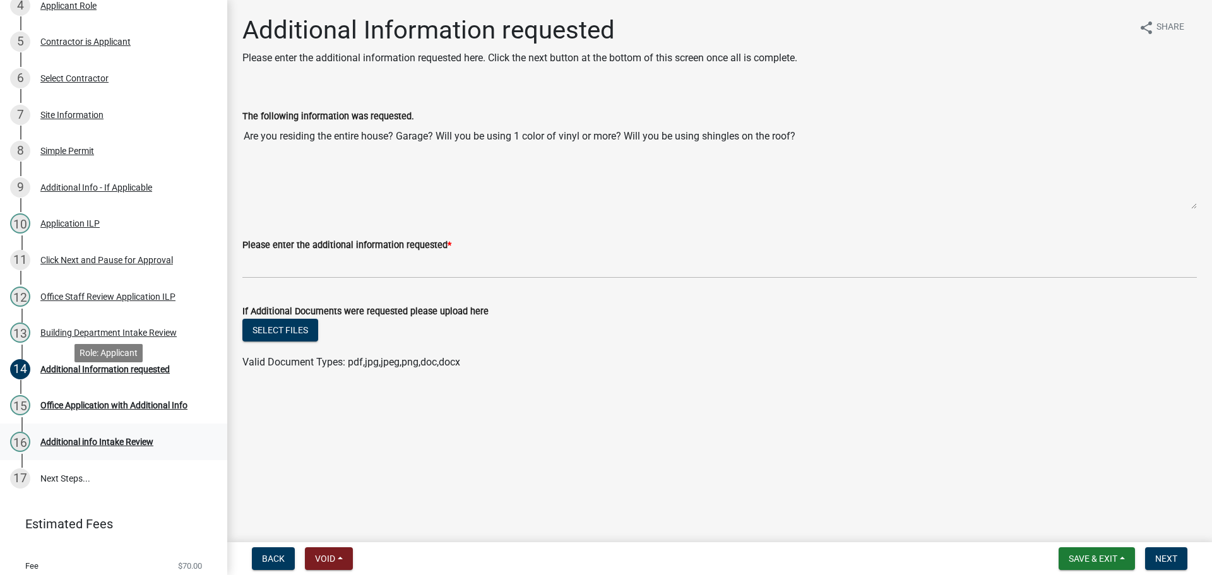
scroll to position [361, 0]
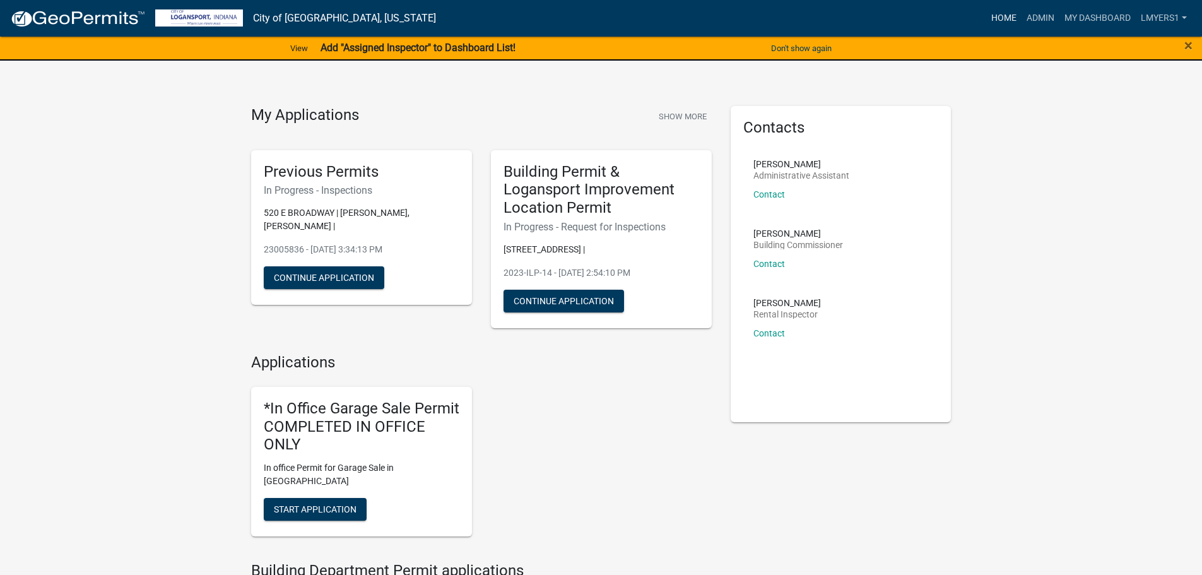
click at [1002, 13] on link "Home" at bounding box center [1003, 18] width 35 height 24
click at [1042, 19] on link "Admin" at bounding box center [1041, 18] width 38 height 24
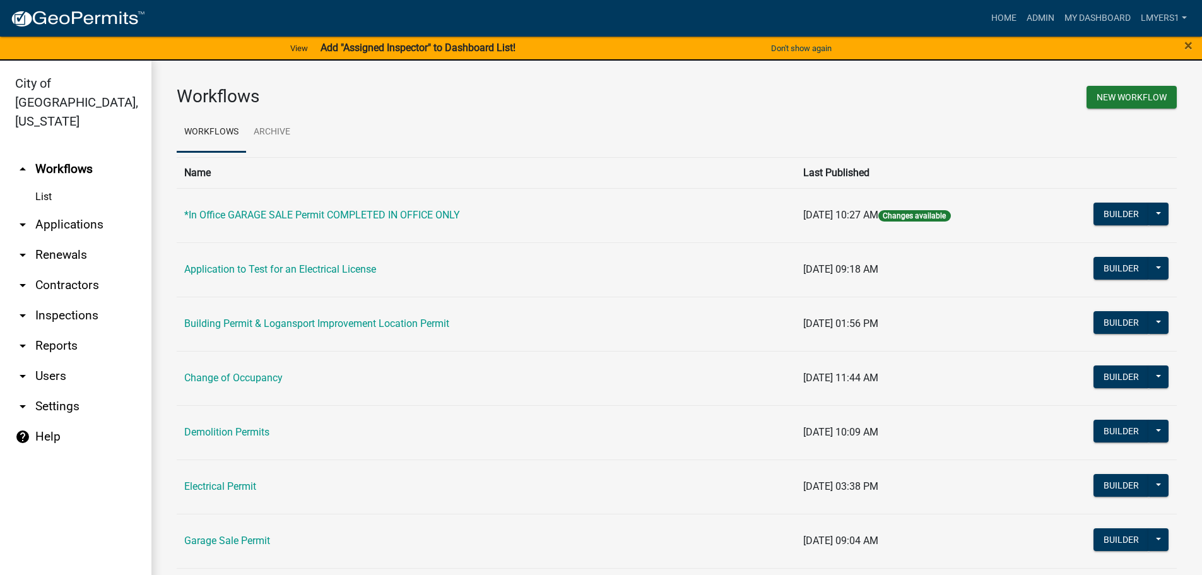
click at [72, 210] on link "arrow_drop_down Applications" at bounding box center [75, 225] width 151 height 30
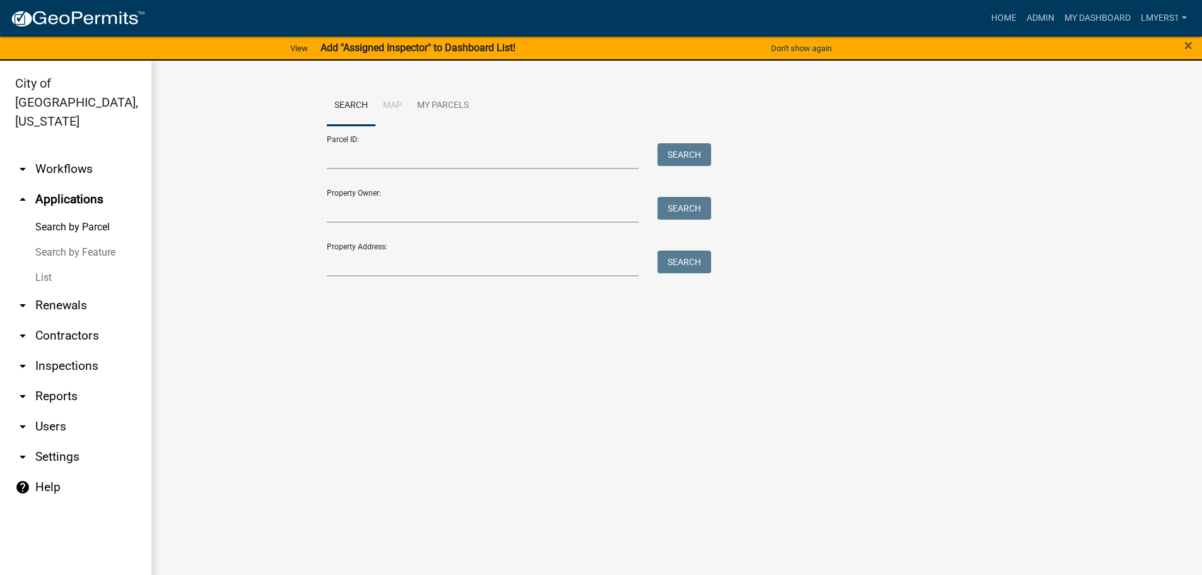
click at [52, 265] on link "List" at bounding box center [75, 277] width 151 height 25
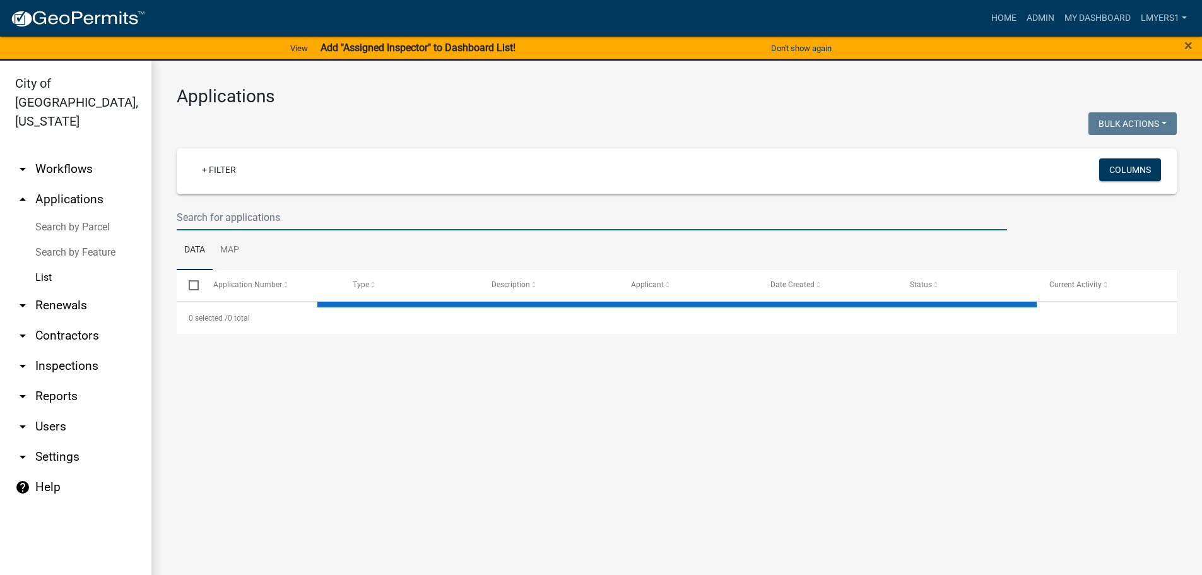
click at [299, 222] on input "text" at bounding box center [592, 217] width 830 height 26
select select "3: 100"
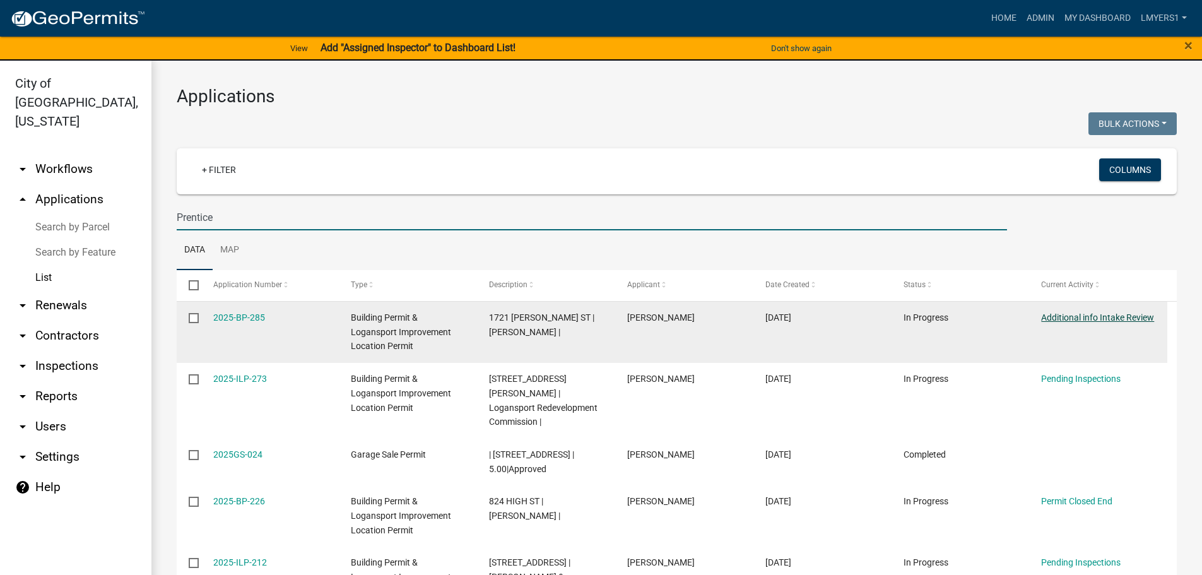
type input "Prentice"
click at [1119, 318] on link "Additional info Intake Review" at bounding box center [1097, 317] width 113 height 10
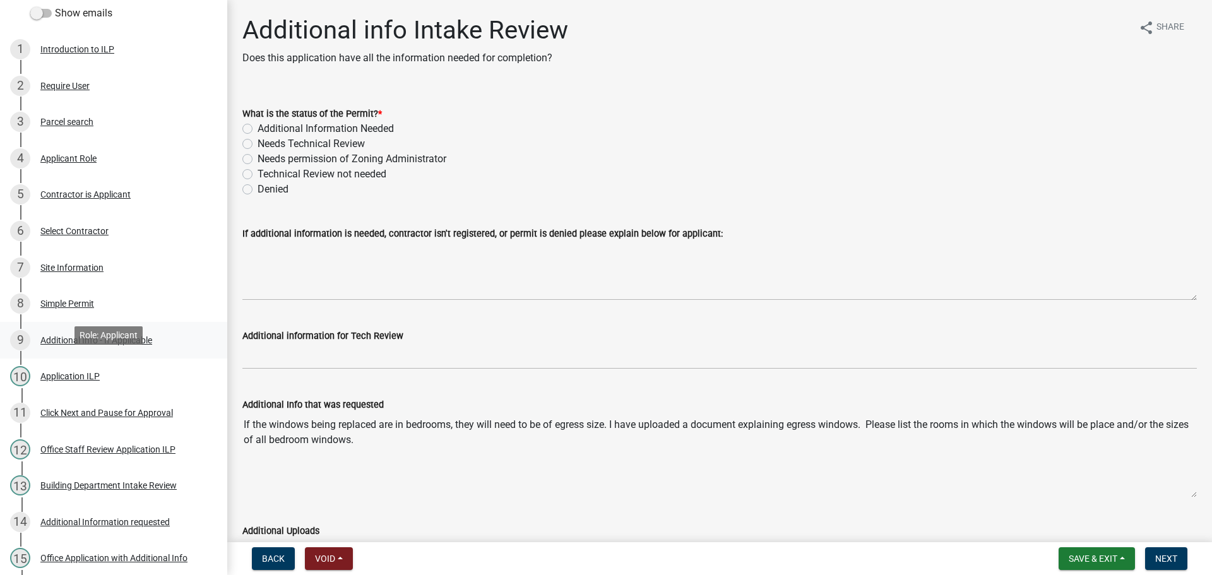
scroll to position [189, 0]
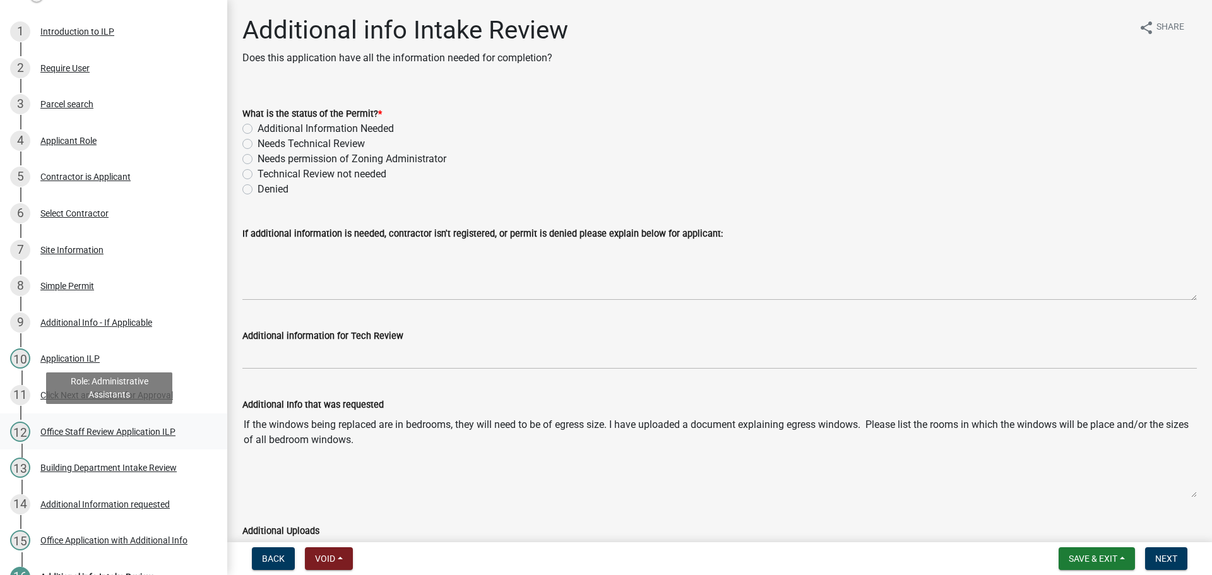
click at [98, 428] on div "Office Staff Review Application ILP" at bounding box center [107, 431] width 135 height 9
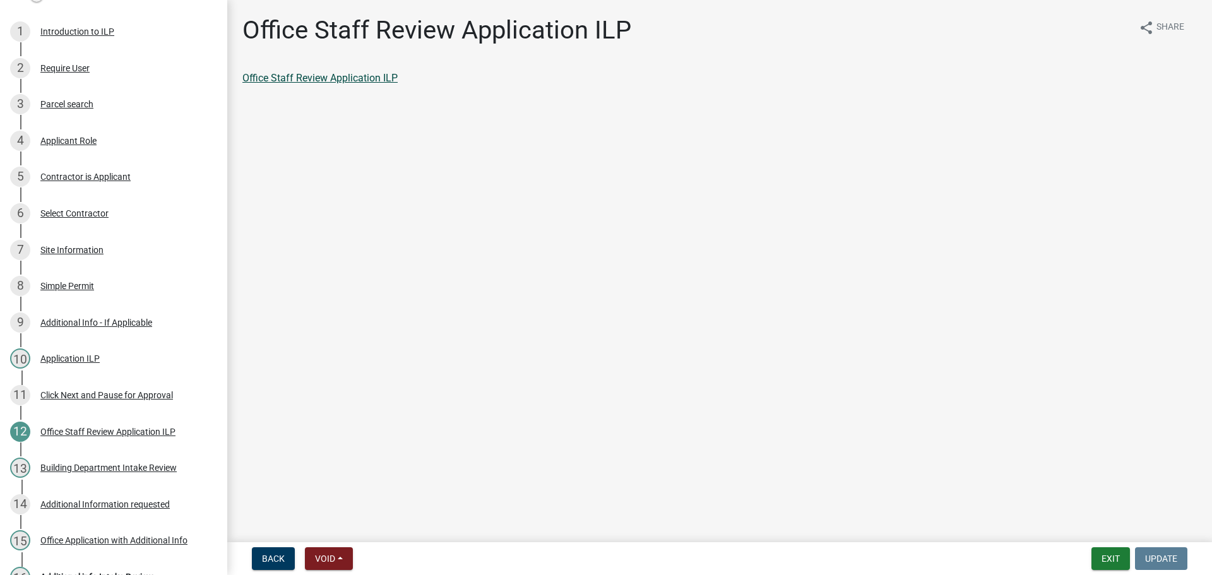
click at [272, 78] on link "Office Staff Review Application ILP" at bounding box center [319, 78] width 155 height 12
click at [98, 293] on div "8 Simple Permit" at bounding box center [108, 286] width 197 height 20
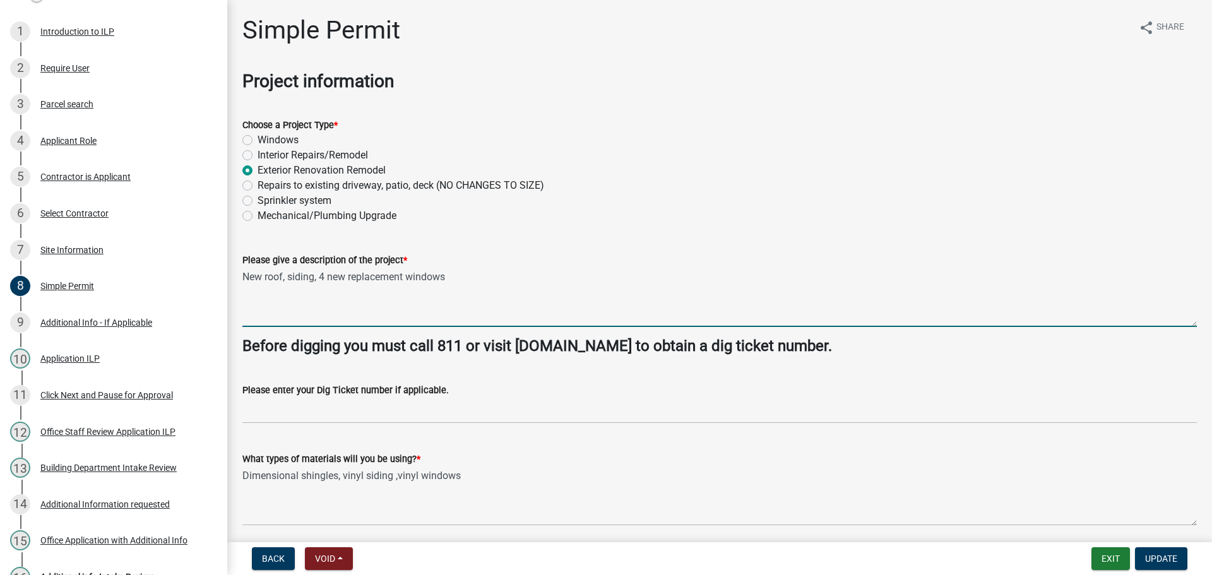
click at [511, 278] on textarea "New roof, siding, 4 new replacement windows" at bounding box center [719, 297] width 954 height 59
click at [256, 301] on textarea "New roof, siding, 4 new replacement windows" at bounding box center [719, 297] width 954 height 59
click at [456, 280] on textarea "New roof, siding, 4 new replacement windows" at bounding box center [719, 297] width 954 height 59
drag, startPoint x: 456, startPoint y: 279, endPoint x: 322, endPoint y: 279, distance: 134.4
click at [322, 279] on textarea "New roof, siding, 4 new replacement windows" at bounding box center [719, 297] width 954 height 59
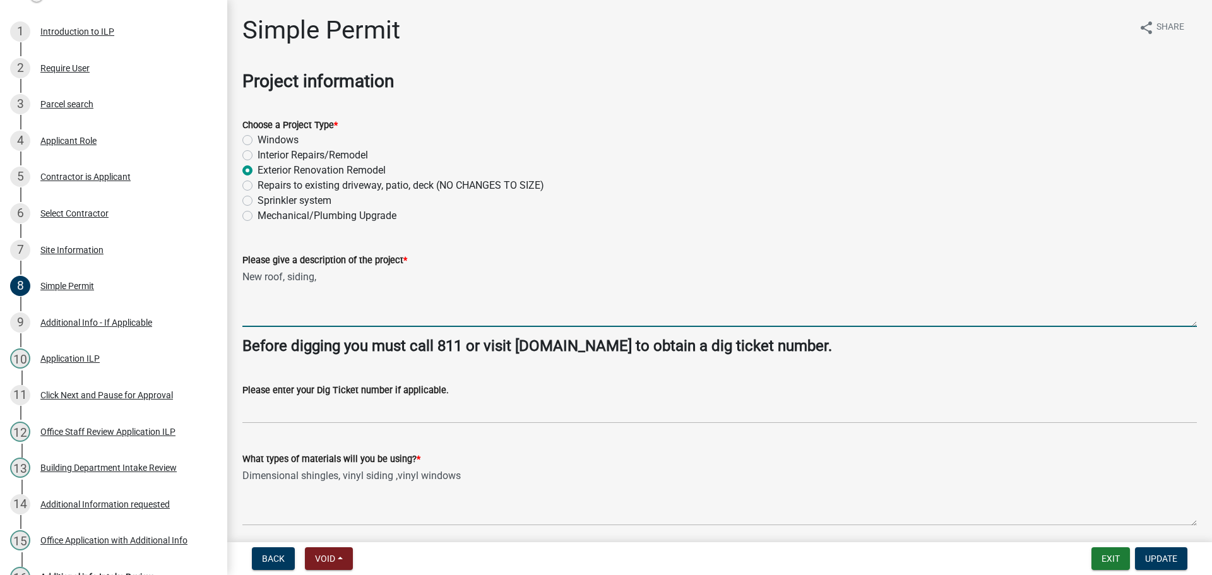
click at [289, 278] on textarea "New roof, siding," at bounding box center [719, 297] width 954 height 59
type textarea "New roof and vinyl siding,"
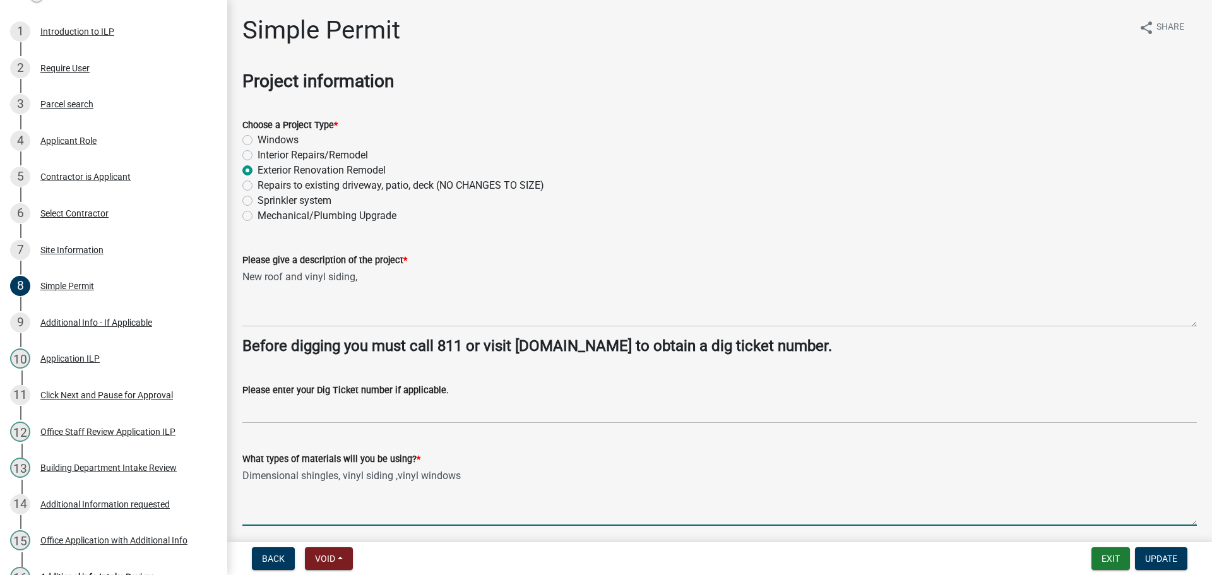
drag, startPoint x: 462, startPoint y: 476, endPoint x: 398, endPoint y: 482, distance: 64.0
click at [398, 482] on textarea "Dimensional shingles, vinyl siding ,vinyl windows" at bounding box center [719, 495] width 954 height 59
type textarea "Dimensional shingles, vinyl siding ,"
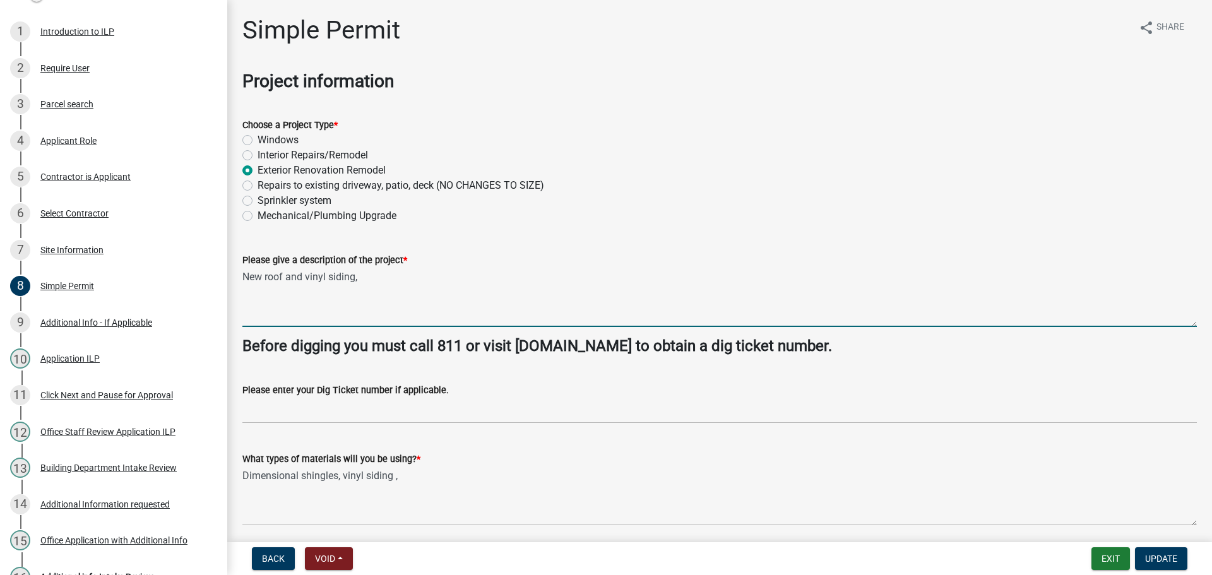
click at [391, 286] on textarea "New roof and vinyl siding," at bounding box center [719, 297] width 954 height 59
click at [250, 303] on textarea "New roof and vinyl siding" at bounding box center [719, 297] width 954 height 59
click at [362, 281] on textarea "New roof and vinyl siding" at bounding box center [719, 297] width 954 height 59
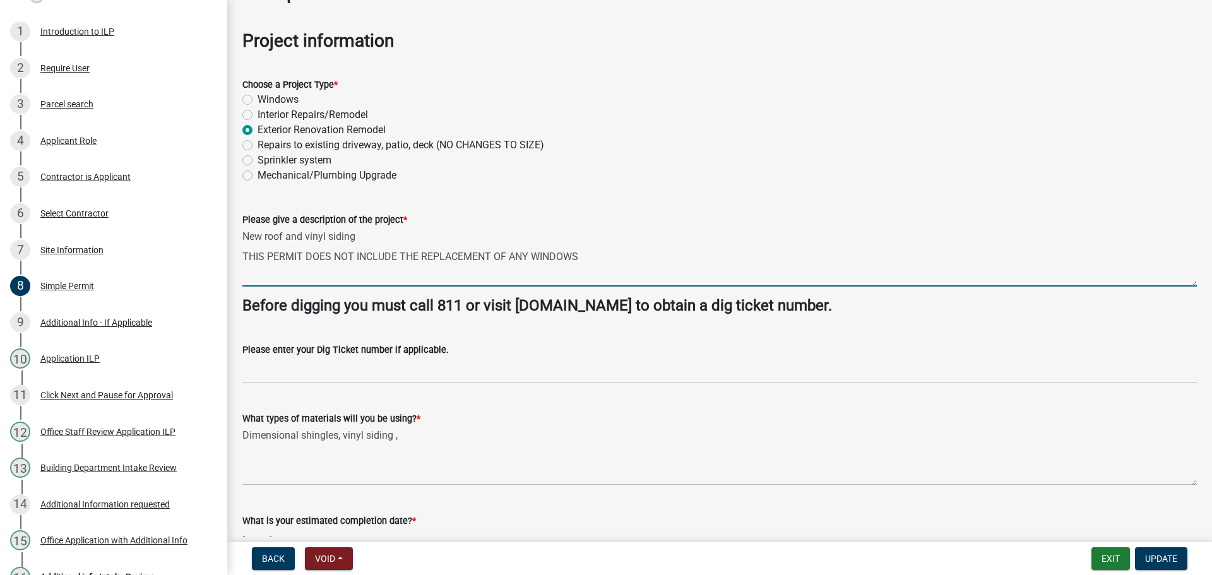
scroll to position [63, 0]
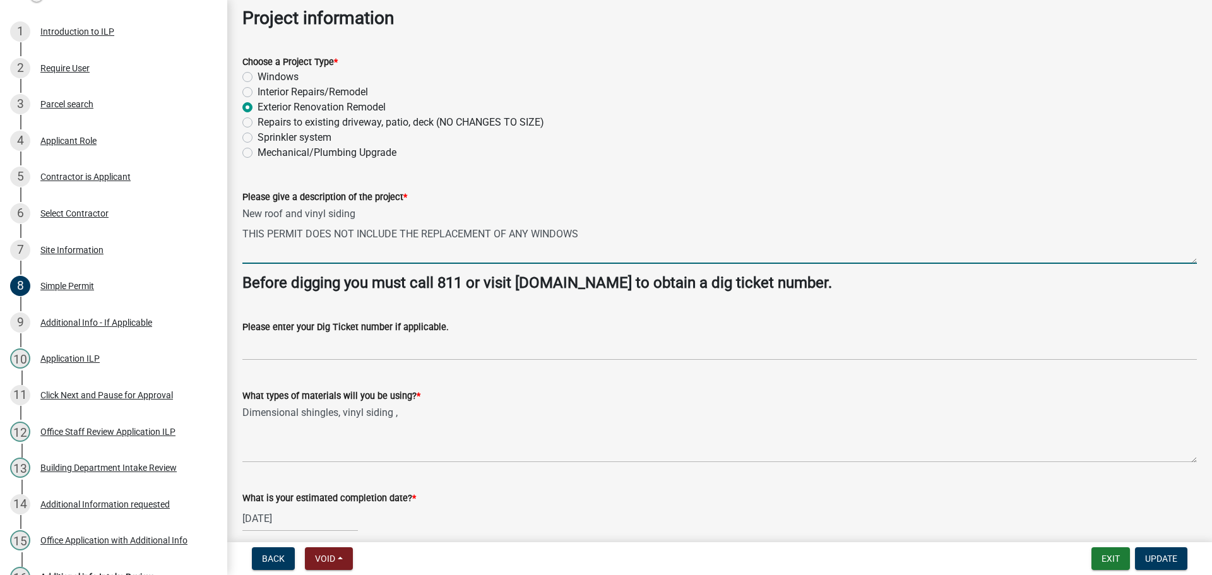
type textarea "New roof and vinyl siding THIS PERMIT DOES NOT INCLUDE THE REPLACEMENT OF ANY W…"
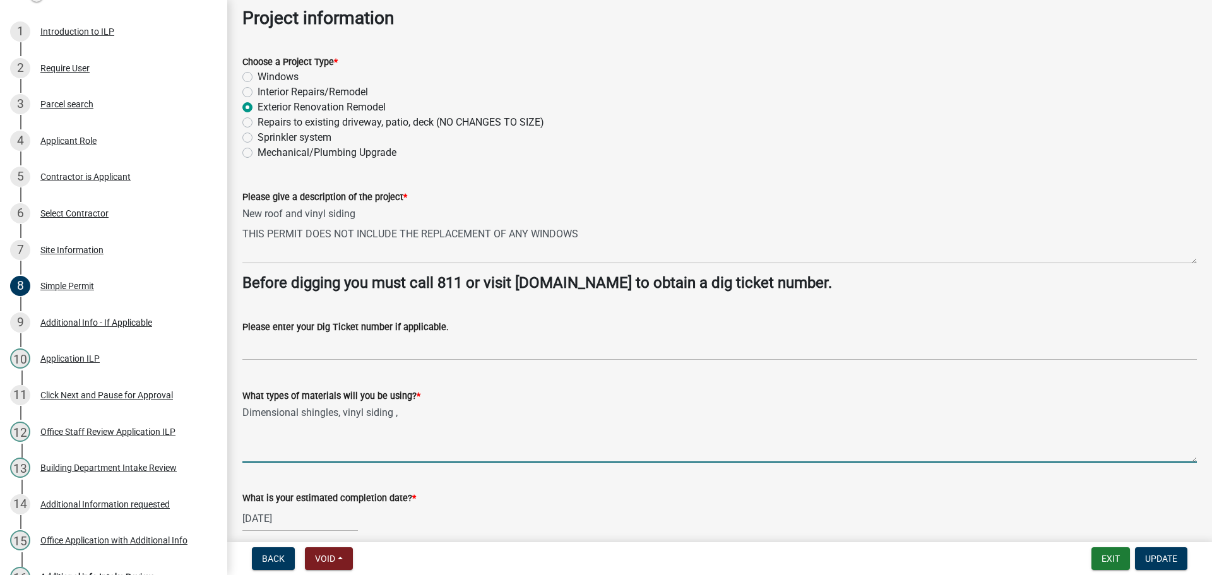
click at [401, 416] on textarea "Dimensional shingles, vinyl siding ," at bounding box center [719, 432] width 954 height 59
type textarea "Dimensional shingles, vinyl siding"
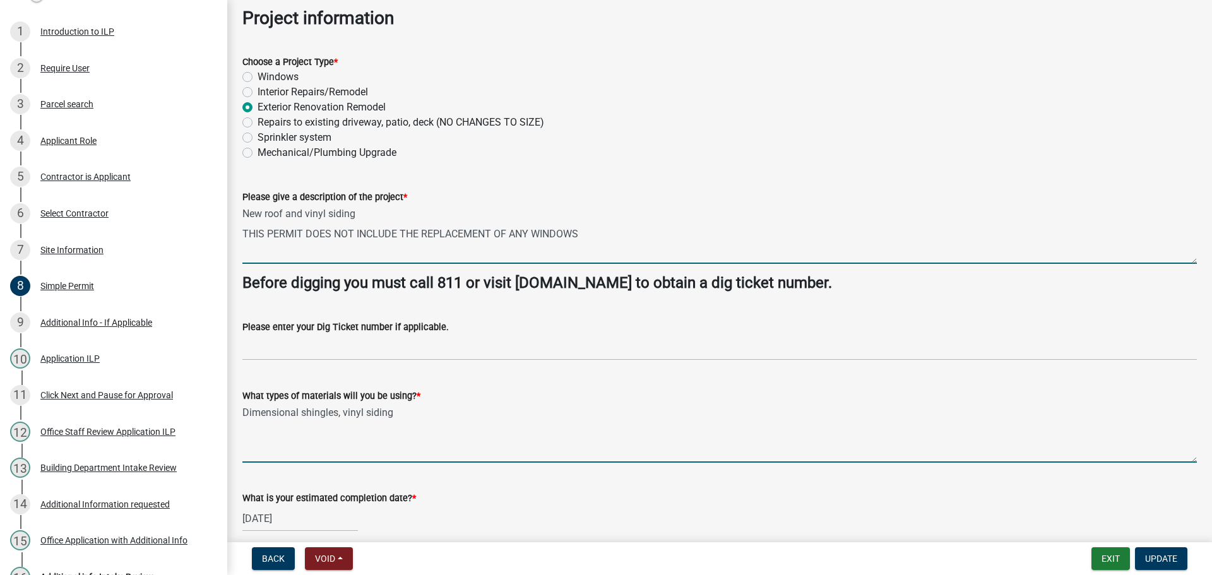
click at [306, 211] on textarea "New roof and vinyl siding THIS PERMIT DOES NOT INCLUDE THE REPLACEMENT OF ANY W…" at bounding box center [719, 233] width 954 height 59
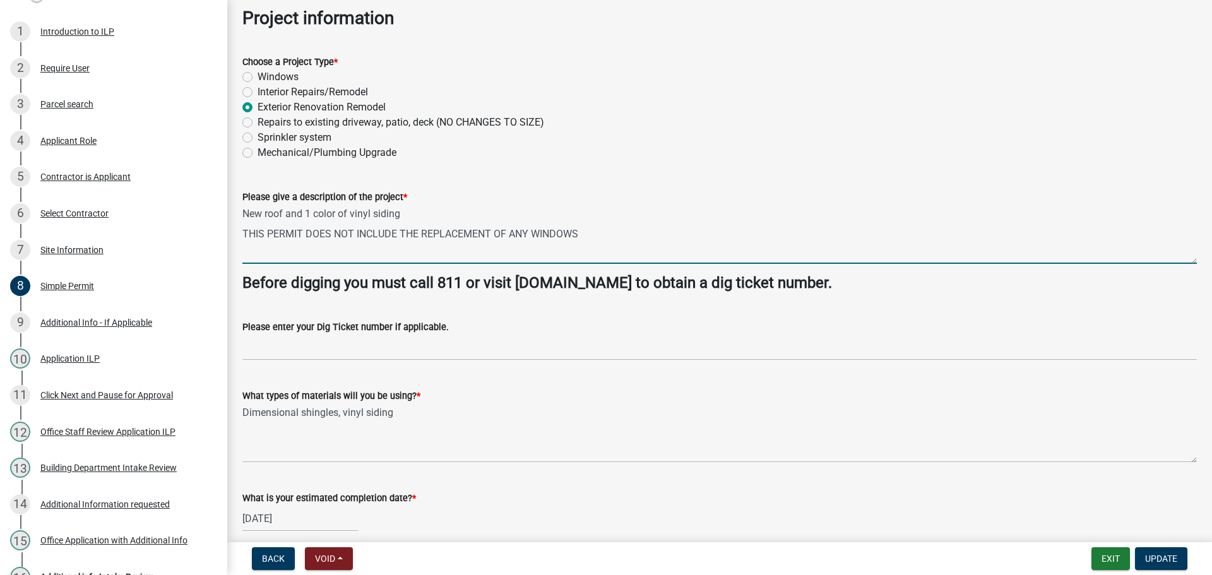
click at [300, 216] on textarea "New roof and 1 color of vinyl siding THIS PERMIT DOES NOT INCLUDE THE REPLACEME…" at bounding box center [719, 233] width 954 height 59
drag, startPoint x: 263, startPoint y: 214, endPoint x: 242, endPoint y: 215, distance: 20.8
click at [242, 215] on textarea "New roof and 1 color of vinyl siding THIS PERMIT DOES NOT INCLUDE THE REPLACEME…" at bounding box center [719, 233] width 954 height 59
click at [348, 214] on textarea "Tear off and re roof and 1 color of vinyl siding THIS PERMIT DOES NOT INCLUDE T…" at bounding box center [719, 233] width 954 height 59
drag, startPoint x: 507, startPoint y: 214, endPoint x: 443, endPoint y: 218, distance: 63.9
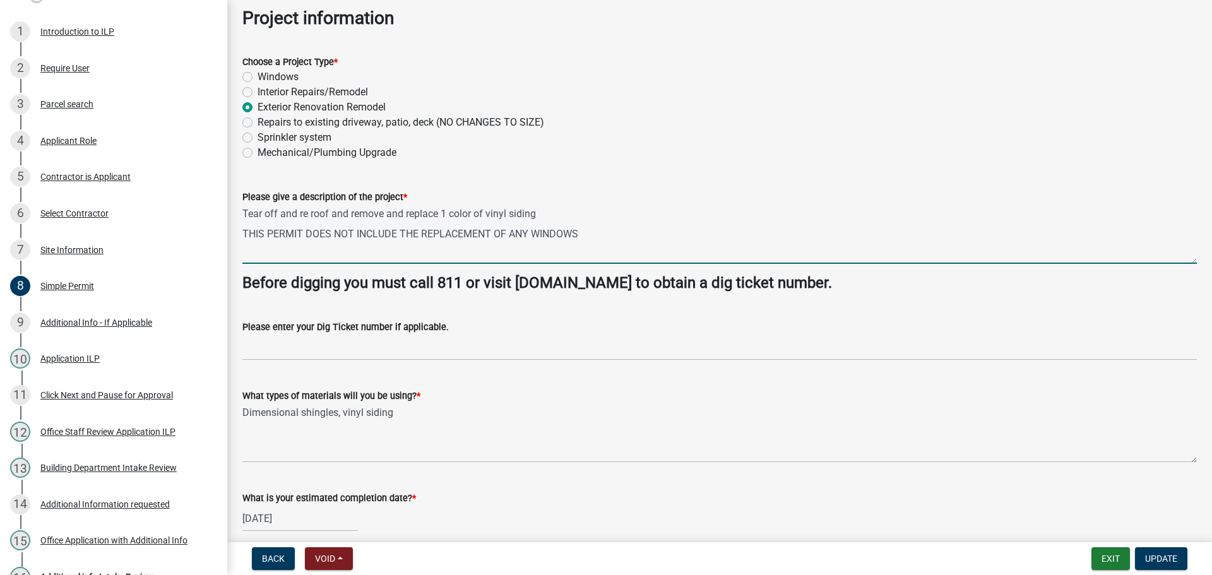
click at [443, 218] on textarea "Tear off and re roof and remove and replace 1 color of vinyl siding THIS PERMIT…" at bounding box center [719, 233] width 954 height 59
click at [475, 218] on textarea "Tear off and re roof and remove and replace siding THIS PERMIT DOES NOT INCLUDE…" at bounding box center [719, 233] width 954 height 59
drag, startPoint x: 590, startPoint y: 234, endPoint x: 239, endPoint y: 230, distance: 351.5
click at [239, 230] on div "Please give a description of the project * Tear off and re roof and remove and …" at bounding box center [719, 218] width 973 height 92
type textarea "Tear off and re roof and remove and replace siding with new vinyl siding-1 color"
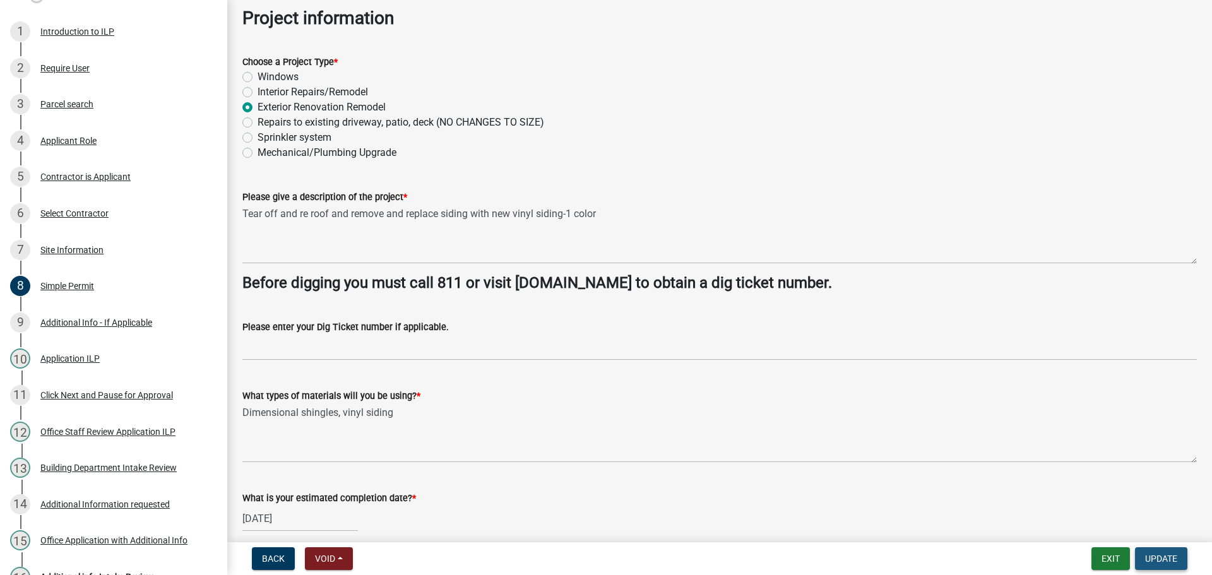
click at [1157, 560] on span "Update" at bounding box center [1161, 558] width 32 height 10
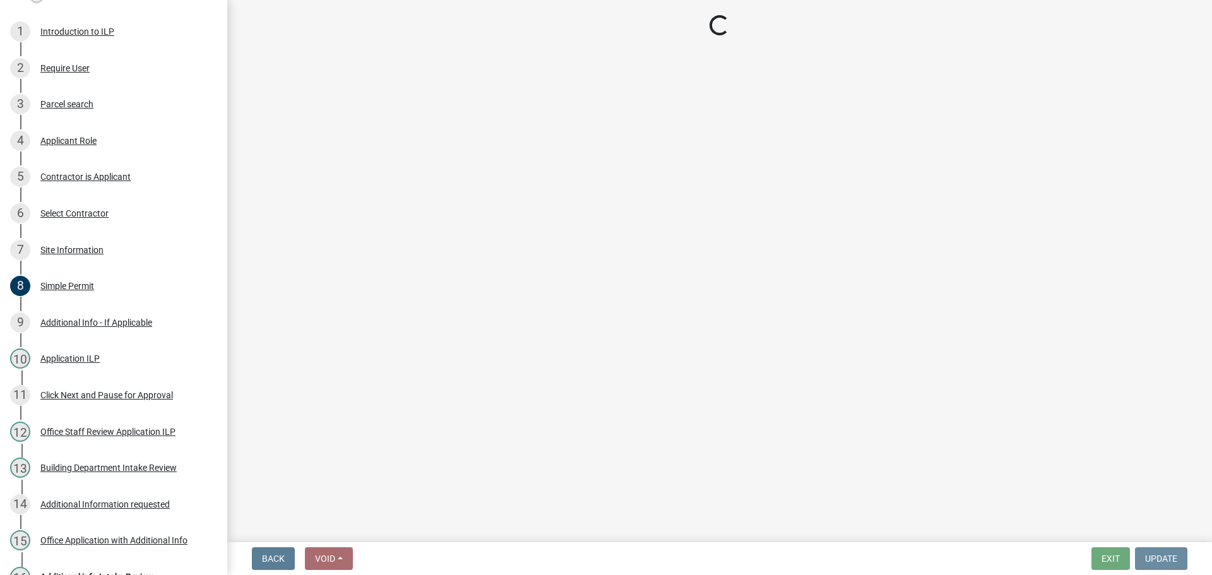
scroll to position [0, 0]
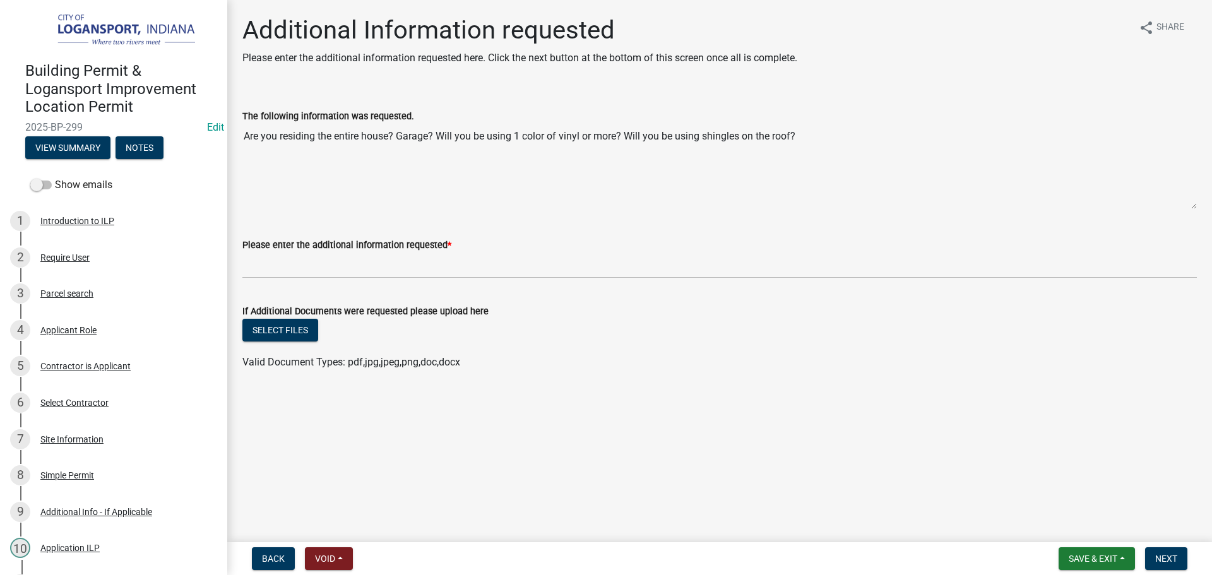
scroll to position [361, 0]
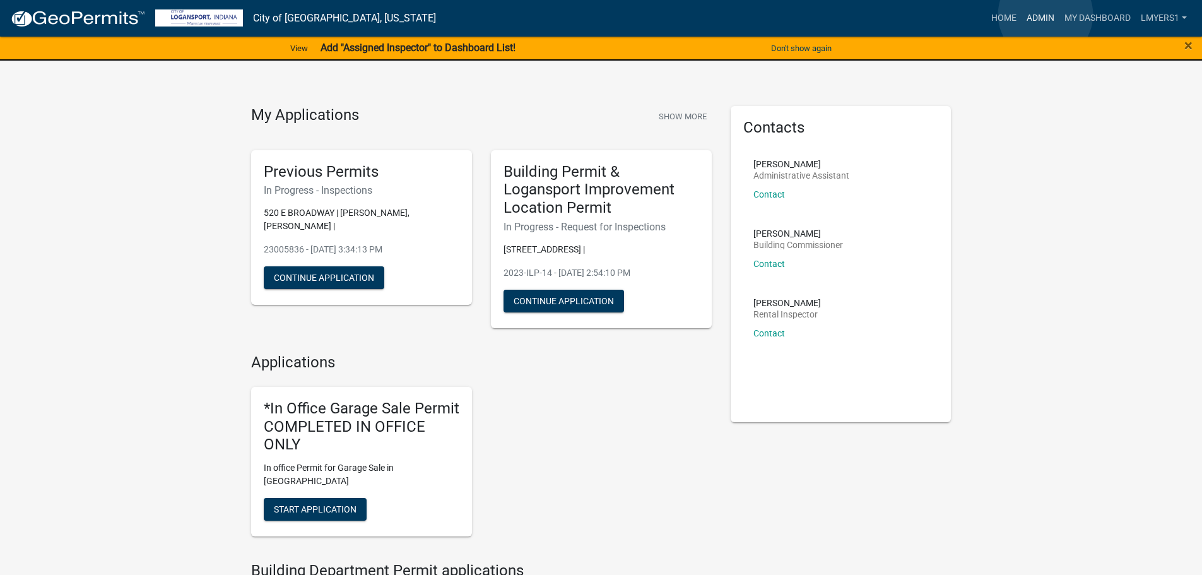
click at [1046, 15] on link "Admin" at bounding box center [1041, 18] width 38 height 24
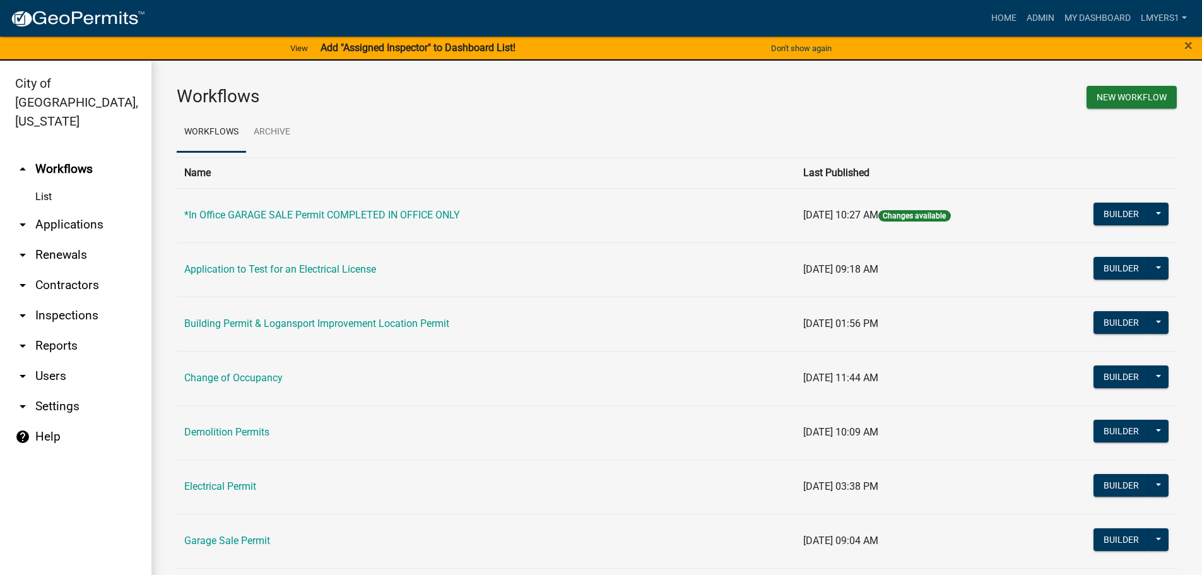
click at [52, 270] on link "arrow_drop_down Contractors" at bounding box center [75, 285] width 151 height 30
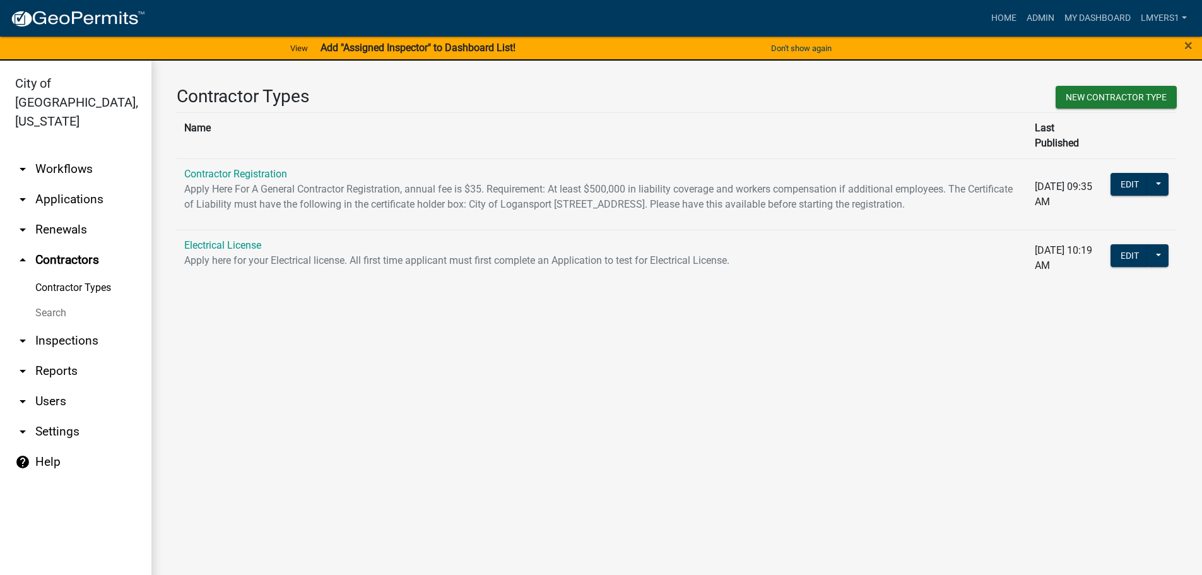
click at [222, 158] on td "Contractor Registration Apply Here For A General Contractor Registration, annua…" at bounding box center [602, 193] width 851 height 71
click at [222, 168] on link "Contractor Registration" at bounding box center [235, 174] width 103 height 12
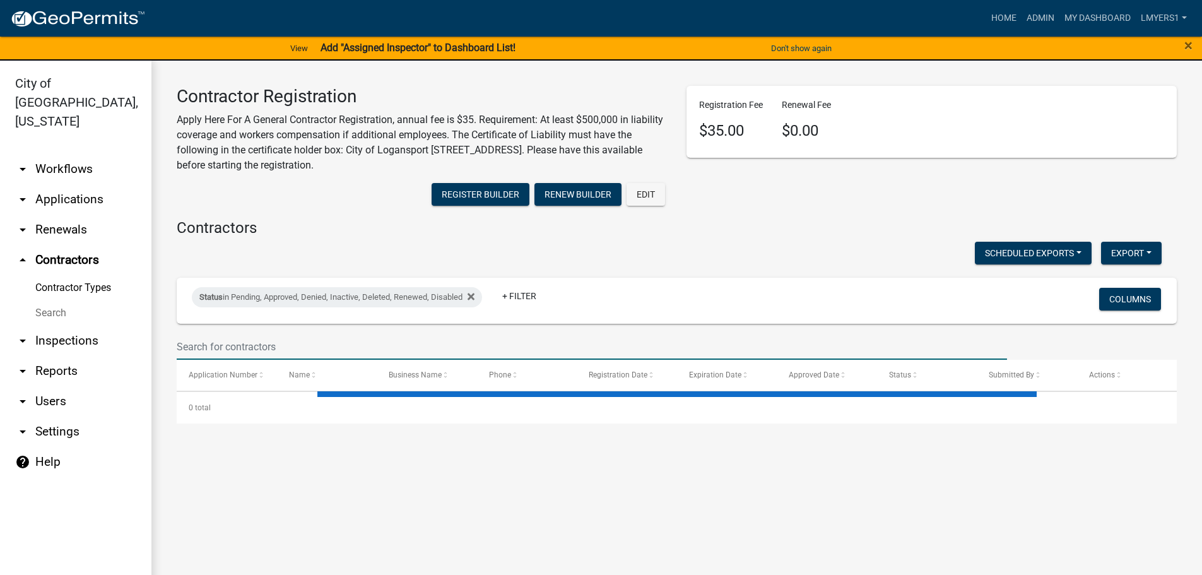
click at [242, 347] on input "text" at bounding box center [592, 347] width 830 height 26
select select "3: 100"
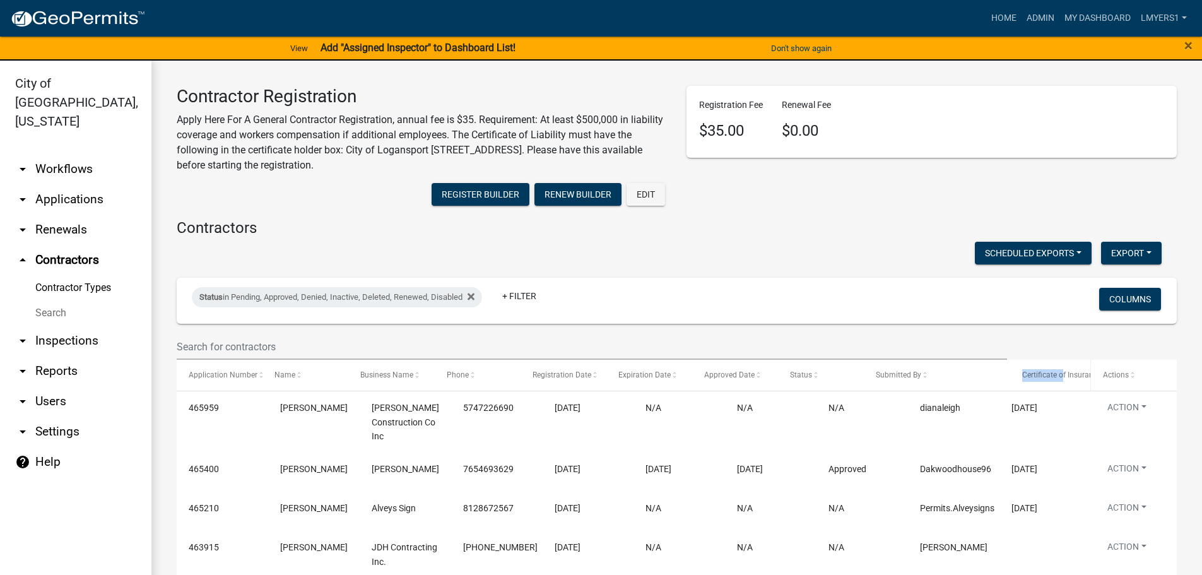
drag, startPoint x: 996, startPoint y: 376, endPoint x: 1062, endPoint y: 374, distance: 65.7
click at [1062, 374] on div "Application Number Name Business Name Phone Registration Date Expiration Date A…" at bounding box center [677, 375] width 1000 height 30
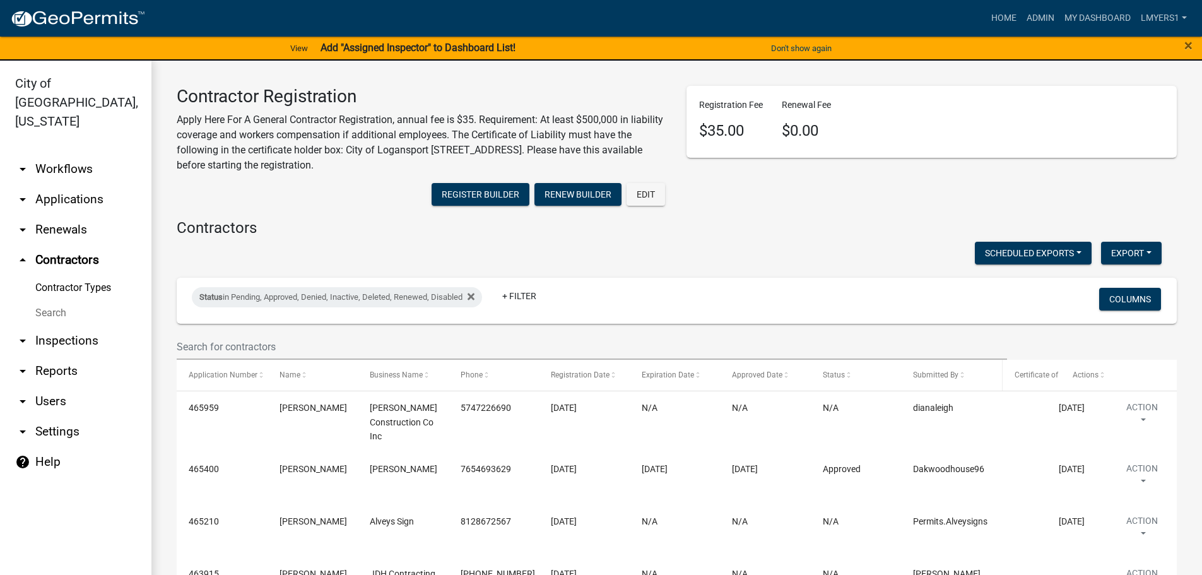
drag, startPoint x: 1044, startPoint y: 379, endPoint x: 1000, endPoint y: 386, distance: 44.8
click at [1000, 386] on span at bounding box center [1000, 375] width 6 height 30
